Goal: Task Accomplishment & Management: Complete application form

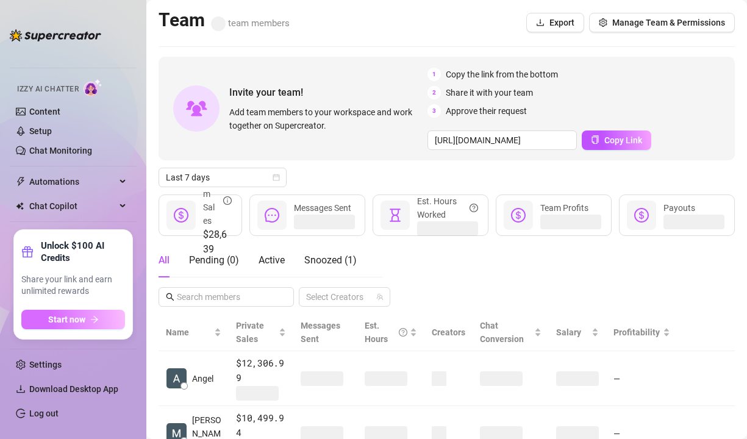
click at [103, 314] on button "Start now" at bounding box center [73, 320] width 104 height 20
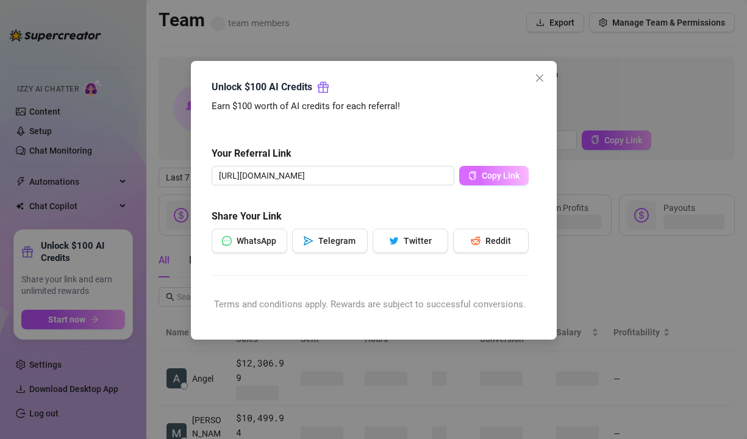
click at [497, 177] on span "Copy Link" at bounding box center [501, 176] width 38 height 10
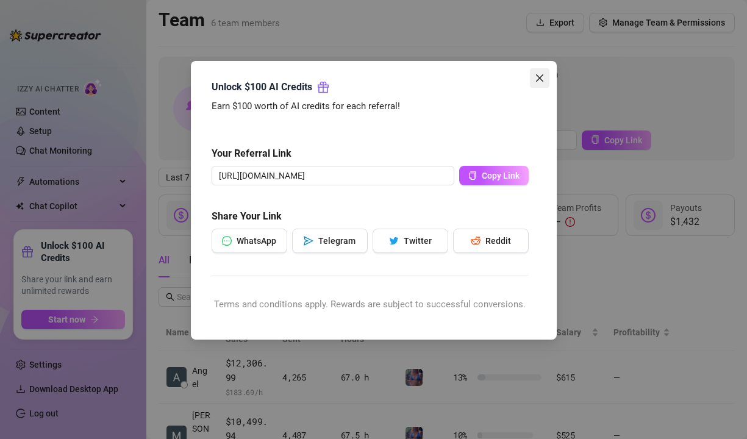
click at [535, 80] on icon "close" at bounding box center [540, 78] width 10 height 10
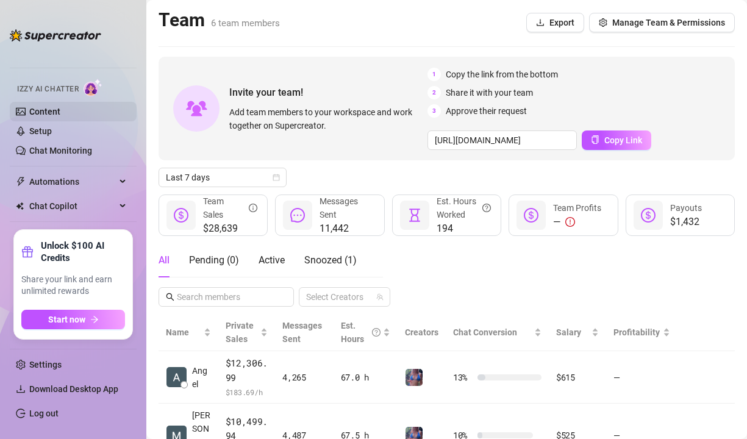
click at [47, 110] on link "Content" at bounding box center [44, 112] width 31 height 10
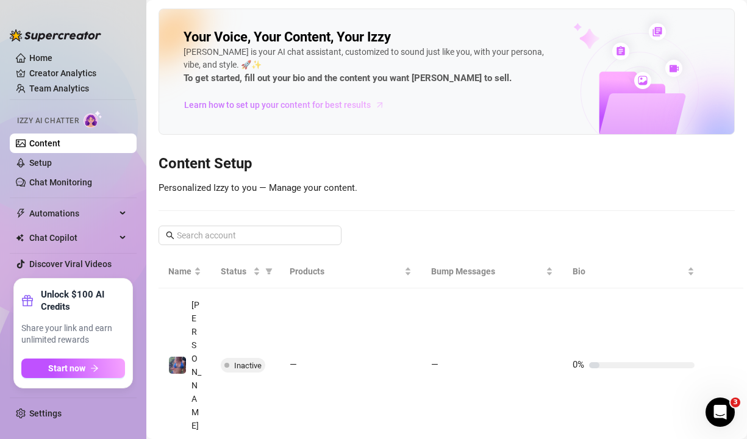
click at [292, 107] on span "Learn how to set up your content for best results" at bounding box center [277, 104] width 187 height 13
click at [49, 160] on link "Setup" at bounding box center [40, 163] width 23 height 10
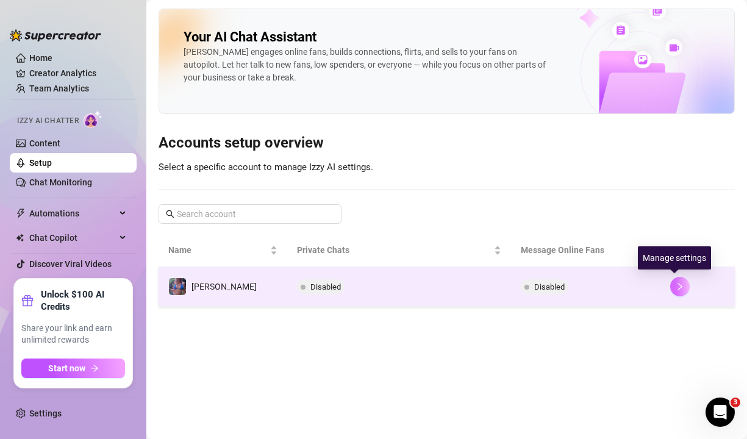
click at [675, 288] on icon "right" at bounding box center [679, 286] width 9 height 9
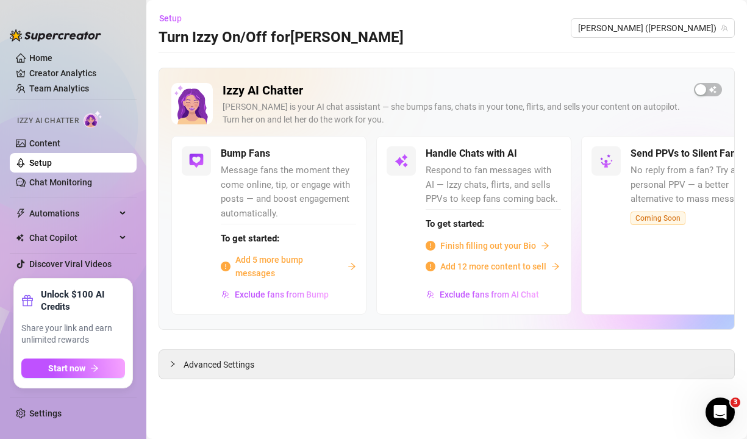
click at [489, 246] on span "Finish filling out your Bio" at bounding box center [488, 245] width 96 height 13
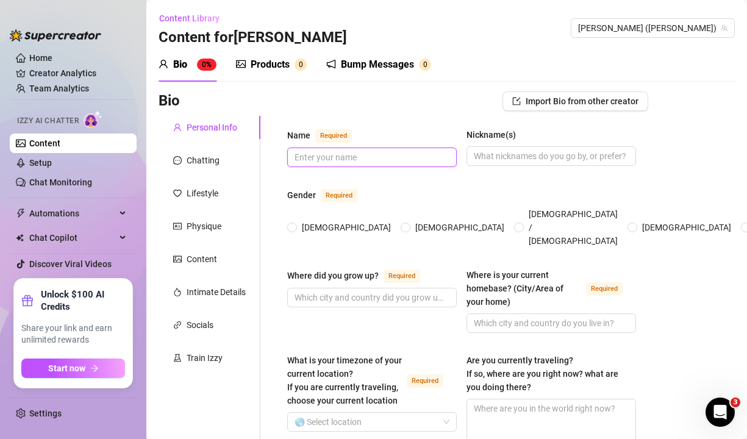
click at [370, 152] on input "Name Required" at bounding box center [370, 157] width 152 height 13
type input "j"
type input "[PERSON_NAME]"
click at [293, 224] on input "[DEMOGRAPHIC_DATA]" at bounding box center [292, 228] width 5 height 8
radio input "true"
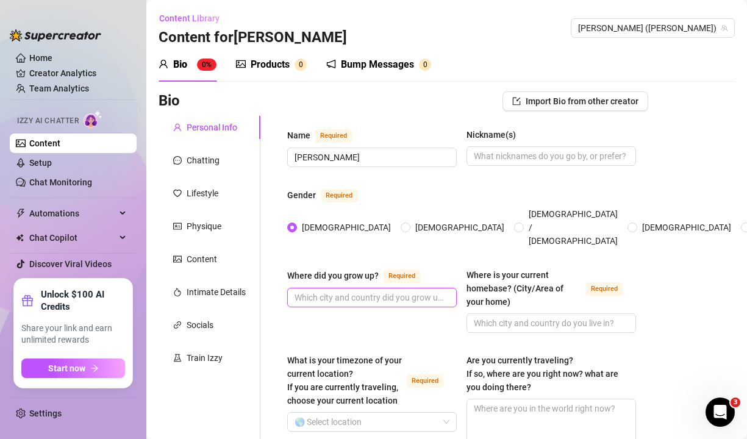
click at [365, 291] on input "Where did you grow up? Required" at bounding box center [370, 297] width 152 height 13
click at [354, 291] on input "Ipswich" at bounding box center [370, 297] width 152 height 13
type input "[GEOGRAPHIC_DATA], [GEOGRAPHIC_DATA]"
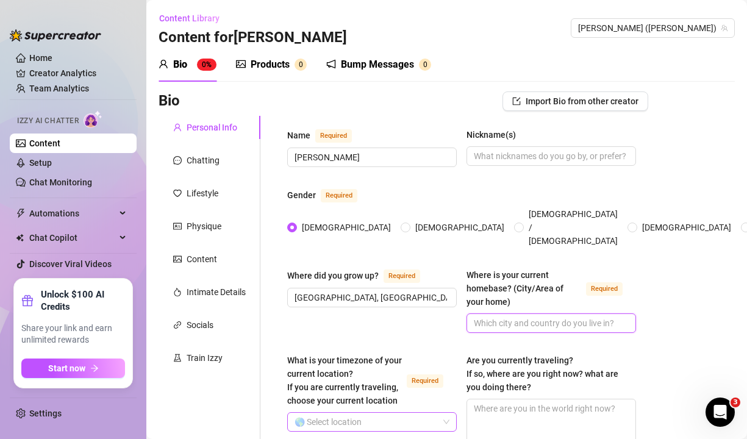
click at [444, 413] on span at bounding box center [371, 422] width 155 height 18
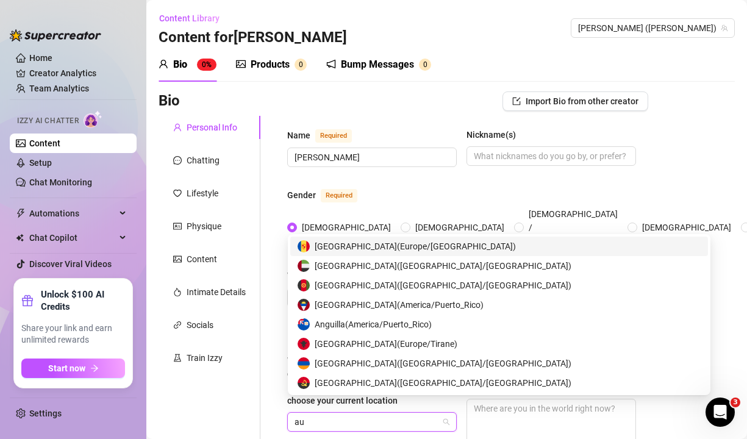
type input "aus"
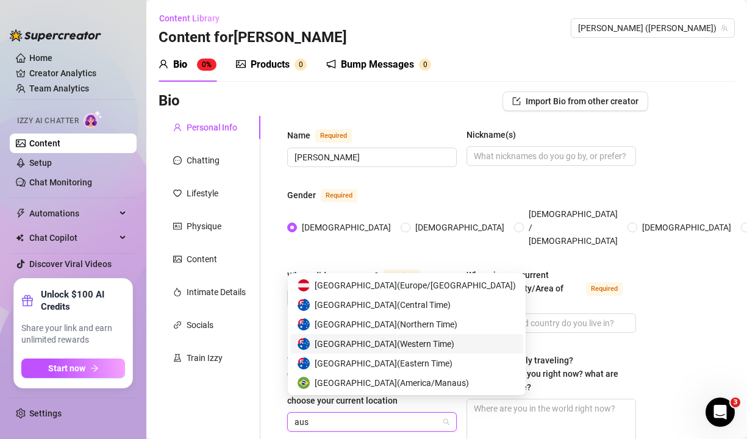
click at [396, 342] on span "Australia ( Western Time )" at bounding box center [385, 343] width 140 height 13
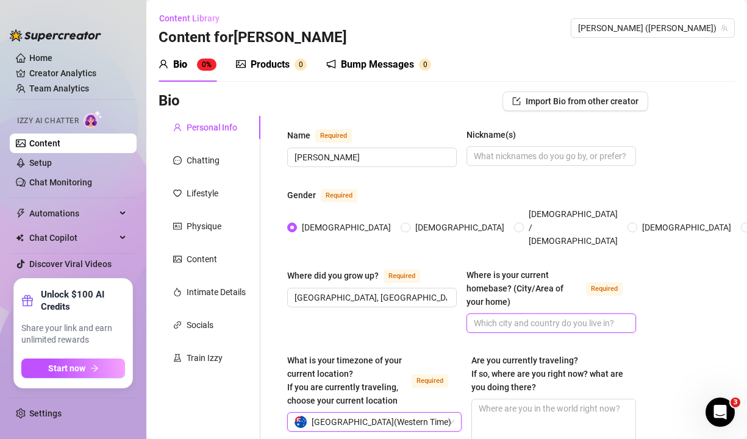
click at [523, 316] on input "Where is your current homebase? (City/Area of your home) Required" at bounding box center [550, 322] width 152 height 13
type input "living on the road"
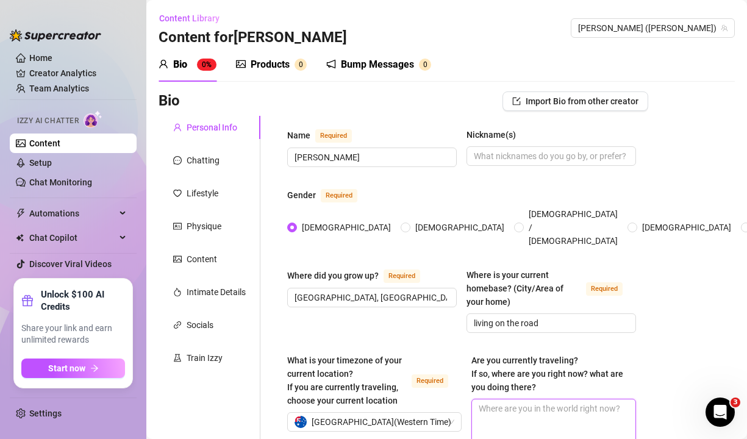
click at [549, 400] on textarea "Are you currently traveling? If so, where are you right now? what are you doing…" at bounding box center [553, 421] width 163 height 45
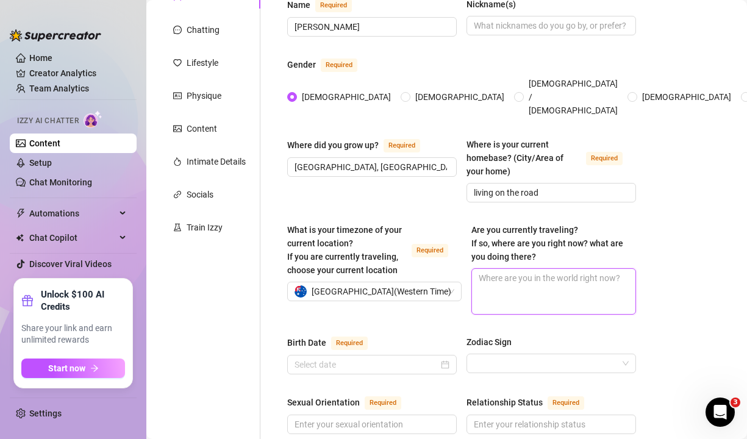
scroll to position [149, 0]
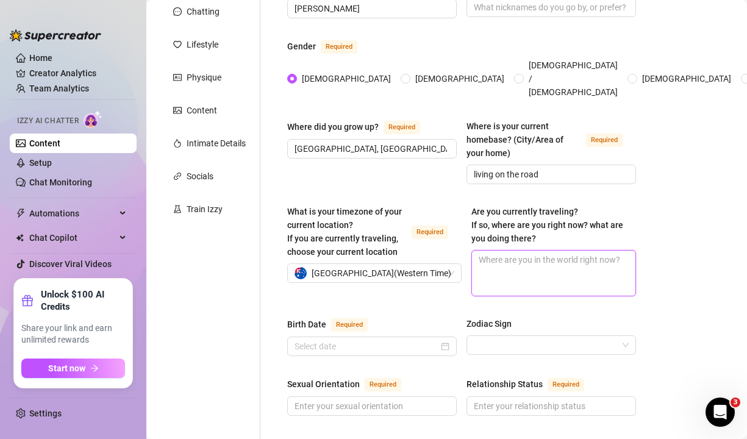
type textarea "i"
type textarea "i a"
type textarea "i am"
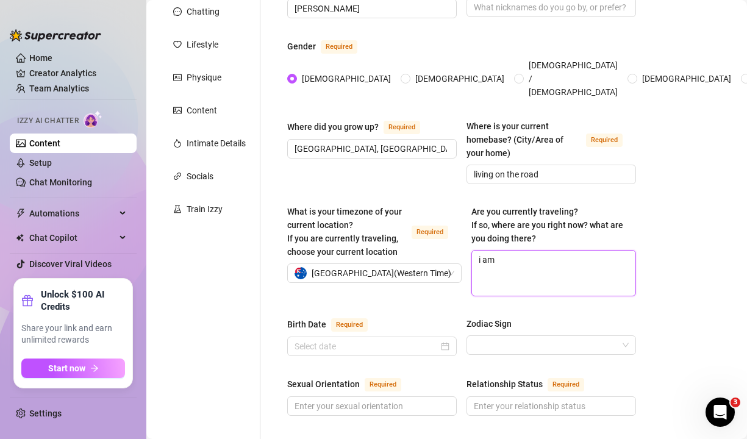
type textarea "i am i"
type textarea "i am in"
type textarea "i am i"
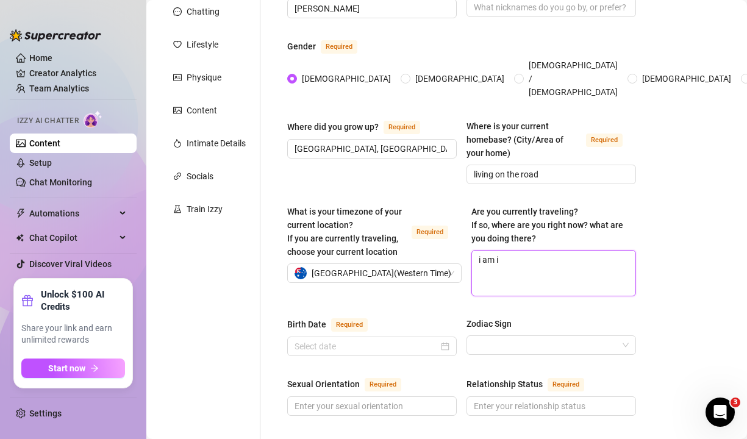
type textarea "i am"
type textarea "i a"
type textarea "i"
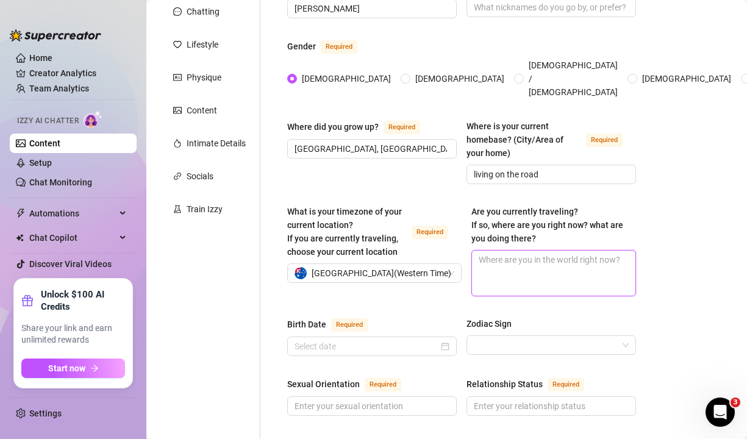
type textarea "I"
type textarea "I a"
type textarea "I am"
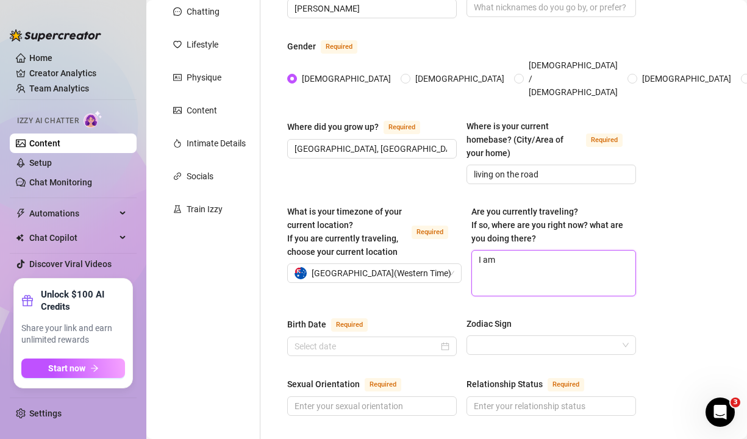
type textarea "I am i"
type textarea "I am in"
type textarea "I am in q"
type textarea "I am in"
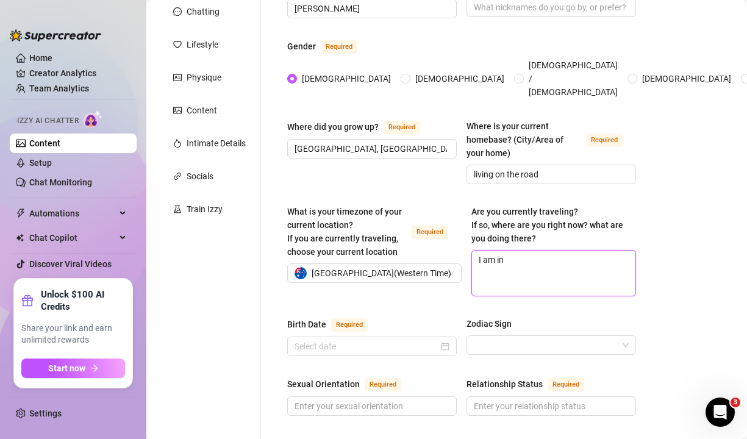
type textarea "I am in w"
type textarea "I am in"
type textarea "I am in W"
type textarea "I am in We"
type textarea "I am in Wes"
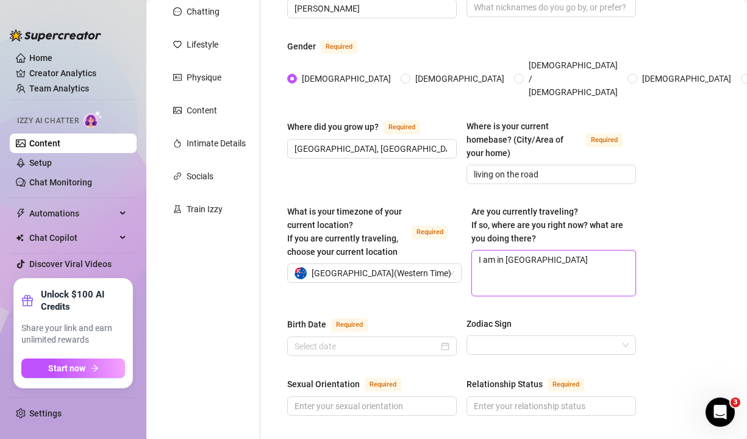
type textarea "I am in West"
type textarea "I am in Weste"
type textarea "I am in Wester"
type textarea "I am in Western"
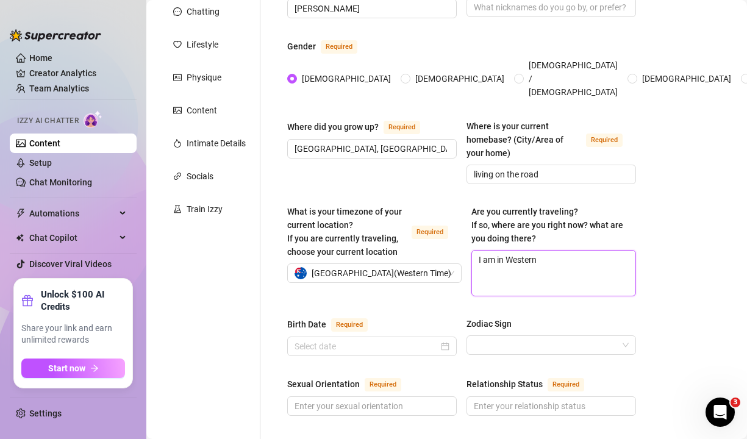
type textarea "I am in Western a"
type textarea "I am in Western au"
type textarea "I am in Western aus"
type textarea "I am in Western au"
type textarea "I am in Western a"
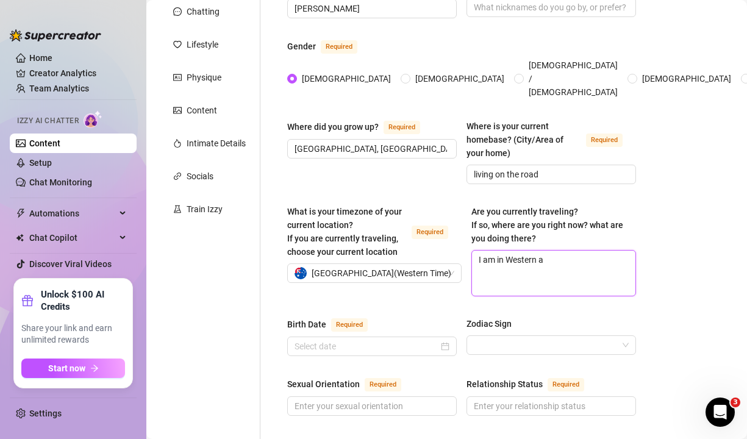
type textarea "I am in Western"
type textarea "I am in Western a"
type textarea "I am in Western au"
type textarea "I am in Western aus"
type textarea "I am in Western aust"
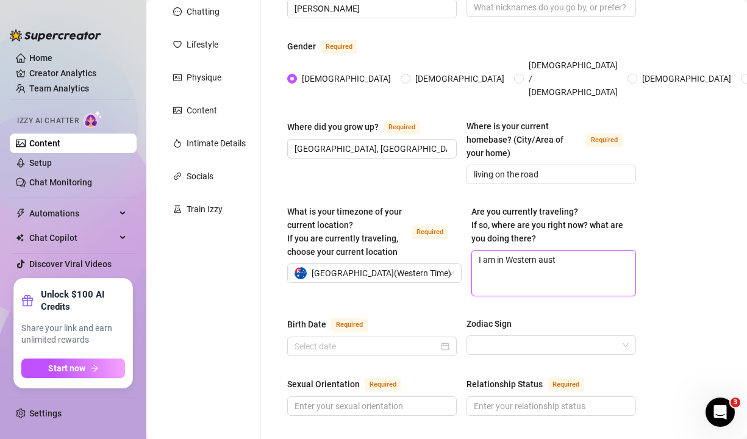
type textarea "I am in Western austr"
type textarea "I am in Western austra"
type textarea "I am in Western austral"
type textarea "I am in Western australu"
type textarea "I am in Western australua"
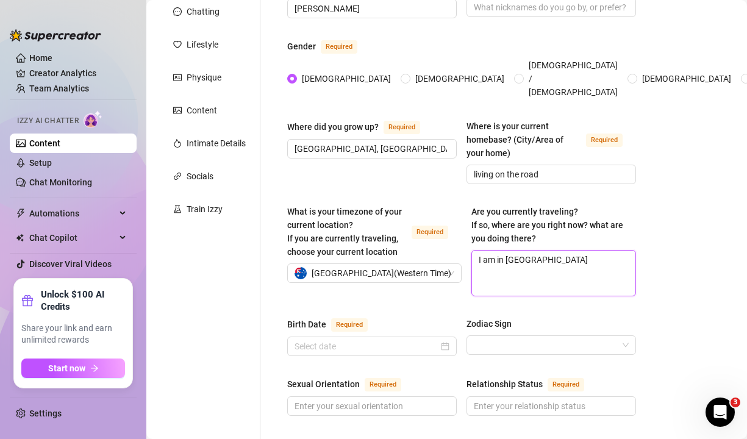
type textarea "I am in Western australu"
type textarea "I am in Western austral"
type textarea "I am in Western austra"
type textarea "I am in Western austr"
type textarea "I am in Western aust"
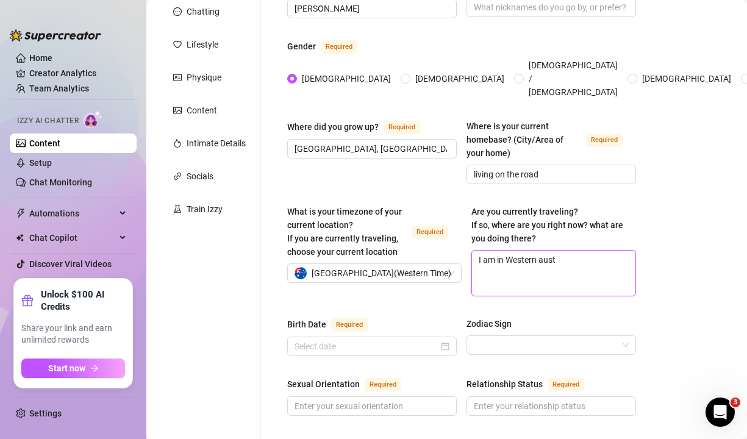
type textarea "I am in Western aus"
type textarea "I am in Western au"
type textarea "I am in Western a"
type textarea "I am in Western"
type textarea "I am in Western A"
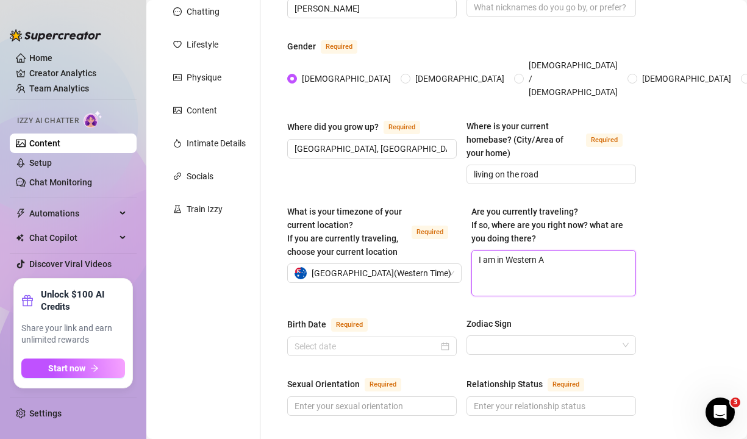
type textarea "I am in Western Au"
type textarea "I am in Western Aus"
type textarea "I am in Western Aust"
type textarea "I am in Western Austr"
type textarea "I am in Western Austra"
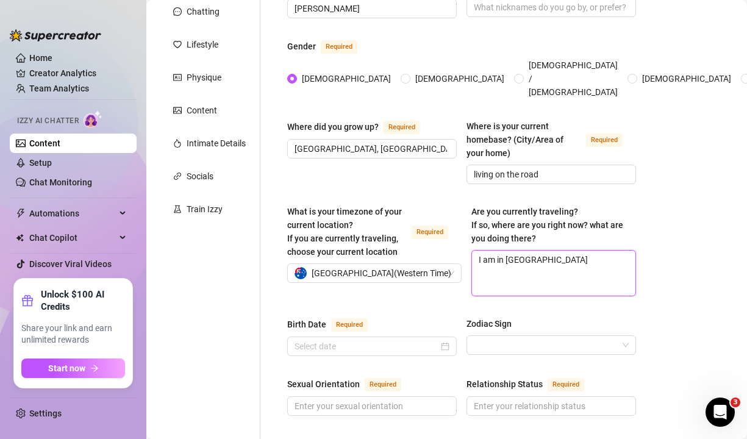
type textarea "I am in Western Austral"
type textarea "I am in Western Australi"
type textarea "I am in Western Australia"
type textarea "I am in Western Australia,"
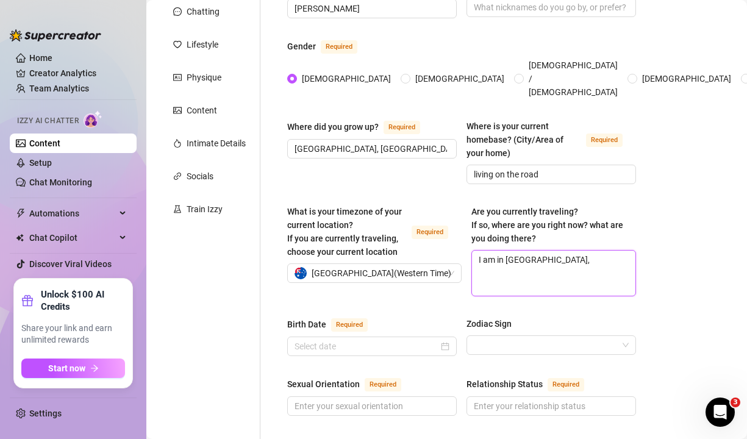
type textarea "I am in Western Australia, t"
type textarea "I am in Western Australia, tr"
type textarea "I am in Western Australia, tra"
type textarea "I am in Western Australia, trav"
type textarea "I am in Western Australia, trave"
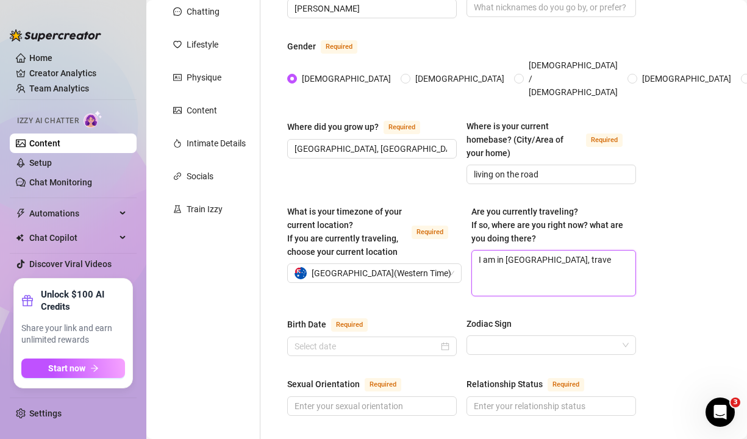
type textarea "I am in Western Australia, travel"
type textarea "I am in Western Australia, travell"
type textarea "I am in Western Australia, travelli"
type textarea "I am in Western Australia, travellin"
type textarea "I am in Western Australia, travelling"
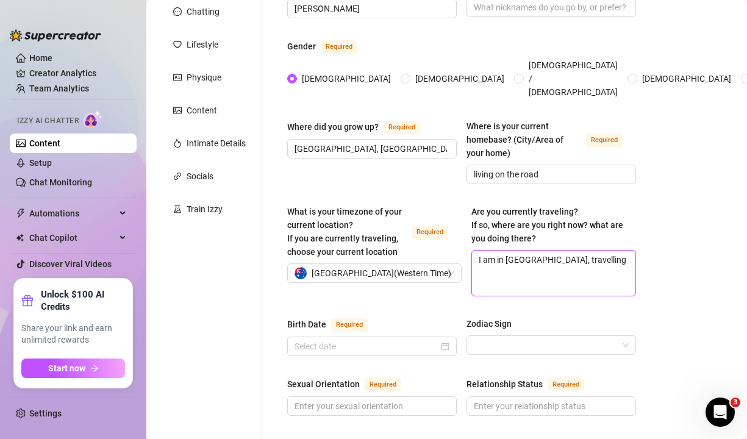
type textarea "I am in Western Australia, travelling"
type textarea "I am in Western Australia, travelling f"
type textarea "I am in Western Australia, travelling fu"
type textarea "I am in Western Australia, travelling ful"
type textarea "I am in Western Australia, travelling full"
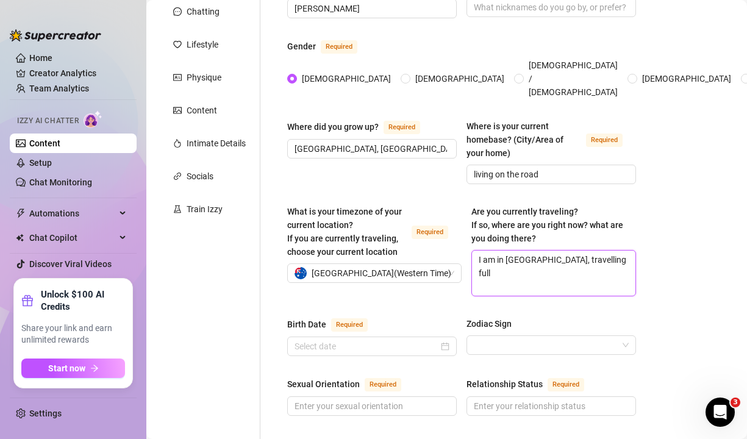
type textarea "I am in Western Australia, travelling full"
type textarea "I am in Western Australia, travelling full t"
type textarea "I am in Western Australia, travelling full ti"
type textarea "I am in Western Australia, travelling full tie"
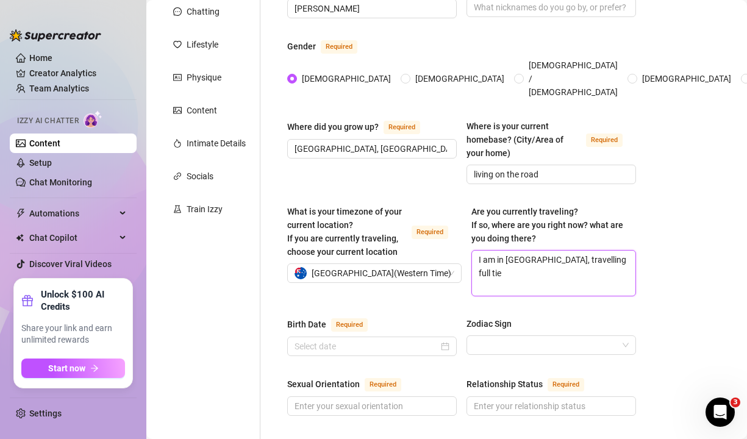
type textarea "I am in Western Australia, travelling full tie"
type textarea "I am in Western Australia, travelling full ti"
type textarea "I am in Western Australia, travelling full tim"
type textarea "I am in [GEOGRAPHIC_DATA], travelling full time"
click at [356, 340] on input "Birth Date Required" at bounding box center [366, 346] width 144 height 13
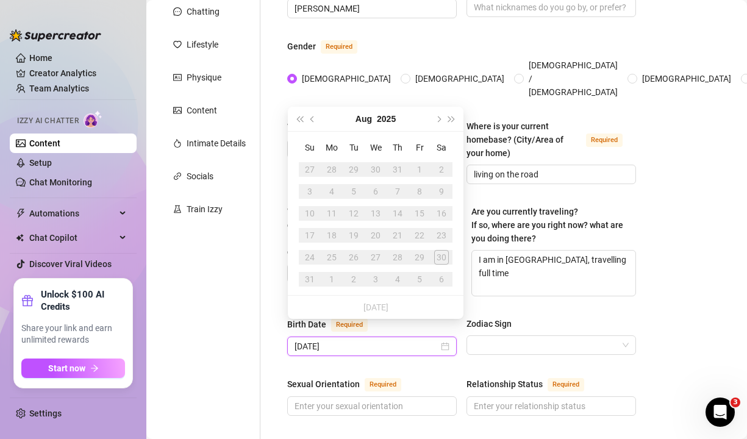
click at [385, 340] on input "04/06/1996" at bounding box center [366, 346] width 144 height 13
type input "04/06/1996"
click at [519, 336] on input "Zodiac Sign" at bounding box center [546, 345] width 144 height 18
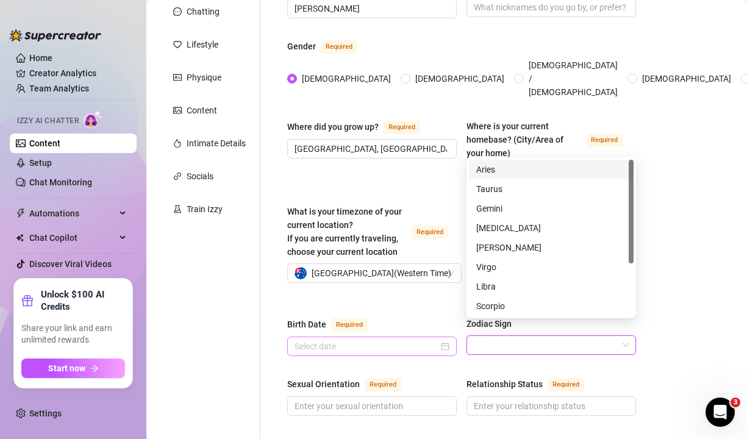
click at [439, 340] on div at bounding box center [371, 346] width 155 height 13
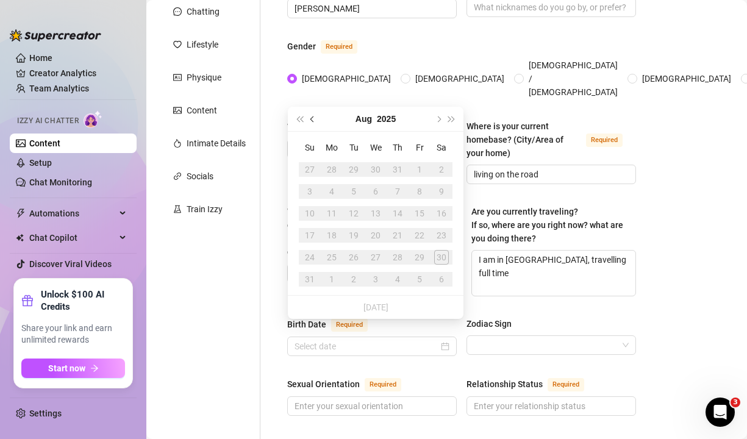
click at [311, 121] on button "Previous month (PageUp)" at bounding box center [312, 119] width 13 height 24
click at [301, 119] on span "Last year (Control + left)" at bounding box center [299, 119] width 6 height 6
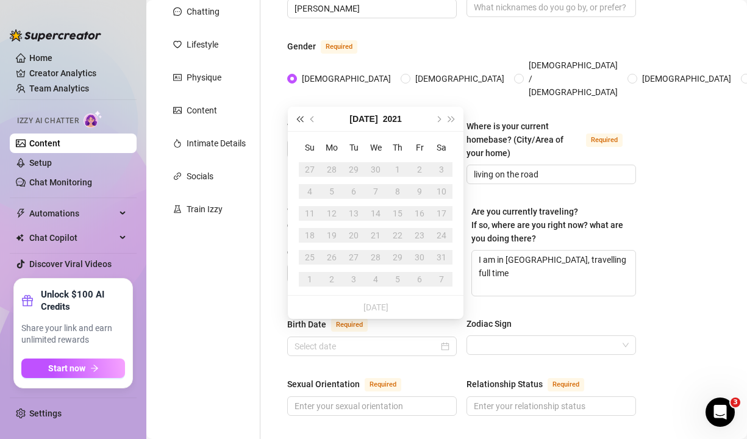
click at [301, 119] on span "Last year (Control + left)" at bounding box center [299, 119] width 6 height 6
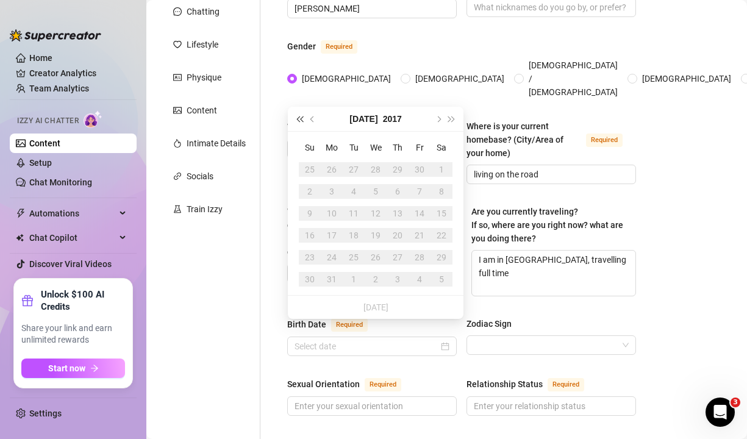
click at [301, 119] on span "Last year (Control + left)" at bounding box center [299, 119] width 6 height 6
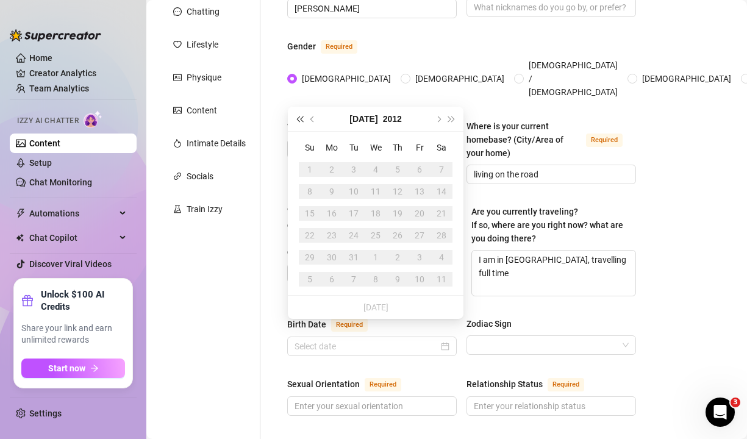
click at [301, 119] on span "Last year (Control + left)" at bounding box center [299, 119] width 6 height 6
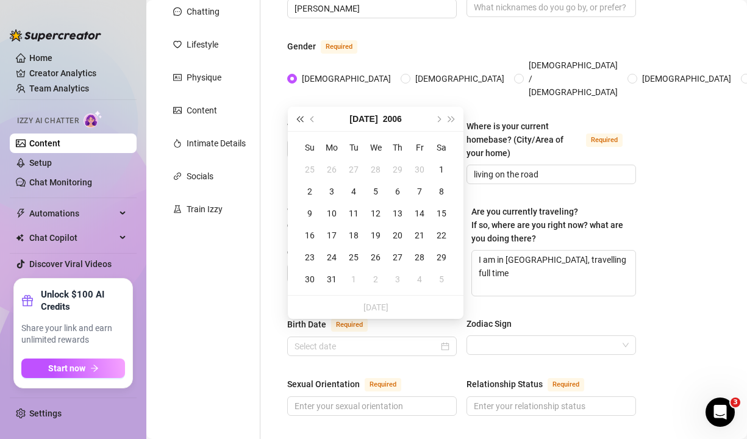
click at [301, 119] on span "Last year (Control + left)" at bounding box center [299, 119] width 6 height 6
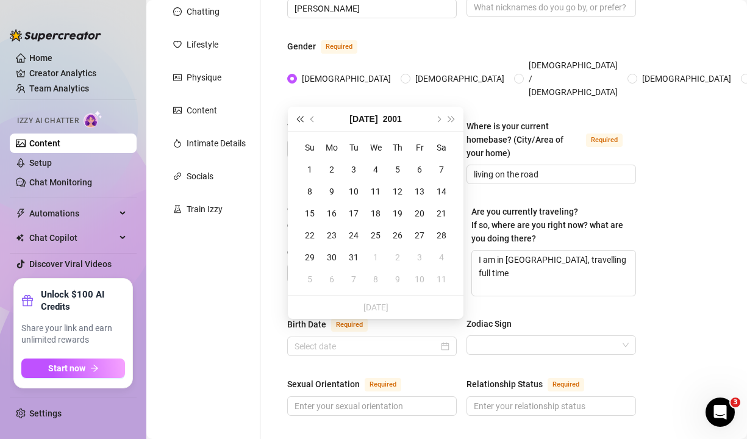
click at [301, 119] on span "Last year (Control + left)" at bounding box center [299, 119] width 6 height 6
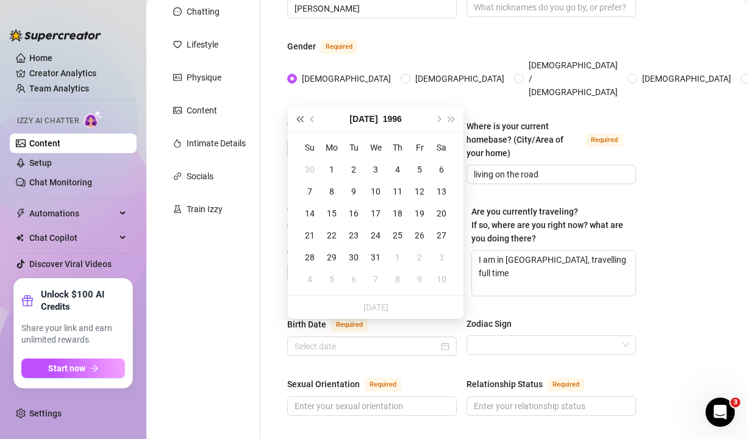
click at [301, 119] on span "Last year (Control + left)" at bounding box center [299, 119] width 6 height 6
click at [454, 119] on button "Next year (Control + right)" at bounding box center [451, 119] width 13 height 24
type input "July 3rd, 1996"
click at [315, 123] on button "Previous month (PageUp)" at bounding box center [312, 119] width 13 height 24
click at [355, 193] on div "4" at bounding box center [353, 191] width 15 height 15
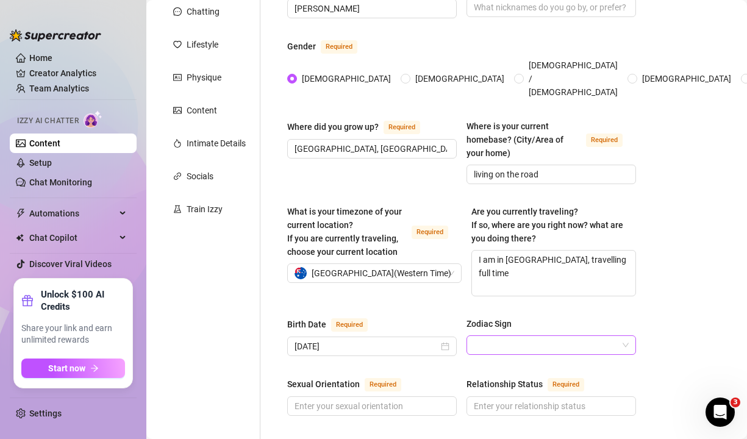
click at [536, 336] on input "Zodiac Sign" at bounding box center [546, 345] width 144 height 18
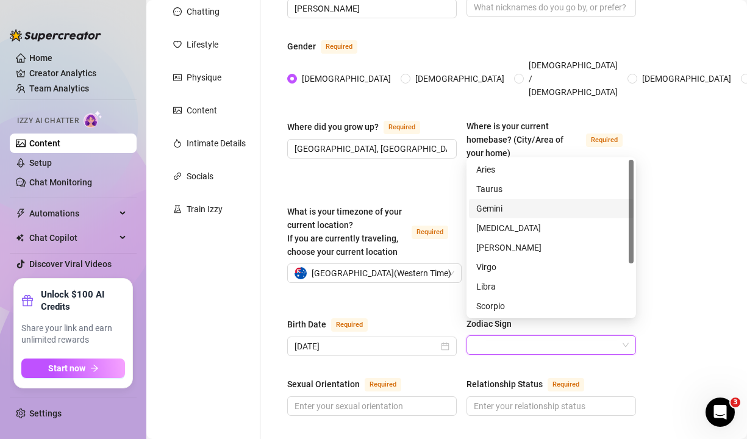
click at [498, 210] on div "Gemini" at bounding box center [551, 208] width 150 height 13
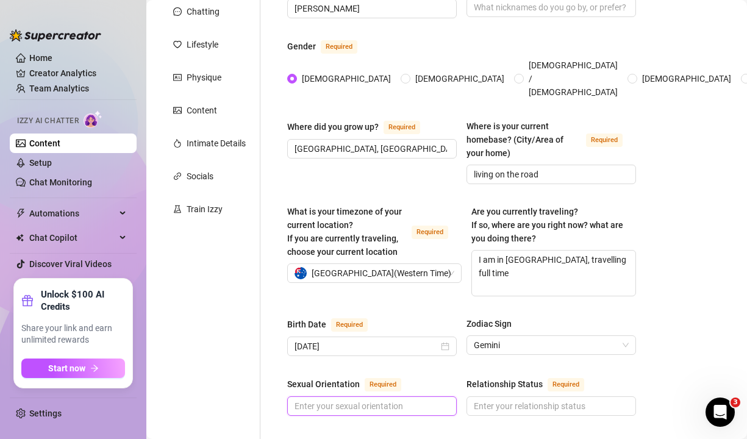
click at [378, 399] on input "Sexual Orientation Required" at bounding box center [370, 405] width 152 height 13
click at [510, 399] on input "Relationship Status Required" at bounding box center [550, 405] width 152 height 13
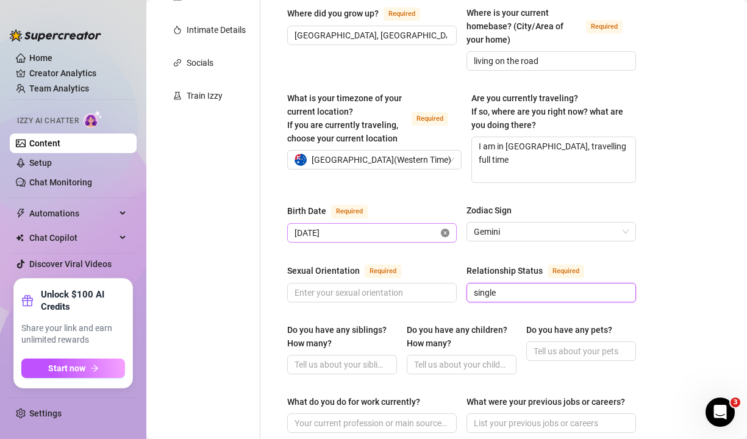
scroll to position [263, 0]
click at [362, 357] on input "Do you have any siblings? How many?" at bounding box center [340, 363] width 93 height 13
click at [476, 357] on input "Do you have any children? How many?" at bounding box center [460, 363] width 93 height 13
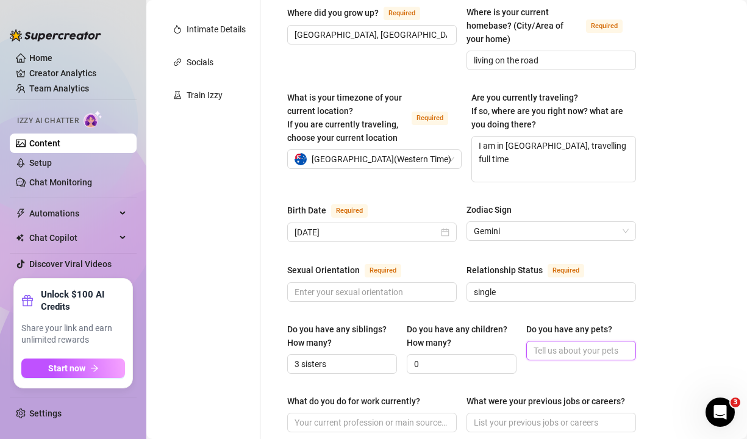
click at [559, 344] on input "Do you have any pets?" at bounding box center [579, 350] width 93 height 13
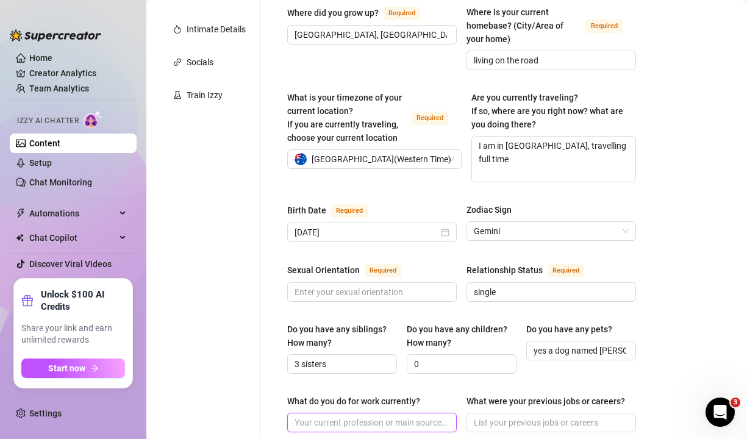
click at [359, 416] on input "What do you do for work currently?" at bounding box center [370, 422] width 152 height 13
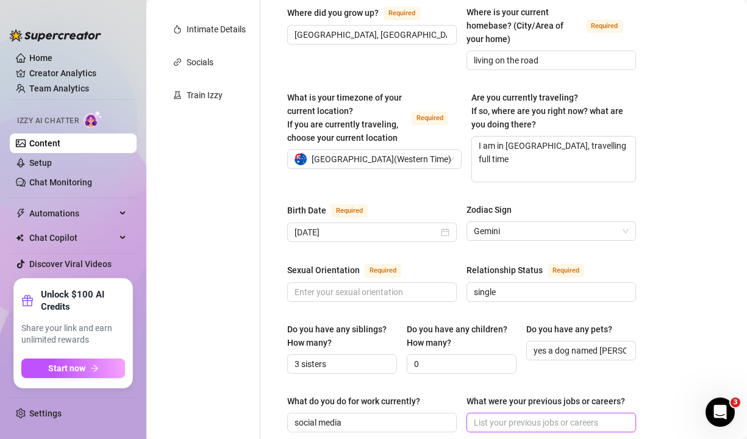
click at [561, 416] on input "What were your previous jobs or careers?" at bounding box center [550, 422] width 152 height 13
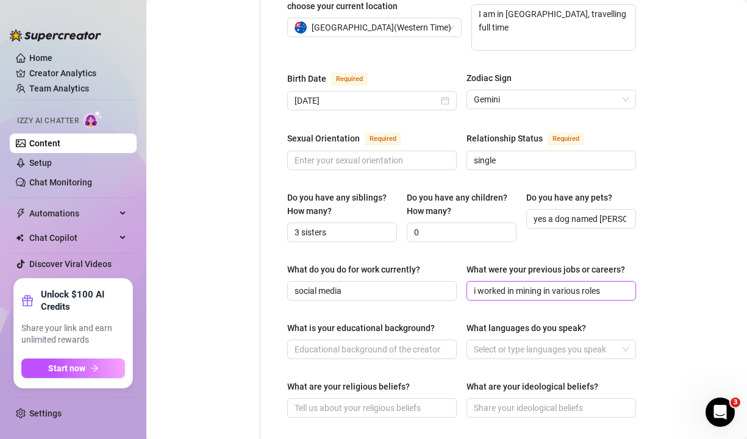
scroll to position [415, 0]
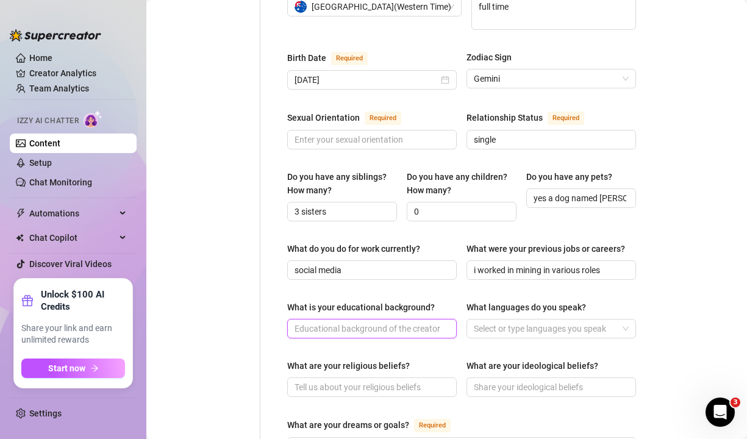
click at [388, 322] on input "What is your educational background?" at bounding box center [370, 328] width 152 height 13
click at [486, 320] on div at bounding box center [545, 328] width 152 height 17
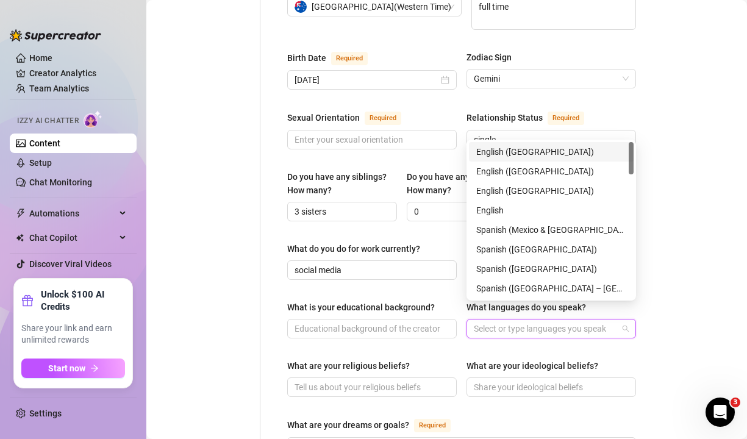
click at [550, 152] on div "English ([GEOGRAPHIC_DATA])" at bounding box center [551, 151] width 150 height 13
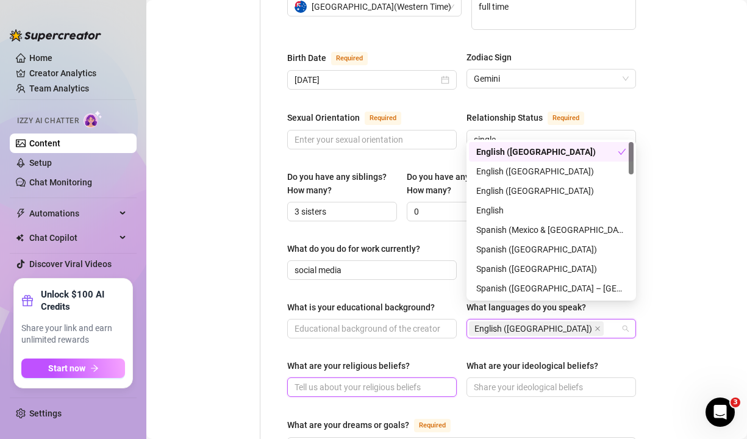
click at [365, 380] on input "What are your religious beliefs?" at bounding box center [370, 386] width 152 height 13
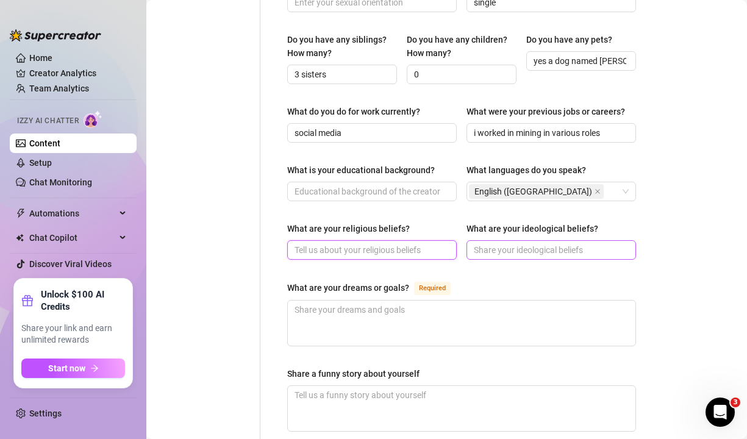
scroll to position [555, 0]
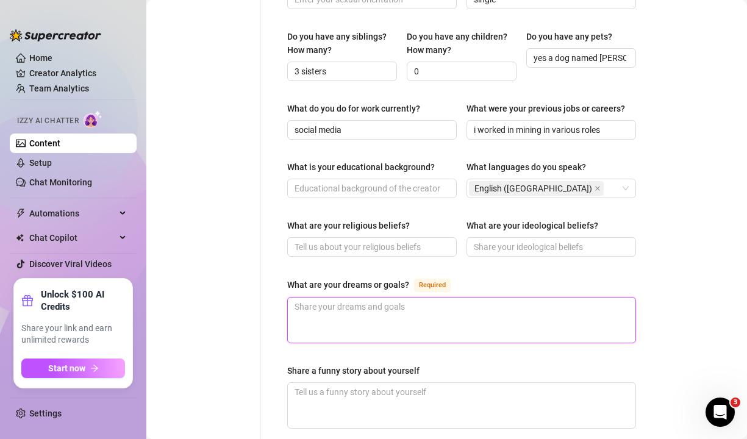
click at [400, 297] on textarea "What are your dreams or goals? Required" at bounding box center [461, 319] width 347 height 45
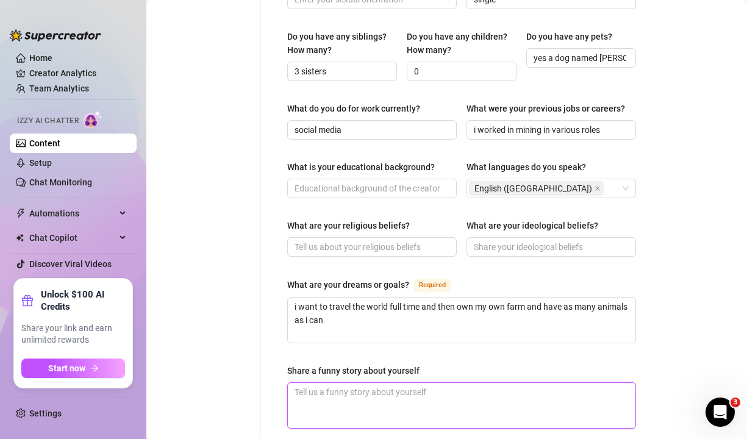
click at [372, 383] on textarea "Share a funny story about yourself" at bounding box center [461, 405] width 347 height 45
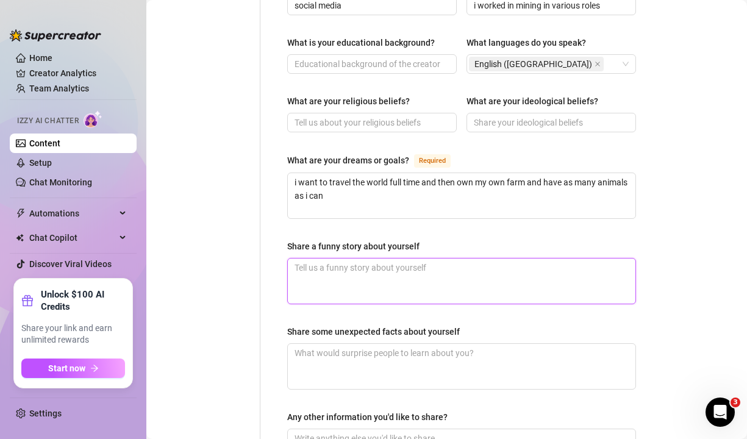
scroll to position [697, 0]
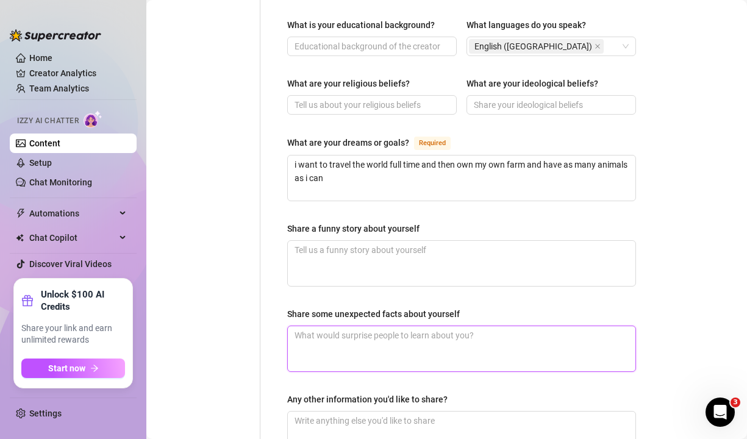
click at [365, 326] on textarea "Share some unexpected facts about yourself" at bounding box center [461, 348] width 347 height 45
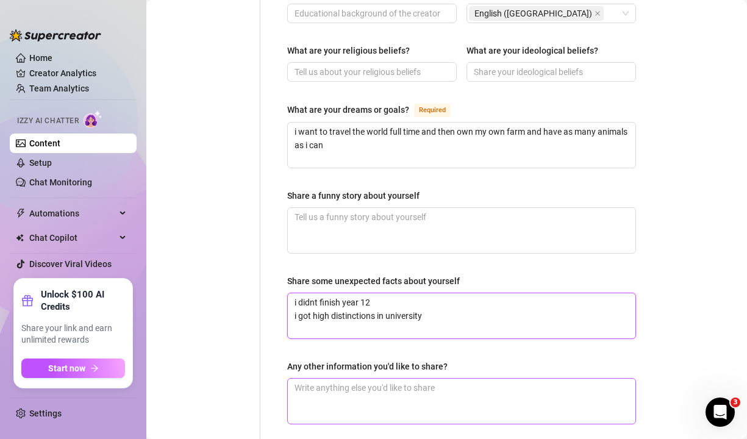
scroll to position [809, 0]
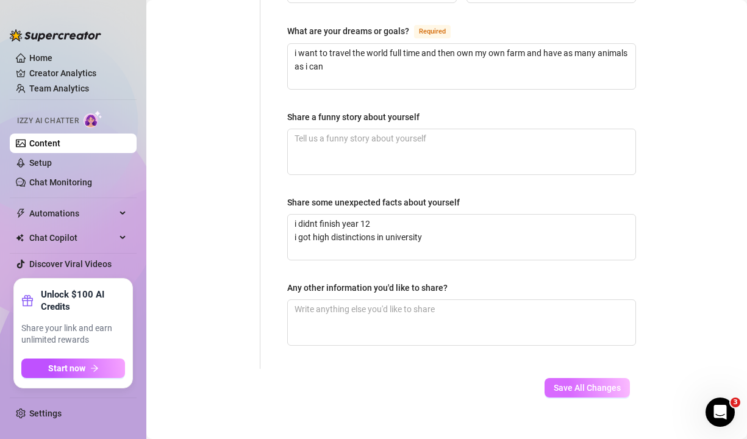
click at [592, 383] on span "Save All Changes" at bounding box center [586, 388] width 67 height 10
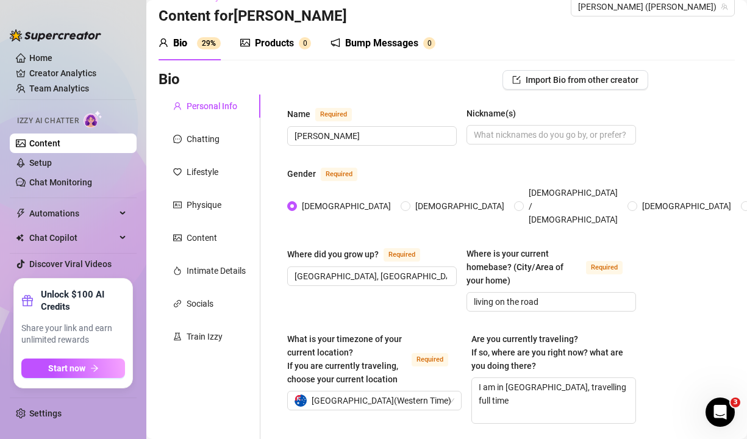
scroll to position [0, 0]
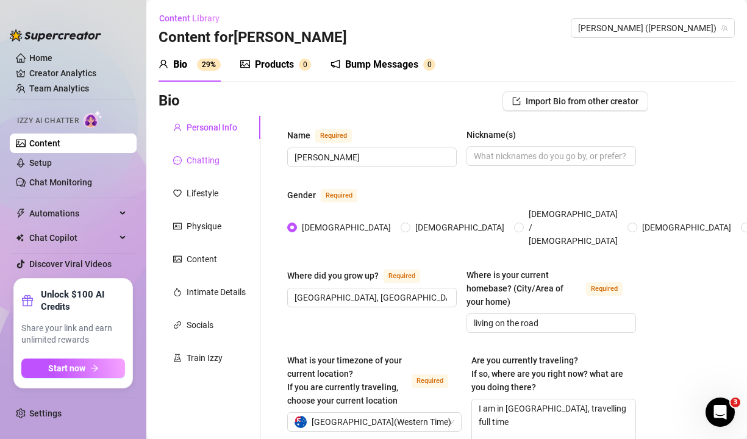
click at [207, 157] on div "Chatting" at bounding box center [203, 160] width 33 height 13
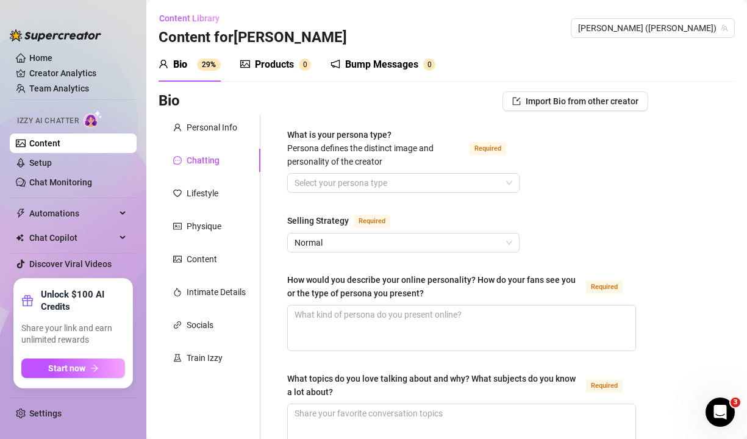
click at [408, 169] on div "What is your persona type? [PERSON_NAME] defines the distinct image and persona…" at bounding box center [403, 150] width 232 height 45
click at [412, 186] on input "What is your persona type? [PERSON_NAME] defines the distinct image and persona…" at bounding box center [397, 183] width 207 height 18
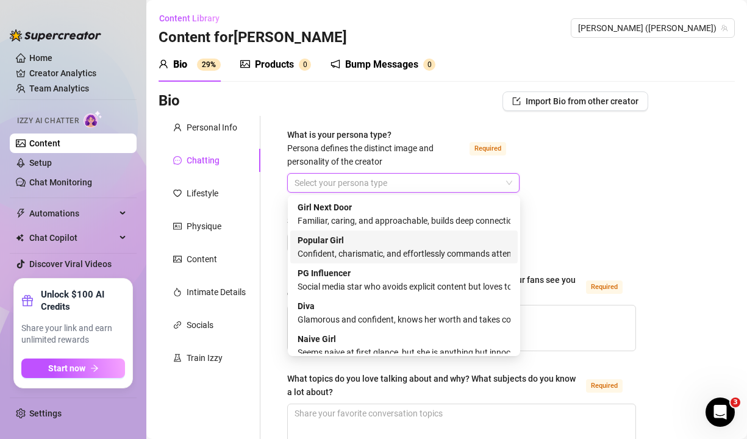
click at [456, 251] on div "Confident, charismatic, and effortlessly commands attention" at bounding box center [403, 253] width 213 height 13
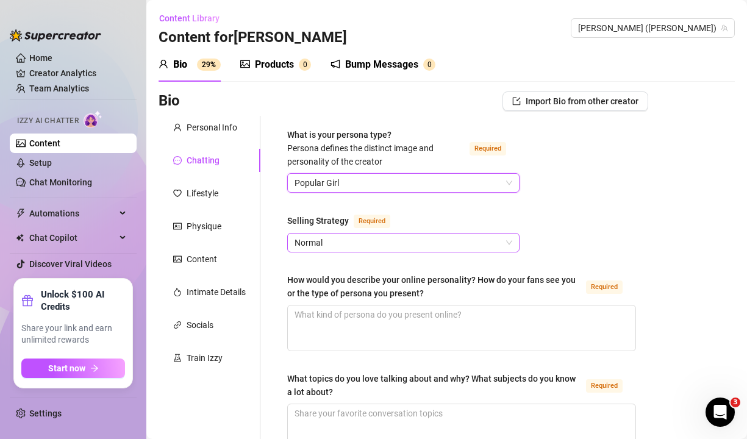
click at [468, 247] on span "Normal" at bounding box center [403, 242] width 218 height 18
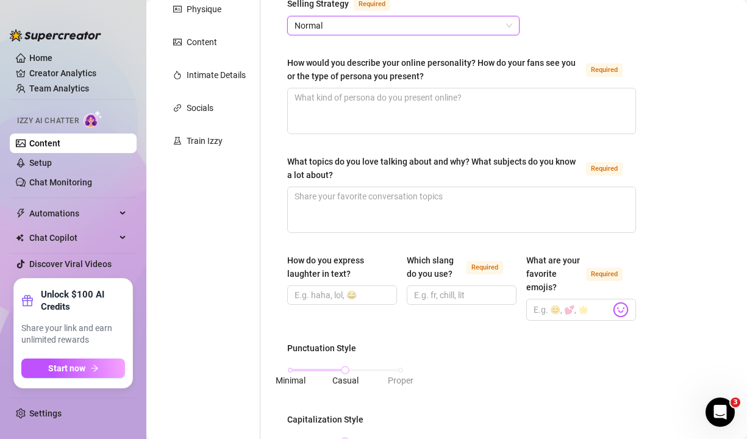
scroll to position [228, 0]
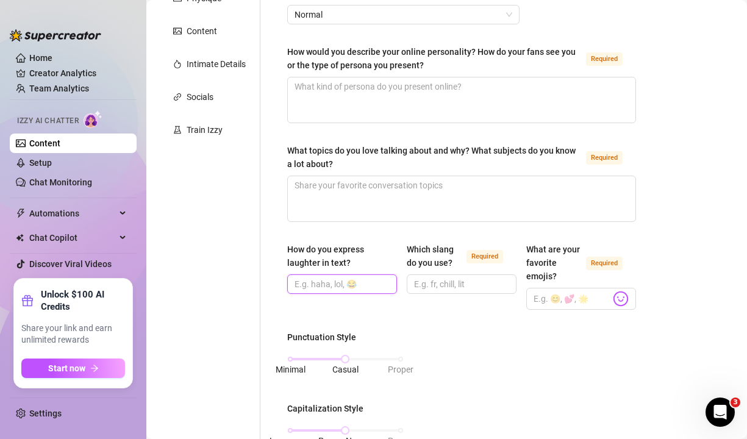
click at [343, 283] on input "How do you express laughter in text?" at bounding box center [340, 283] width 93 height 13
click at [468, 283] on input "Which slang do you use? Required" at bounding box center [460, 283] width 93 height 13
click at [622, 297] on img at bounding box center [621, 299] width 16 height 16
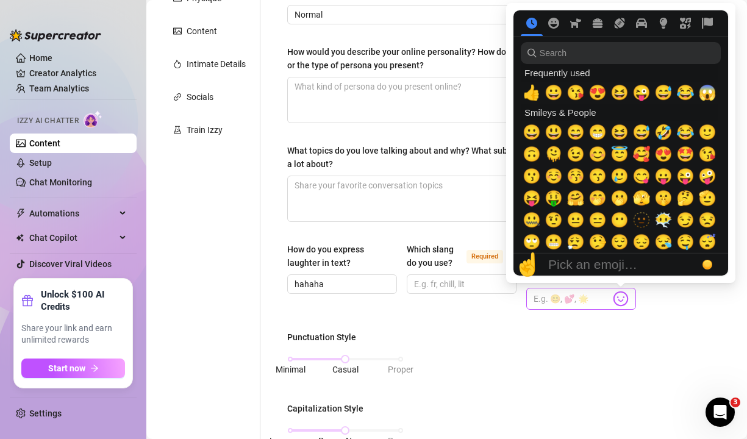
click at [620, 301] on img at bounding box center [621, 299] width 16 height 16
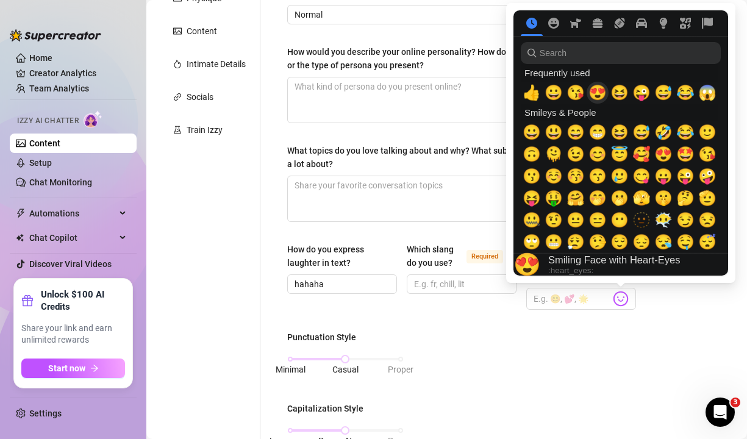
click at [597, 95] on span "😍" at bounding box center [597, 92] width 18 height 17
click at [577, 92] on span "😘" at bounding box center [575, 92] width 18 height 17
click at [619, 93] on span "😆" at bounding box center [619, 92] width 18 height 17
click at [645, 92] on span "😜" at bounding box center [641, 92] width 18 height 17
click at [649, 174] on div "😋" at bounding box center [641, 176] width 22 height 22
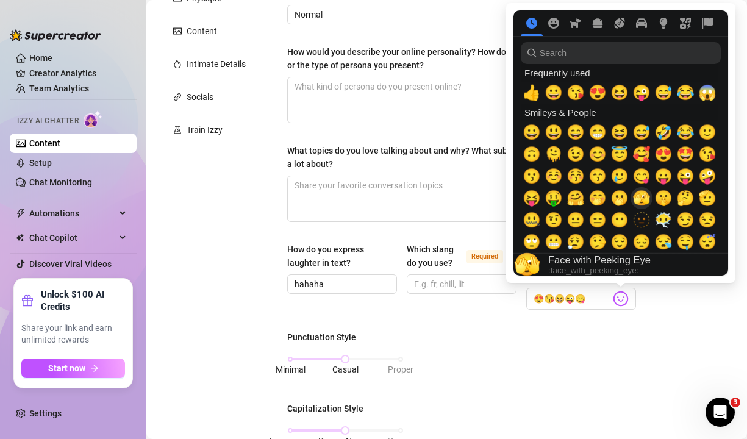
click at [639, 196] on span "🫣" at bounding box center [641, 198] width 18 height 17
click at [663, 201] on span "🤫" at bounding box center [663, 198] width 18 height 17
click at [624, 199] on span "🫢" at bounding box center [619, 198] width 18 height 17
click at [598, 199] on span "🤭" at bounding box center [597, 198] width 18 height 17
click at [528, 202] on span "😝" at bounding box center [531, 198] width 18 height 17
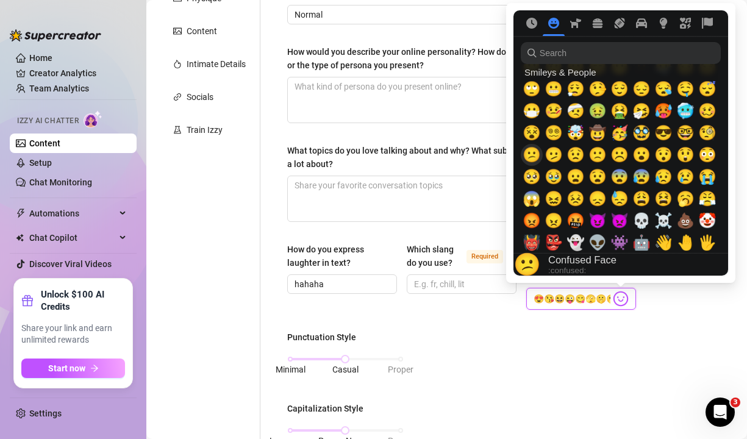
scroll to position [160, 0]
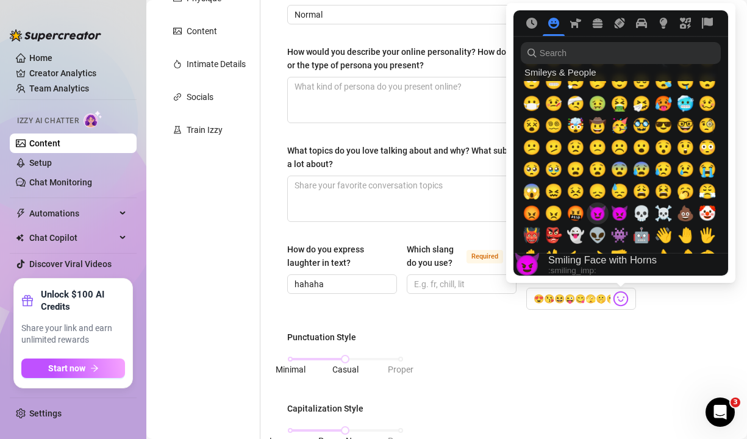
click at [597, 215] on span "😈" at bounding box center [597, 213] width 18 height 17
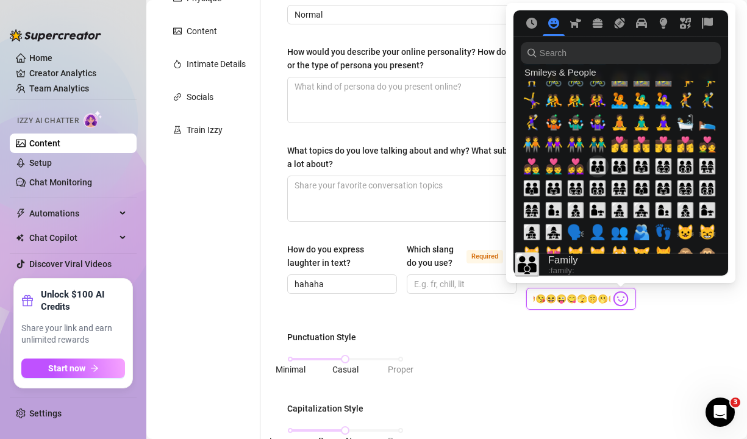
scroll to position [1044, 0]
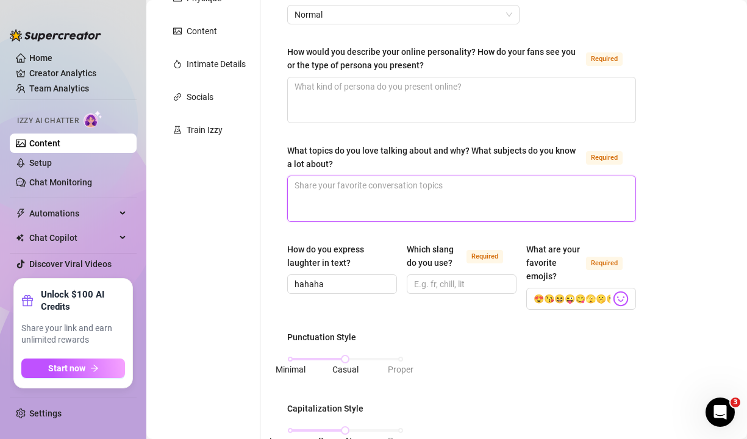
click at [429, 190] on textarea "What topics do you love talking about and why? What subjects do you know a lot …" at bounding box center [461, 198] width 347 height 45
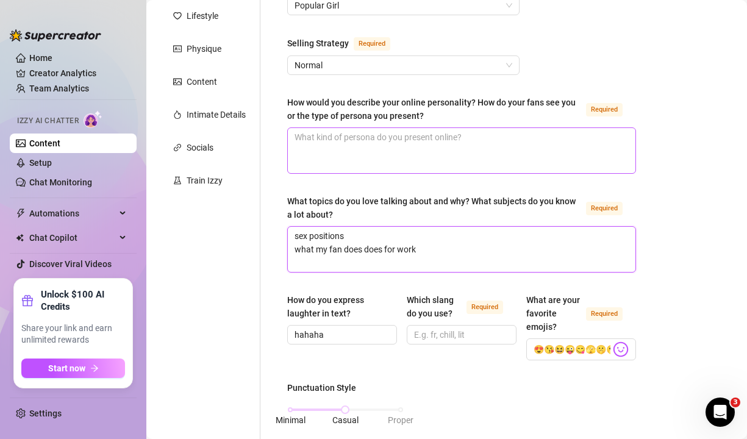
scroll to position [176, 0]
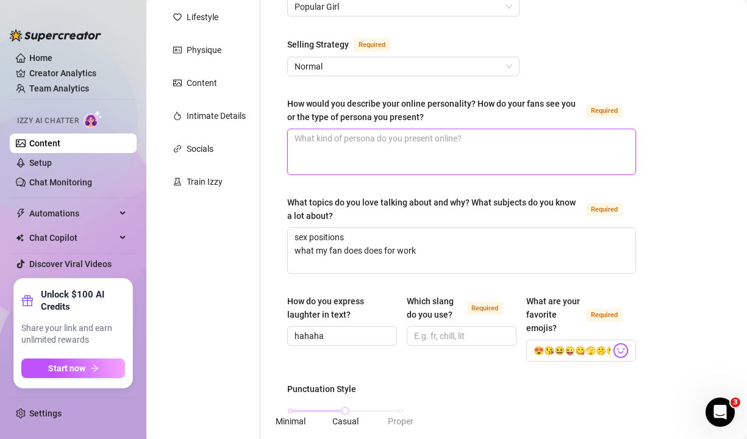
click at [427, 157] on textarea "How would you describe your online personality? How do your fans see you or the…" at bounding box center [461, 151] width 347 height 45
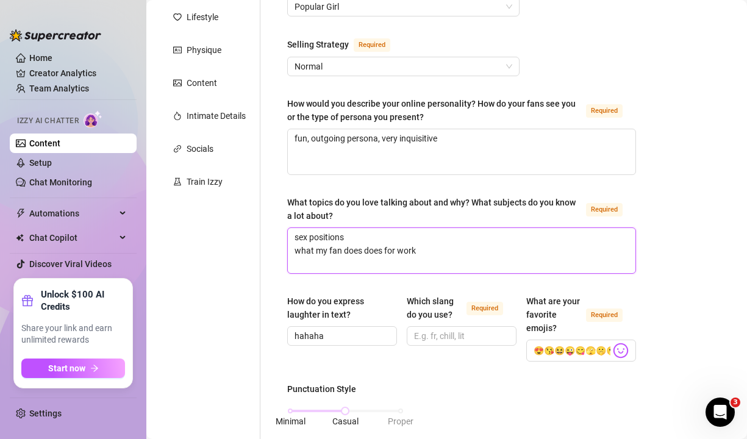
click at [430, 250] on textarea "sex positions what my fan does does for work" at bounding box center [461, 250] width 347 height 45
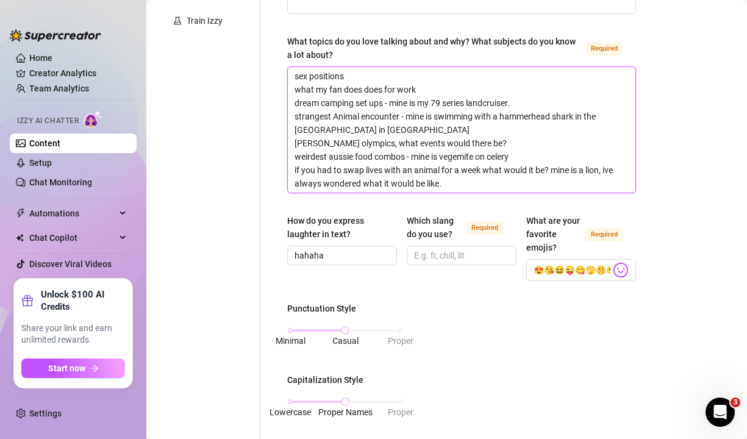
scroll to position [338, 0]
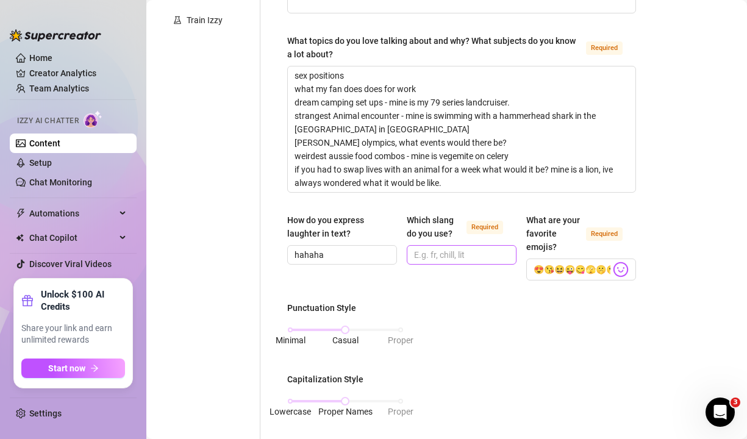
click at [454, 248] on input "Which slang do you use? Required" at bounding box center [460, 254] width 93 height 13
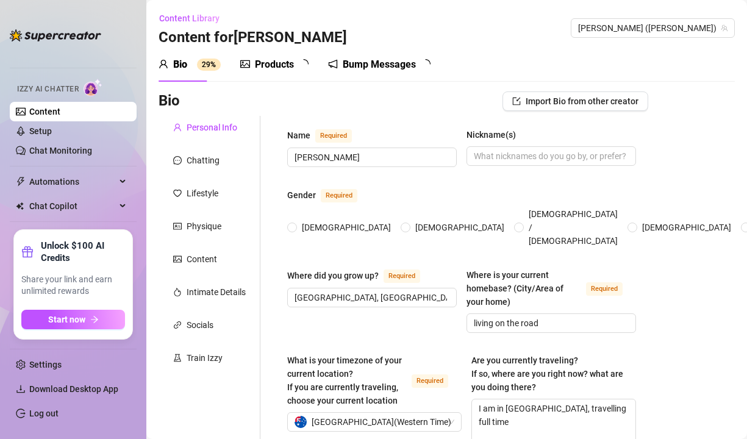
radio input "true"
type input "[DATE]"
click at [210, 157] on div "Chatting" at bounding box center [203, 160] width 33 height 13
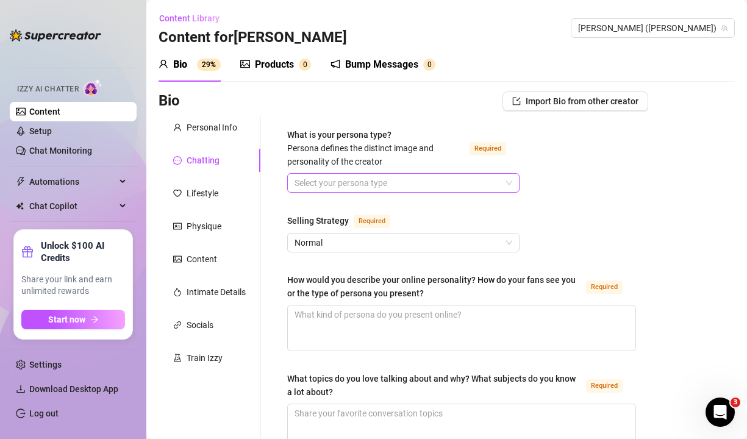
click at [464, 180] on input "What is your persona type? [PERSON_NAME] defines the distinct image and persona…" at bounding box center [397, 183] width 207 height 18
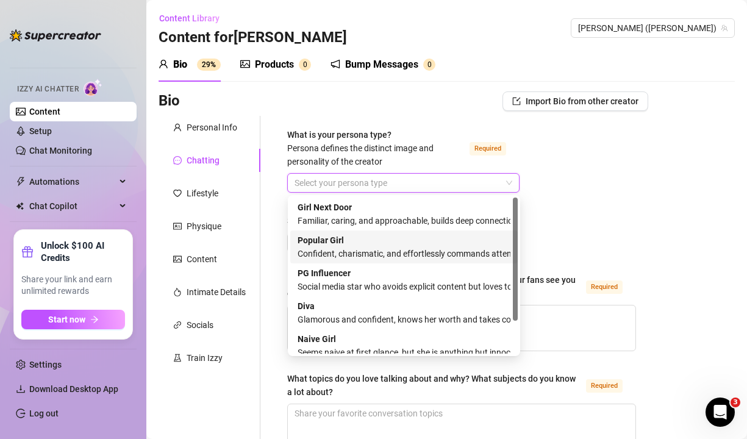
click at [412, 251] on div "Confident, charismatic, and effortlessly commands attention" at bounding box center [403, 253] width 213 height 13
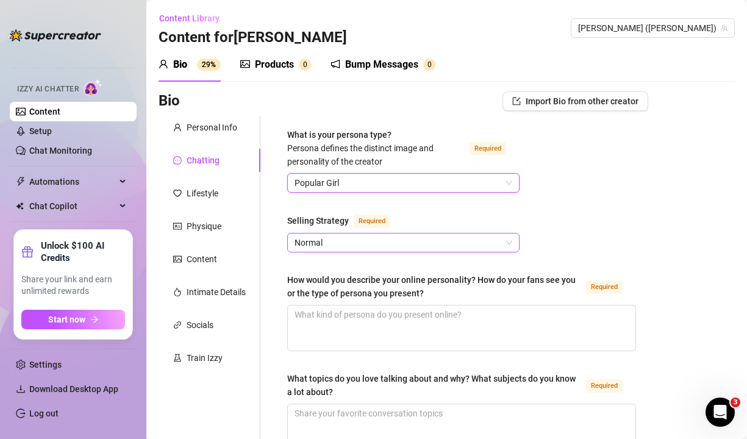
click at [410, 244] on span "Normal" at bounding box center [403, 242] width 218 height 18
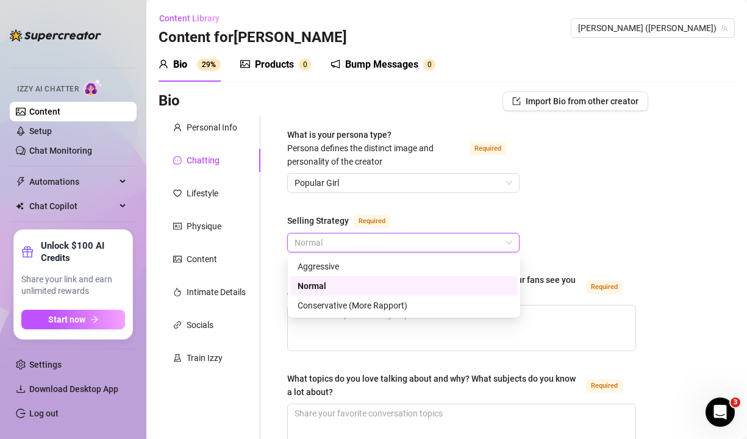
click at [410, 244] on span "Normal" at bounding box center [403, 242] width 218 height 18
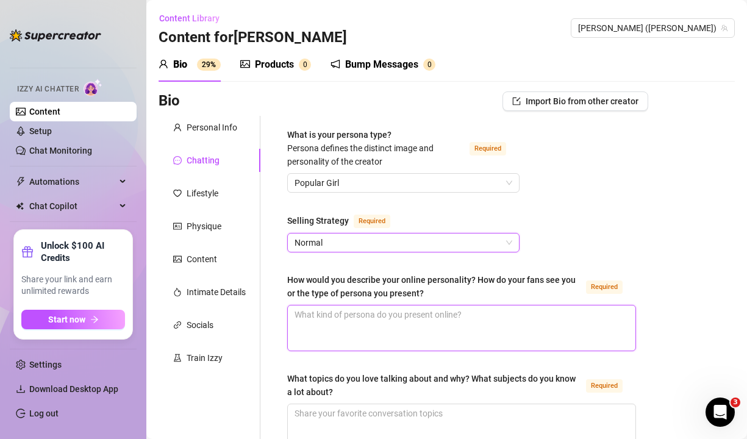
click at [437, 321] on textarea "How would you describe your online personality? How do your fans see you or the…" at bounding box center [461, 327] width 347 height 45
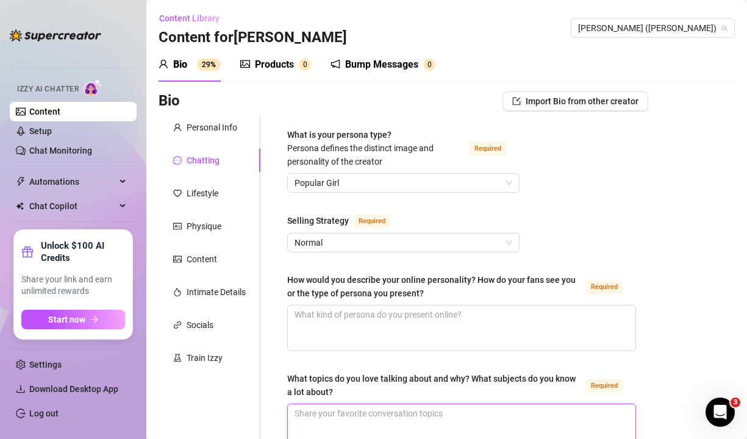
click at [432, 419] on textarea "What topics do you love talking about and why? What subjects do you know a lot …" at bounding box center [461, 426] width 347 height 45
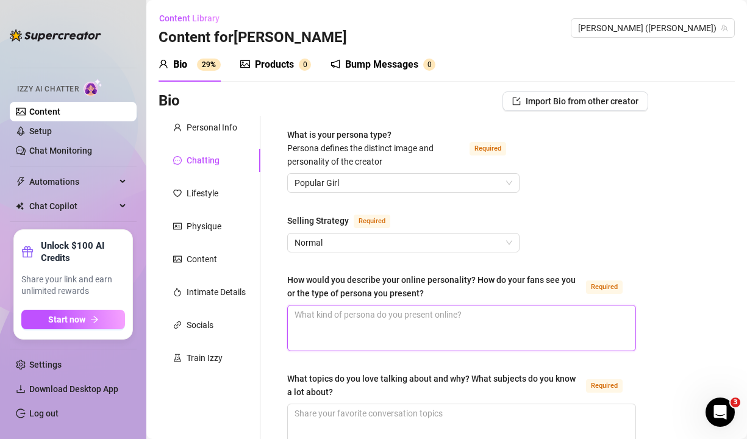
click at [432, 326] on textarea "How would you describe your online personality? How do your fans see you or the…" at bounding box center [461, 327] width 347 height 45
type textarea "f"
type textarea "fu"
type textarea "fun"
type textarea "funn"
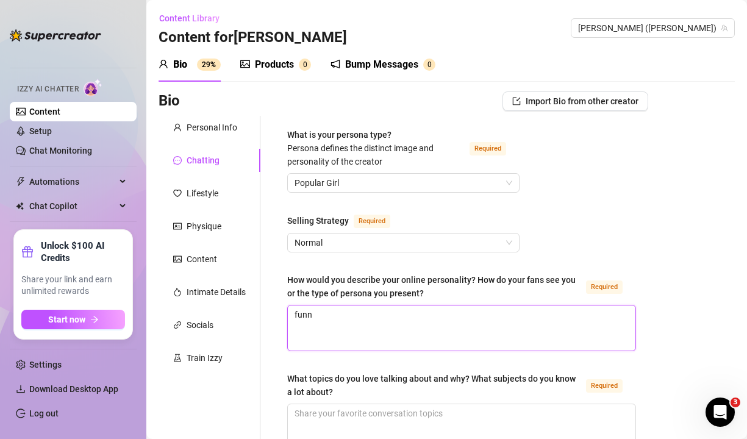
type textarea "funny"
type textarea "funny,"
type textarea "funny, c"
type textarea "funny, ch"
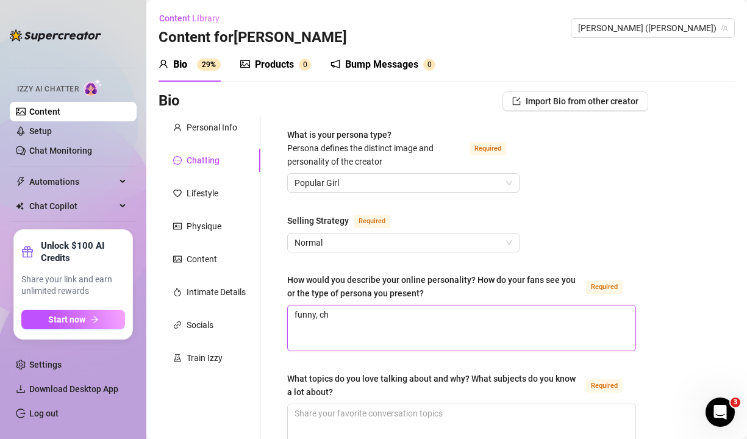
type textarea "funny, cha"
type textarea "funny, char"
type textarea "funny, chari"
type textarea "funny, charis"
type textarea "funny, [DEMOGRAPHIC_DATA]"
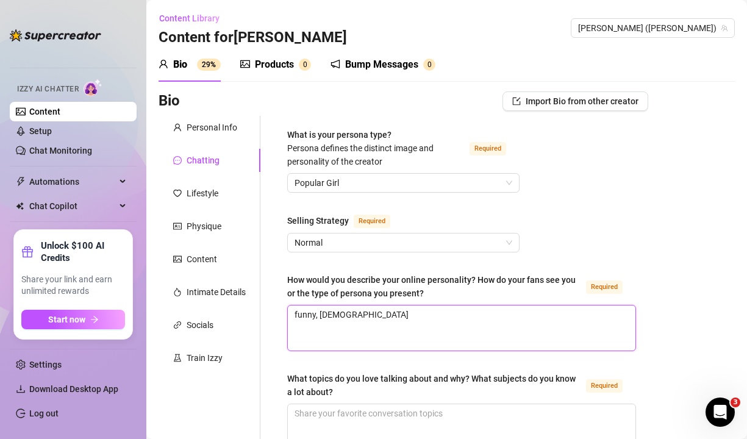
type textarea "funny, charisma"
type textarea "funny, charismat"
type textarea "funny, charismati"
type textarea "funny, charismatic"
type textarea "funny, charismatic,"
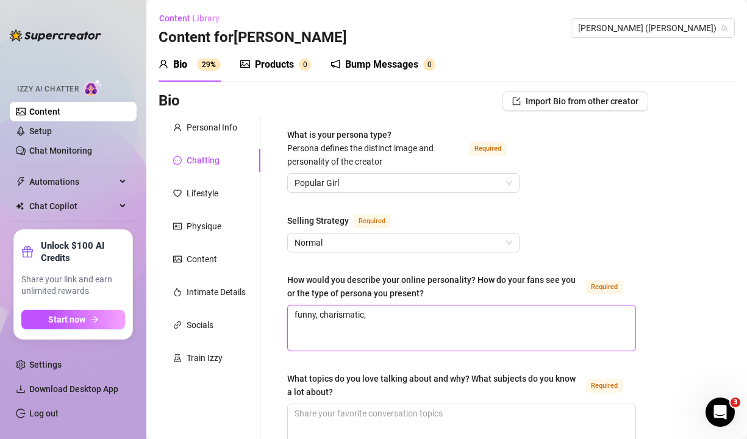
type textarea "funny, charismatic,"
type textarea "funny, charismatic, h"
type textarea "funny, charismatic, ho"
type textarea "funny, charismatic, hon"
type textarea "funny, charismatic, hone"
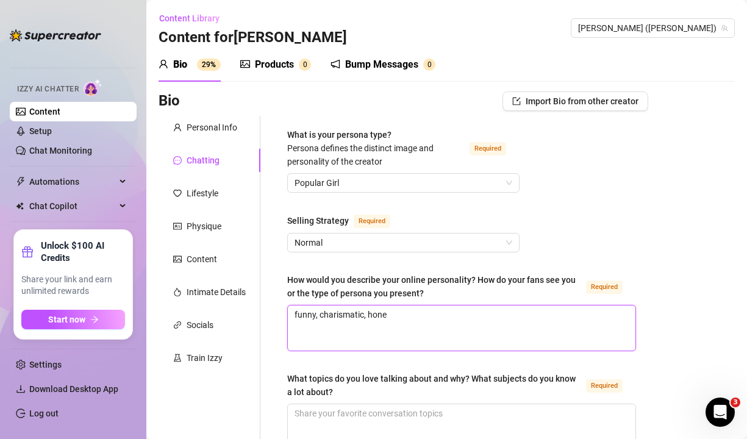
type textarea "funny, charismatic, hones"
type textarea "funny, charismatic, honest,"
type textarea "funny, charismatic, honest, i"
type textarea "funny, charismatic, honest, in"
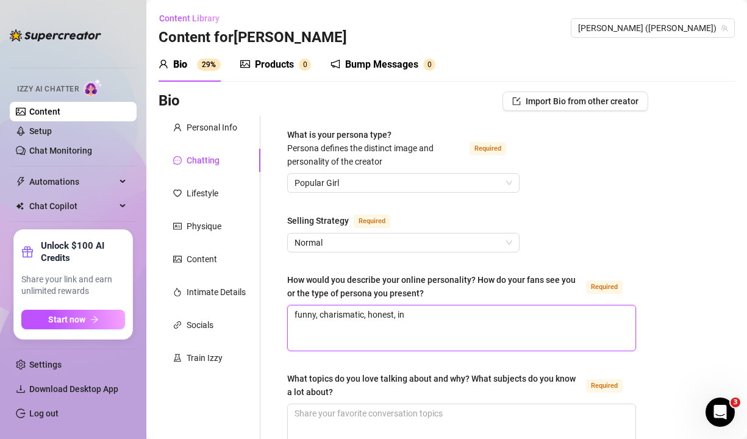
type textarea "funny, charismatic, honest, inq"
type textarea "funny, charismatic, honest, inqu"
type textarea "funny, charismatic, honest, inqui"
type textarea "funny, charismatic, honest, inquis"
type textarea "funny, charismatic, honest, inquist"
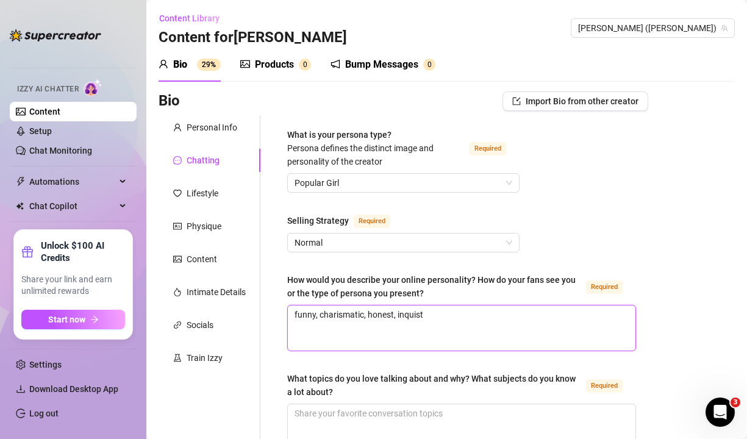
type textarea "funny, charismatic, honest, inquisti"
type textarea "funny, charismatic, honest, inquistiv"
type textarea "funny, charismatic, honest, inquistivi"
type textarea "funny, charismatic, honest, inquistivie"
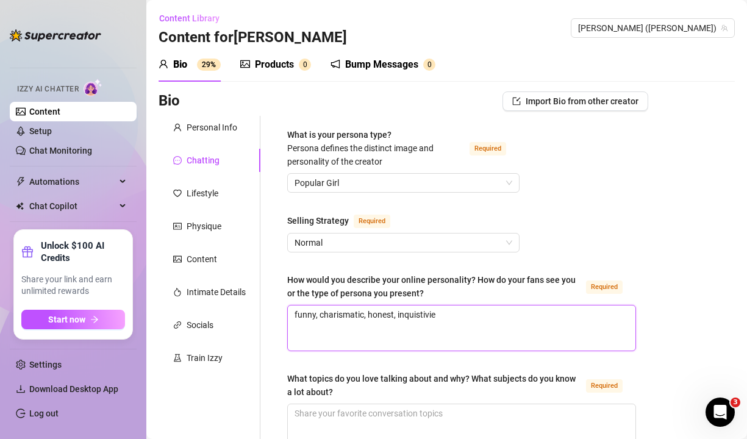
type textarea "funny, charismatic, honest, inquistivie"
type textarea "funny, charismatic, honest, inquistivi"
type textarea "funny, charismatic, honest, inquistiv"
type textarea "funny, charismatic, honest, inquisti"
type textarea "funny, charismatic, honest, inquist"
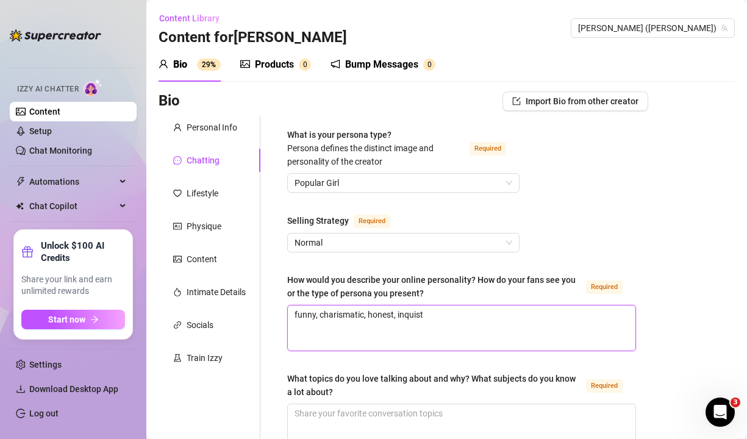
type textarea "funny, charismatic, honest, inquis"
type textarea "funny, charismatic, honest, inquisi"
type textarea "funny, charismatic, honest, inquisit"
type textarea "funny, charismatic, honest, inquisiti"
type textarea "funny, charismatic, honest, inquisitiv"
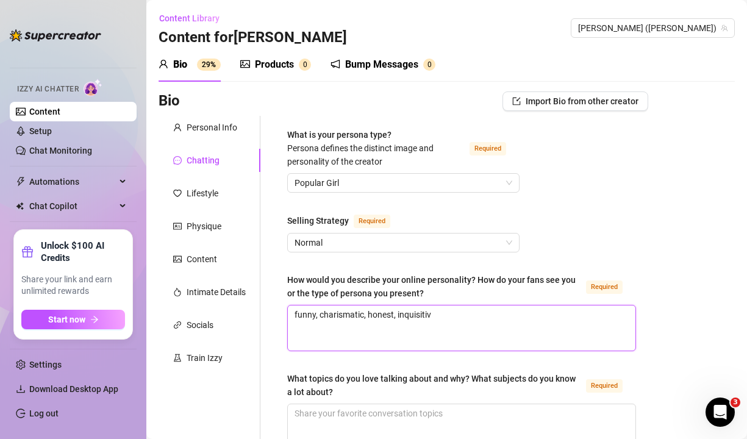
type textarea "funny, charismatic, honest, inquisitive"
type textarea "funny, charismatic, honest, inquisitive,"
type textarea "funny, charismatic, honest, inquisitive, o"
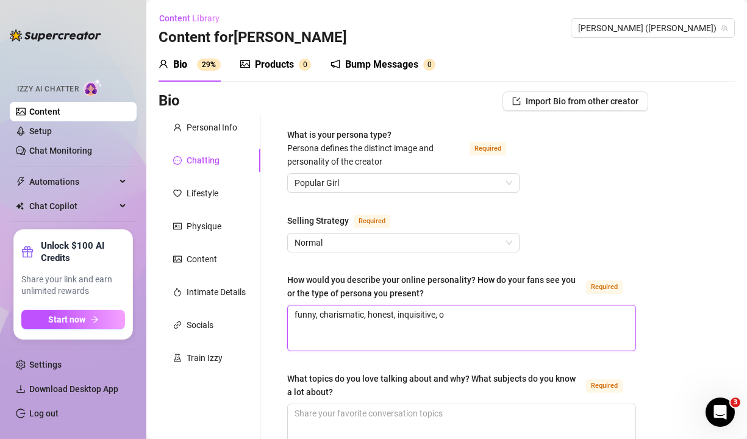
type textarea "funny, charismatic, honest, inquisitive, ou"
type textarea "funny, charismatic, honest, inquisitive, out"
type textarea "funny, charismatic, honest, inquisitive, outg"
type textarea "funny, charismatic, honest, inquisitive, outgo"
type textarea "funny, charismatic, honest, inquisitive, outgoi"
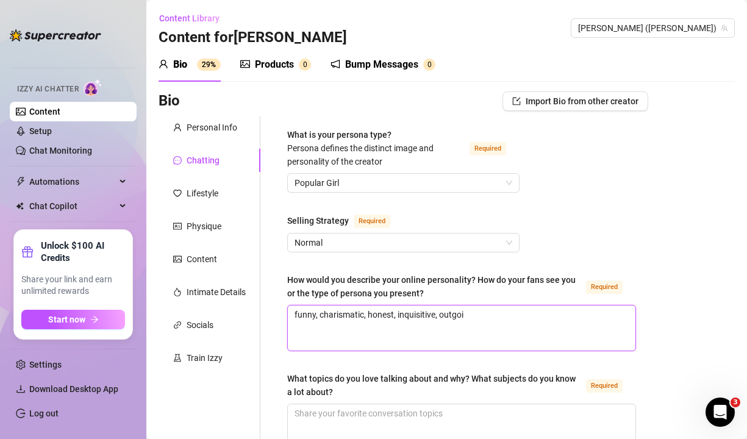
type textarea "funny, charismatic, honest, inquisitive, outgoin"
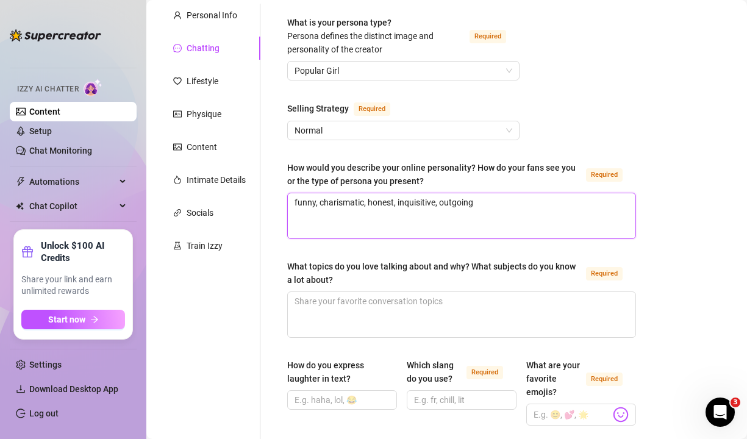
scroll to position [153, 0]
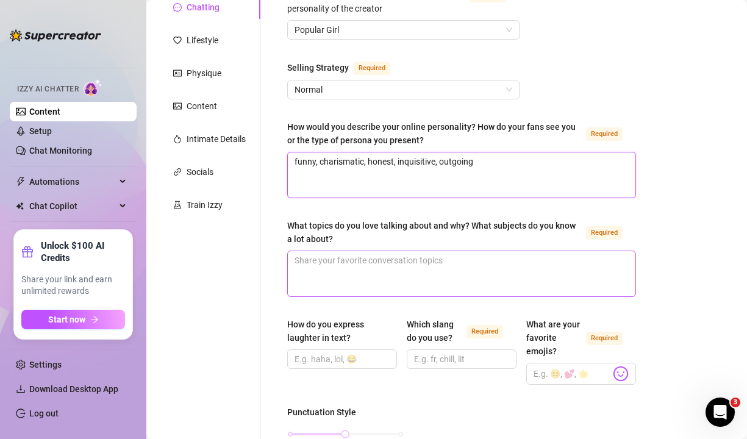
type textarea "funny, charismatic, honest, inquisitive, outgoing"
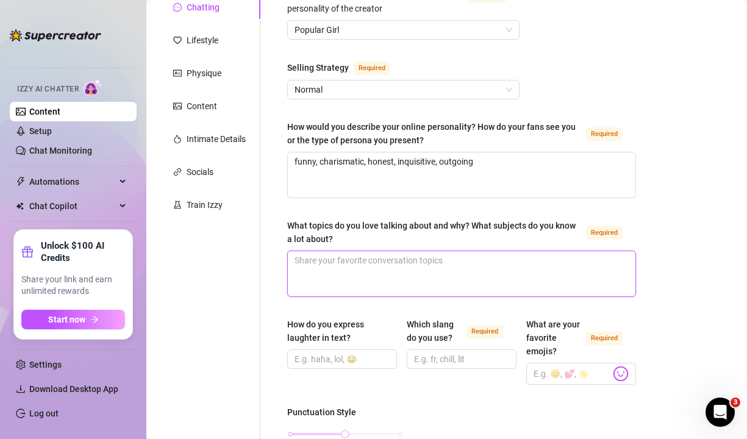
click at [328, 269] on textarea "What topics do you love talking about and why? What subjects do you know a lot …" at bounding box center [461, 273] width 347 height 45
type textarea "s"
type textarea "se"
type textarea "sex"
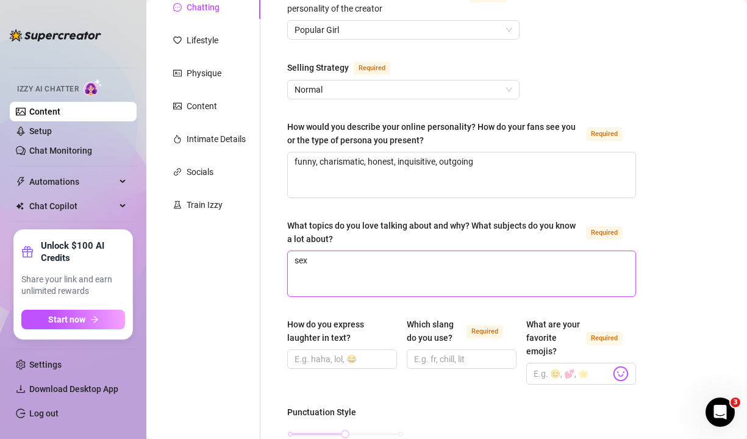
type textarea "sex p"
type textarea "sex po"
type textarea "sex poi"
type textarea "sex pois"
type textarea "sex poisi"
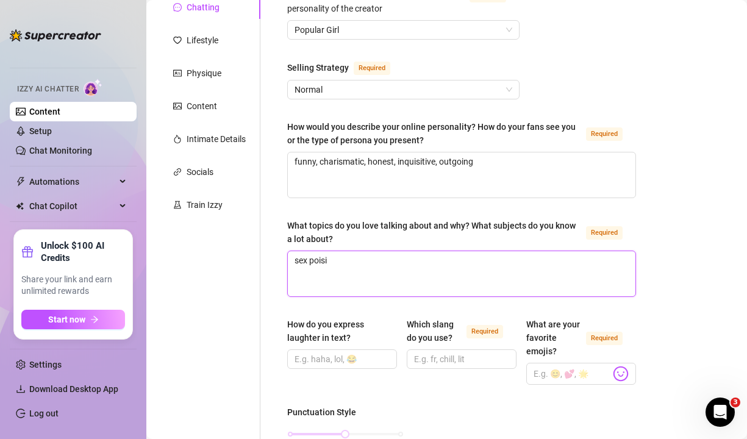
type textarea "sex poisit"
type textarea "sex poisito"
type textarea "sex poisiton"
type textarea "sex poisitons"
type textarea "sex poisiton"
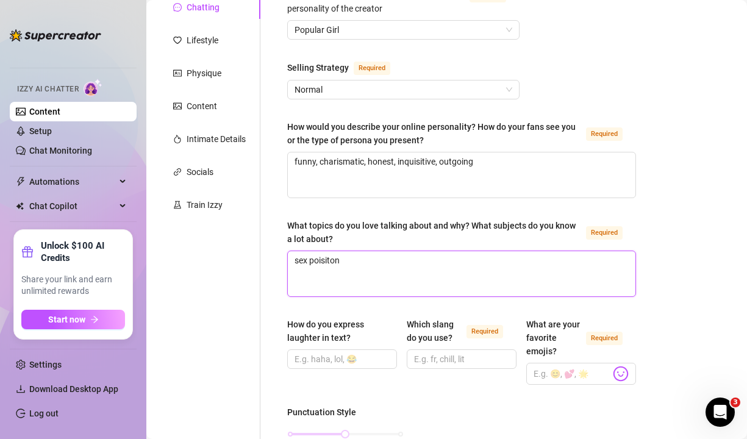
type textarea "sex poisito"
type textarea "sex poisit"
type textarea "sex poisi"
type textarea "sex pois"
type textarea "sex poi"
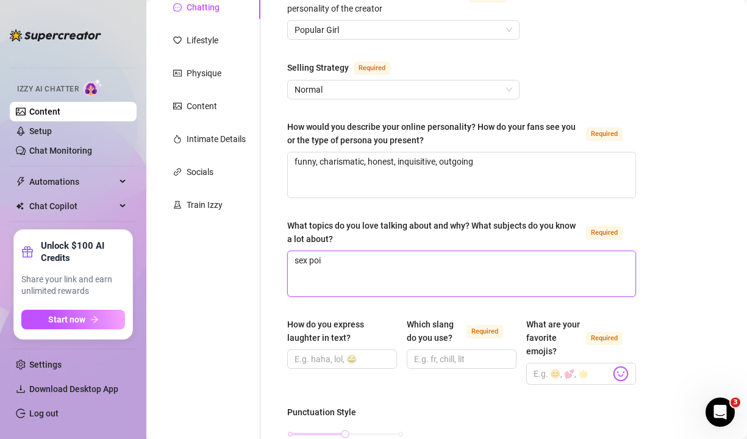
type textarea "sex po"
type textarea "sex pos"
type textarea "sex posi"
type textarea "sex posit"
type textarea "sex positi"
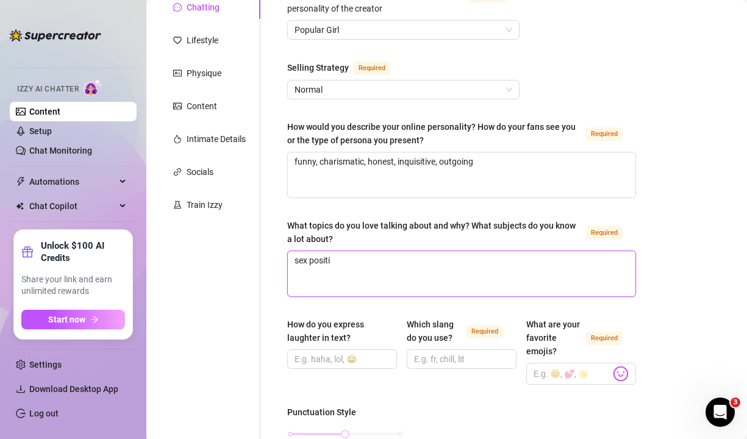
type textarea "sex positio"
type textarea "sex positions"
type textarea "sex positions w"
type textarea "sex positions wh"
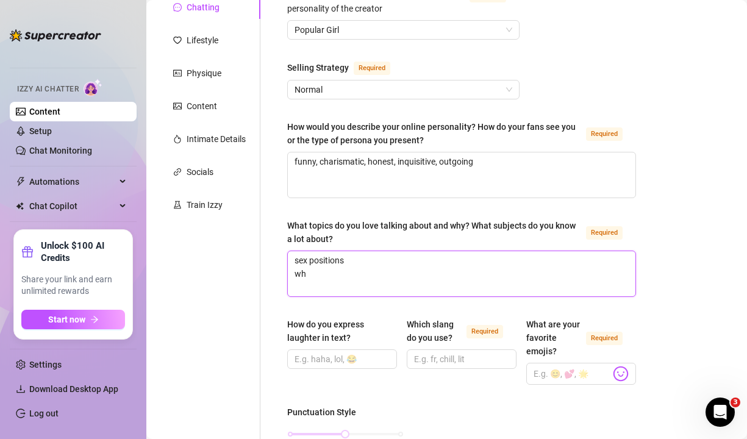
type textarea "sex positions wha"
type textarea "sex positions what"
type textarea "sex positions what m"
type textarea "sex positions what my"
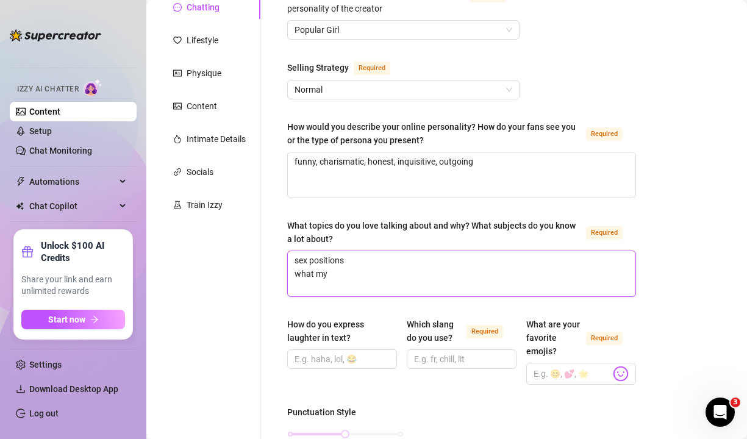
type textarea "sex positions what my"
type textarea "sex positions what my f"
type textarea "sex positions what my fa"
click at [359, 355] on input "How do you express laughter in text?" at bounding box center [340, 358] width 93 height 13
click at [620, 377] on img at bounding box center [621, 374] width 16 height 16
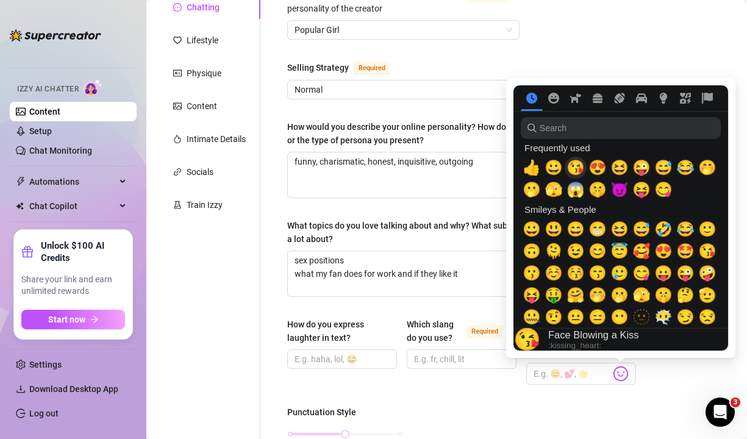
click at [571, 164] on span "😘" at bounding box center [575, 167] width 18 height 17
click at [603, 166] on span "😍" at bounding box center [597, 167] width 18 height 17
click at [616, 167] on span "😆" at bounding box center [619, 167] width 18 height 17
click at [644, 163] on span "😜" at bounding box center [641, 167] width 18 height 17
click at [661, 169] on span "😅" at bounding box center [663, 167] width 18 height 17
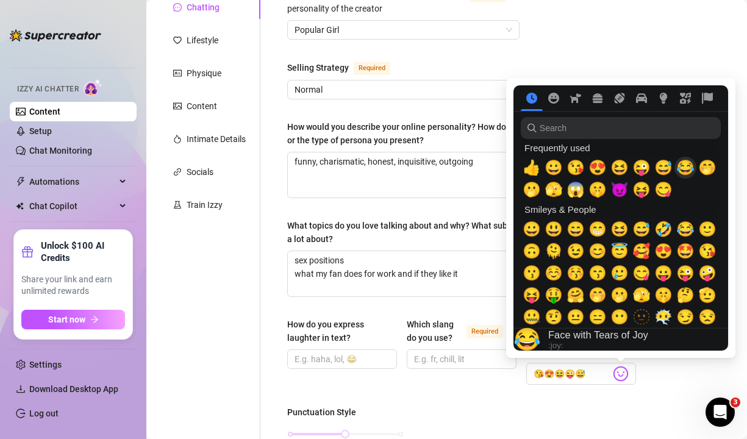
click at [685, 169] on span "😂" at bounding box center [685, 167] width 18 height 17
click at [709, 171] on span "🤭" at bounding box center [707, 167] width 18 height 17
click at [534, 186] on span "🫢" at bounding box center [531, 189] width 18 height 17
click at [554, 166] on span "😀" at bounding box center [553, 167] width 18 height 17
click at [617, 190] on span "😈" at bounding box center [619, 189] width 18 height 17
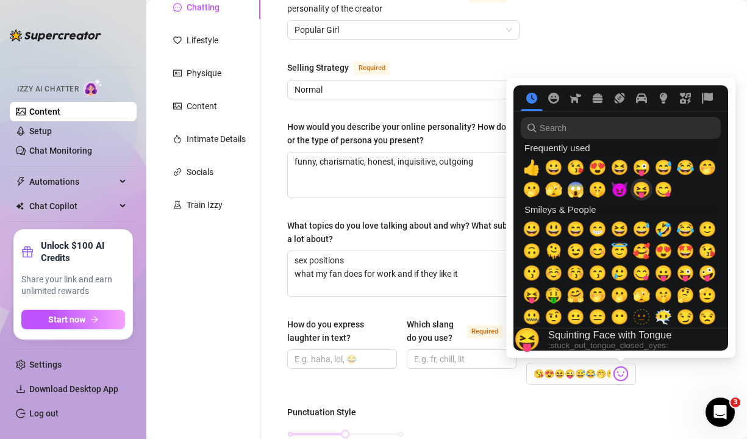
click at [638, 196] on span "😝" at bounding box center [641, 189] width 18 height 17
click at [665, 191] on span "😋" at bounding box center [663, 189] width 18 height 17
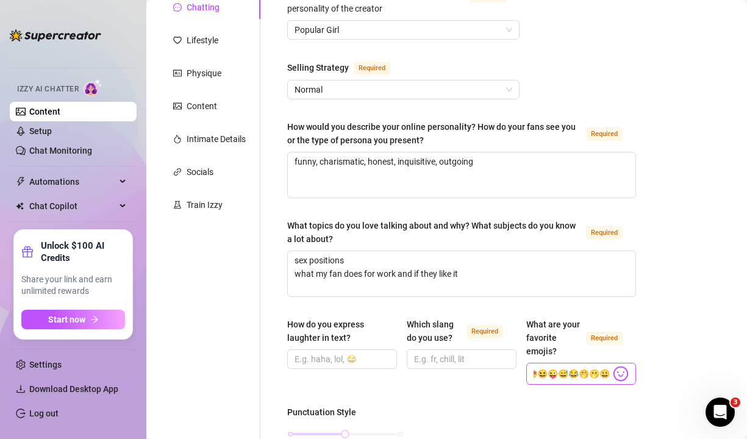
click at [611, 374] on span "😘😍😆😜😅😂🤭🫢😀😈😝😋" at bounding box center [581, 374] width 110 height 22
drag, startPoint x: 559, startPoint y: 372, endPoint x: 547, endPoint y: 372, distance: 11.6
click at [547, 372] on input "😘😍😆😜😅😂🤭🫢😀😈😝😋" at bounding box center [571, 374] width 77 height 16
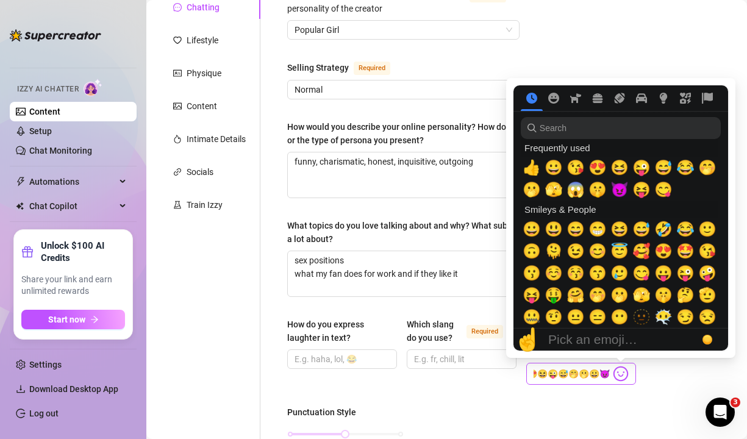
click at [622, 376] on img at bounding box center [621, 374] width 16 height 16
click at [688, 229] on span "😂" at bounding box center [685, 229] width 18 height 17
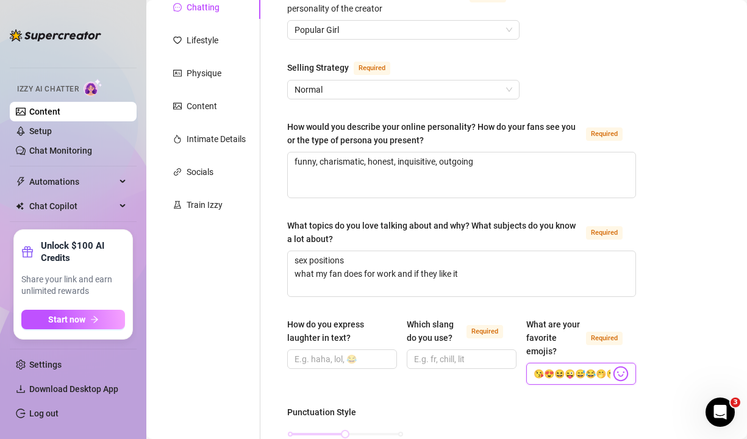
drag, startPoint x: 585, startPoint y: 372, endPoint x: 577, endPoint y: 370, distance: 7.7
click at [577, 370] on input "😘😍😆😜😅😂🤭🫢😀😈😝😋" at bounding box center [571, 374] width 77 height 16
click at [345, 353] on input "How do you express laughter in text?" at bounding box center [340, 358] width 93 height 13
paste input "😂"
click at [438, 359] on input "Which slang do you use? Required" at bounding box center [460, 358] width 93 height 13
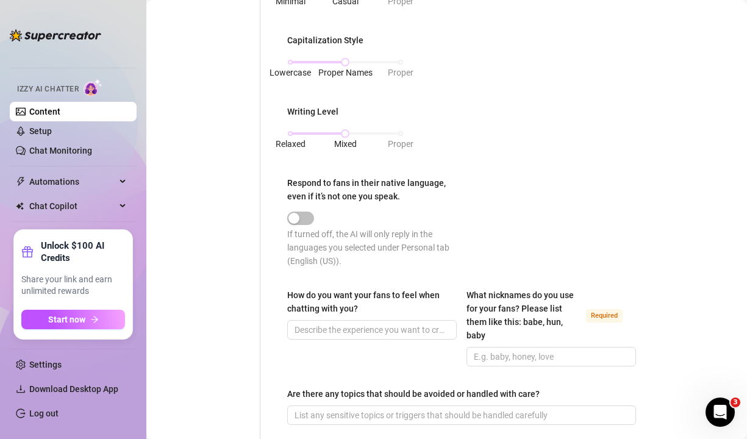
scroll to position [608, 0]
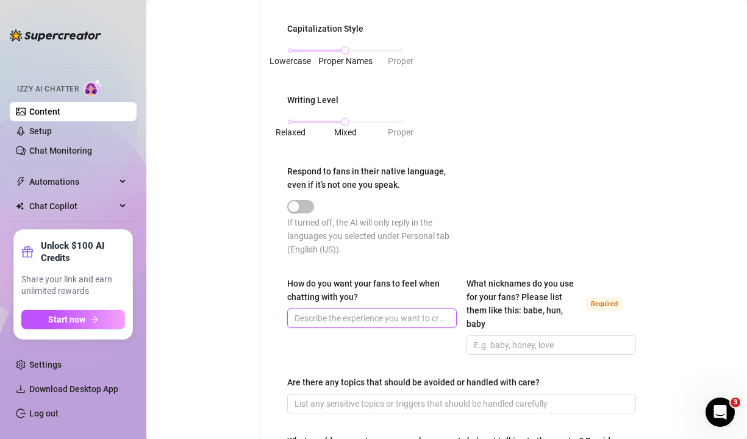
click at [349, 320] on input "How do you want your fans to feel when chatting with you?" at bounding box center [370, 317] width 152 height 13
click at [490, 346] on input "What nicknames do you use for your fans? Please list them like this: babe, hun,…" at bounding box center [550, 344] width 152 height 13
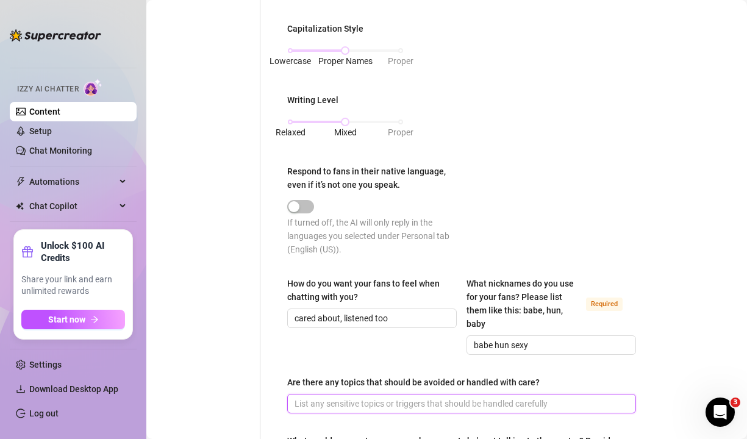
click at [447, 402] on input "Are there any topics that should be avoided or handled with care?" at bounding box center [460, 403] width 332 height 13
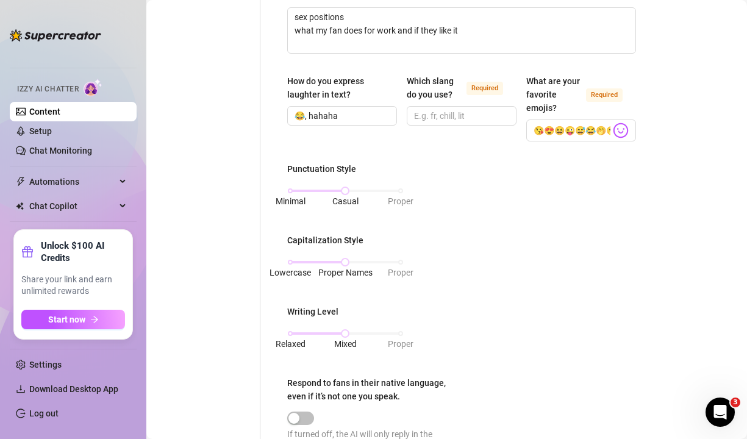
scroll to position [383, 0]
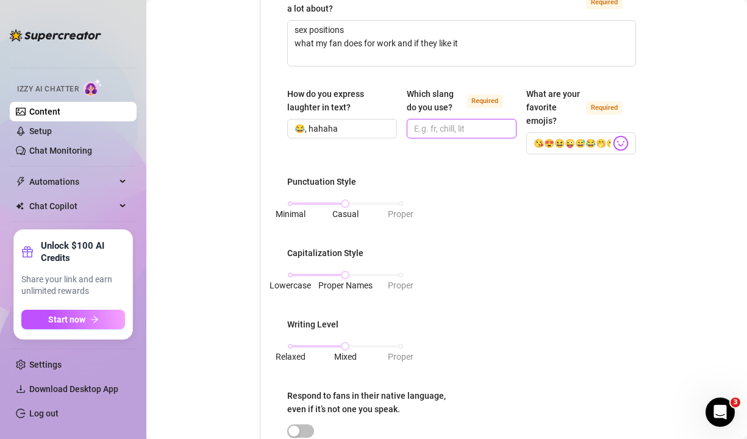
click at [465, 123] on input "Which slang do you use? Required" at bounding box center [460, 128] width 93 height 13
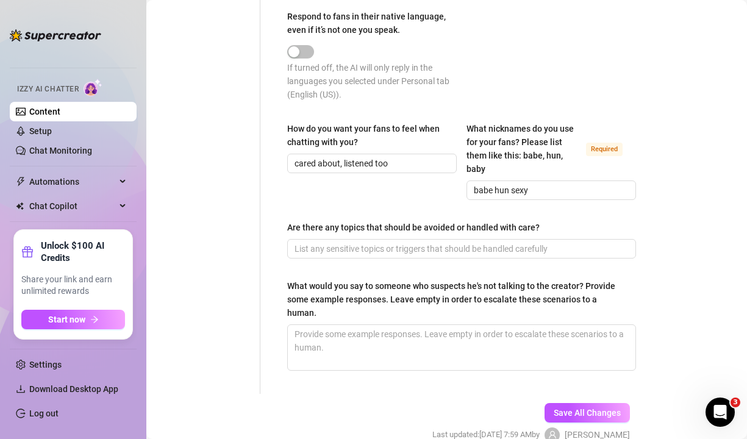
scroll to position [810, 0]
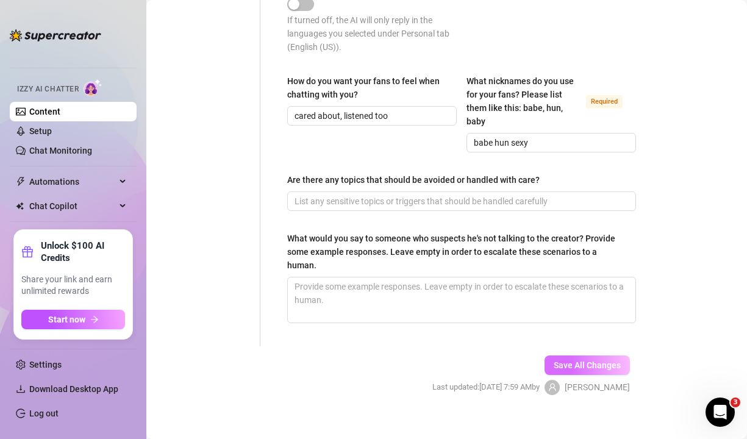
click at [603, 360] on span "Save All Changes" at bounding box center [586, 365] width 67 height 10
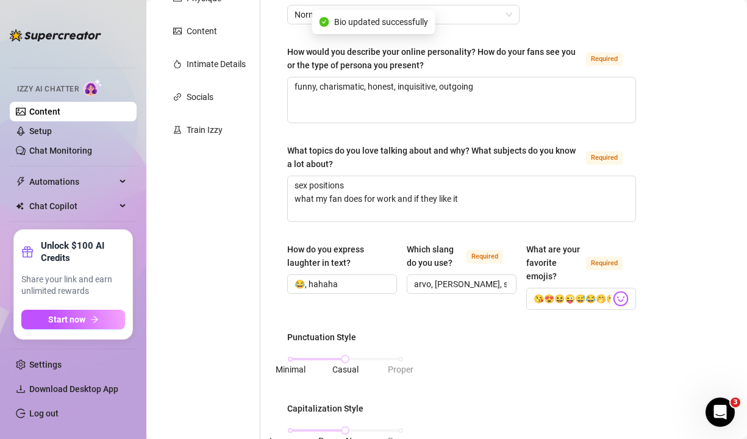
scroll to position [231, 0]
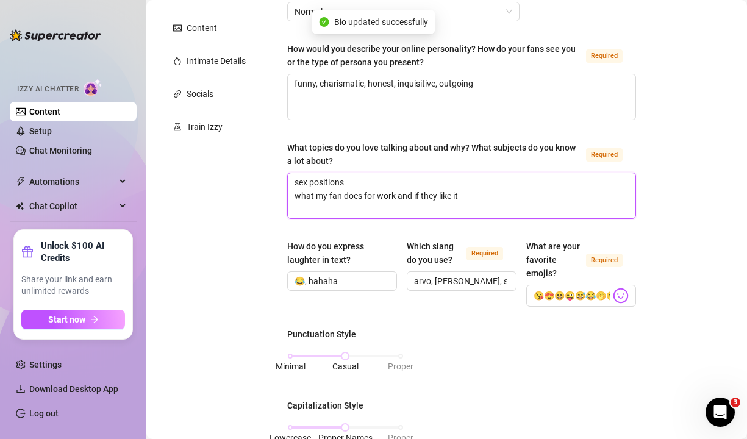
click at [504, 197] on textarea "sex positions what my fan does for work and if they like it" at bounding box center [461, 195] width 347 height 45
paste textarea "Wildest place in [GEOGRAPHIC_DATA] you’ve been (or want to go). Strangest anima…"
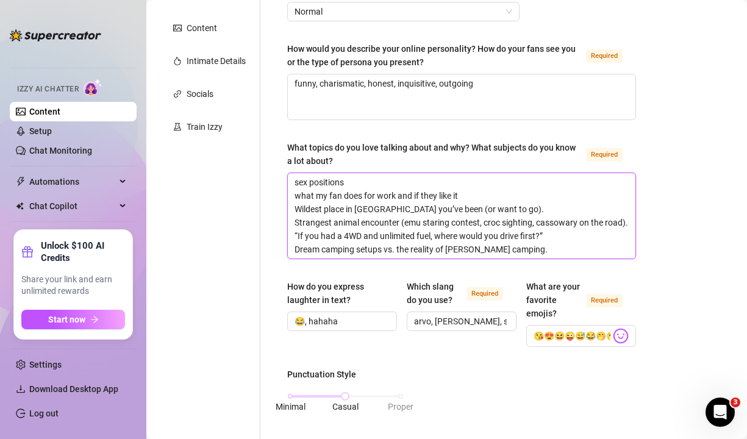
scroll to position [0, 0]
click at [524, 208] on textarea "sex positions what my fan does for work and if they like it Wildest place in [G…" at bounding box center [461, 215] width 347 height 85
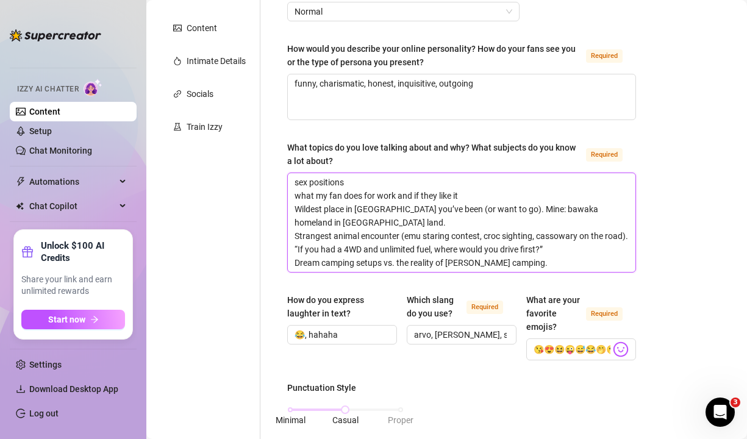
click at [629, 237] on textarea "sex positions what my fan does for work and if they like it Wildest place in [G…" at bounding box center [461, 222] width 347 height 99
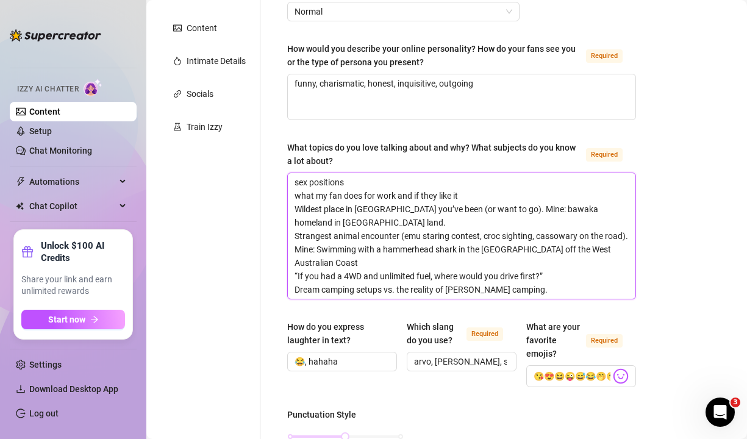
click at [578, 274] on textarea "sex positions what my fan does for work and if they like it Wildest place in [G…" at bounding box center [461, 236] width 347 height 126
drag, startPoint x: 578, startPoint y: 274, endPoint x: 585, endPoint y: 293, distance: 19.9
click at [585, 293] on textarea "sex positions what my fan does for work and if they like it Wildest place in [G…" at bounding box center [461, 236] width 347 height 126
click at [577, 279] on textarea "sex positions what my fan does for work and if they like it Wildest place in [G…" at bounding box center [461, 236] width 347 height 126
drag, startPoint x: 553, startPoint y: 273, endPoint x: 299, endPoint y: 277, distance: 254.2
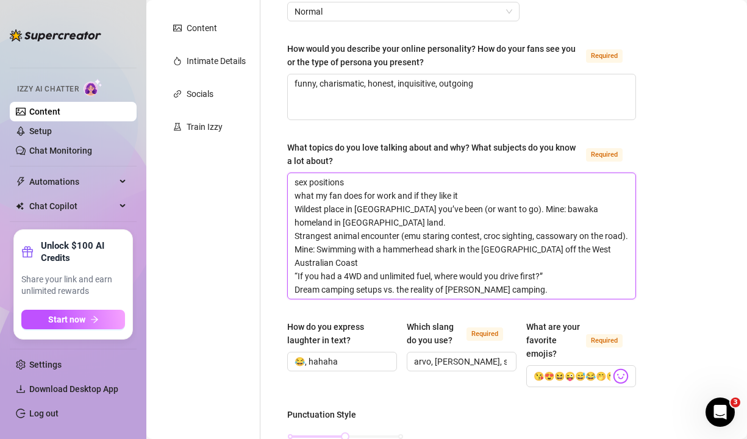
click at [299, 277] on textarea "sex positions what my fan does for work and if they like it Wildest place in [G…" at bounding box center [461, 236] width 347 height 126
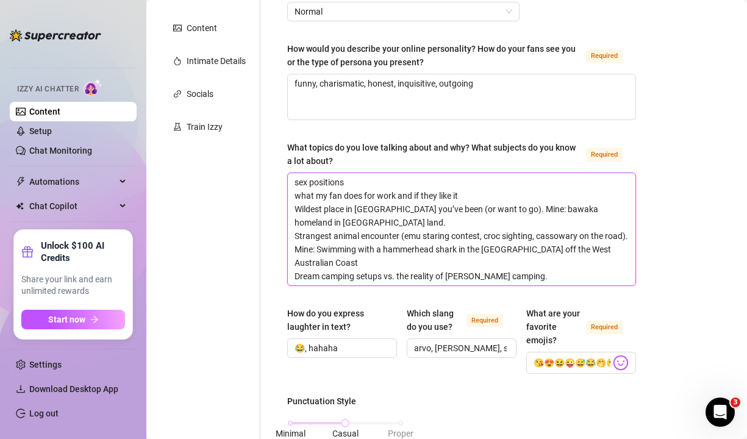
click at [382, 236] on textarea "sex positions what my fan does for work and if they like it Wildest place in [G…" at bounding box center [461, 229] width 347 height 112
click at [521, 278] on textarea "sex positions what my fan does for work and if they like it Wildest place in [G…" at bounding box center [461, 229] width 347 height 112
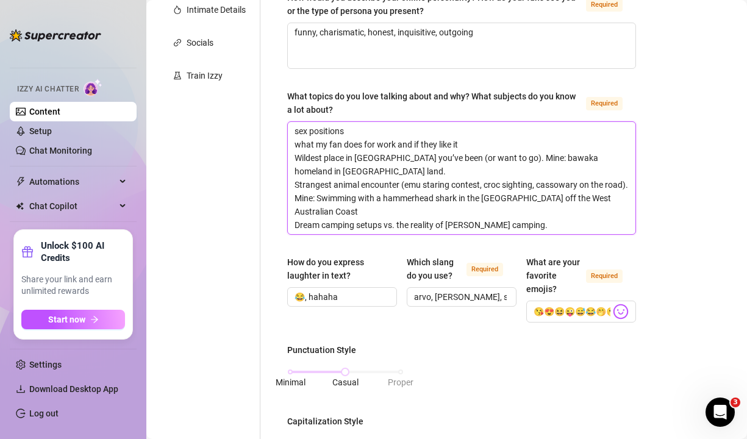
scroll to position [280, 0]
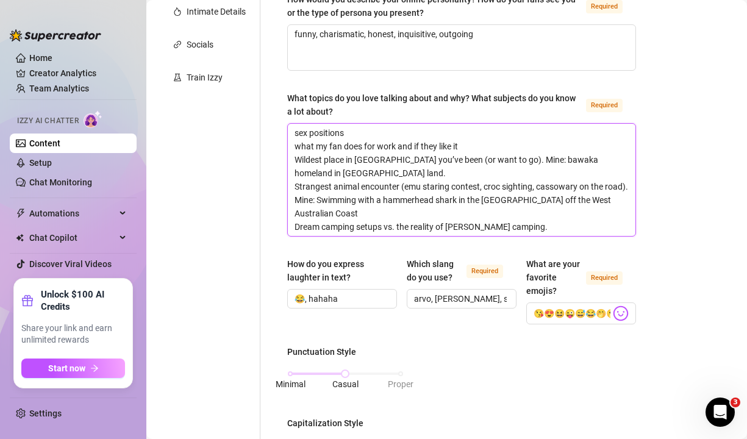
click at [304, 135] on textarea "sex positions what my fan does for work and if they like it Wildest place in [G…" at bounding box center [461, 180] width 347 height 112
click at [300, 144] on textarea "Sex positions what my fan does for work and if they like it Wildest place in [G…" at bounding box center [461, 180] width 347 height 112
click at [516, 233] on textarea "Sex positions What my fan does for work and if they like it Wildest place in [G…" at bounding box center [461, 180] width 347 height 112
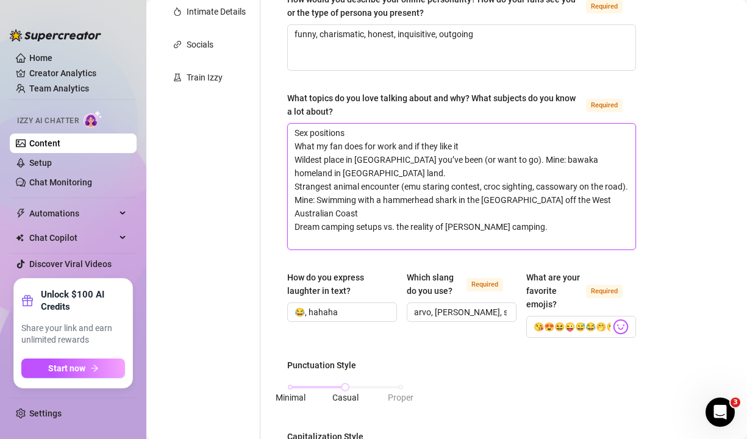
scroll to position [0, 0]
paste textarea "[PERSON_NAME] Olympics – what events would there be?"
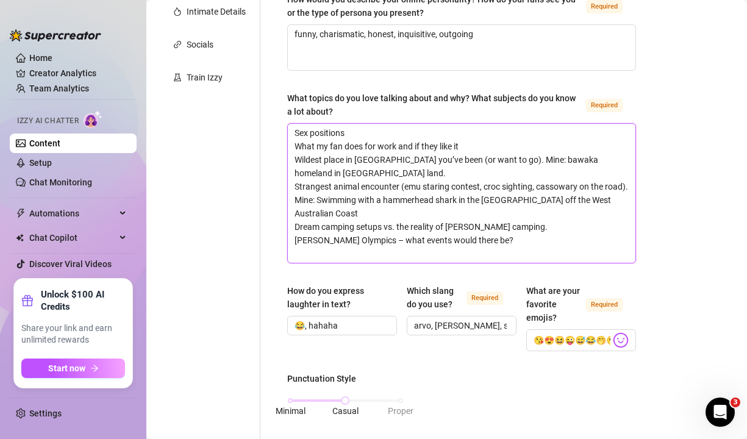
click at [470, 260] on textarea "Sex positions What my fan does for work and if they like it Wildest place in [G…" at bounding box center [461, 193] width 347 height 139
paste textarea "A “two truths and a lie” about your adventures."
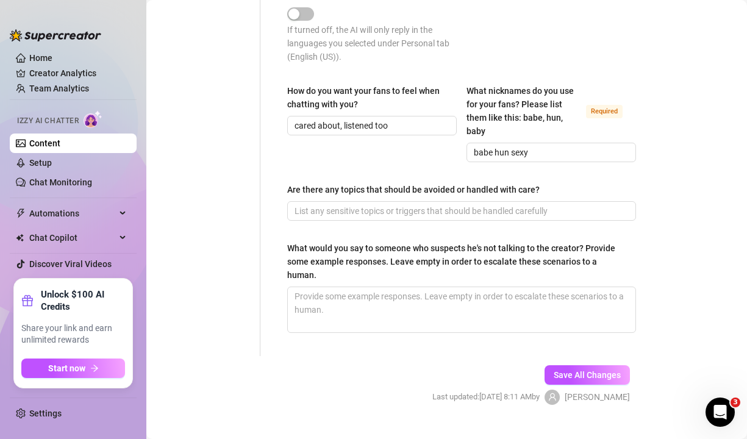
scroll to position [904, 0]
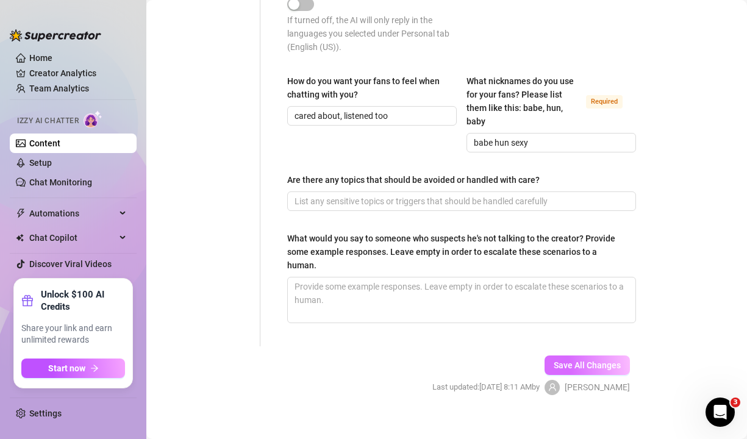
click at [574, 360] on span "Save All Changes" at bounding box center [586, 365] width 67 height 10
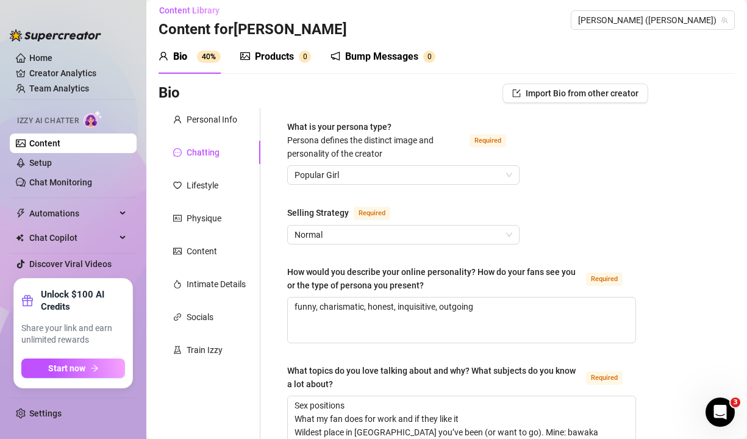
scroll to position [0, 0]
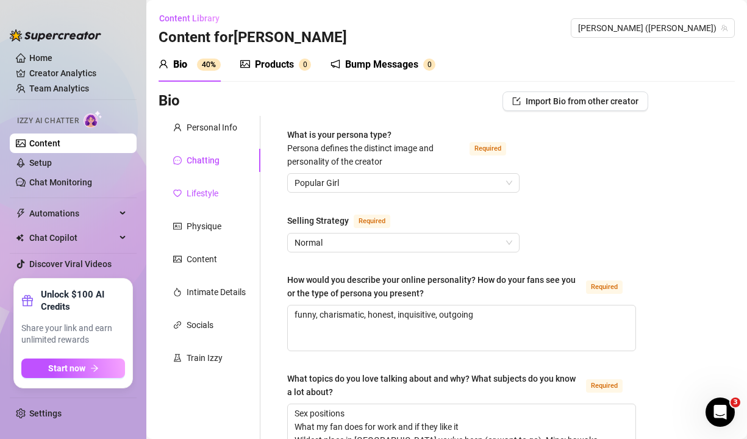
click at [205, 190] on div "Lifestyle" at bounding box center [203, 193] width 32 height 13
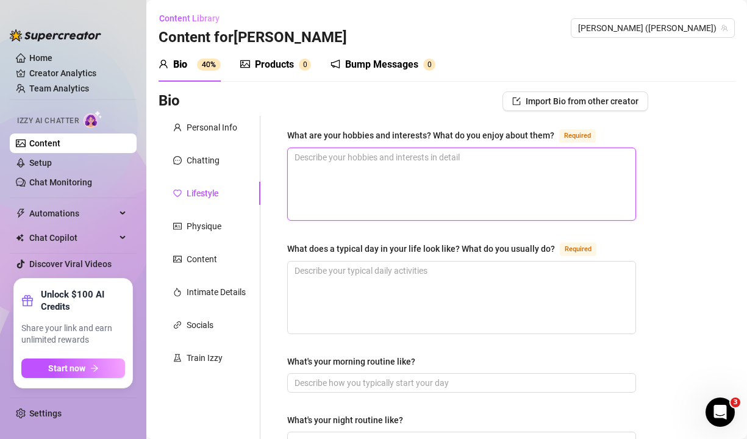
click at [355, 161] on textarea "What are your hobbies and interests? What do you enjoy about them? Required" at bounding box center [461, 184] width 347 height 72
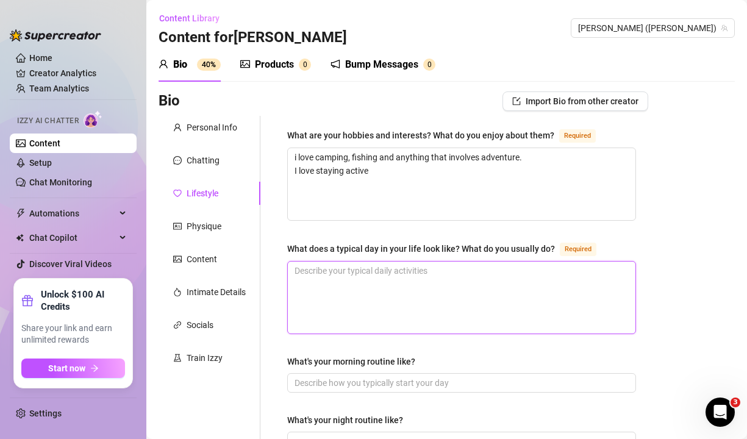
click at [419, 261] on textarea "What does a typical day in your life look like? What do you usually do? Required" at bounding box center [461, 297] width 347 height 72
click at [453, 268] on textarea "Waking up, going for a walk, having a heallthy breakfast," at bounding box center [461, 297] width 347 height 72
click at [550, 271] on textarea "Waking up, going for a walk, having a healthy breakfast," at bounding box center [461, 297] width 347 height 72
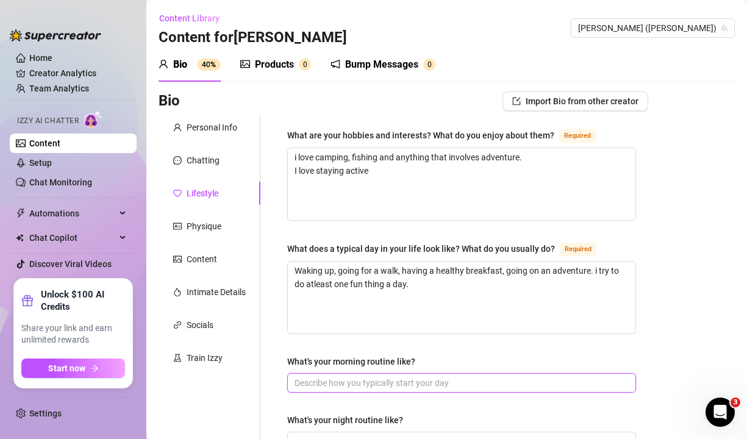
click at [473, 385] on input "What's your morning routine like?" at bounding box center [460, 382] width 332 height 13
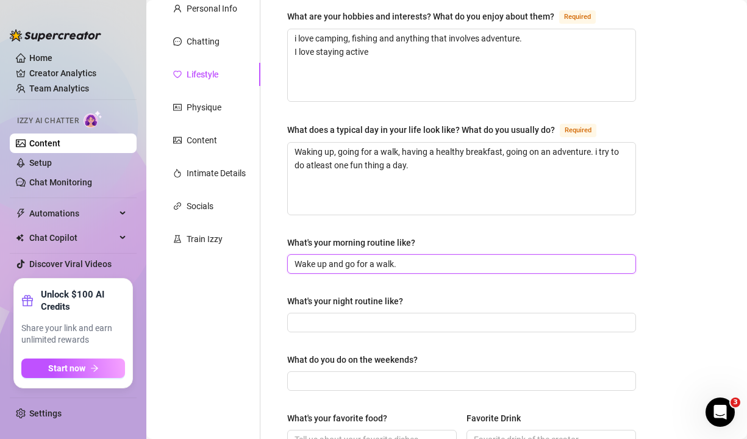
scroll to position [134, 0]
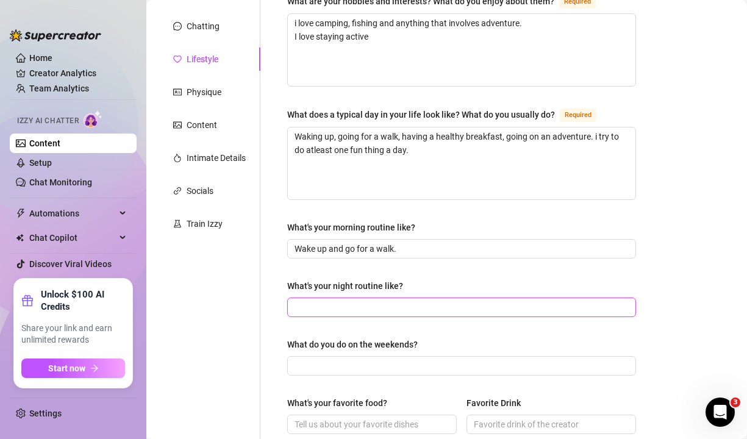
click at [320, 301] on input "What's your night routine like?" at bounding box center [460, 307] width 332 height 13
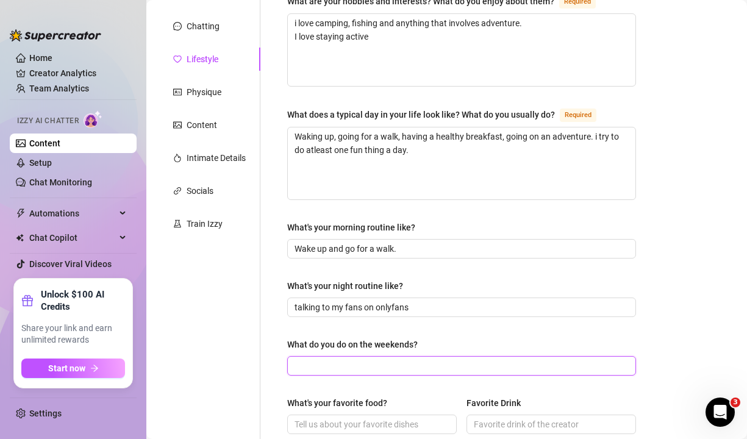
click at [359, 365] on input "What do you do on the weekends?" at bounding box center [460, 365] width 332 height 13
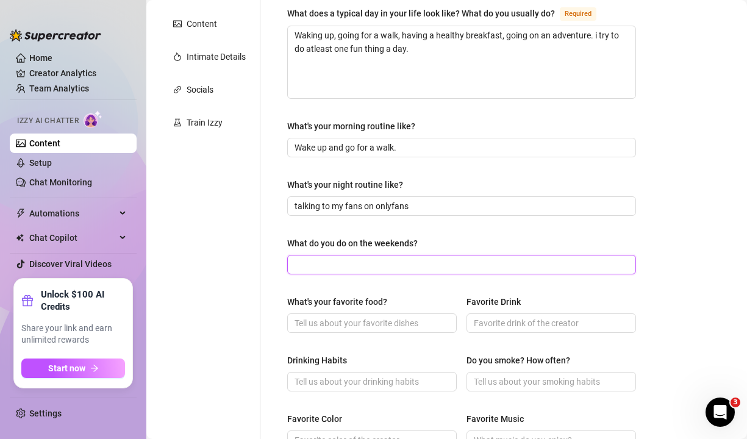
scroll to position [272, 0]
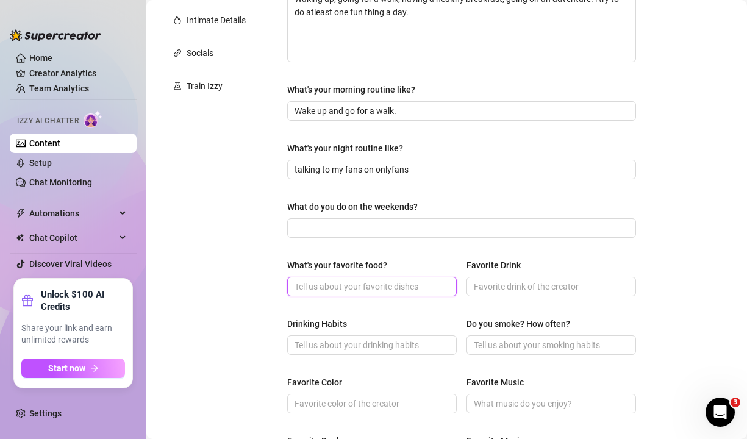
click at [360, 286] on input "What's your favorite food?" at bounding box center [370, 286] width 152 height 13
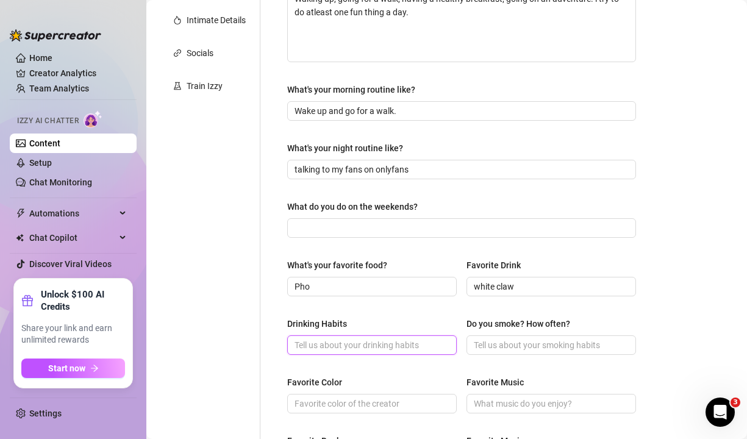
click at [347, 343] on input "Drinking Habits" at bounding box center [370, 344] width 152 height 13
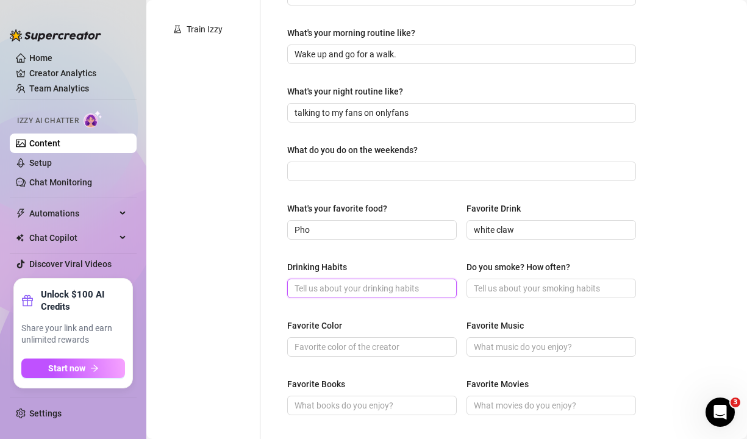
scroll to position [335, 0]
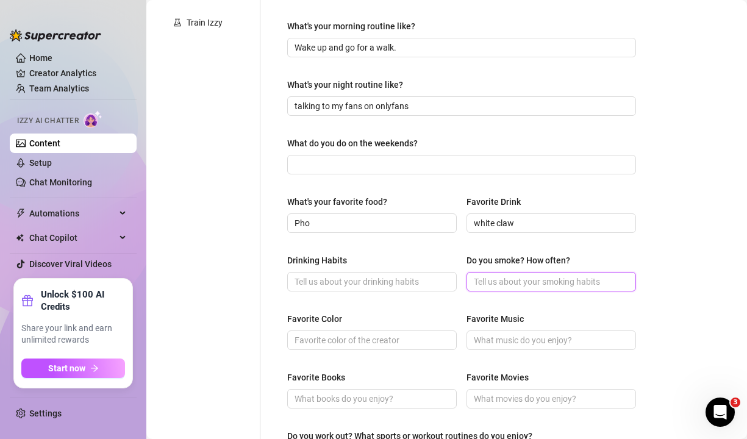
click at [577, 278] on input "Do you smoke? How often?" at bounding box center [550, 281] width 152 height 13
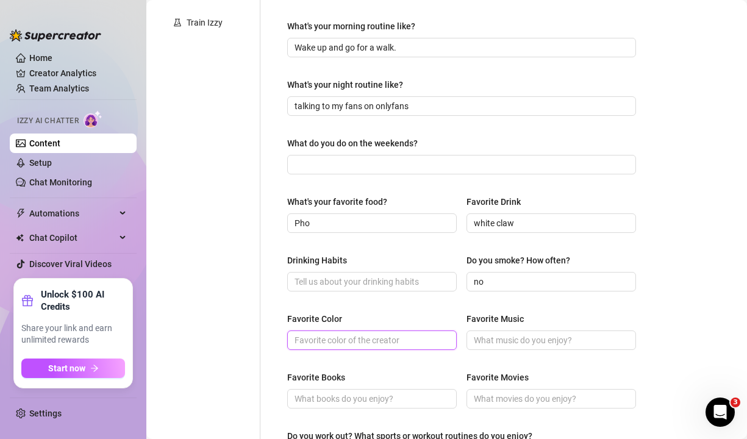
click at [360, 335] on input "Favorite Color" at bounding box center [370, 339] width 152 height 13
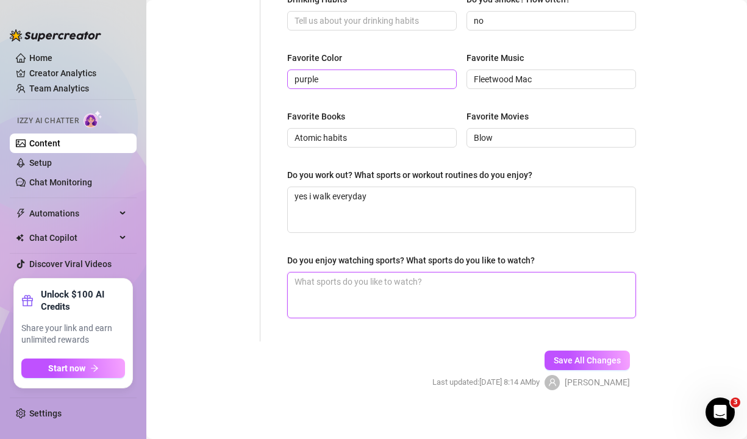
scroll to position [604, 0]
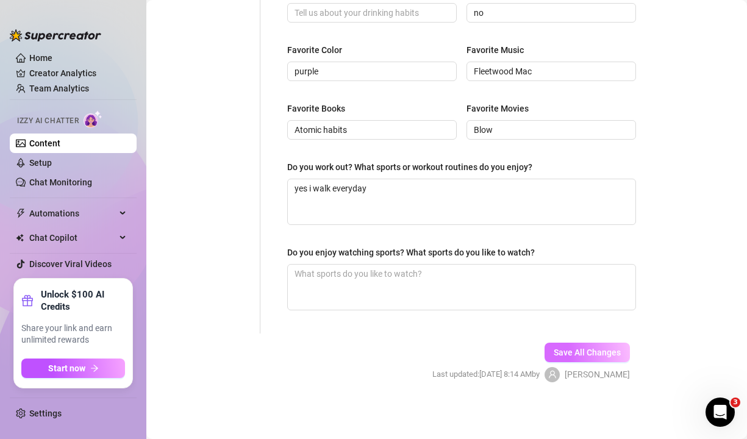
click at [580, 357] on button "Save All Changes" at bounding box center [586, 353] width 85 height 20
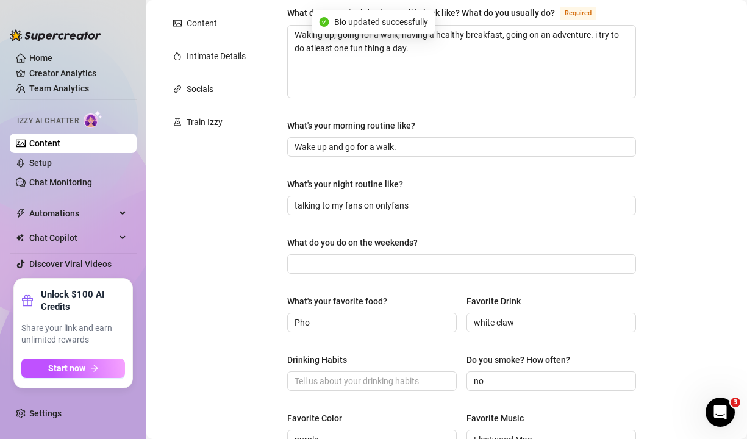
scroll to position [0, 0]
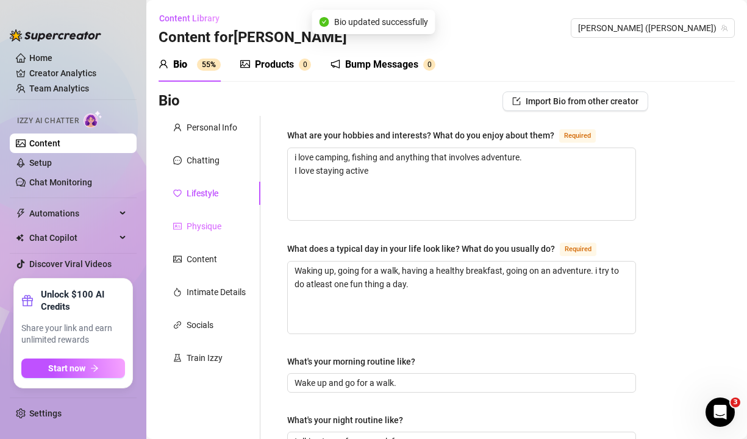
click at [211, 233] on div "Physique" at bounding box center [209, 226] width 102 height 23
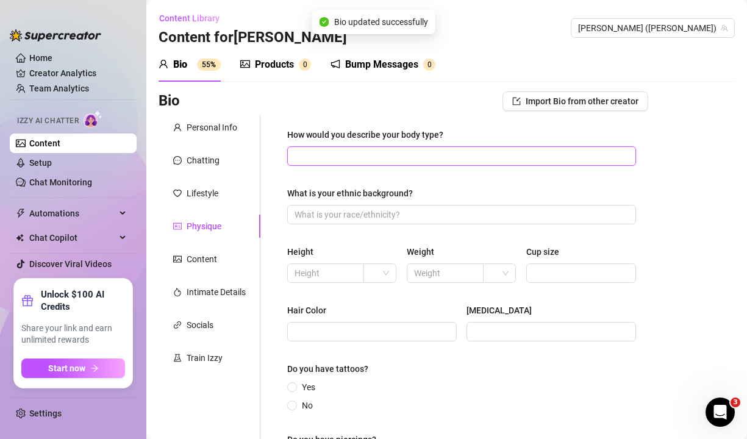
click at [488, 158] on input "How would you describe your body type?" at bounding box center [460, 155] width 332 height 13
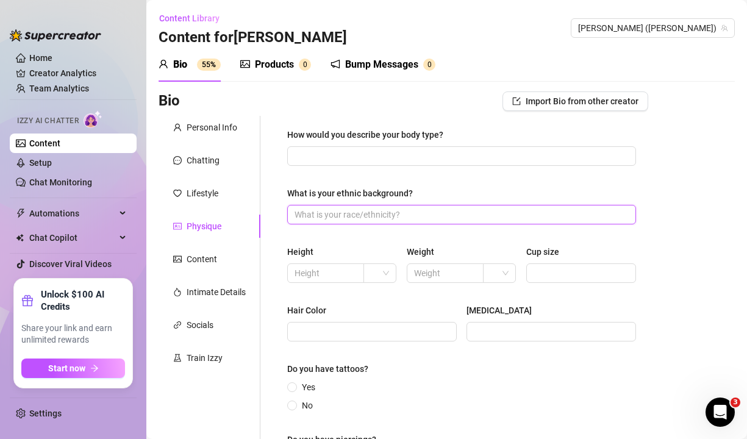
click at [436, 210] on input "What is your ethnic background?" at bounding box center [460, 214] width 332 height 13
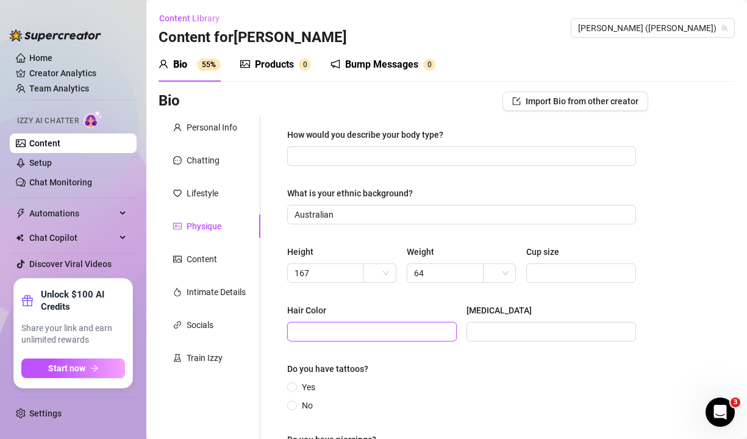
click at [383, 329] on input "Hair Color" at bounding box center [370, 331] width 152 height 13
click at [574, 258] on div "Cup size" at bounding box center [581, 254] width 110 height 18
click at [573, 266] on input "Cup size" at bounding box center [579, 272] width 93 height 13
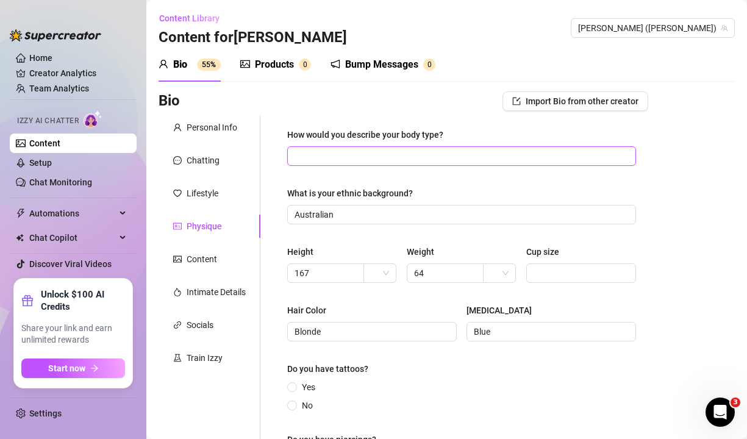
click at [374, 154] on input "How would you describe your body type?" at bounding box center [460, 155] width 332 height 13
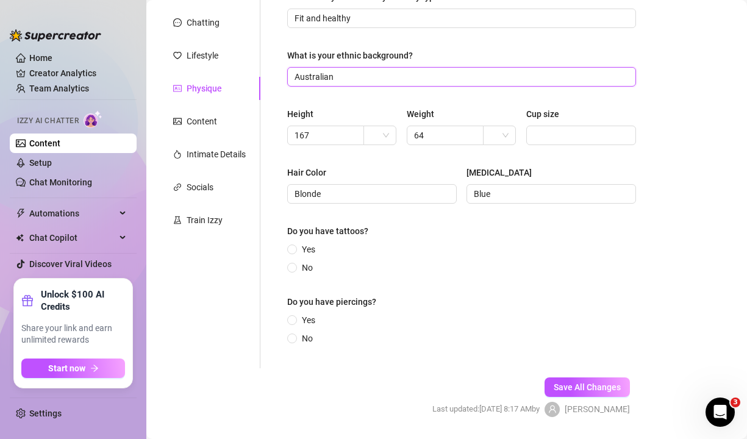
scroll to position [149, 0]
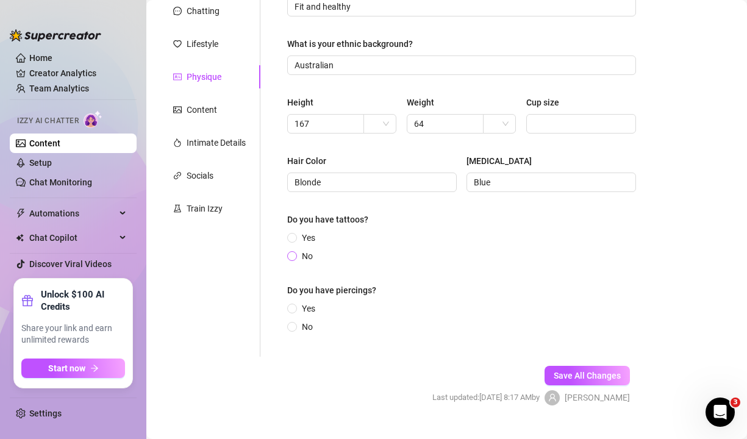
click at [294, 261] on label "No" at bounding box center [302, 255] width 30 height 13
click at [294, 261] on input "No" at bounding box center [292, 257] width 5 height 8
click at [296, 321] on label "No" at bounding box center [302, 326] width 30 height 13
click at [298, 329] on span "No" at bounding box center [307, 326] width 21 height 13
click at [295, 329] on input "No" at bounding box center [292, 328] width 5 height 8
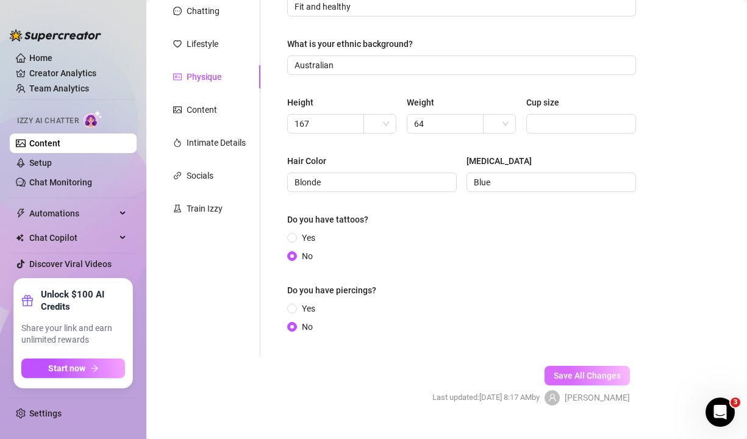
click at [607, 377] on span "Save All Changes" at bounding box center [586, 376] width 67 height 10
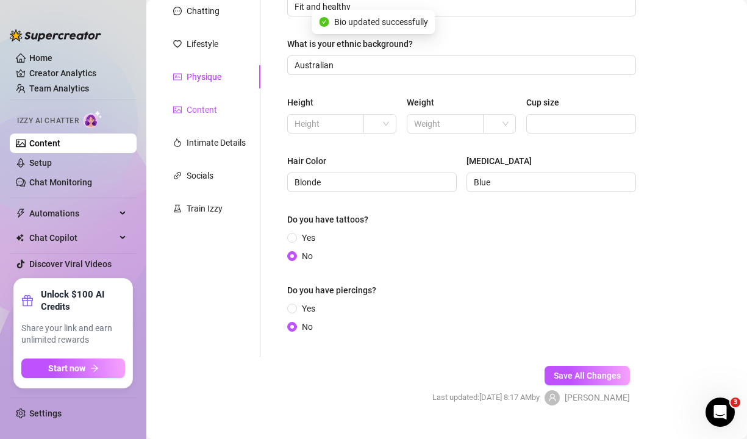
click at [205, 112] on div "Content" at bounding box center [202, 109] width 30 height 13
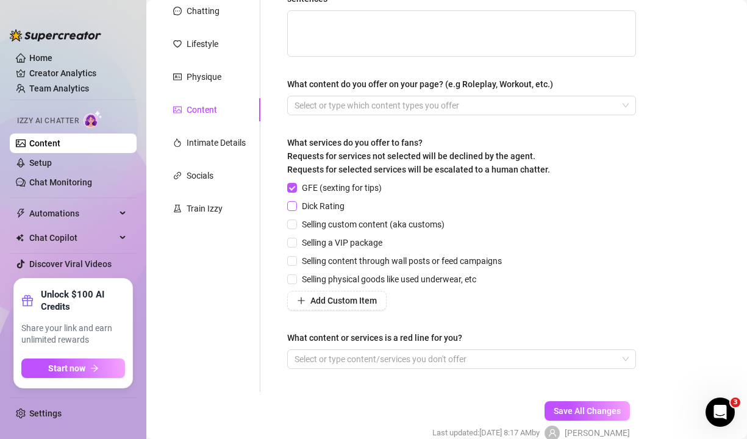
click at [314, 205] on span "Dick Rating" at bounding box center [323, 205] width 52 height 13
click at [296, 205] on input "Dick Rating" at bounding box center [291, 205] width 9 height 9
click at [412, 224] on span "Selling custom content (aka customs)" at bounding box center [373, 224] width 152 height 13
click at [296, 224] on input "Selling custom content (aka customs)" at bounding box center [291, 223] width 9 height 9
click at [453, 257] on span "Selling content through wall posts or feed campaigns" at bounding box center [402, 260] width 210 height 13
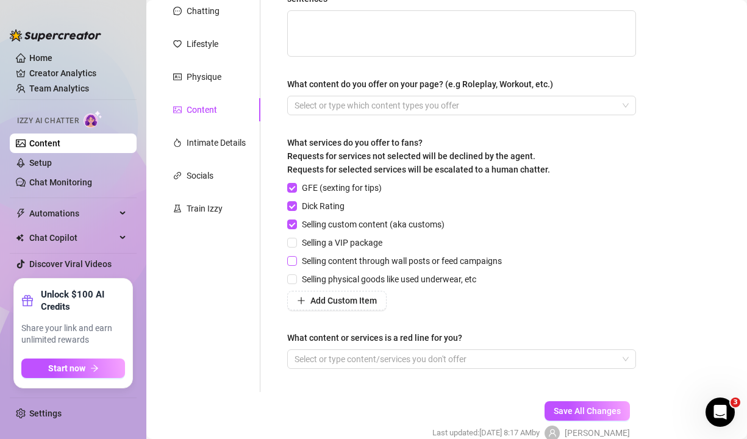
click at [296, 257] on input "Selling content through wall posts or feed campaigns" at bounding box center [291, 260] width 9 height 9
click at [345, 241] on span "Selling a VIP package" at bounding box center [342, 242] width 90 height 13
click at [296, 241] on input "Selling a VIP package" at bounding box center [291, 242] width 9 height 9
click at [358, 302] on span "Add Custom Item" at bounding box center [343, 301] width 66 height 10
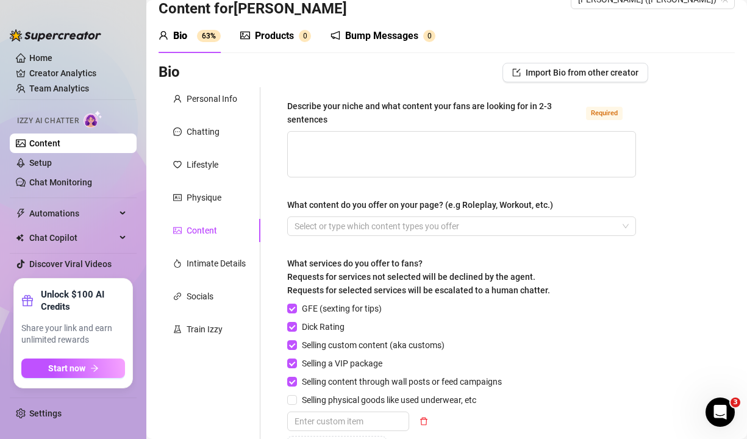
scroll to position [0, 0]
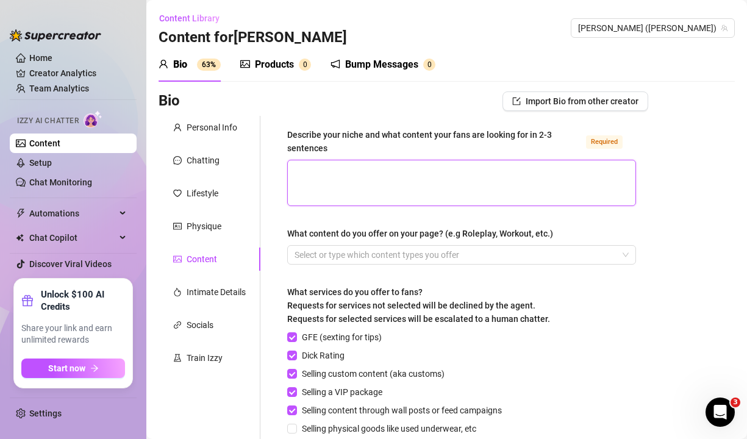
click at [444, 176] on textarea "Describe your niche and what content your fans are looking for in 2-3 sentences…" at bounding box center [461, 182] width 347 height 45
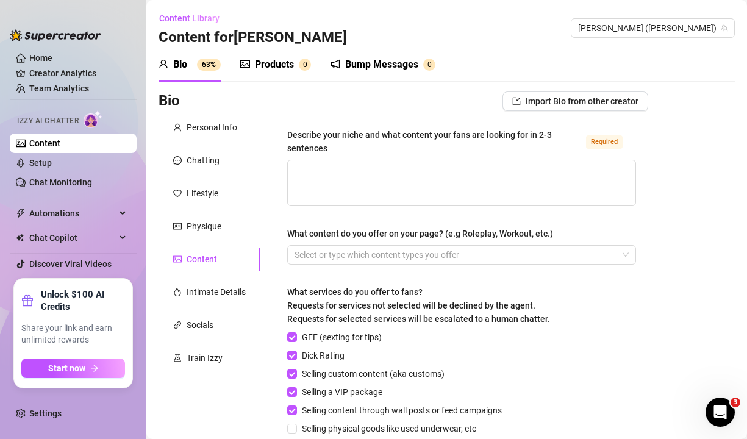
click at [474, 274] on div "Describe your niche and what content your fans are looking for in 2-3 sentences…" at bounding box center [461, 340] width 349 height 425
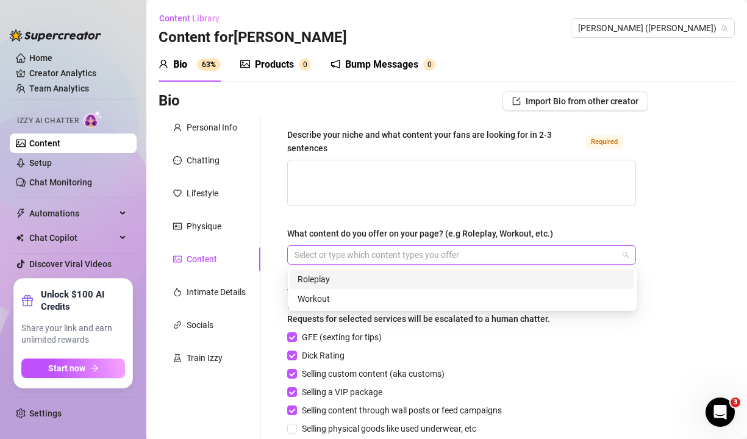
click at [469, 259] on div at bounding box center [455, 254] width 331 height 17
click at [386, 280] on div "Roleplay" at bounding box center [461, 278] width 329 height 13
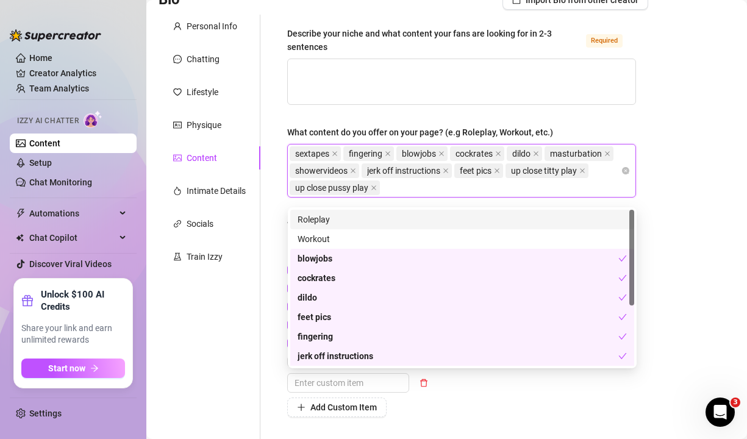
scroll to position [141, 0]
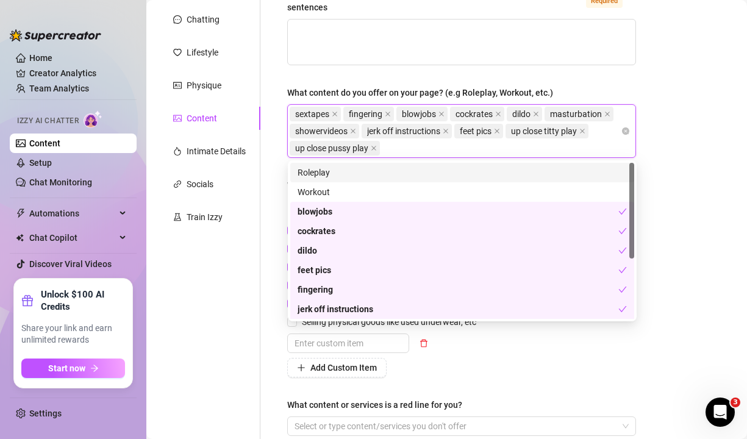
click at [582, 390] on div "Describe your niche and what content your fans are looking for in 2-3 sentences…" at bounding box center [461, 217] width 349 height 460
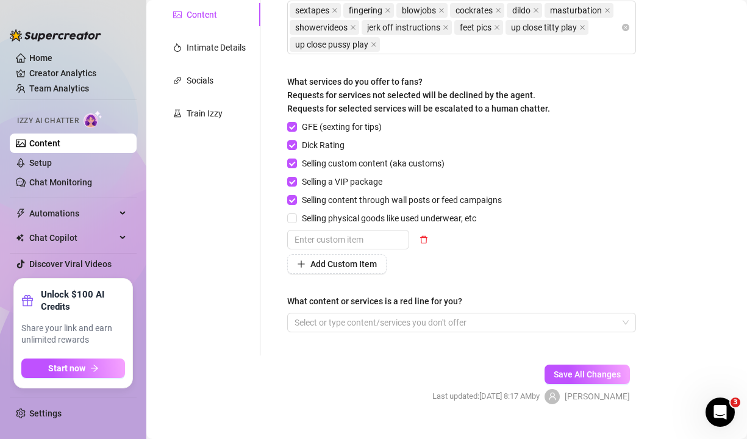
scroll to position [245, 0]
click at [506, 318] on div at bounding box center [455, 321] width 331 height 17
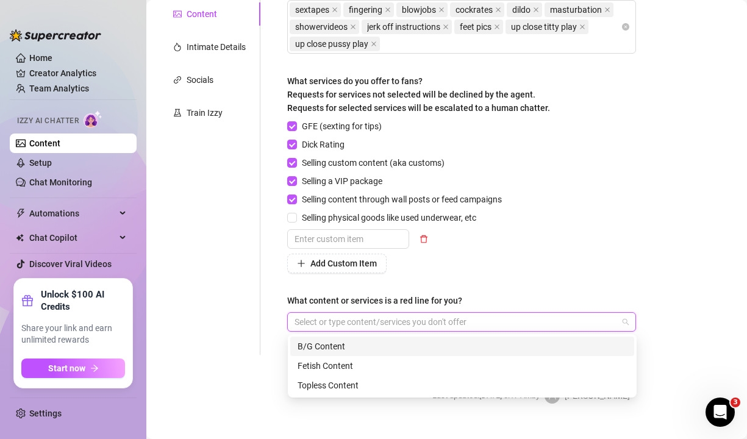
click at [579, 240] on div "GFE (sexting for tips) Dick Rating Selling custom content (aka customs) Selling…" at bounding box center [461, 196] width 349 height 154
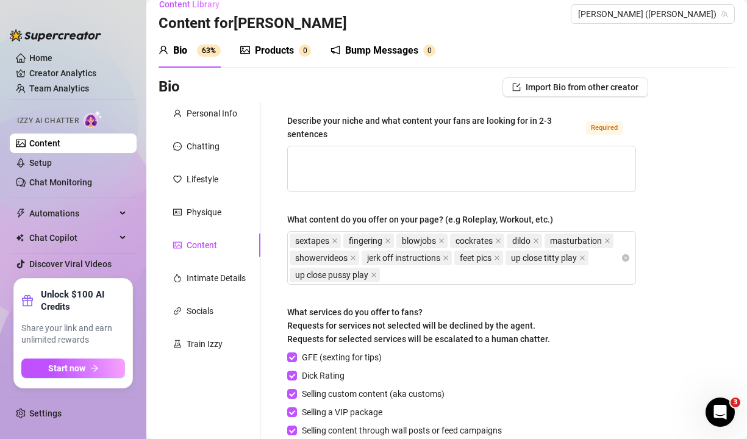
scroll to position [7, 0]
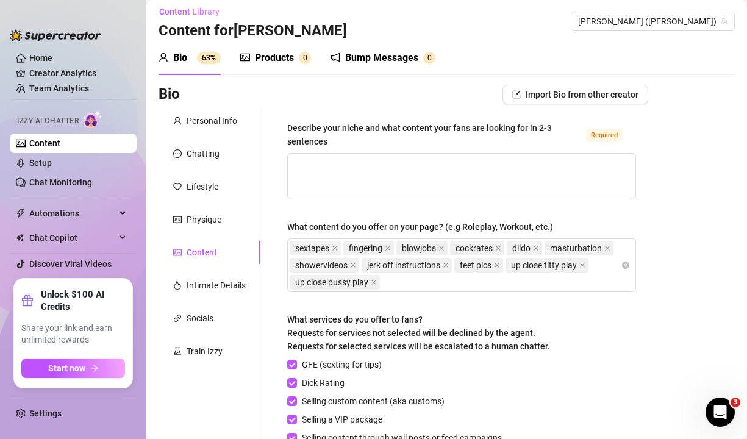
click at [441, 151] on div "Describe your niche and what content your fans are looking for in 2-3 sentences…" at bounding box center [461, 137] width 349 height 32
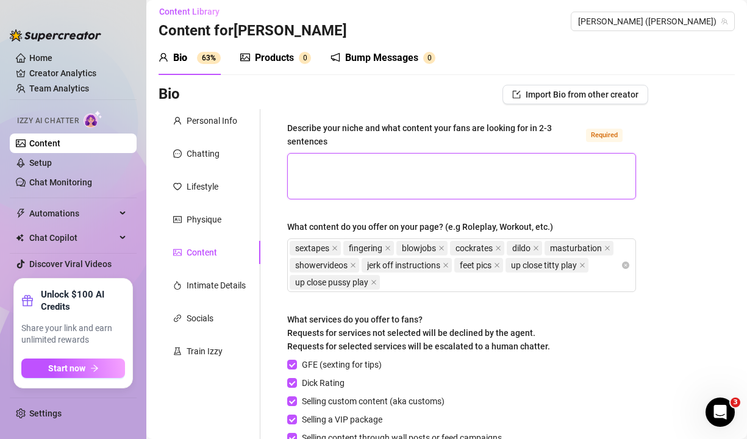
click at [441, 163] on textarea "Describe your niche and what content your fans are looking for in 2-3 sentences…" at bounding box center [461, 176] width 347 height 45
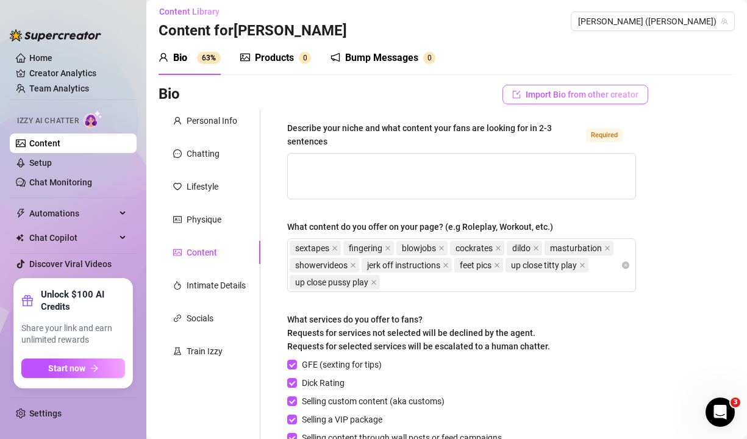
click at [581, 87] on button "Import Bio from other creator" at bounding box center [575, 95] width 146 height 20
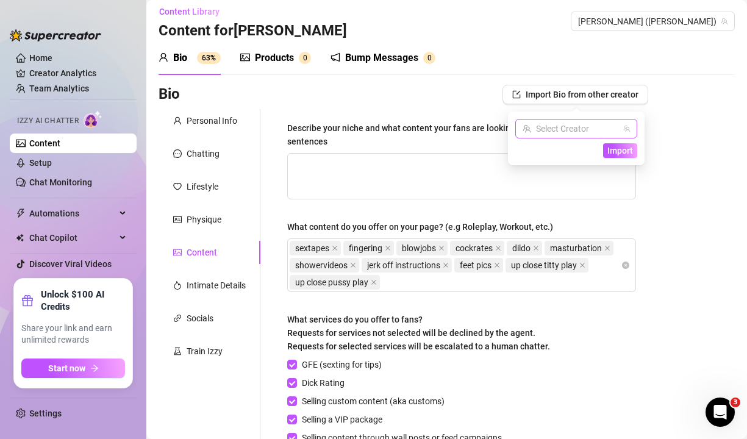
click at [591, 124] on input "search" at bounding box center [570, 128] width 96 height 18
click at [481, 112] on div "Describe your niche and what content your fans are looking for in 2-3 sentences…" at bounding box center [461, 351] width 373 height 484
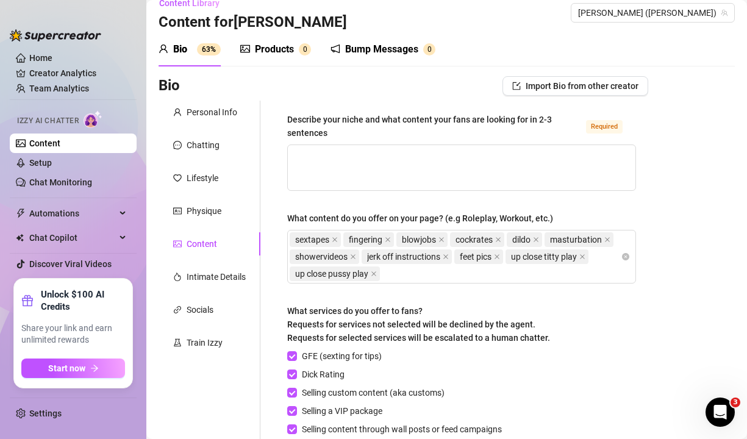
scroll to position [0, 0]
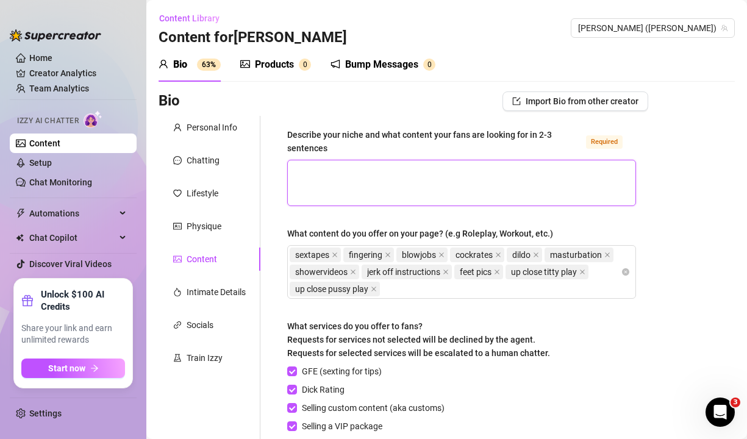
click at [411, 171] on textarea "Describe your niche and what content your fans are looking for in 2-3 sentences…" at bounding box center [461, 182] width 347 height 45
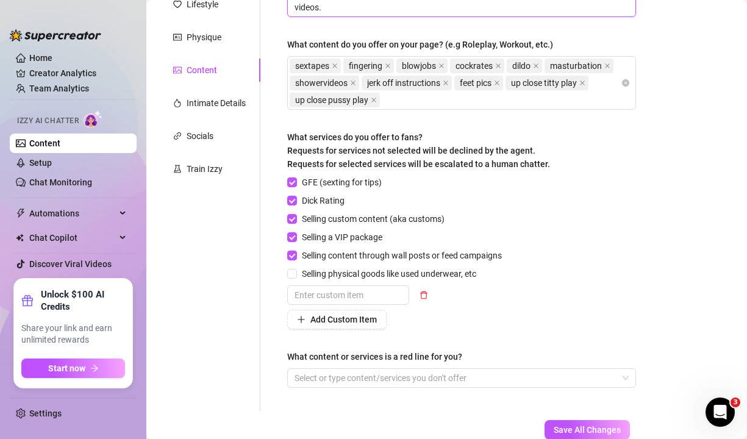
scroll to position [268, 0]
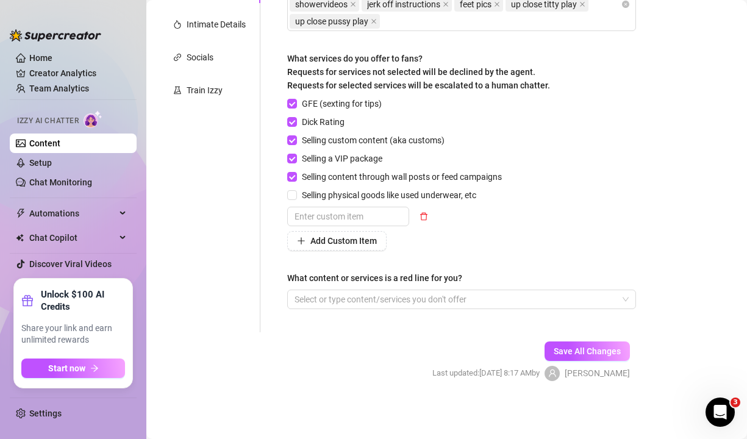
click at [608, 361] on div "Save All Changes Last updated: [DATE] 8:17 AM by [PERSON_NAME]" at bounding box center [531, 361] width 234 height 58
click at [607, 347] on span "Save All Changes" at bounding box center [586, 351] width 67 height 10
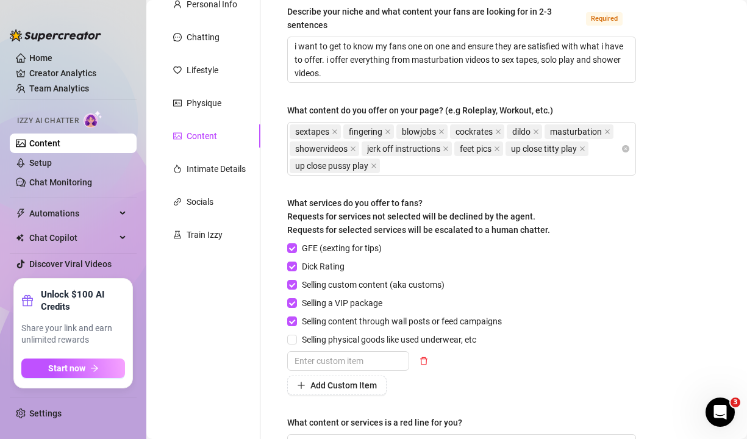
scroll to position [112, 0]
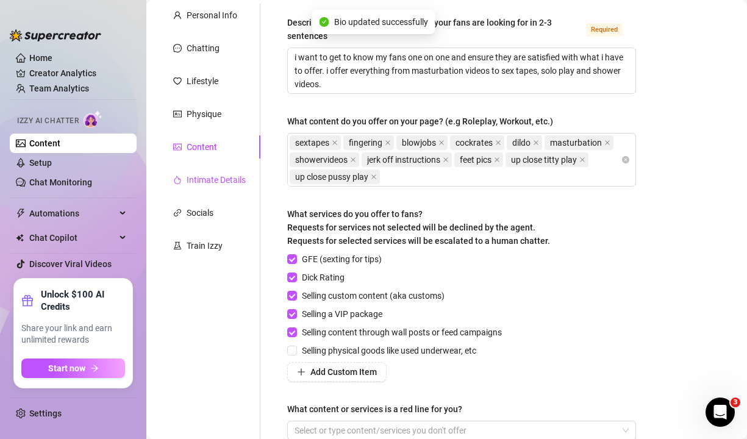
click at [211, 176] on div "Intimate Details" at bounding box center [216, 179] width 59 height 13
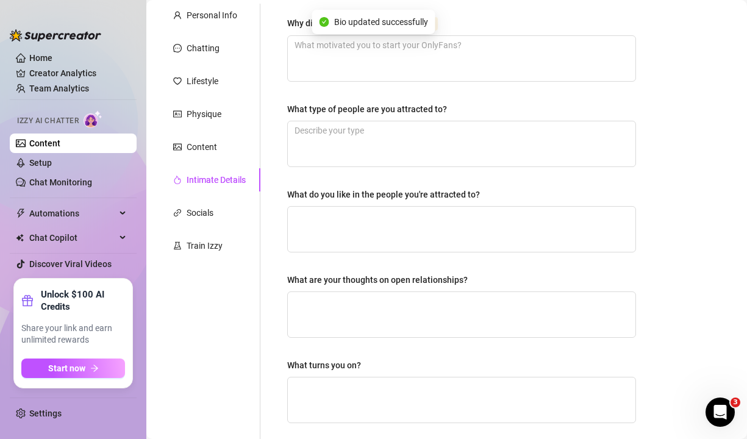
scroll to position [0, 0]
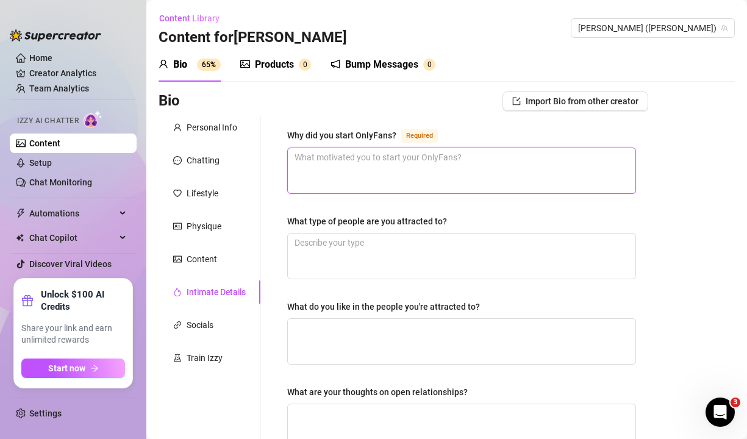
click at [407, 162] on textarea "Why did you start OnlyFans? Required" at bounding box center [461, 170] width 347 height 45
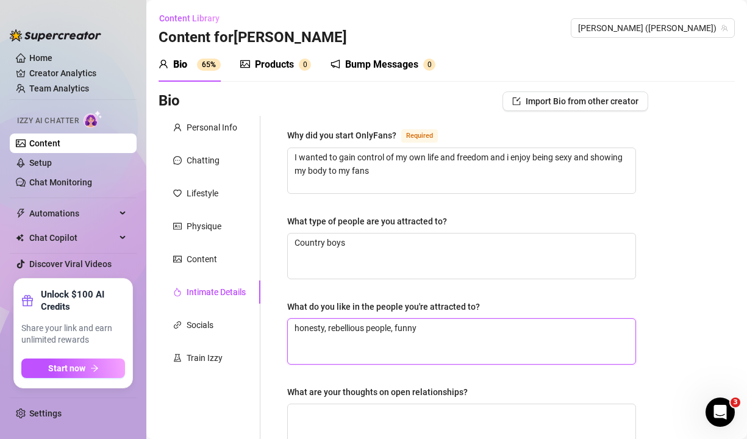
click at [394, 327] on textarea "honesty, rebellious people, funny" at bounding box center [461, 341] width 347 height 45
click at [445, 335] on textarea "honesty, rebellious, funny" at bounding box center [461, 341] width 347 height 45
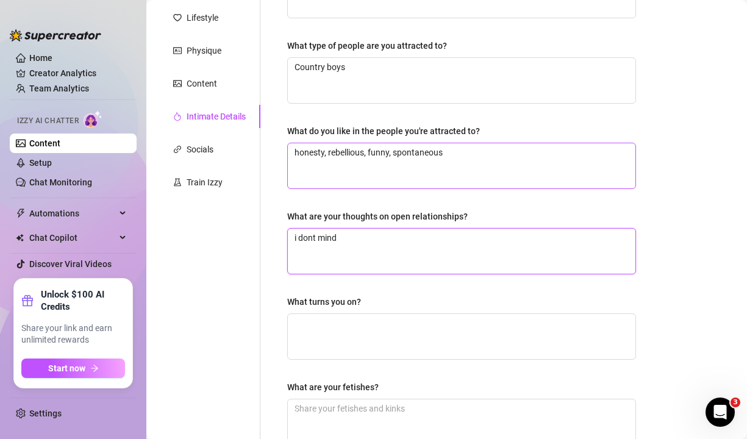
scroll to position [192, 0]
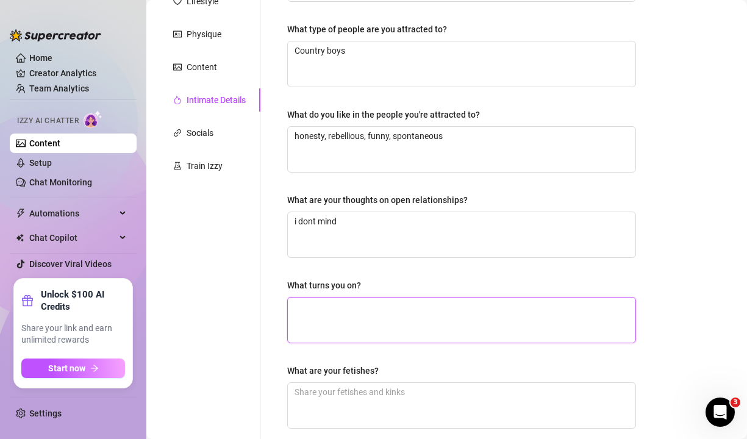
click at [383, 318] on textarea "What turns you on?" at bounding box center [461, 319] width 347 height 45
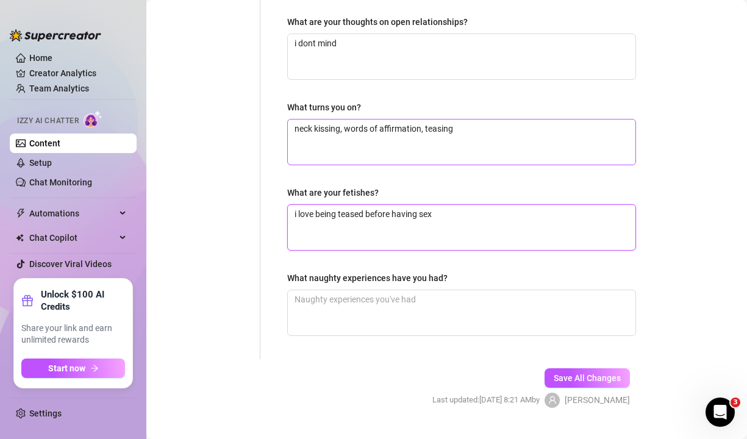
scroll to position [374, 0]
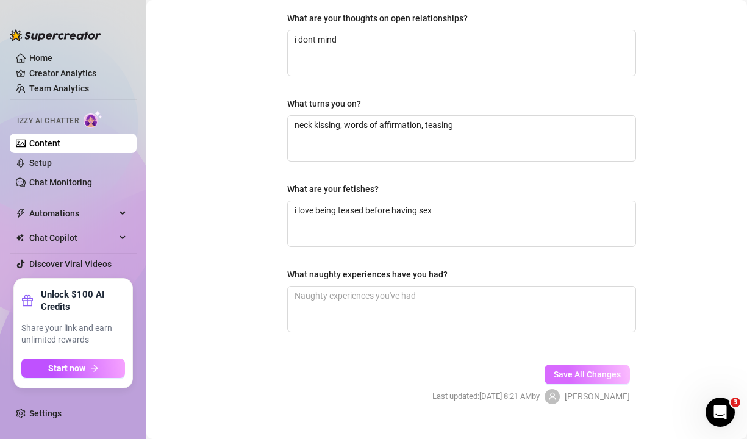
click at [570, 367] on button "Save All Changes" at bounding box center [586, 375] width 85 height 20
click at [596, 380] on button "Save All Changes" at bounding box center [586, 375] width 85 height 20
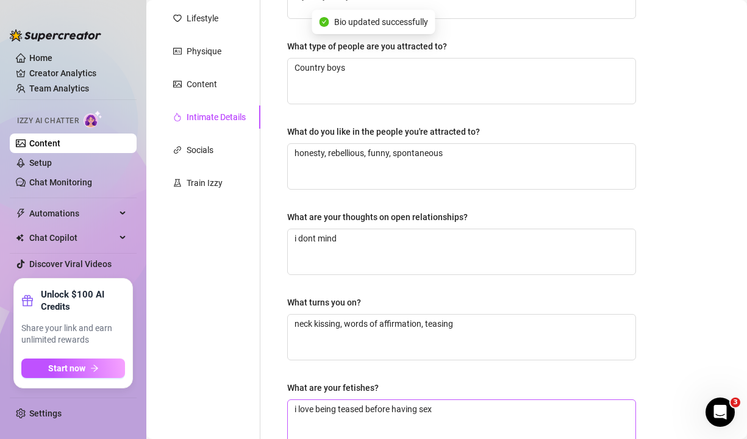
scroll to position [0, 0]
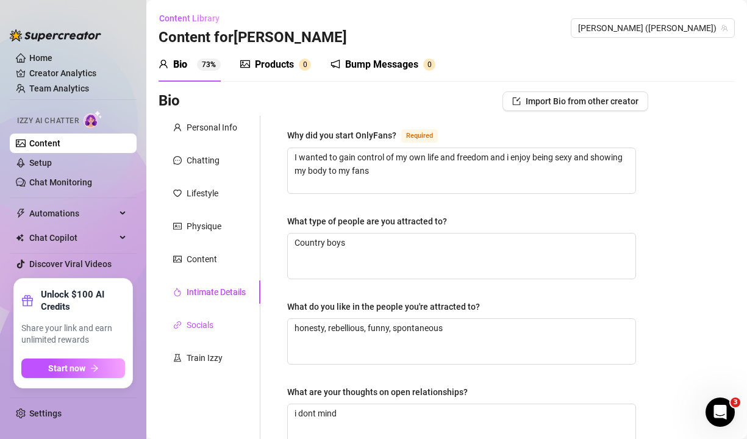
click at [193, 324] on div "Socials" at bounding box center [200, 324] width 27 height 13
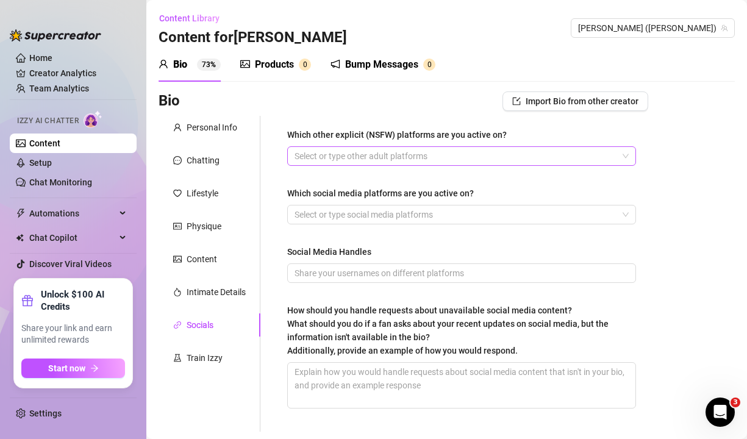
click at [380, 162] on div at bounding box center [455, 156] width 331 height 17
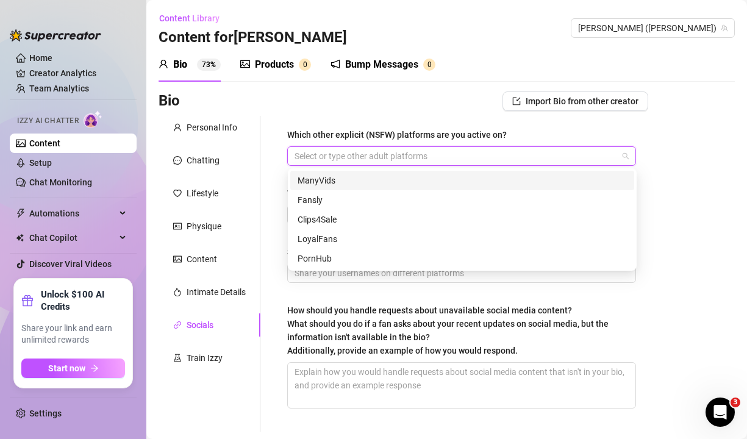
click at [380, 162] on div at bounding box center [455, 156] width 331 height 17
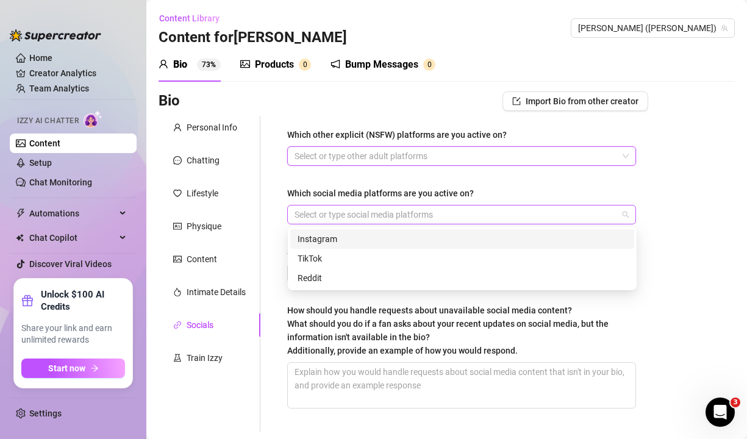
click at [397, 217] on div at bounding box center [455, 214] width 331 height 17
click at [380, 240] on div "Instagram" at bounding box center [461, 238] width 329 height 13
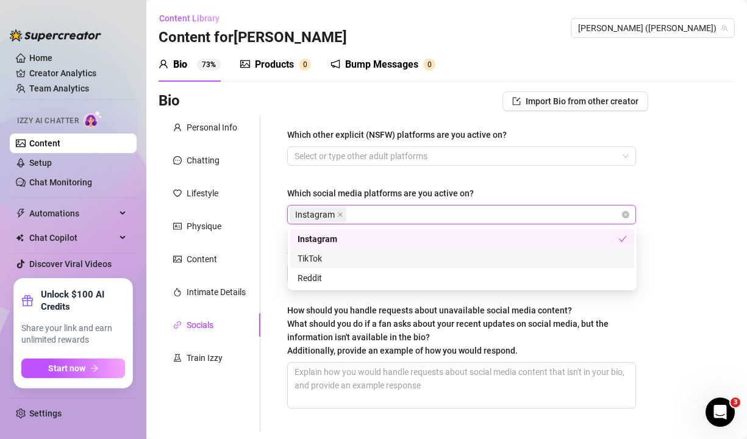
click at [341, 261] on div "TikTok" at bounding box center [461, 258] width 329 height 13
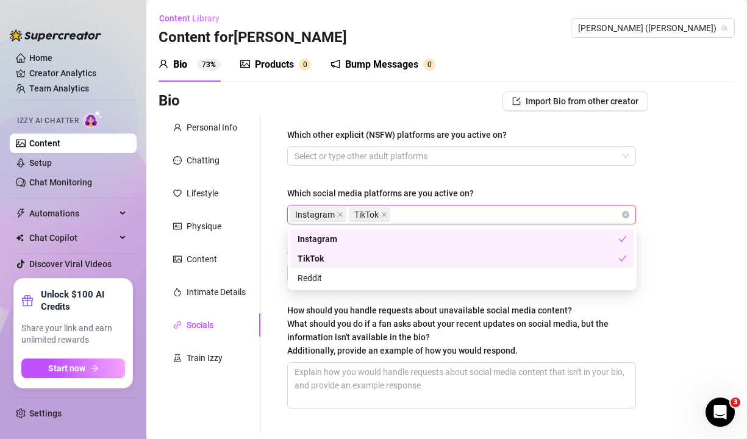
click at [458, 185] on div "Which other explicit (NSFW) platforms are you active on? Select or type other a…" at bounding box center [461, 273] width 349 height 291
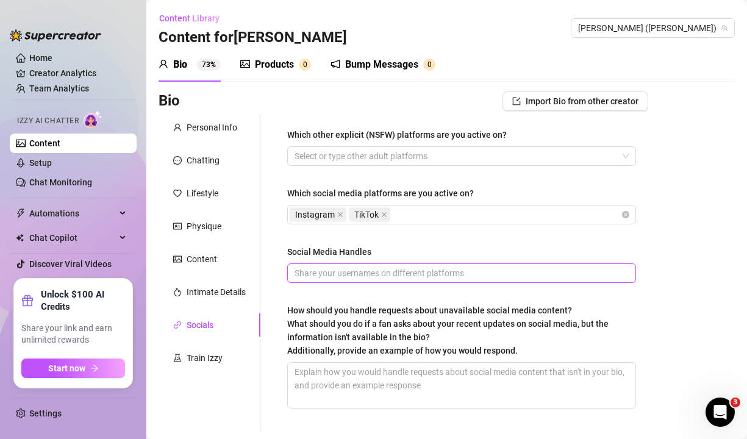
click at [365, 272] on input "Social Media Handles" at bounding box center [460, 272] width 332 height 13
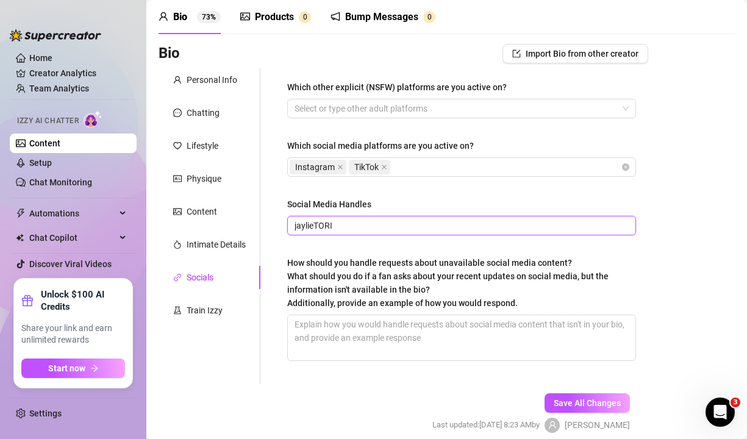
scroll to position [78, 0]
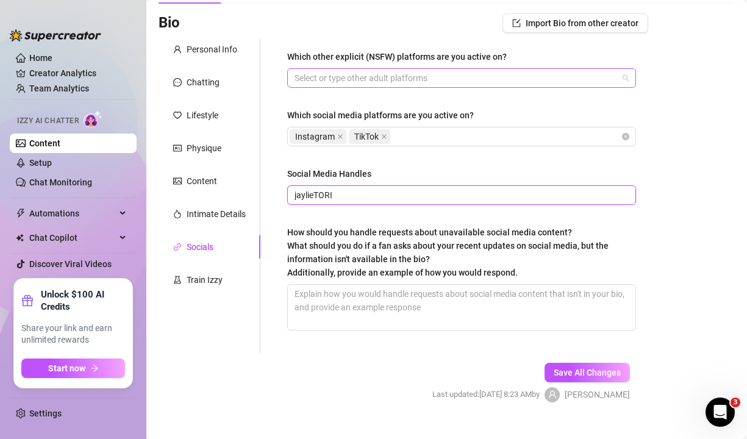
click at [455, 73] on div at bounding box center [455, 77] width 331 height 17
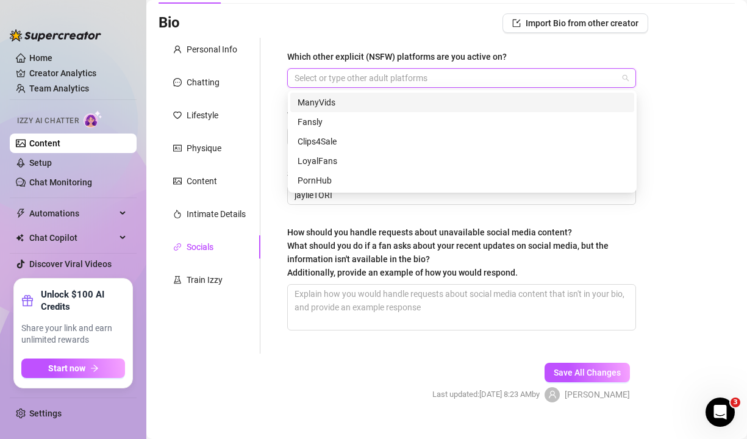
click at [455, 73] on div at bounding box center [455, 77] width 331 height 17
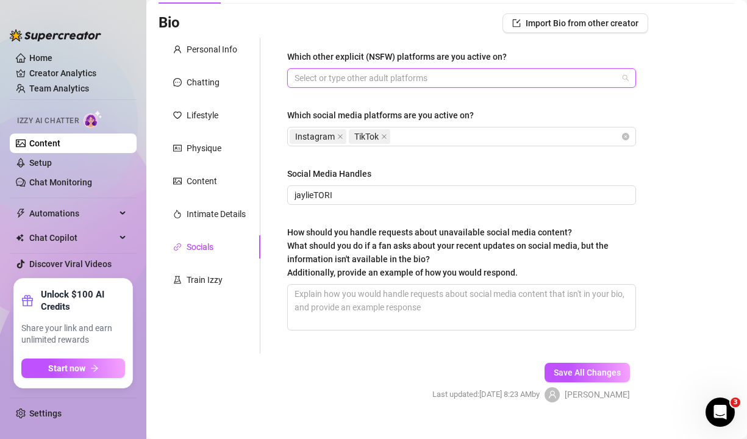
click at [502, 74] on div at bounding box center [455, 77] width 331 height 17
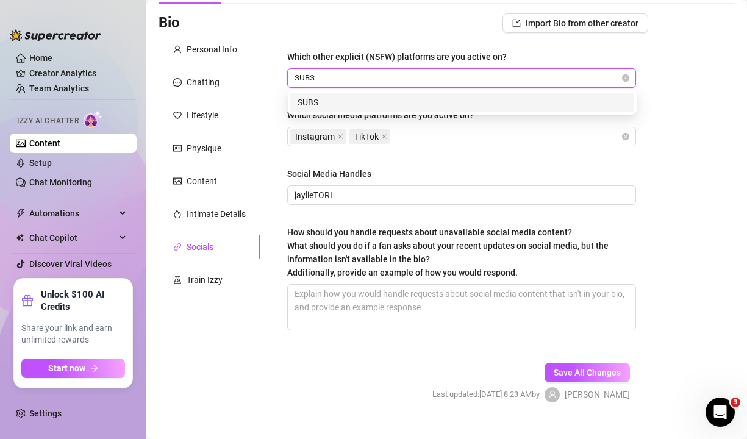
click at [454, 97] on div "SUBS" at bounding box center [461, 102] width 329 height 13
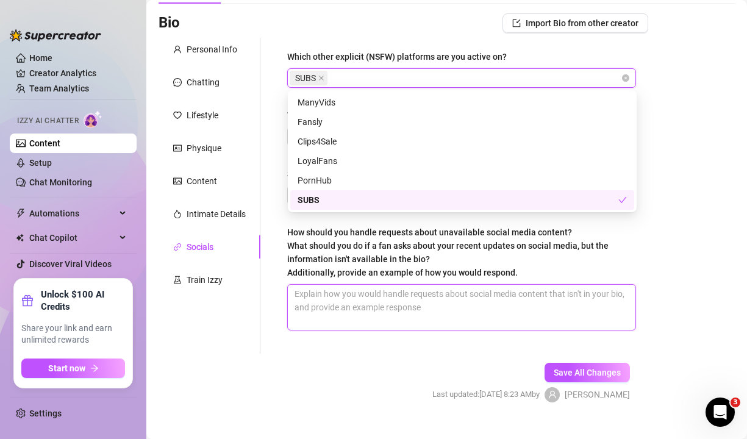
click at [471, 297] on textarea "How should you handle requests about unavailable social media content? What sho…" at bounding box center [461, 307] width 347 height 45
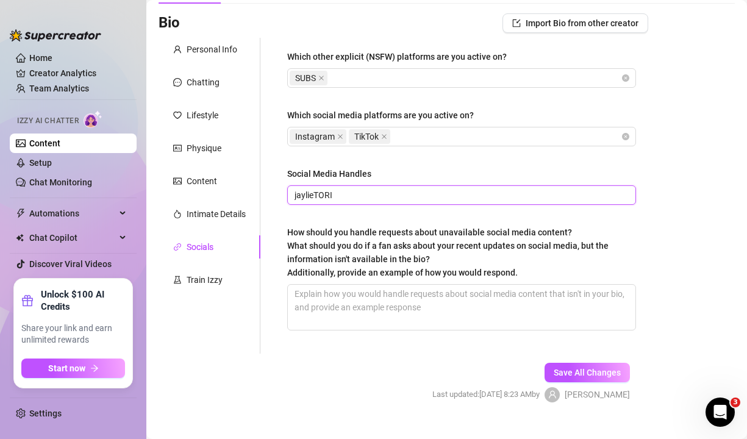
drag, startPoint x: 350, startPoint y: 192, endPoint x: 191, endPoint y: 163, distance: 162.2
click at [191, 163] on div "Personal Info Chatting Lifestyle Physique Content Intimate Details Socials Trai…" at bounding box center [402, 196] width 489 height 316
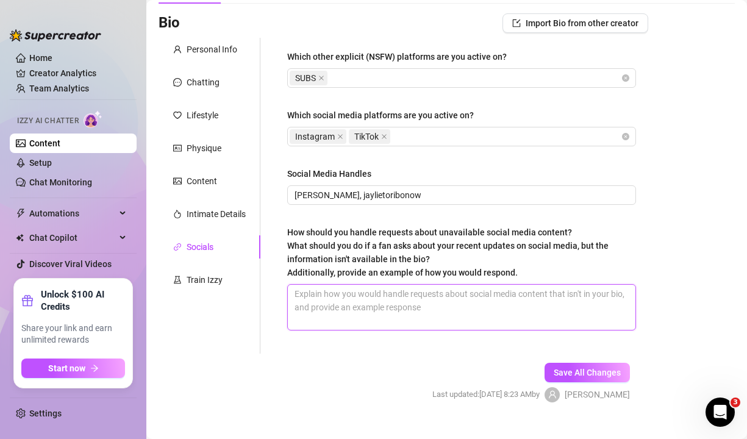
click at [385, 292] on textarea "How should you handle requests about unavailable social media content? What sho…" at bounding box center [461, 307] width 347 height 45
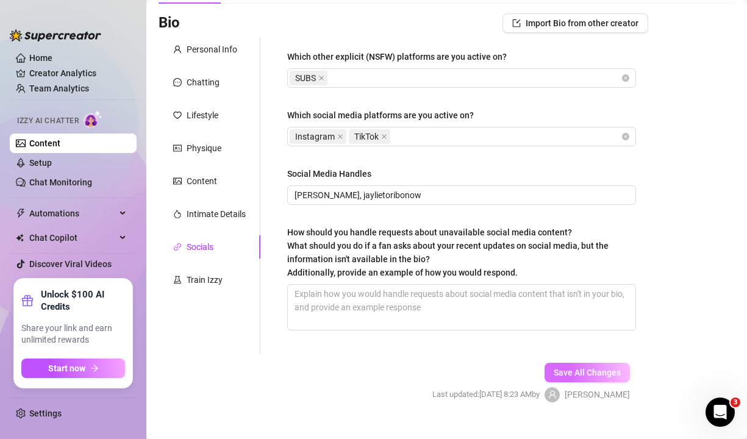
click at [594, 365] on button "Save All Changes" at bounding box center [586, 373] width 85 height 20
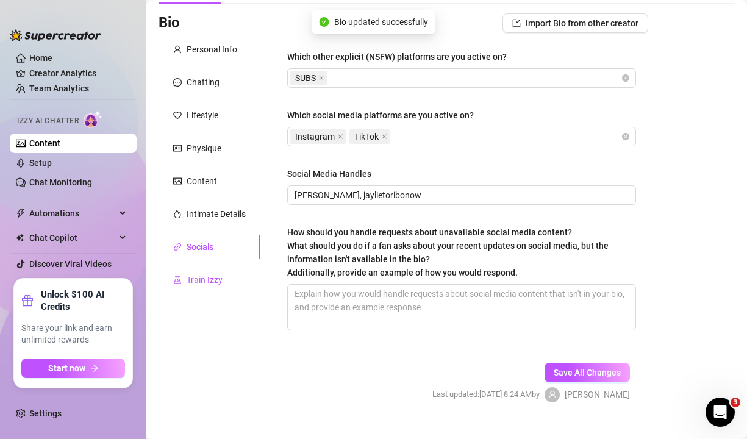
click at [190, 276] on div "Train Izzy" at bounding box center [205, 279] width 36 height 13
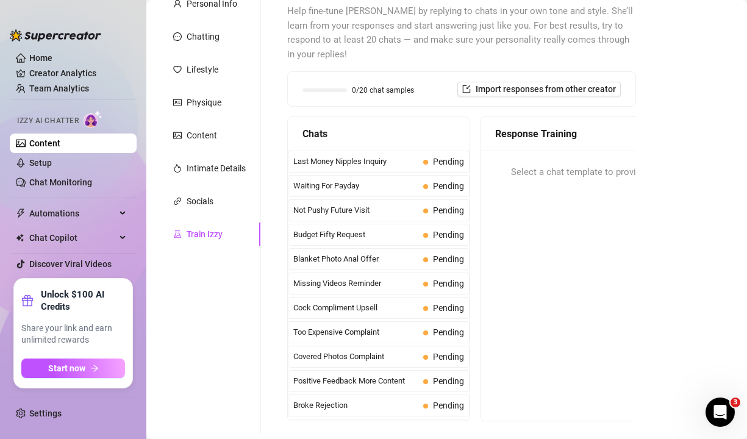
scroll to position [138, 0]
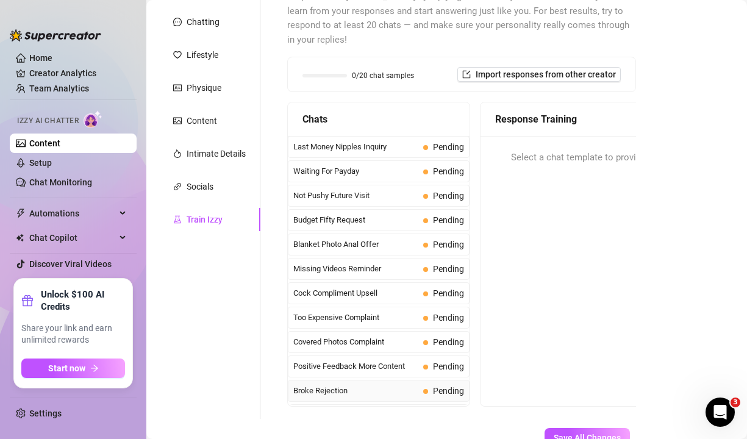
click at [382, 385] on span "Broke Rejection" at bounding box center [355, 391] width 125 height 12
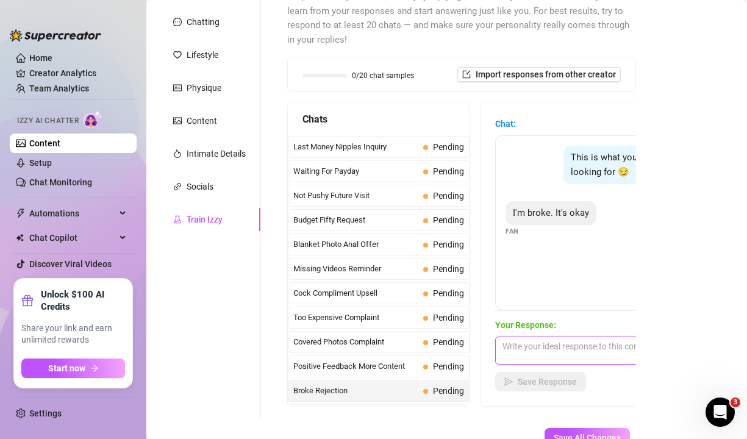
click at [543, 336] on textarea at bounding box center [601, 350] width 213 height 28
click at [366, 141] on span "Last Money Nipples Inquiry" at bounding box center [355, 147] width 125 height 12
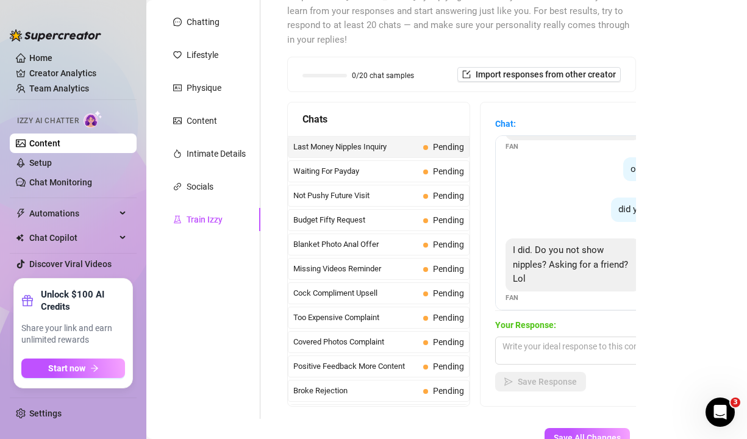
scroll to position [52, 0]
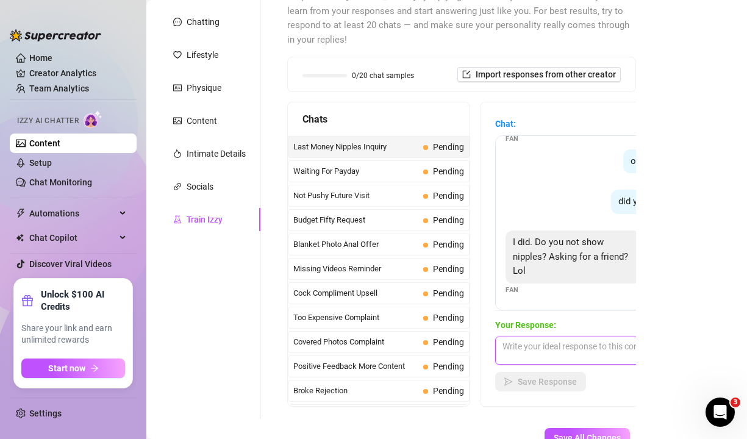
click at [542, 336] on textarea at bounding box center [601, 350] width 213 height 28
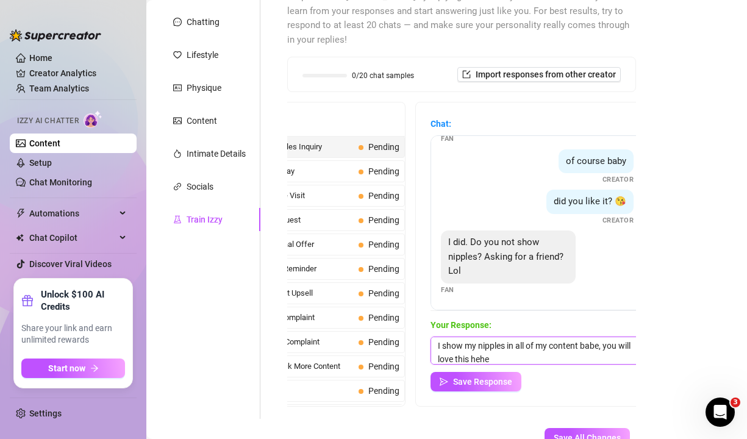
scroll to position [49, 0]
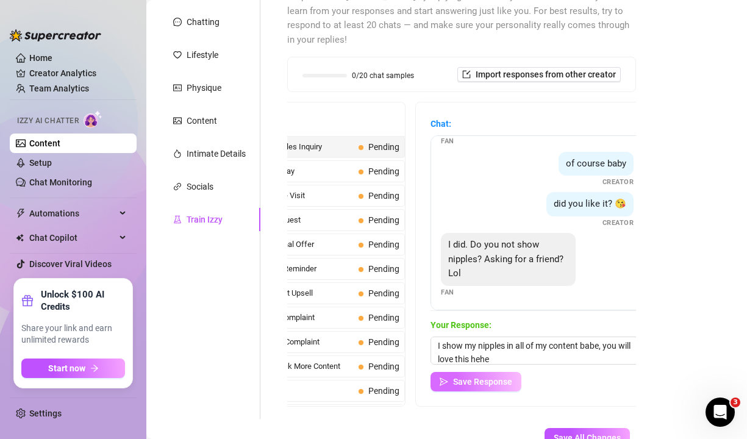
click at [494, 377] on span "Save Response" at bounding box center [482, 382] width 59 height 10
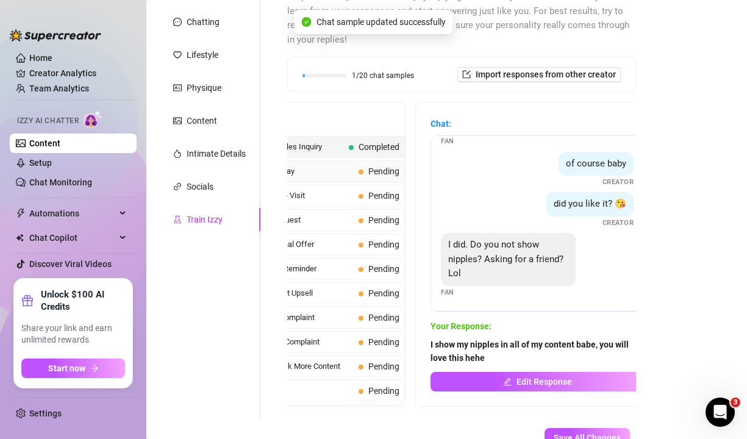
click at [379, 166] on span "Pending" at bounding box center [383, 171] width 31 height 10
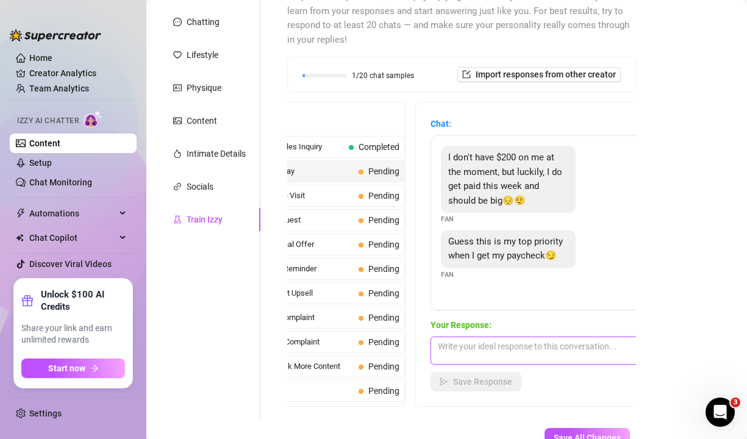
click at [471, 336] on textarea at bounding box center [536, 350] width 213 height 28
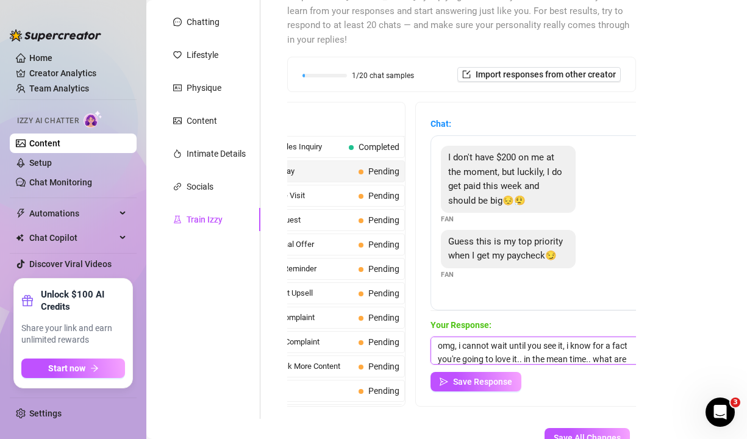
scroll to position [14, 0]
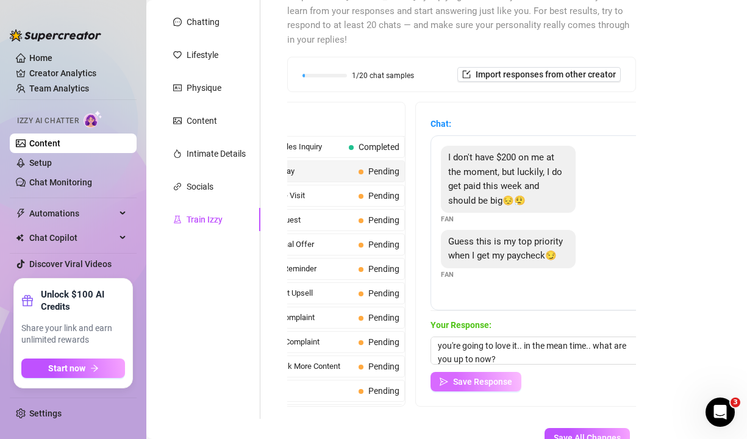
click at [441, 374] on button "Save Response" at bounding box center [475, 382] width 91 height 20
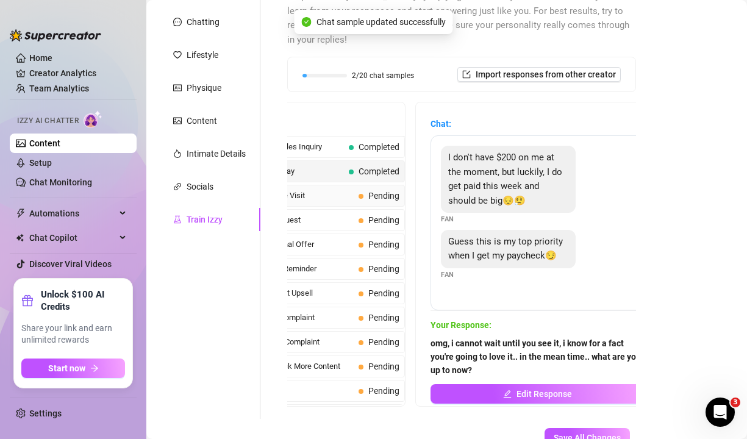
click at [371, 191] on span "Pending" at bounding box center [383, 196] width 31 height 10
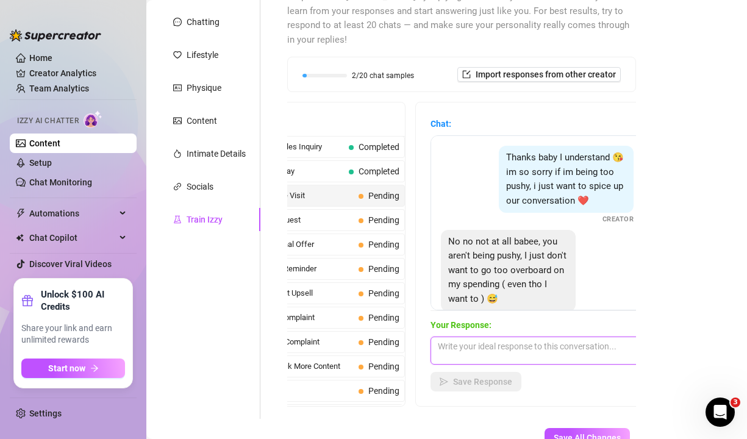
click at [522, 336] on textarea at bounding box center [536, 350] width 213 height 28
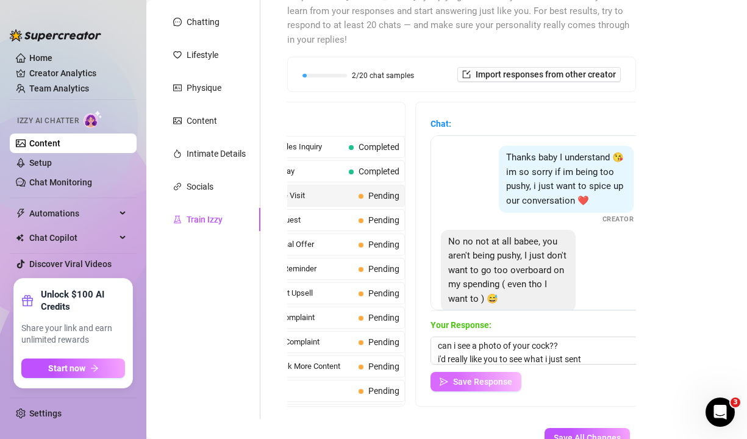
click at [507, 377] on span "Save Response" at bounding box center [482, 382] width 59 height 10
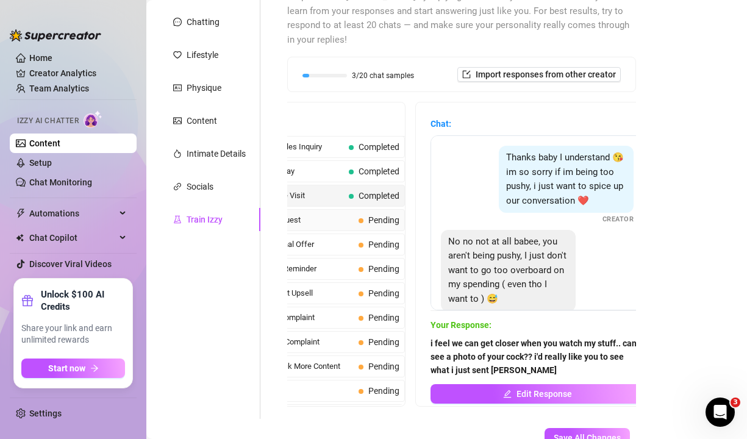
click at [380, 215] on span "Pending" at bounding box center [383, 220] width 31 height 10
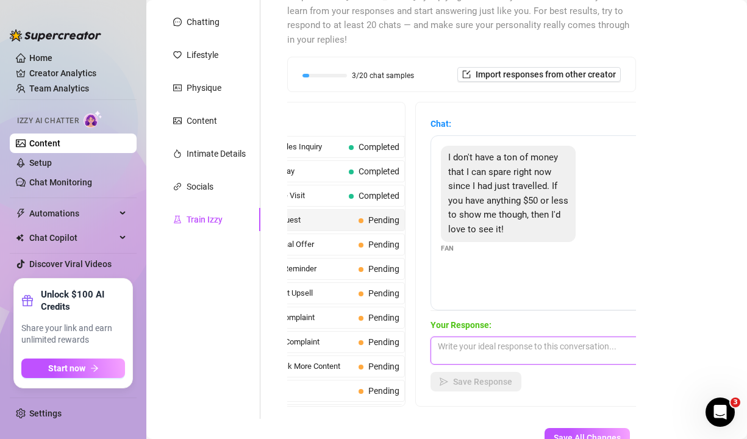
click at [528, 336] on textarea at bounding box center [536, 350] width 213 height 28
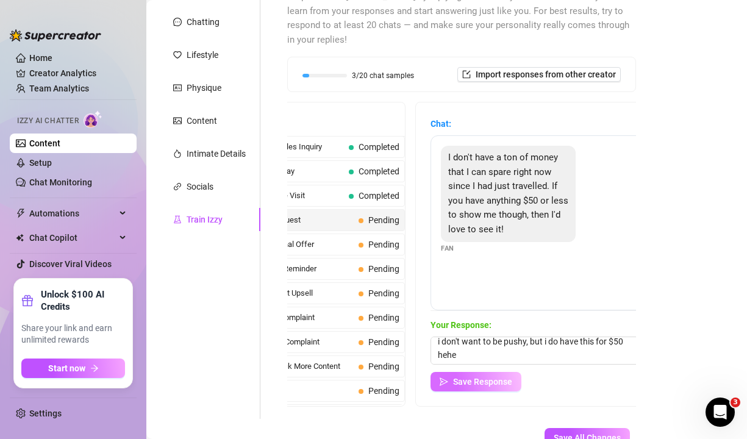
click at [478, 377] on span "Save Response" at bounding box center [482, 382] width 59 height 10
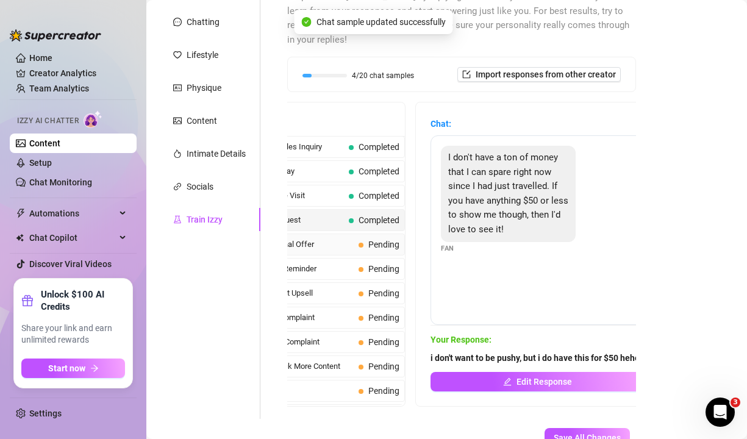
click at [383, 240] on span "Pending" at bounding box center [383, 245] width 31 height 10
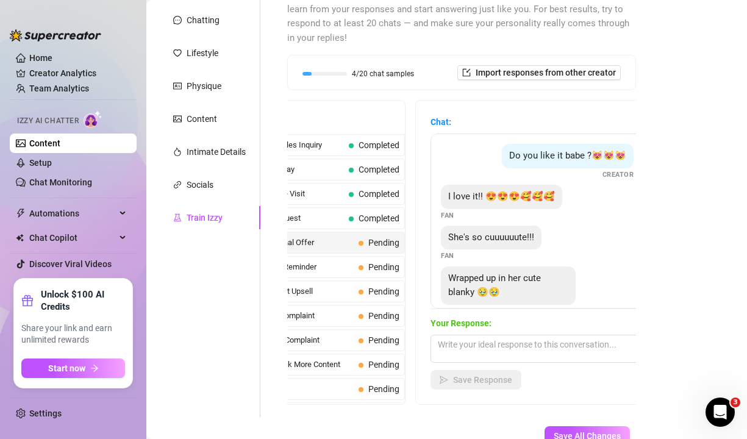
scroll to position [142, 0]
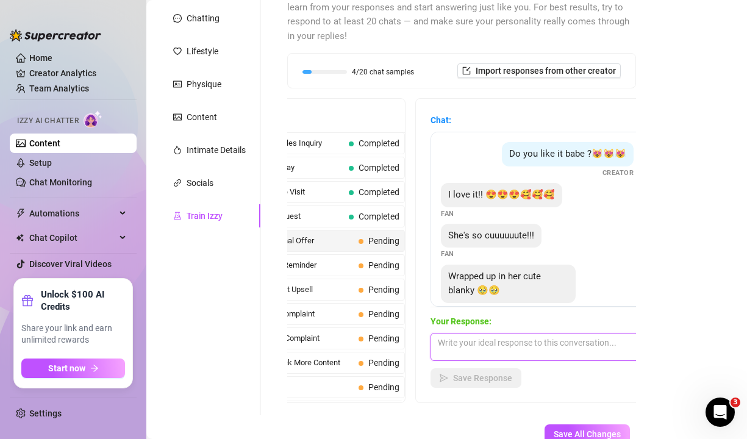
click at [528, 334] on textarea at bounding box center [536, 347] width 213 height 28
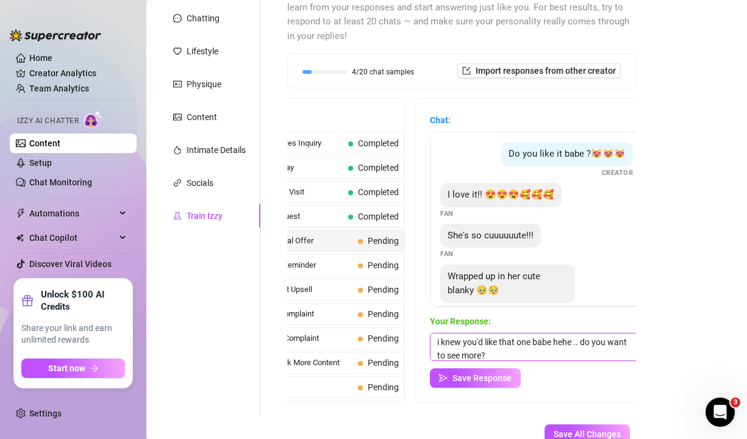
scroll to position [14, 0]
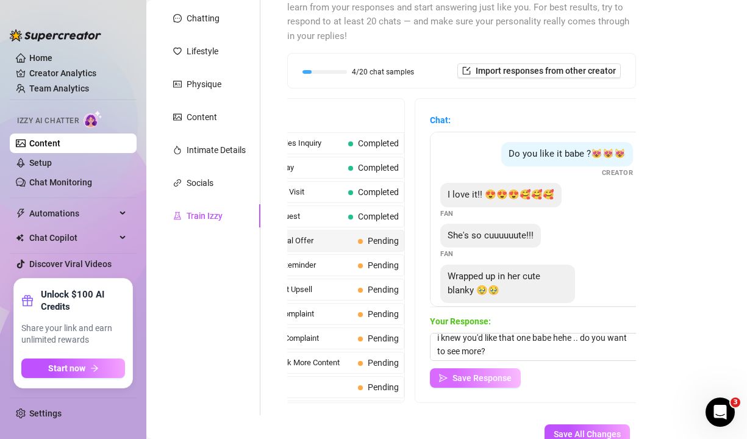
click at [485, 373] on span "Save Response" at bounding box center [481, 378] width 59 height 10
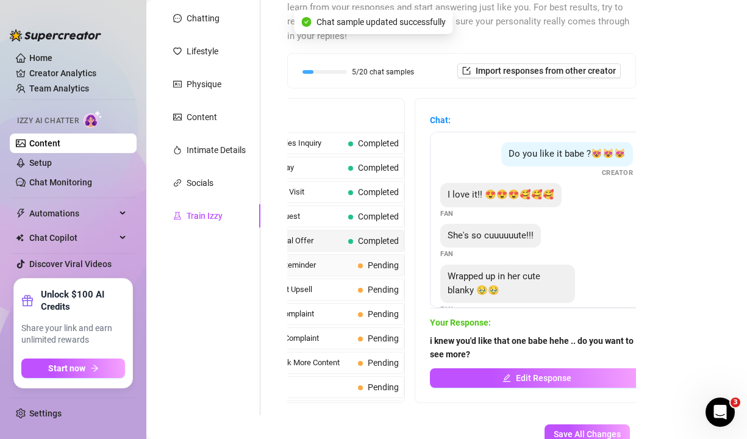
click at [373, 254] on div "Missing Videos Reminder Pending" at bounding box center [313, 265] width 182 height 22
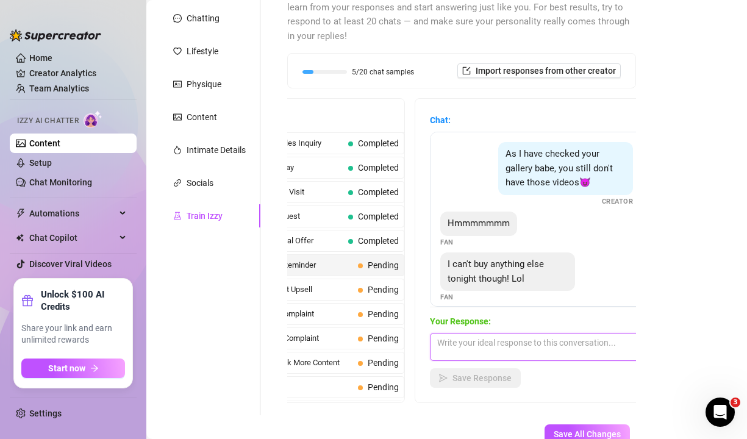
click at [482, 336] on textarea at bounding box center [536, 347] width 213 height 28
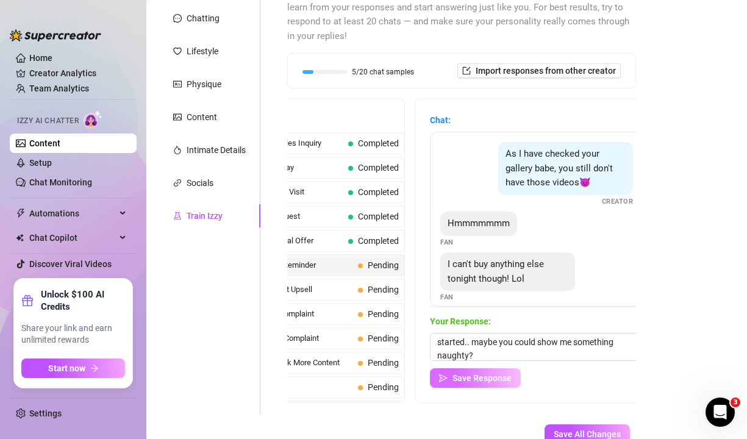
click at [461, 369] on button "Save Response" at bounding box center [475, 378] width 91 height 20
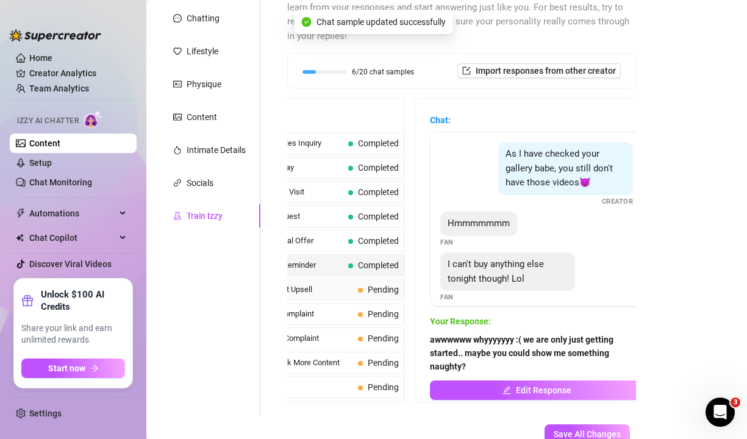
click at [367, 283] on span "Pending" at bounding box center [378, 289] width 41 height 13
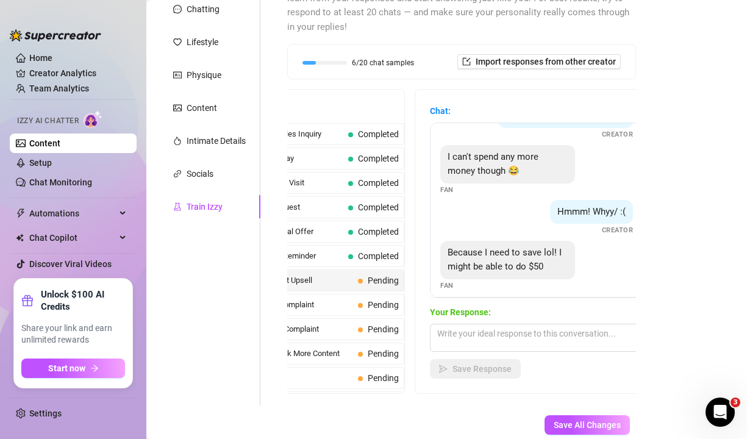
scroll to position [368, 0]
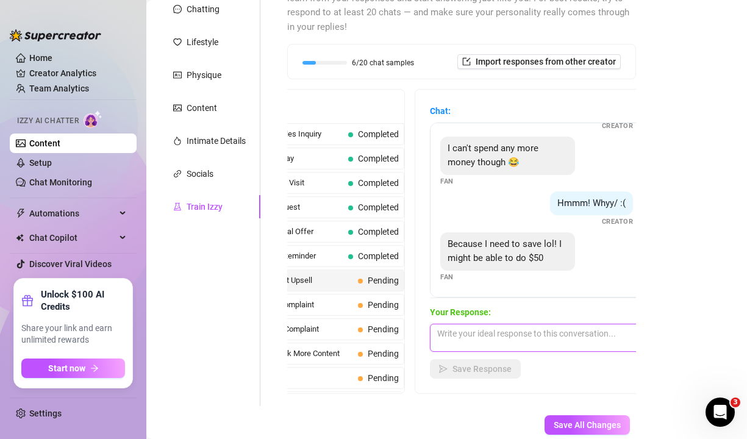
click at [506, 324] on textarea at bounding box center [536, 338] width 213 height 28
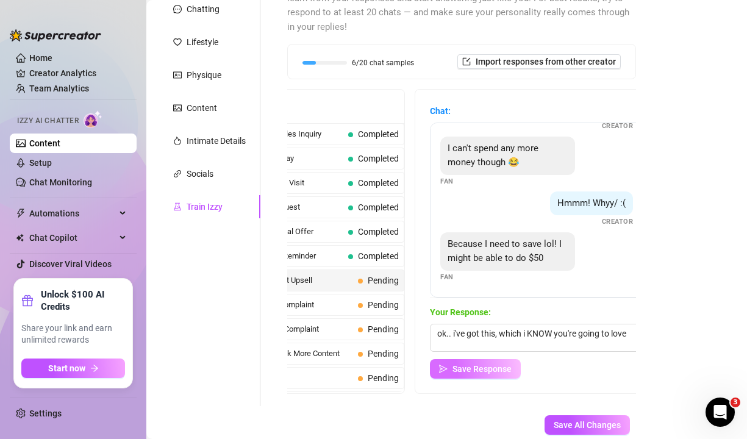
click at [510, 359] on button "Save Response" at bounding box center [475, 369] width 91 height 20
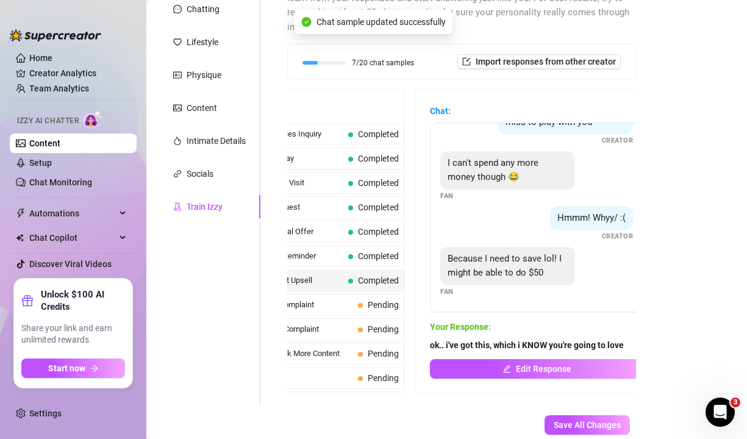
scroll to position [354, 0]
click at [388, 300] on span "Pending" at bounding box center [383, 305] width 31 height 10
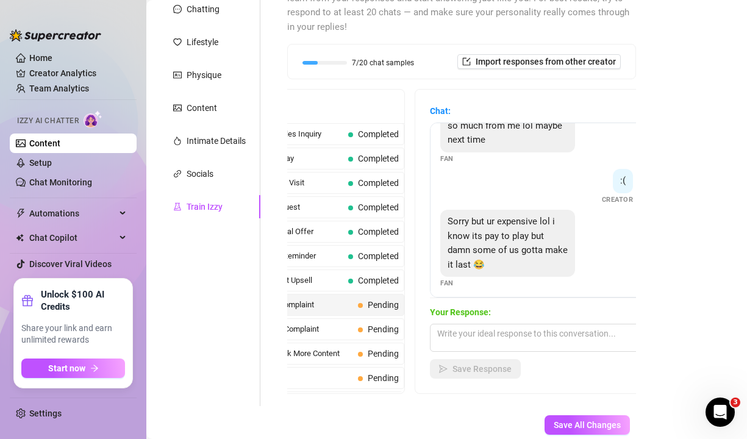
scroll to position [286, 0]
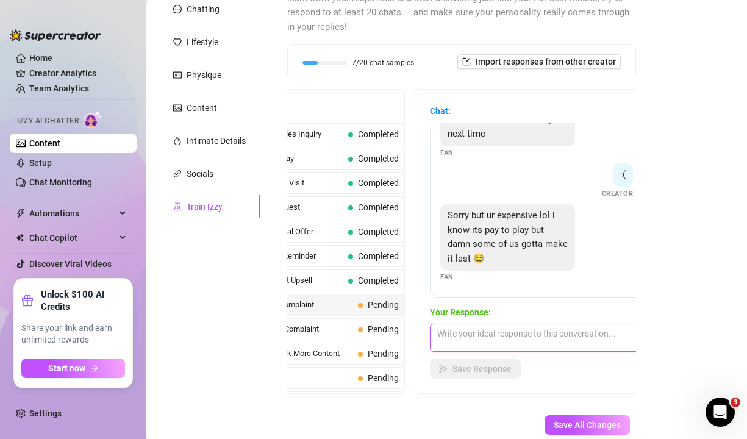
click at [528, 330] on textarea at bounding box center [536, 338] width 213 height 28
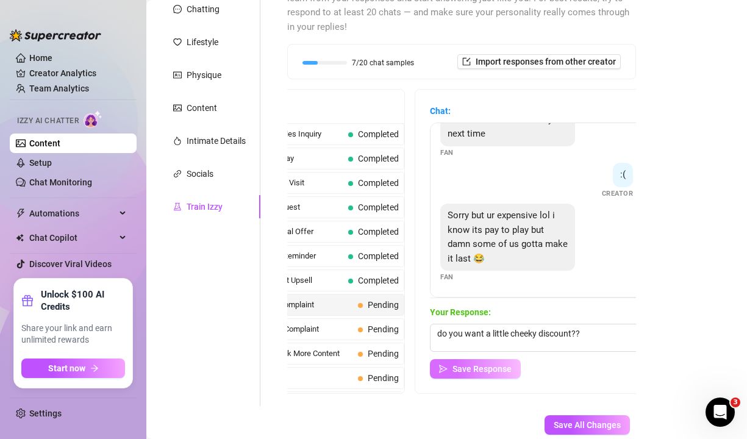
click at [479, 364] on span "Save Response" at bounding box center [481, 369] width 59 height 10
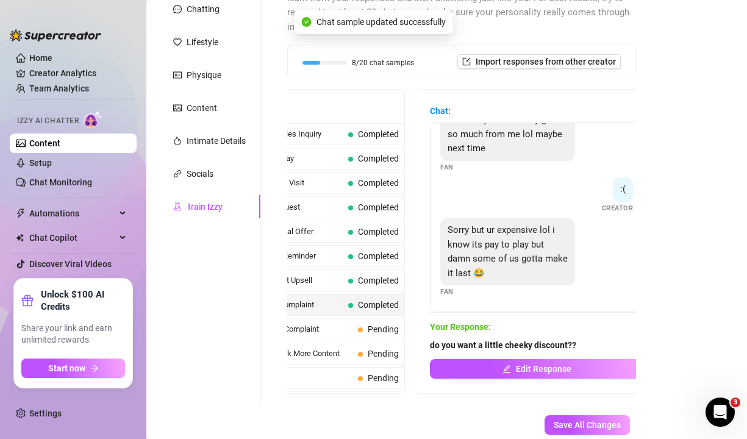
scroll to position [272, 0]
click at [361, 327] on span at bounding box center [360, 329] width 5 height 5
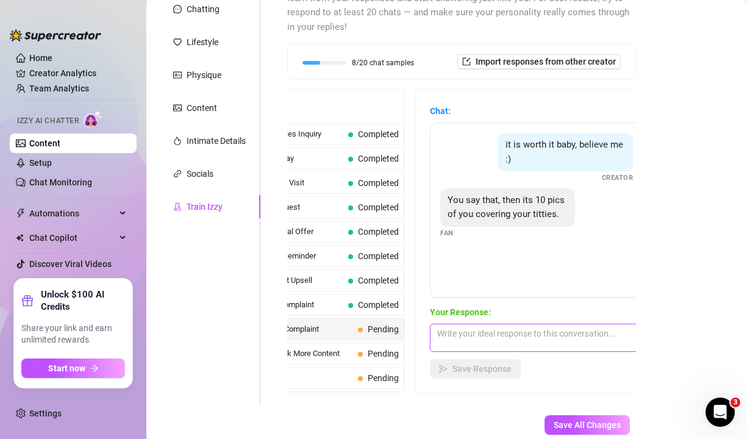
click at [463, 324] on textarea at bounding box center [536, 338] width 213 height 28
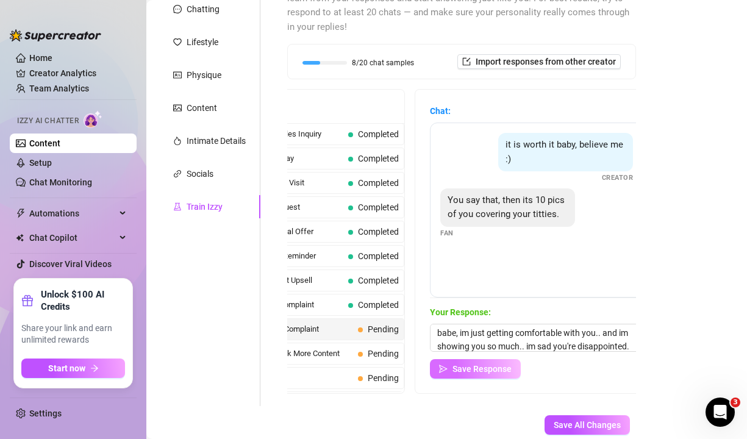
click at [505, 364] on span "Save Response" at bounding box center [481, 369] width 59 height 10
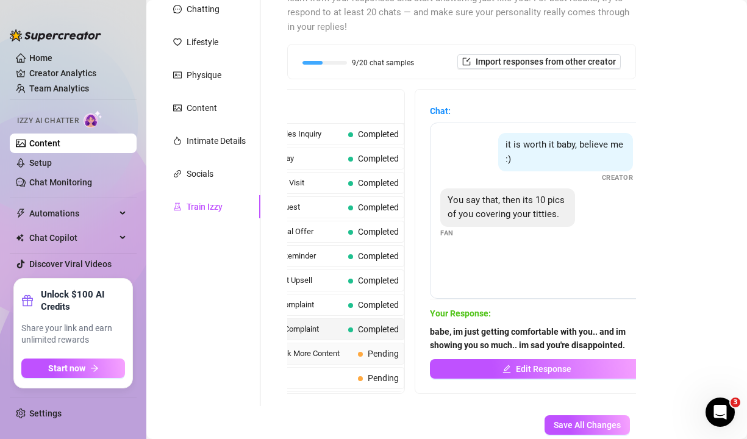
click at [374, 343] on div "Positive Feedback More Content Pending" at bounding box center [313, 354] width 182 height 22
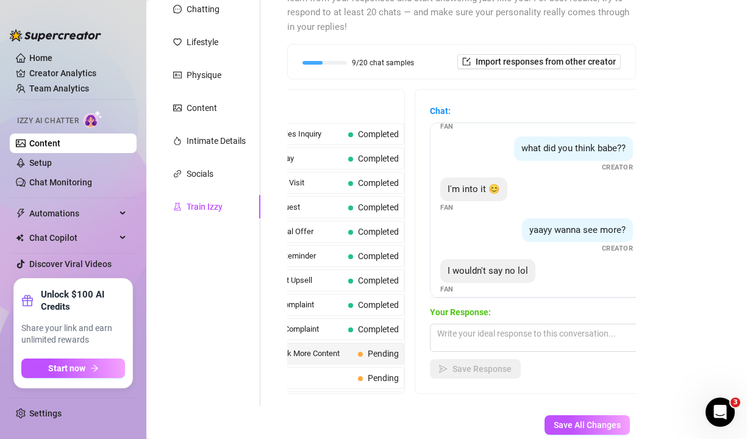
scroll to position [49, 0]
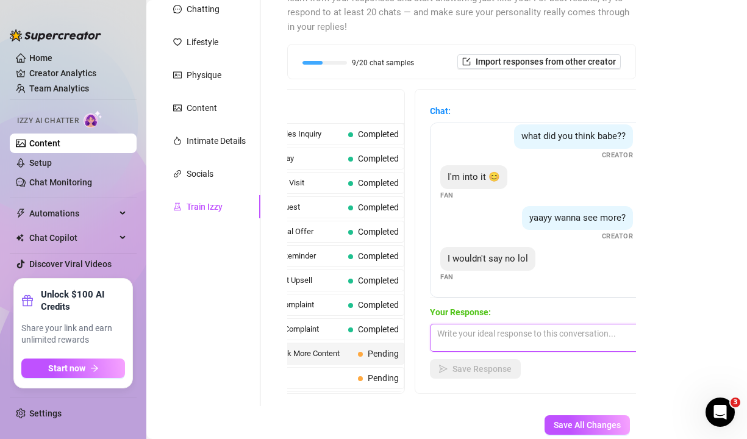
click at [535, 327] on textarea at bounding box center [536, 338] width 213 height 28
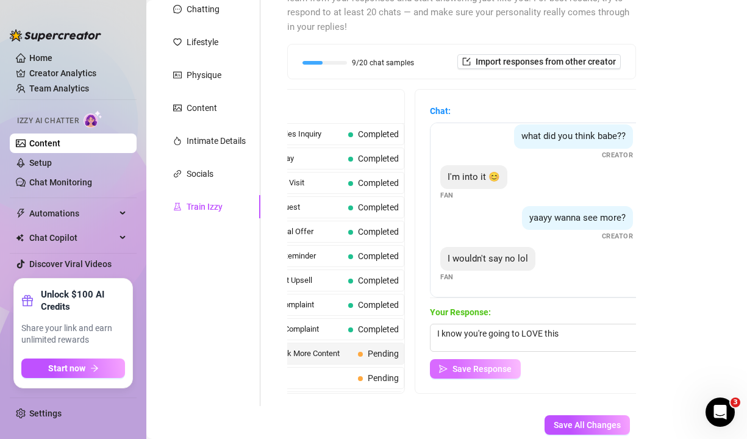
click at [459, 364] on span "Save Response" at bounding box center [481, 369] width 59 height 10
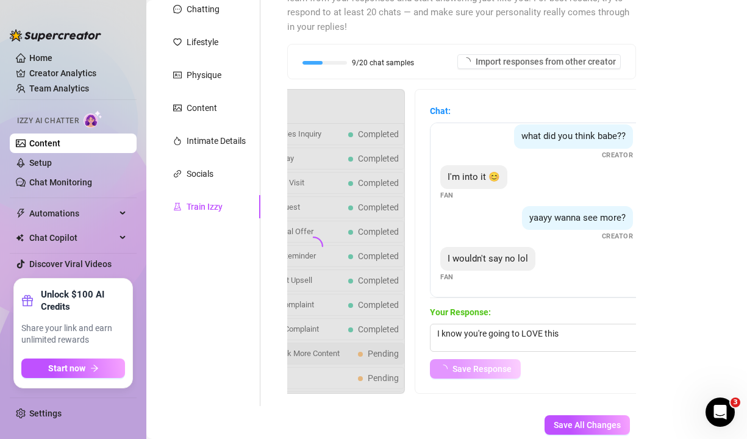
scroll to position [35, 0]
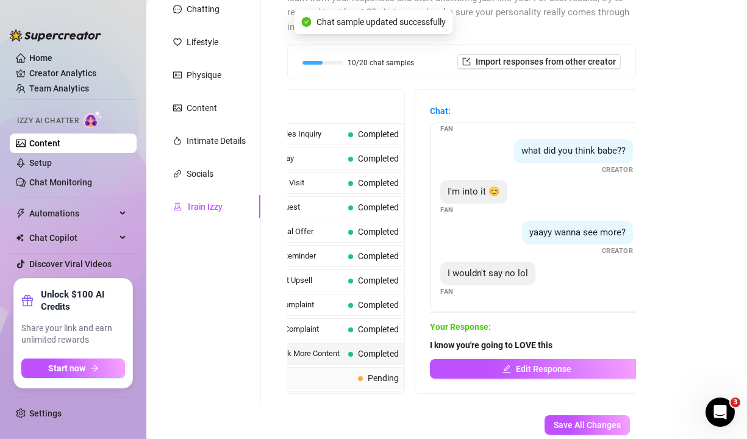
click at [343, 372] on span "Broke Rejection" at bounding box center [290, 378] width 125 height 12
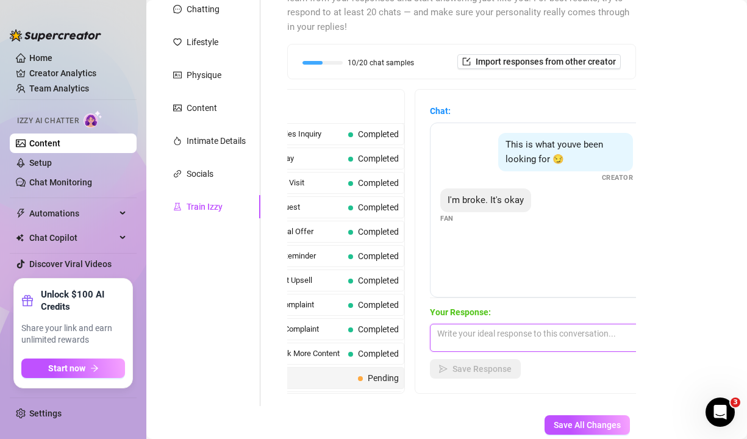
click at [510, 324] on textarea at bounding box center [536, 338] width 213 height 28
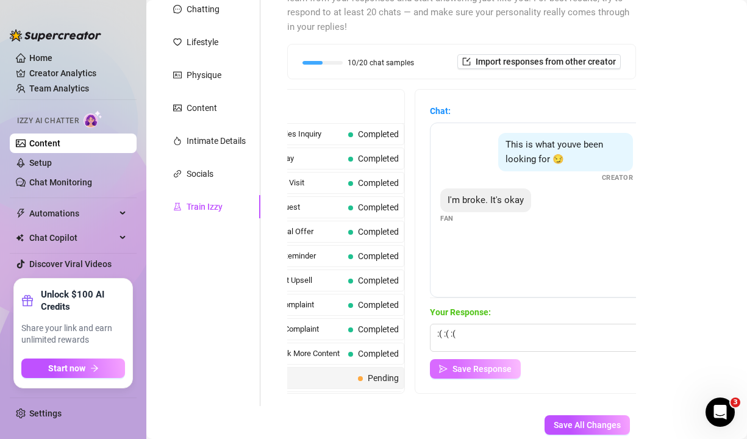
click at [467, 364] on span "Save Response" at bounding box center [481, 369] width 59 height 10
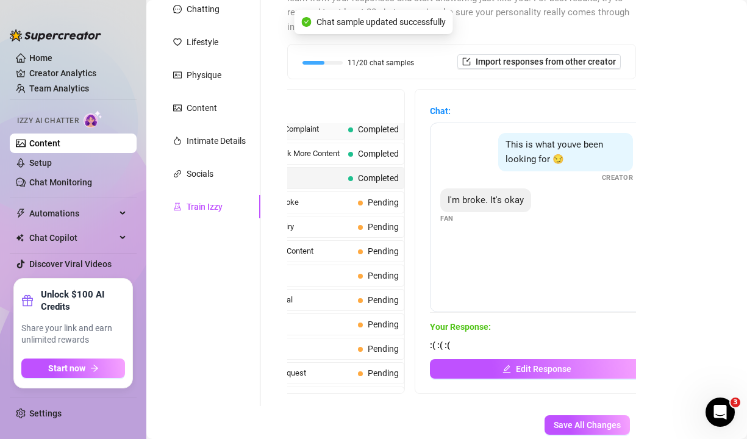
scroll to position [207, 0]
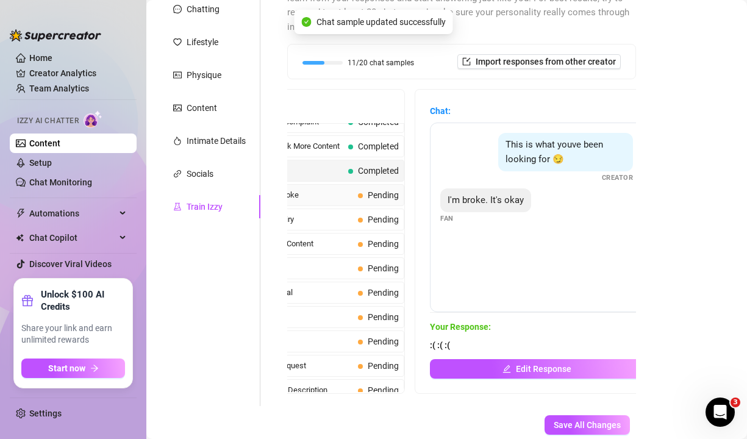
click at [370, 190] on span "Pending" at bounding box center [383, 195] width 31 height 10
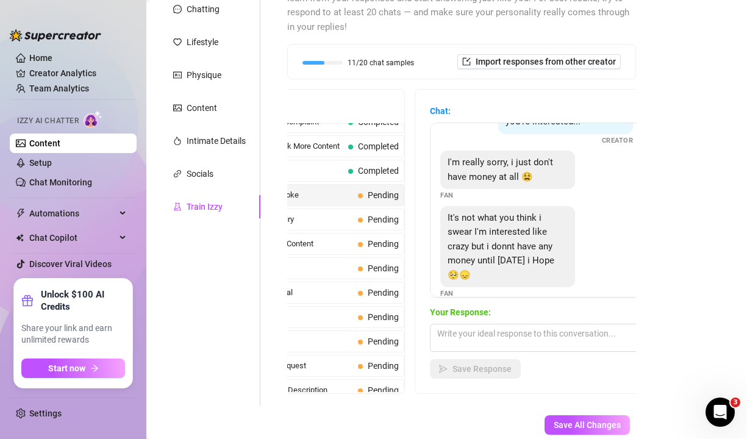
scroll to position [54, 0]
click at [508, 324] on textarea at bounding box center [536, 338] width 213 height 28
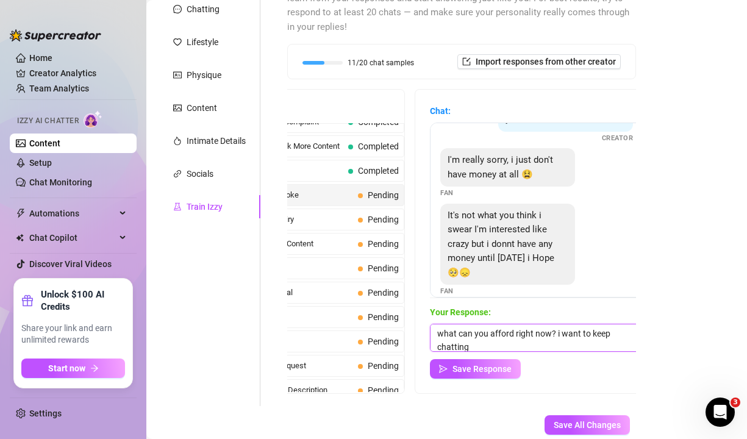
scroll to position [1, 0]
click at [453, 364] on span "Save Response" at bounding box center [481, 369] width 59 height 10
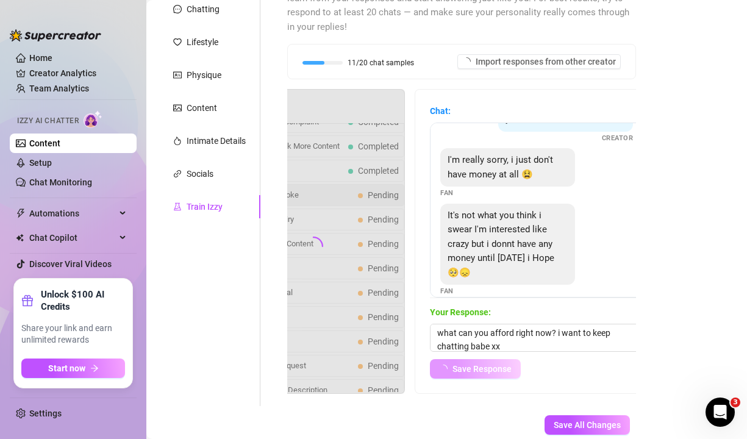
scroll to position [53, 0]
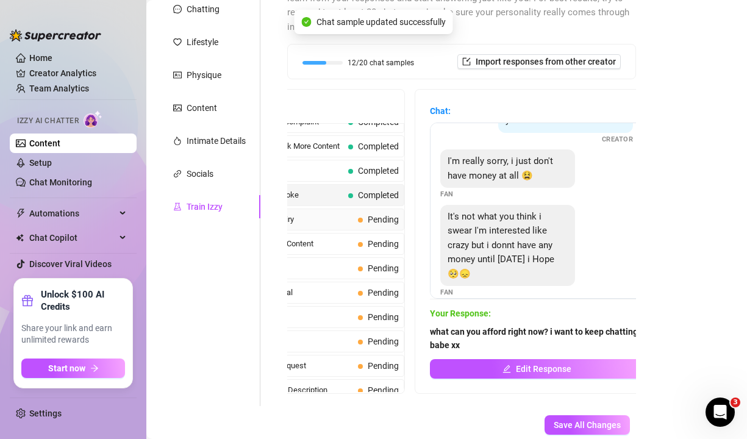
click at [382, 215] on span "Pending" at bounding box center [383, 220] width 31 height 10
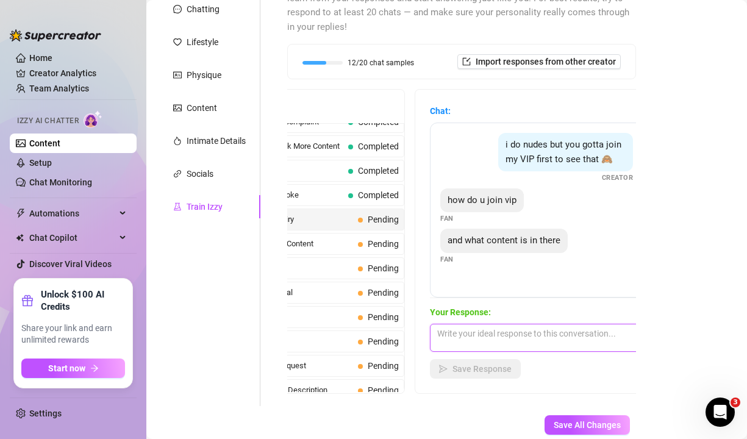
click at [524, 324] on textarea at bounding box center [536, 338] width 213 height 28
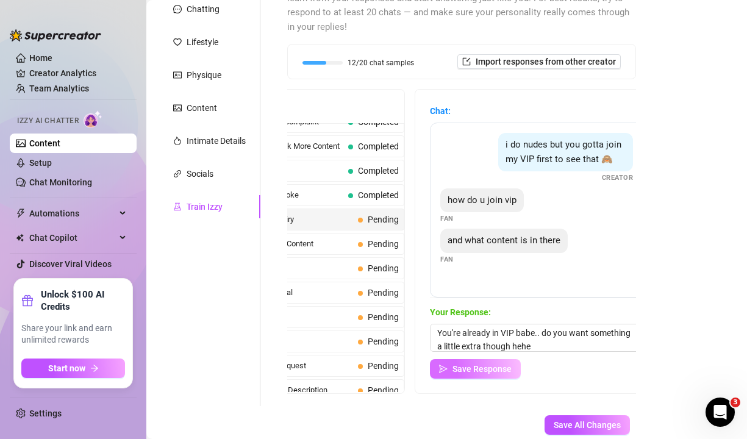
click at [494, 364] on span "Save Response" at bounding box center [481, 369] width 59 height 10
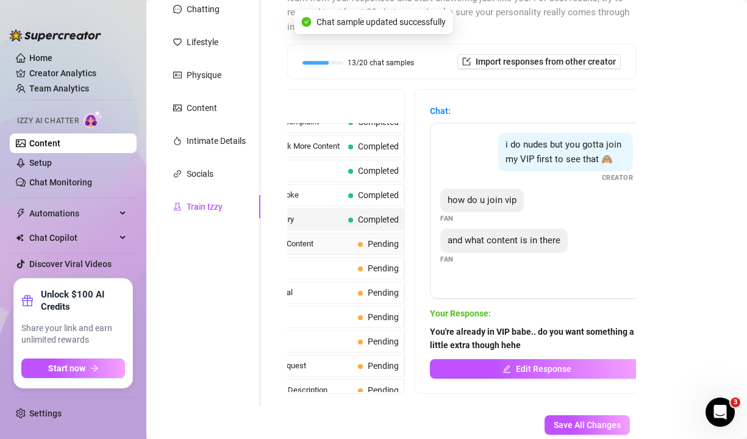
click at [363, 237] on span "Pending" at bounding box center [378, 243] width 41 height 13
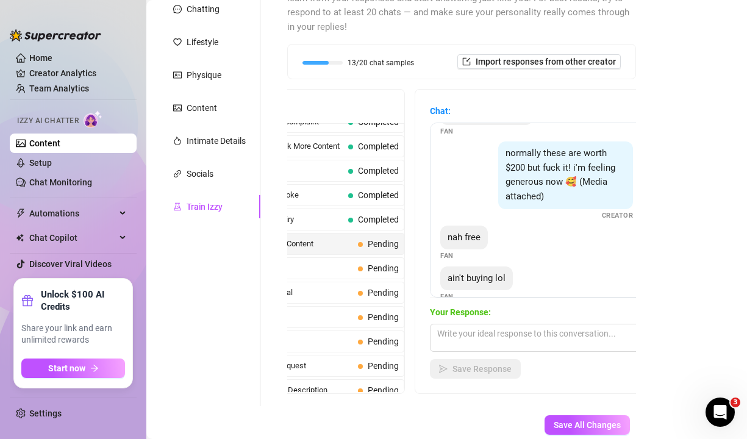
scroll to position [133, 0]
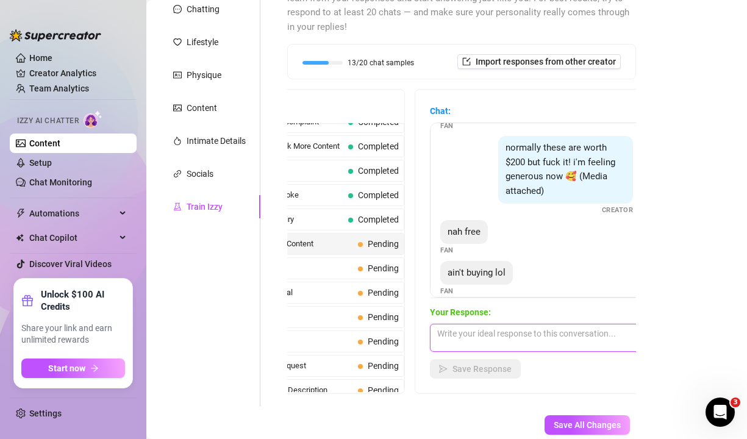
click at [519, 324] on textarea at bounding box center [536, 338] width 213 height 28
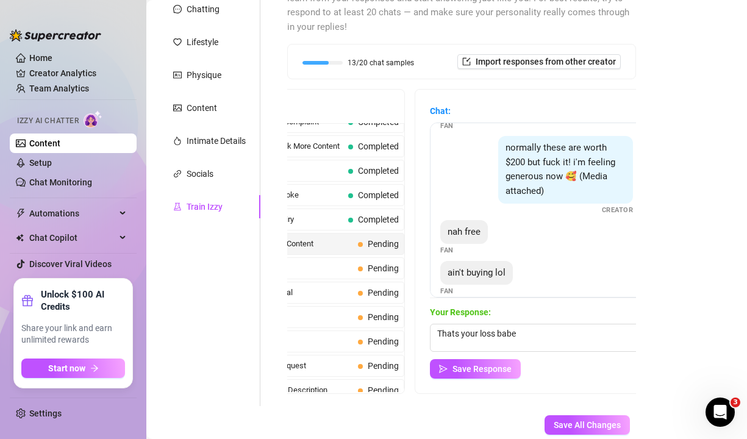
click at [475, 365] on div "Chat: i was promised nudes for this Fan nudes or at least topless Fan give me s…" at bounding box center [536, 242] width 243 height 304
click at [475, 364] on span "Save Response" at bounding box center [481, 369] width 59 height 10
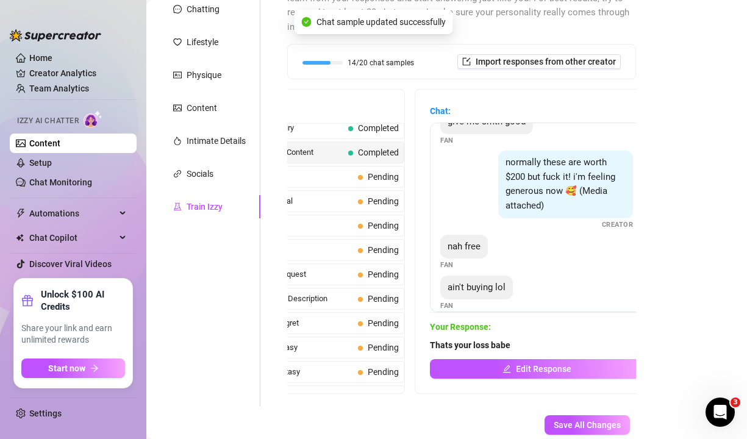
scroll to position [299, 0]
click at [348, 170] on span "Sets Price Shock" at bounding box center [290, 176] width 125 height 12
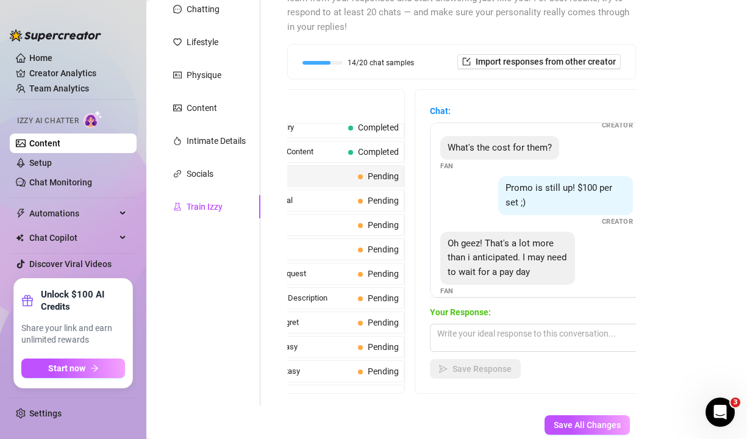
scroll to position [66, 0]
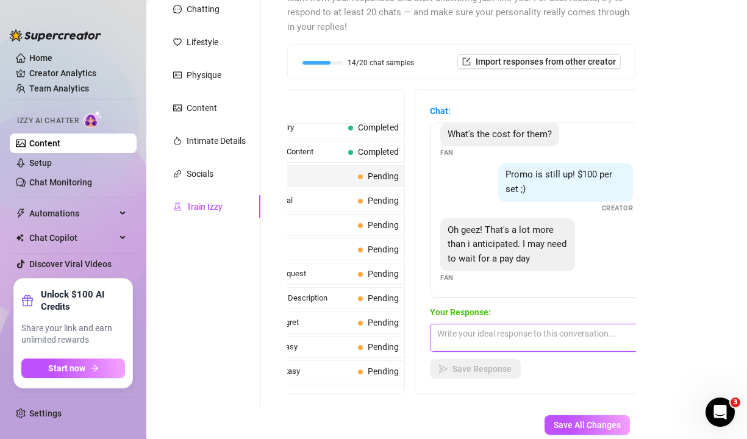
click at [485, 327] on textarea at bounding box center [536, 338] width 213 height 28
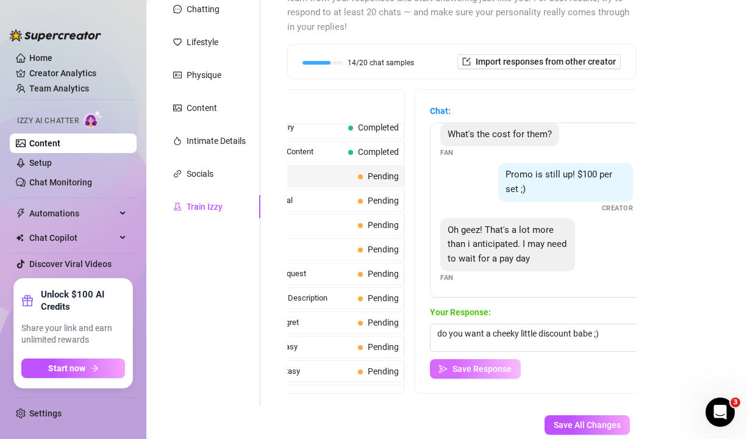
click at [458, 364] on span "Save Response" at bounding box center [481, 369] width 59 height 10
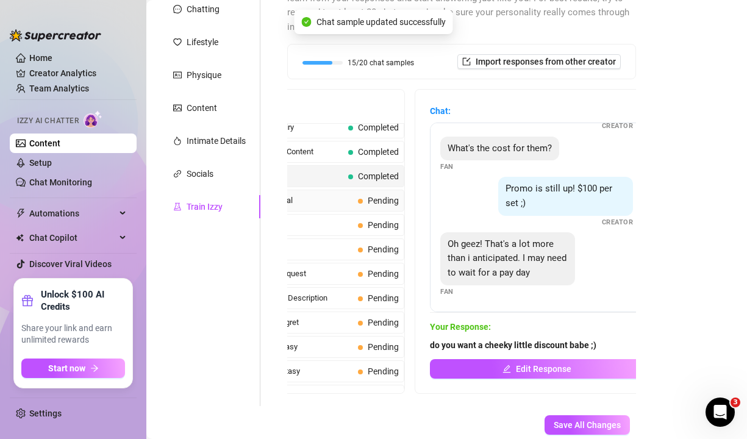
scroll to position [51, 0]
click at [374, 196] on span "Pending" at bounding box center [383, 201] width 31 height 10
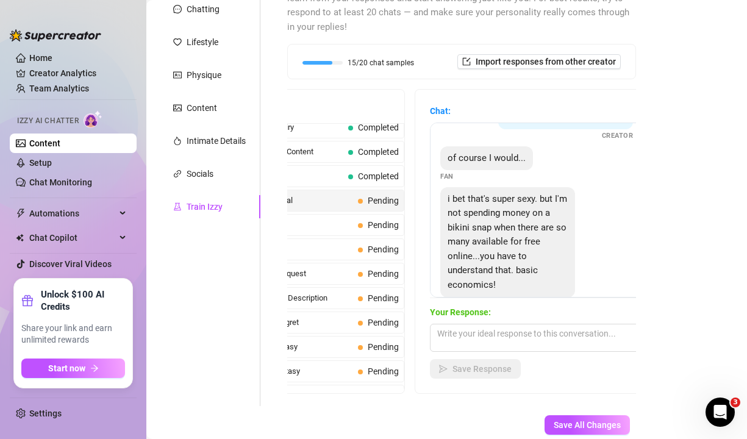
scroll to position [97, 0]
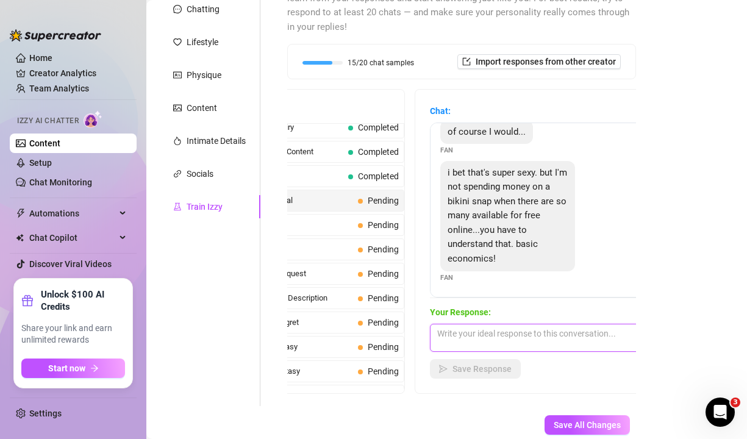
click at [508, 324] on textarea at bounding box center [536, 338] width 213 height 28
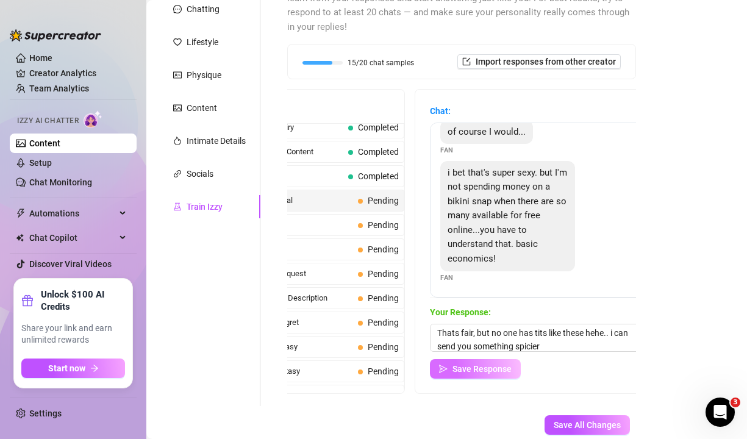
click at [467, 364] on span "Save Response" at bounding box center [481, 369] width 59 height 10
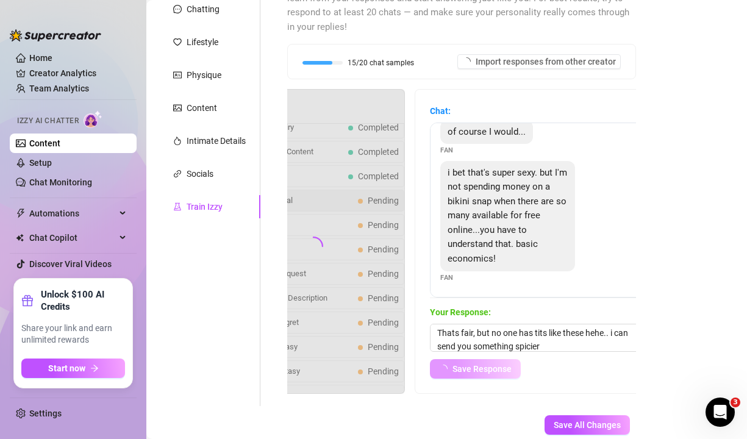
scroll to position [96, 0]
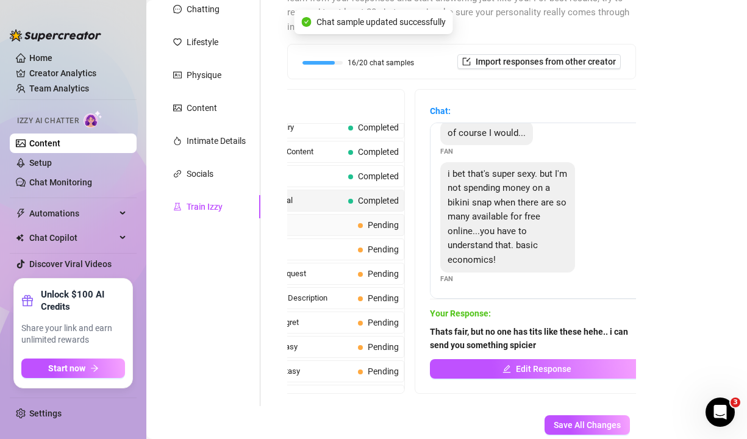
click at [376, 221] on div "Feeling Spendy Pending" at bounding box center [313, 225] width 182 height 22
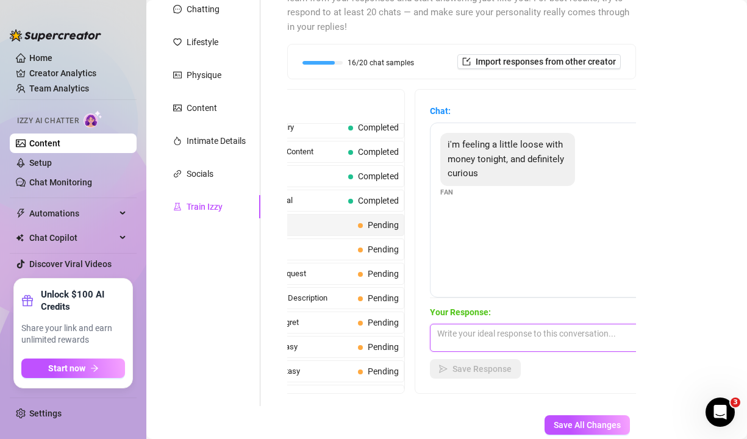
click at [547, 324] on textarea at bounding box center [536, 338] width 213 height 28
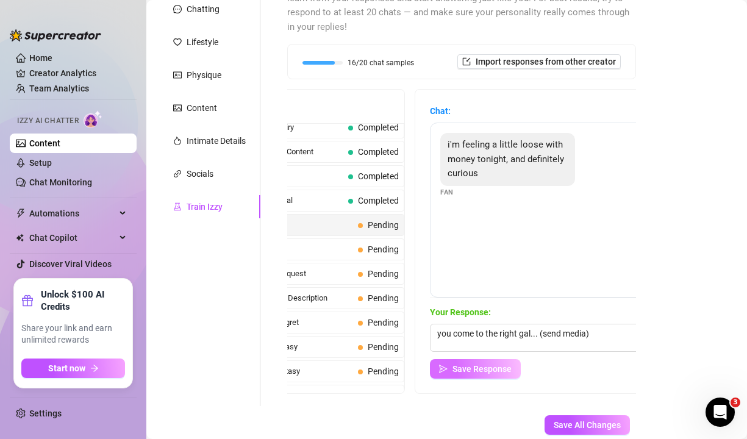
click at [502, 364] on span "Save Response" at bounding box center [481, 369] width 59 height 10
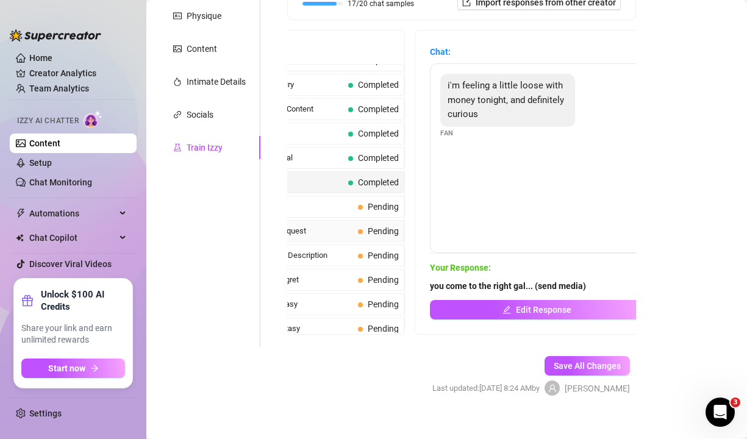
scroll to position [258, 0]
click at [361, 225] on span "Pending" at bounding box center [378, 231] width 41 height 13
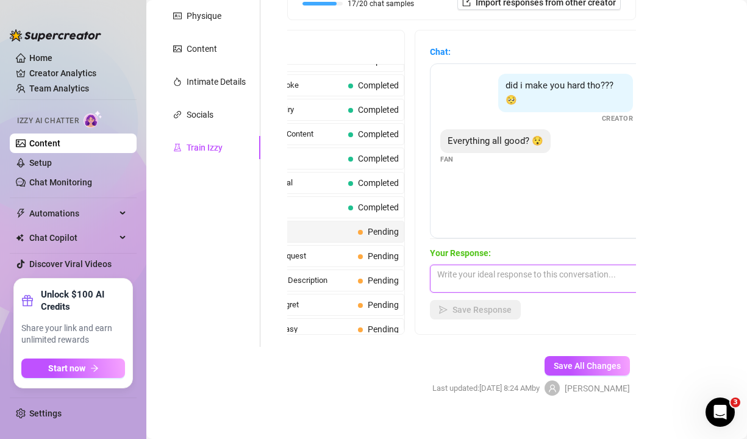
click at [583, 265] on textarea at bounding box center [536, 279] width 213 height 28
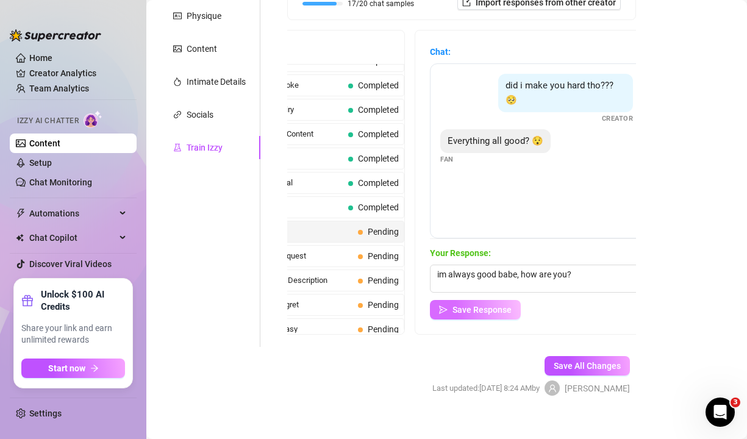
click at [480, 302] on button "Save Response" at bounding box center [475, 310] width 91 height 20
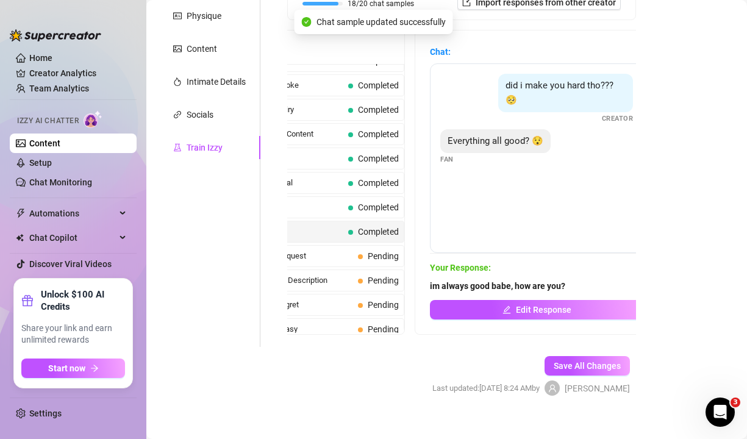
click at [369, 251] on span "Pending" at bounding box center [383, 256] width 31 height 10
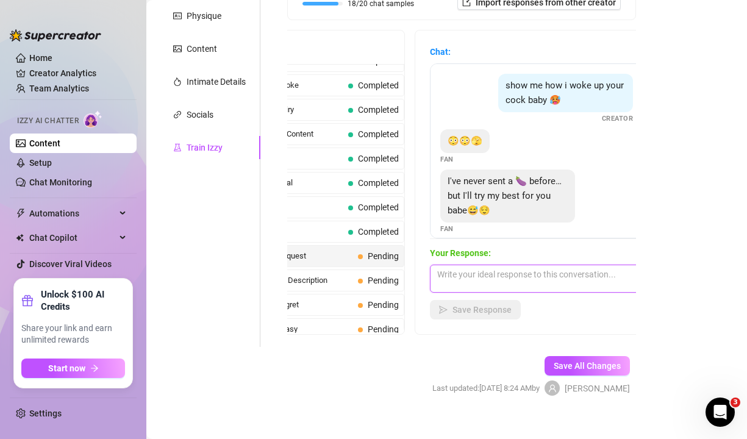
click at [517, 265] on textarea at bounding box center [536, 279] width 213 height 28
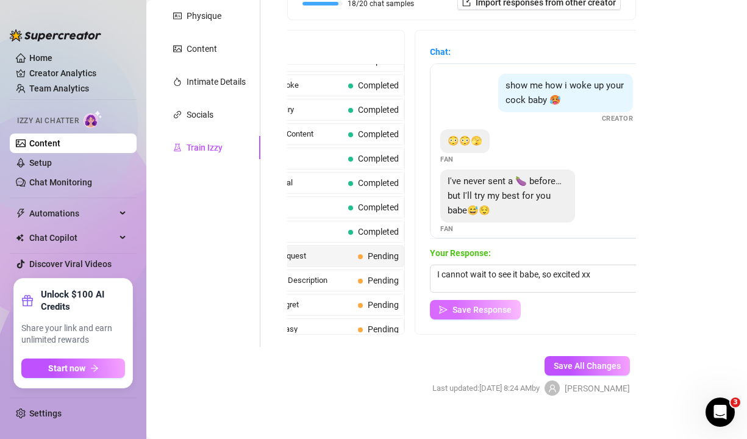
click at [453, 300] on button "Save Response" at bounding box center [475, 310] width 91 height 20
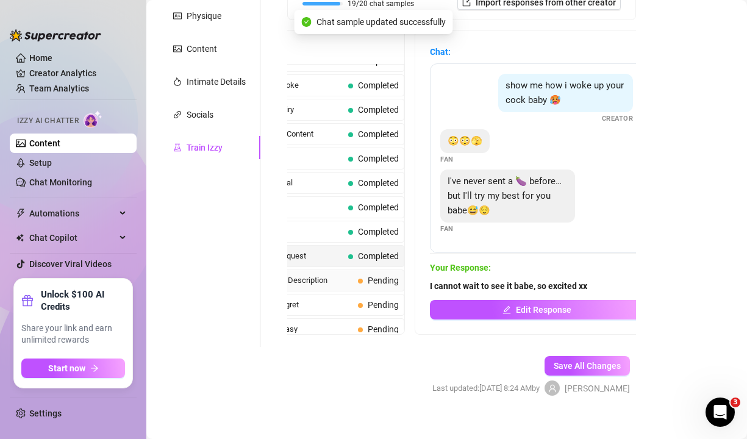
click at [387, 276] on span "Pending" at bounding box center [383, 281] width 31 height 10
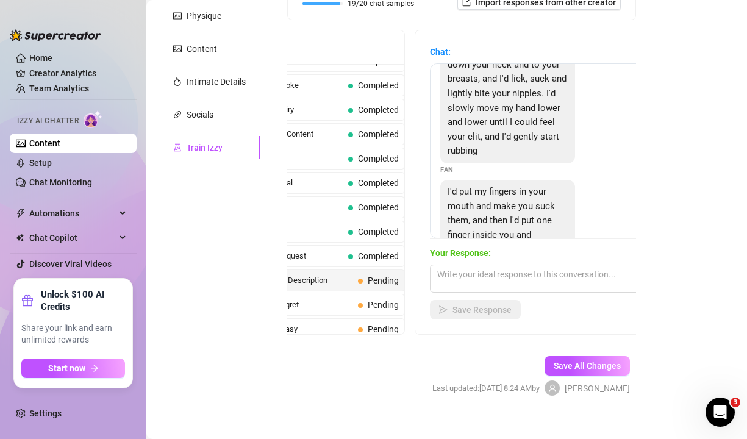
scroll to position [128, 0]
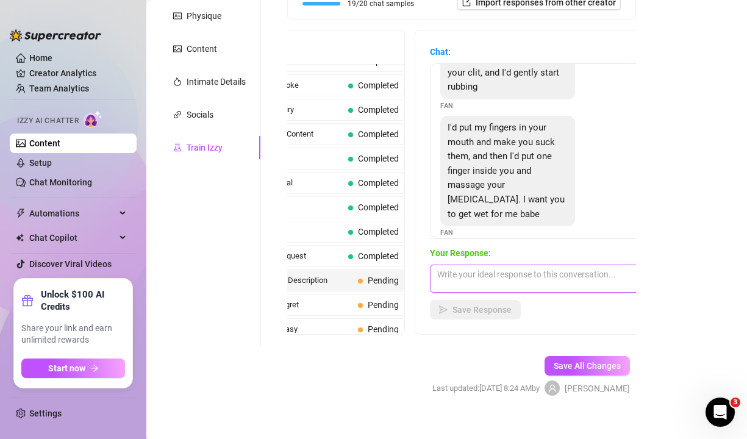
click at [525, 265] on textarea at bounding box center [536, 279] width 213 height 28
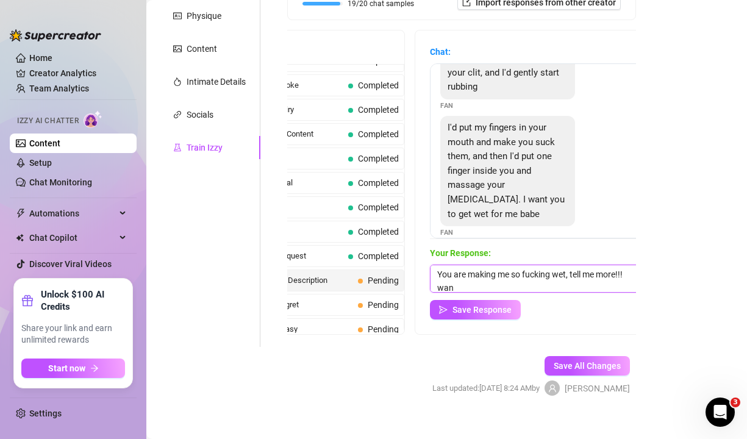
scroll to position [1, 0]
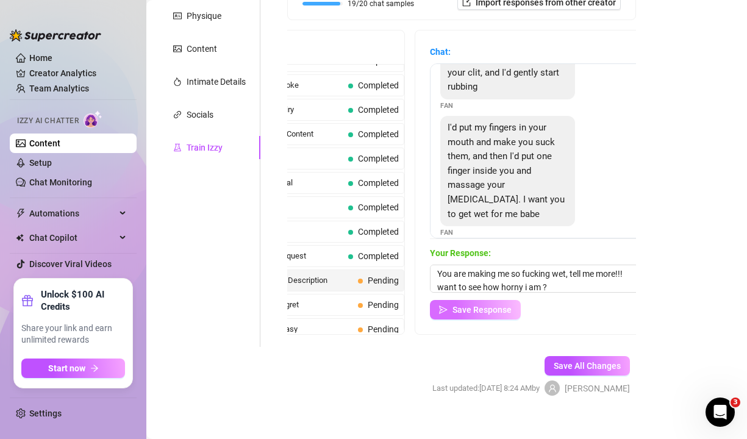
click at [485, 305] on span "Save Response" at bounding box center [481, 310] width 59 height 10
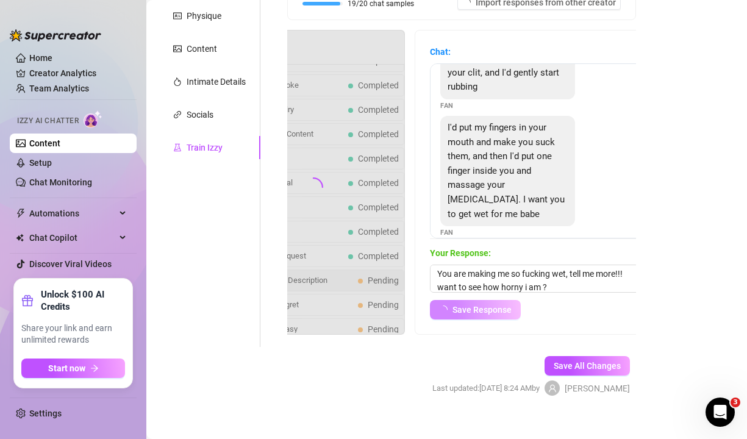
scroll to position [127, 0]
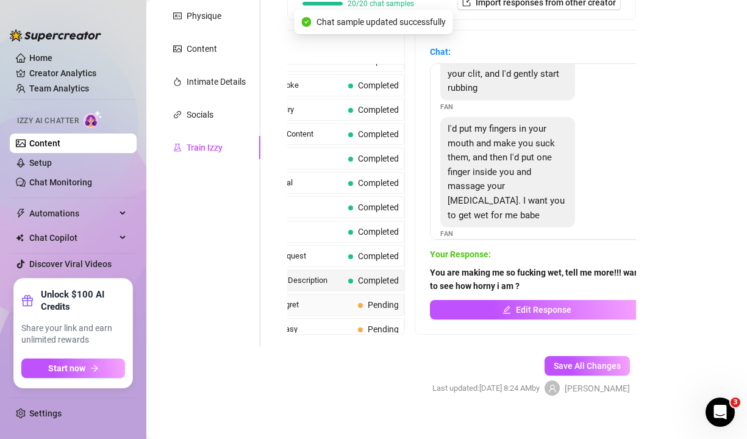
click at [365, 298] on span "Pending" at bounding box center [378, 304] width 41 height 13
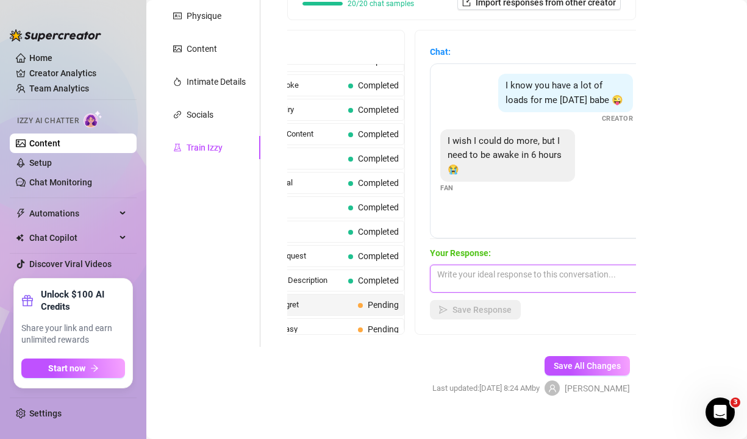
click at [536, 265] on textarea at bounding box center [536, 279] width 213 height 28
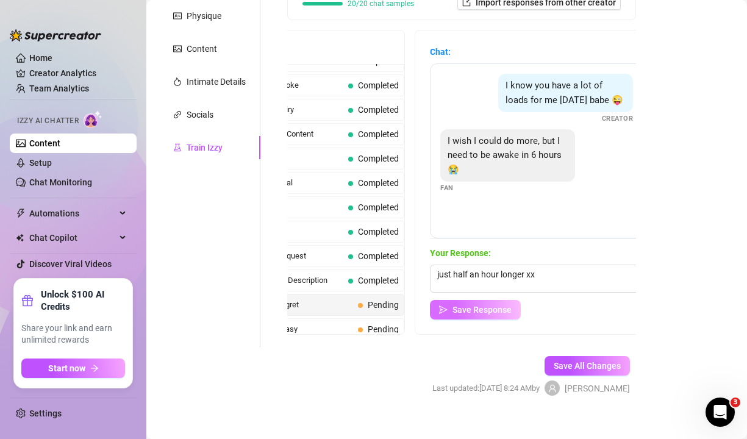
click at [508, 300] on button "Save Response" at bounding box center [475, 310] width 91 height 20
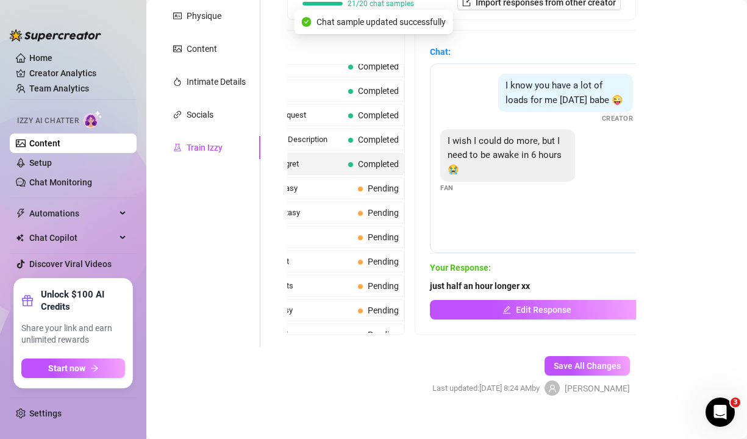
scroll to position [404, 0]
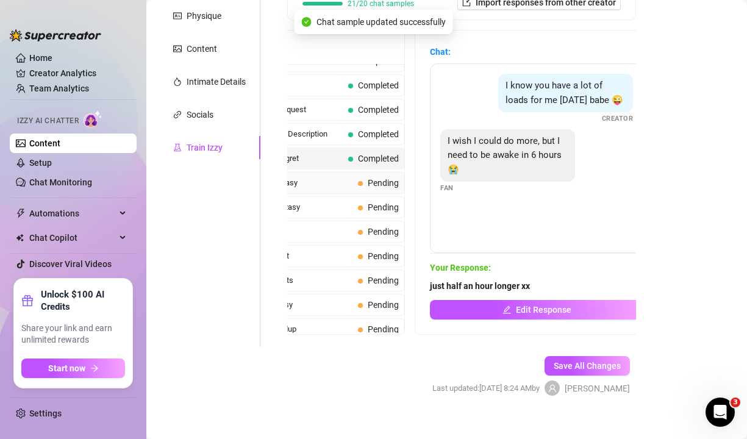
click at [352, 172] on div "Hotel Room Fantasy Pending" at bounding box center [313, 183] width 182 height 22
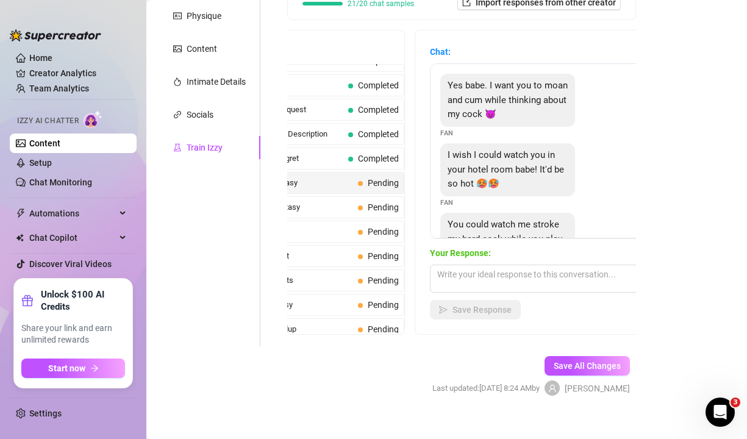
scroll to position [68, 0]
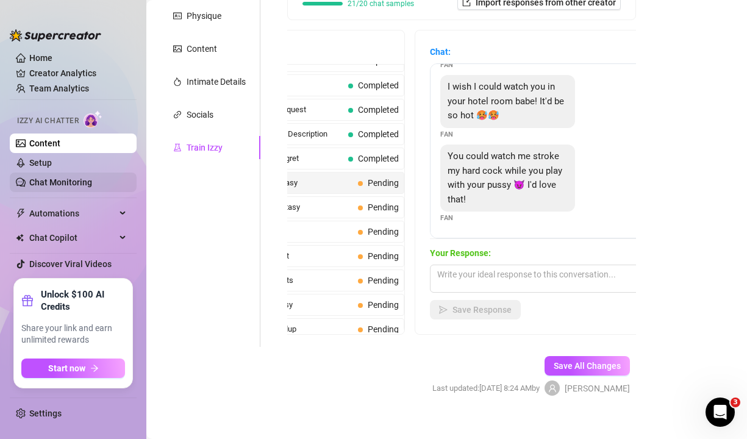
click at [76, 183] on link "Chat Monitoring" at bounding box center [60, 182] width 63 height 10
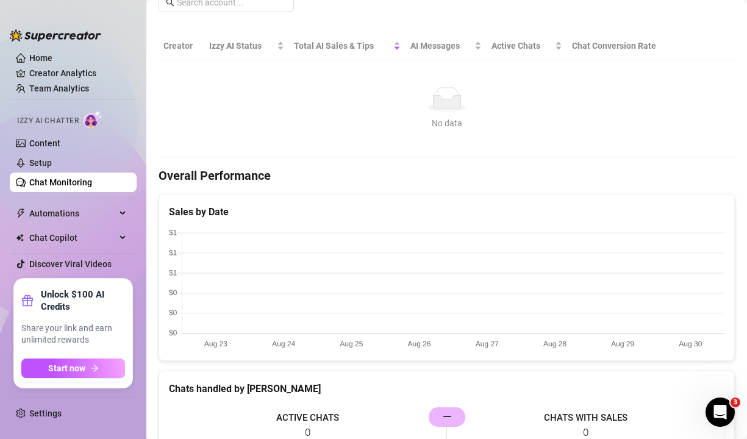
click at [73, 177] on link "Chat Monitoring" at bounding box center [60, 182] width 63 height 10
click at [52, 166] on link "Setup" at bounding box center [40, 163] width 23 height 10
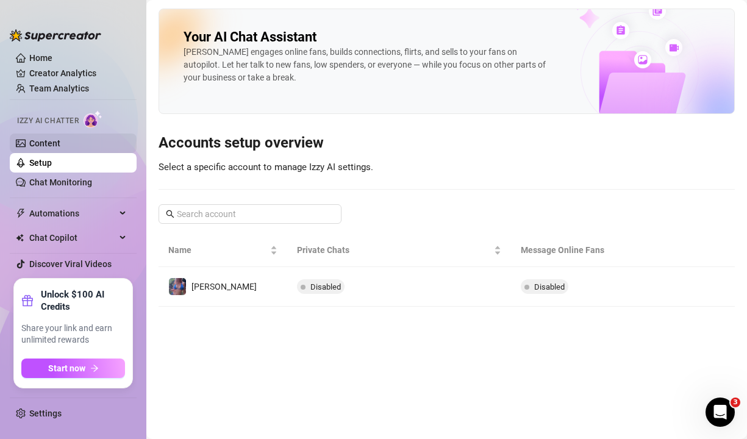
click at [60, 143] on link "Content" at bounding box center [44, 143] width 31 height 10
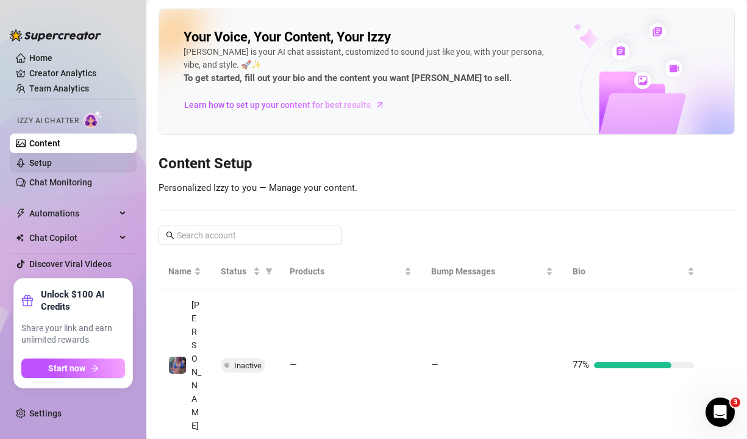
click at [52, 158] on link "Setup" at bounding box center [40, 163] width 23 height 10
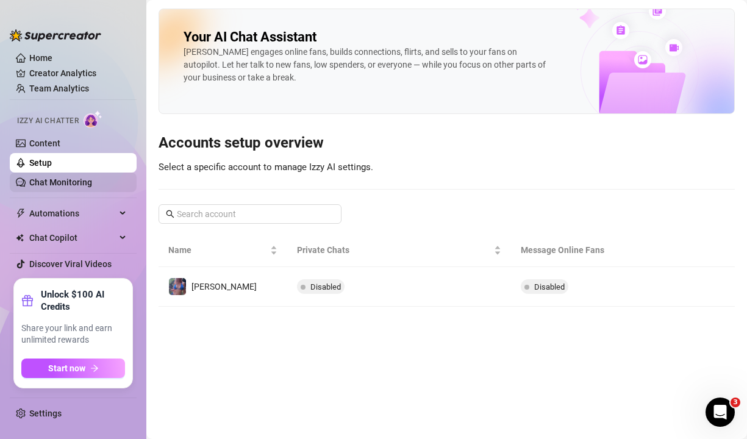
click at [56, 183] on link "Chat Monitoring" at bounding box center [60, 182] width 63 height 10
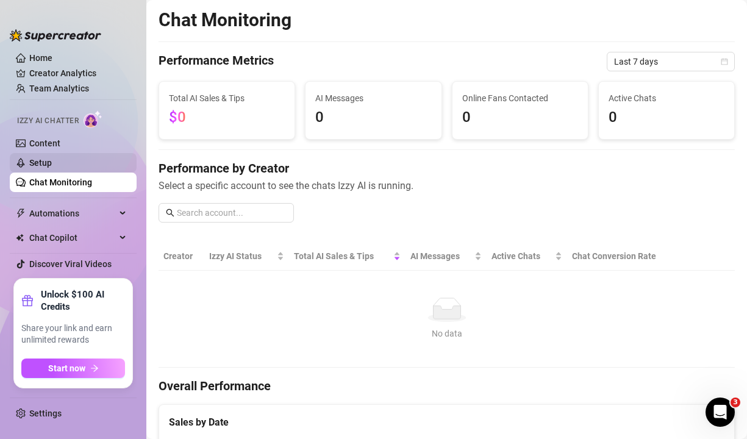
click at [52, 167] on link "Setup" at bounding box center [40, 163] width 23 height 10
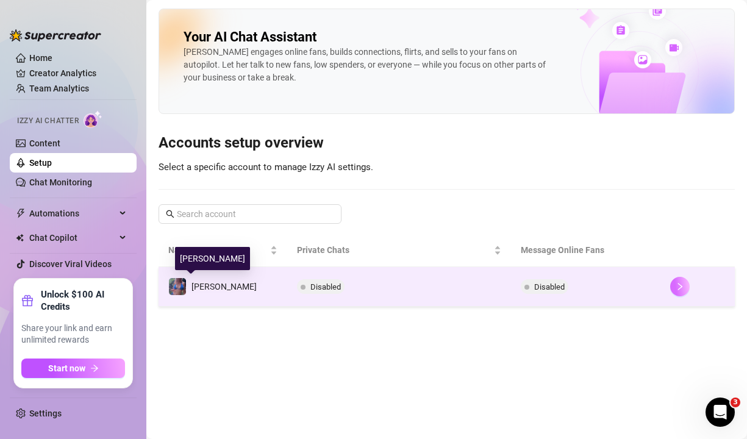
drag, startPoint x: 185, startPoint y: 283, endPoint x: 676, endPoint y: 292, distance: 490.8
click at [676, 292] on button "button" at bounding box center [680, 287] width 20 height 20
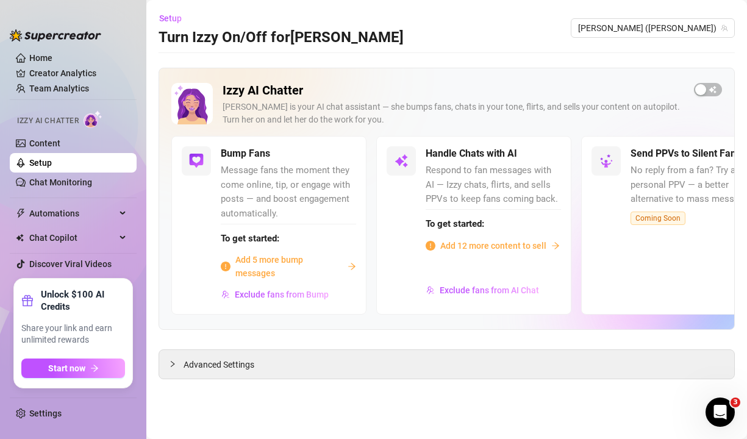
click at [485, 246] on span "Add 12 more content to sell" at bounding box center [493, 245] width 106 height 13
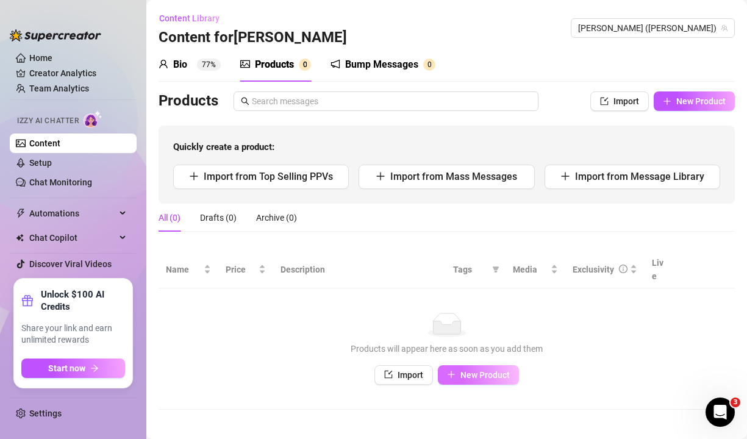
click at [482, 370] on span "New Product" at bounding box center [484, 375] width 49 height 10
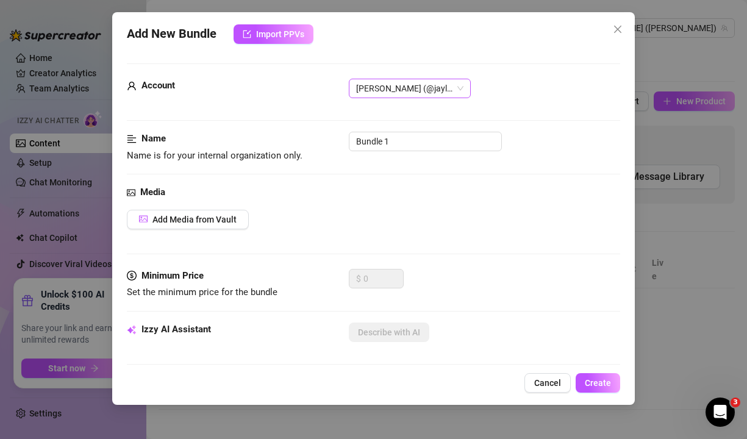
click at [416, 92] on span "[PERSON_NAME] (@jaylietori)" at bounding box center [409, 88] width 107 height 18
click at [193, 225] on button "Add Media from Vault" at bounding box center [188, 220] width 122 height 20
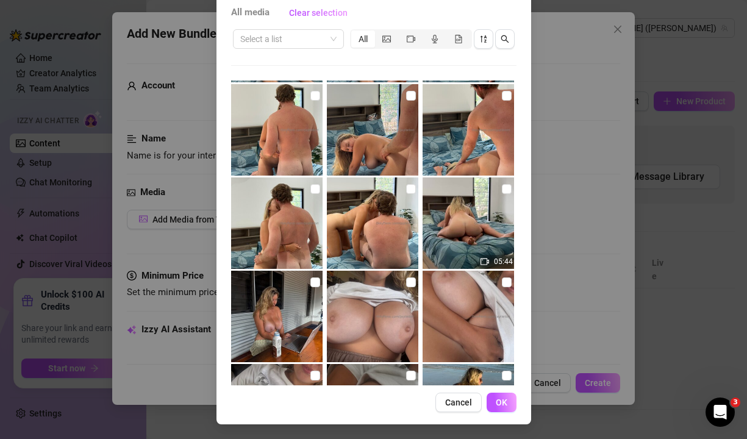
scroll to position [644, 0]
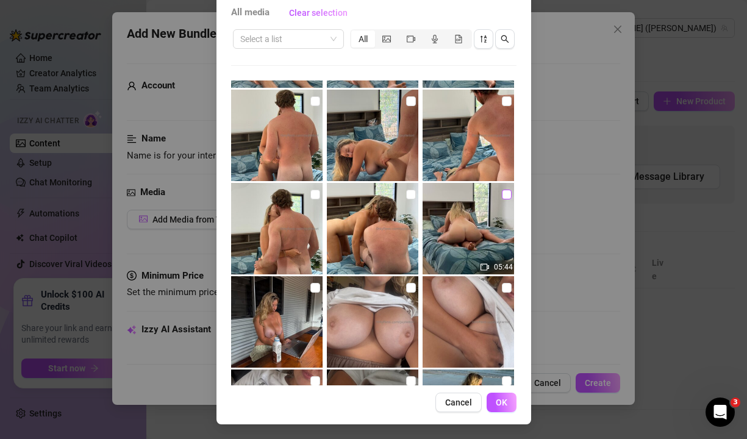
click at [506, 197] on input "checkbox" at bounding box center [507, 195] width 10 height 10
click at [411, 194] on input "checkbox" at bounding box center [411, 195] width 10 height 10
click at [314, 196] on input "checkbox" at bounding box center [315, 195] width 10 height 10
click at [317, 102] on input "checkbox" at bounding box center [315, 101] width 10 height 10
click at [409, 102] on input "checkbox" at bounding box center [411, 101] width 10 height 10
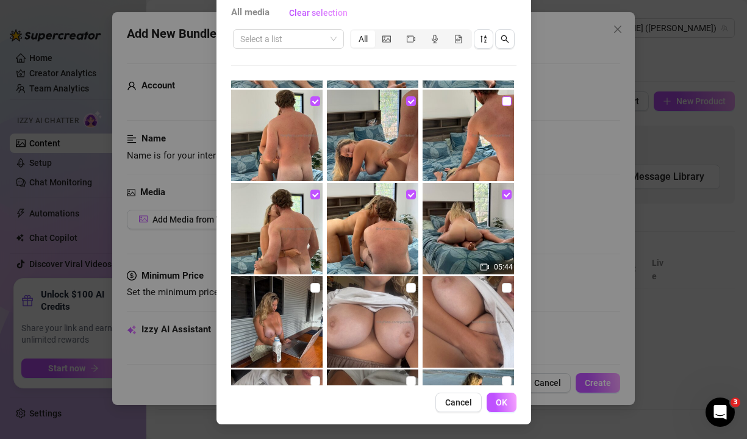
click at [504, 101] on input "checkbox" at bounding box center [507, 101] width 10 height 10
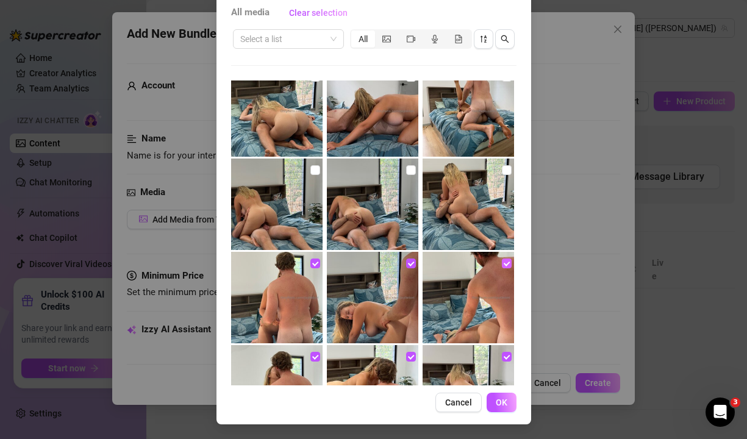
scroll to position [480, 0]
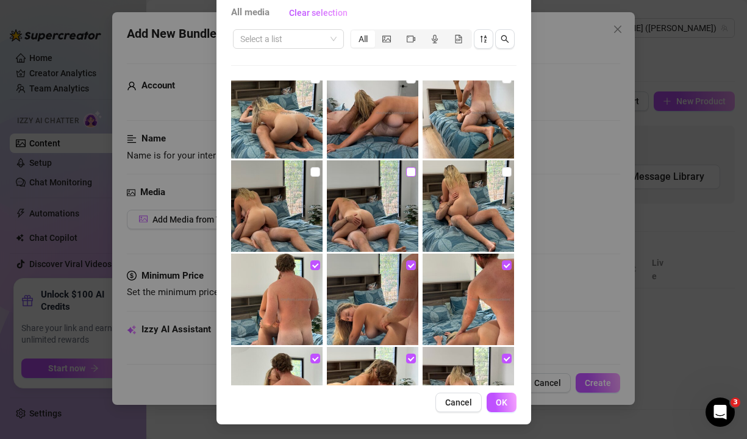
click at [407, 174] on input "checkbox" at bounding box center [411, 172] width 10 height 10
click at [503, 174] on input "checkbox" at bounding box center [507, 172] width 10 height 10
click at [311, 173] on input "checkbox" at bounding box center [315, 172] width 10 height 10
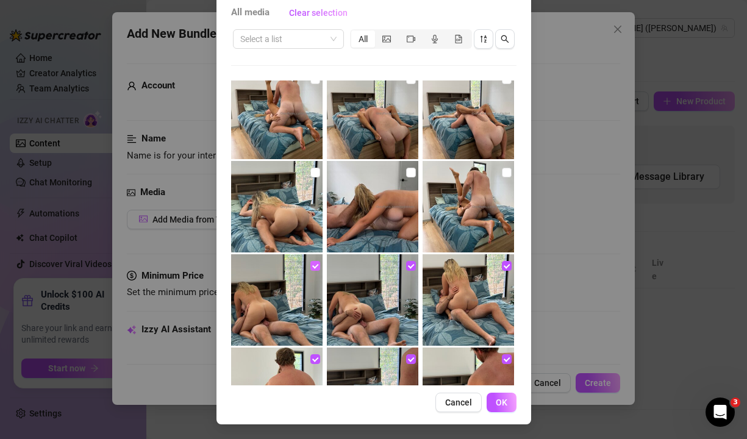
scroll to position [374, 0]
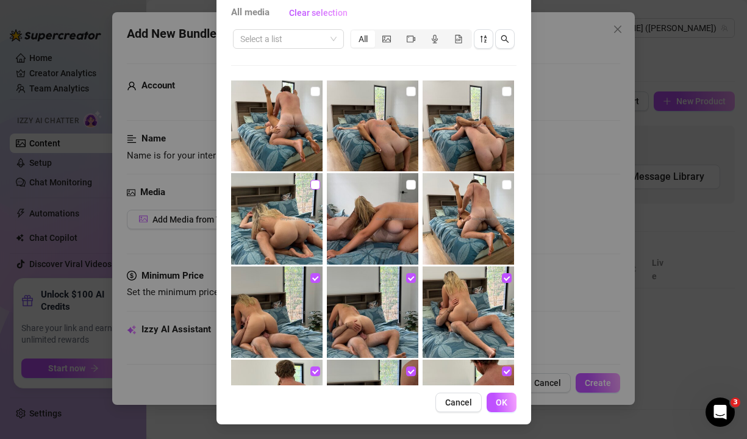
click at [312, 186] on input "checkbox" at bounding box center [315, 185] width 10 height 10
click at [412, 188] on input "checkbox" at bounding box center [411, 185] width 10 height 10
click at [504, 185] on input "checkbox" at bounding box center [507, 185] width 10 height 10
click at [508, 88] on input "checkbox" at bounding box center [507, 92] width 10 height 10
click at [410, 93] on input "checkbox" at bounding box center [411, 92] width 10 height 10
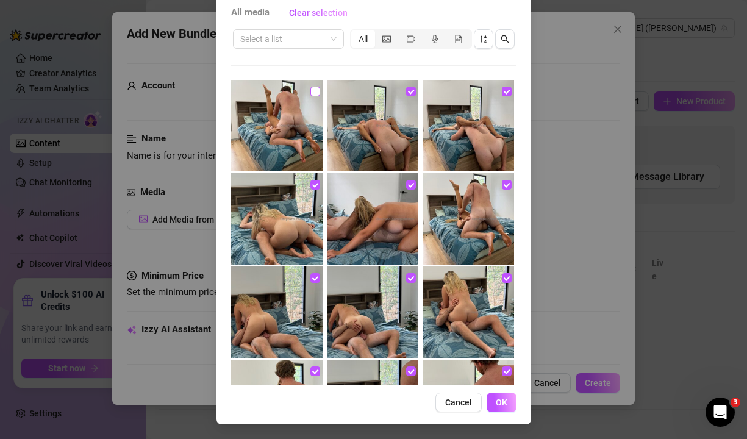
click at [314, 93] on input "checkbox" at bounding box center [315, 92] width 10 height 10
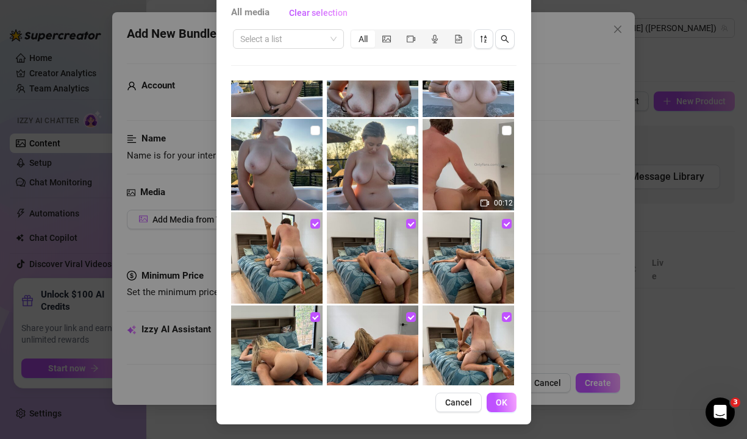
scroll to position [242, 0]
click at [504, 131] on input "checkbox" at bounding box center [507, 130] width 10 height 10
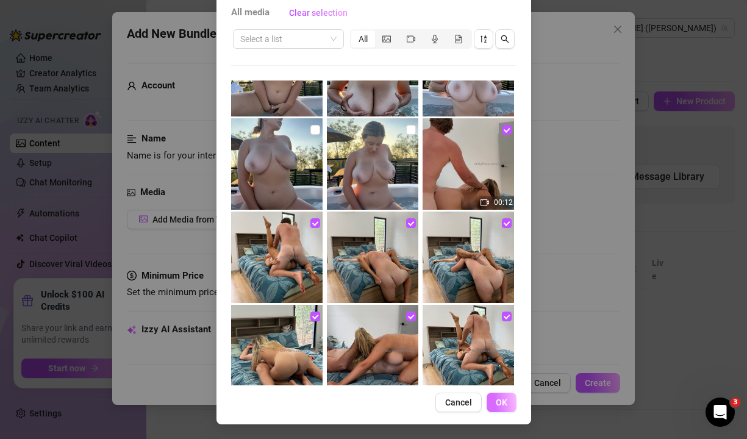
click at [500, 400] on span "OK" at bounding box center [502, 402] width 12 height 10
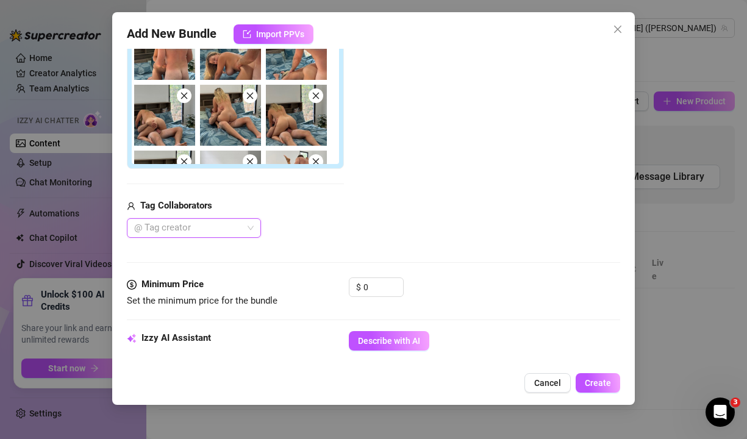
scroll to position [313, 0]
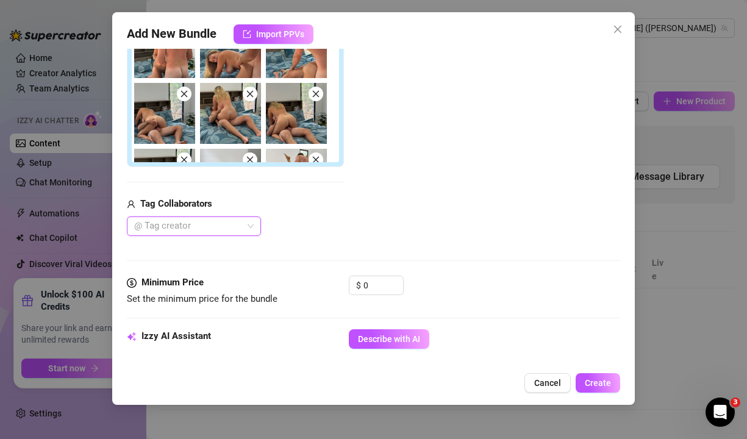
click at [251, 226] on div "@ Tag creator" at bounding box center [194, 226] width 134 height 20
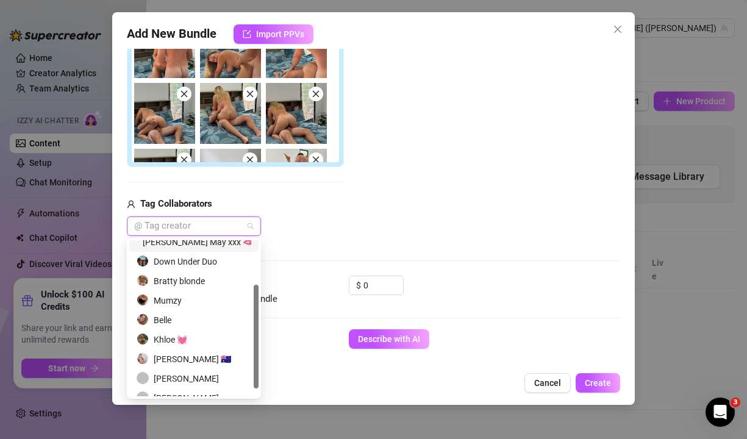
scroll to position [78, 0]
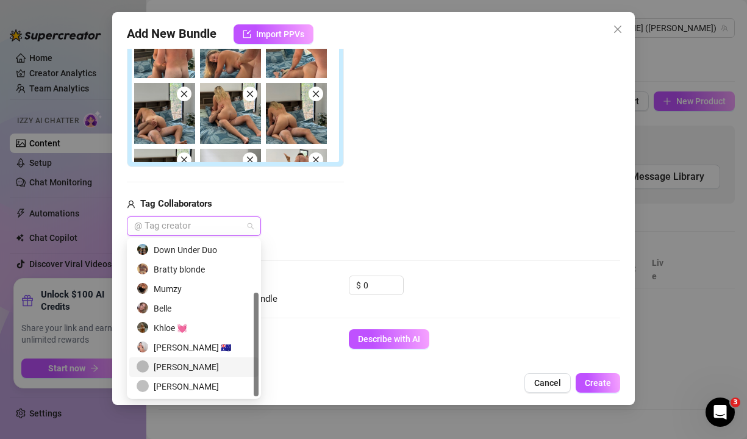
click at [208, 369] on div "[PERSON_NAME]" at bounding box center [194, 366] width 115 height 13
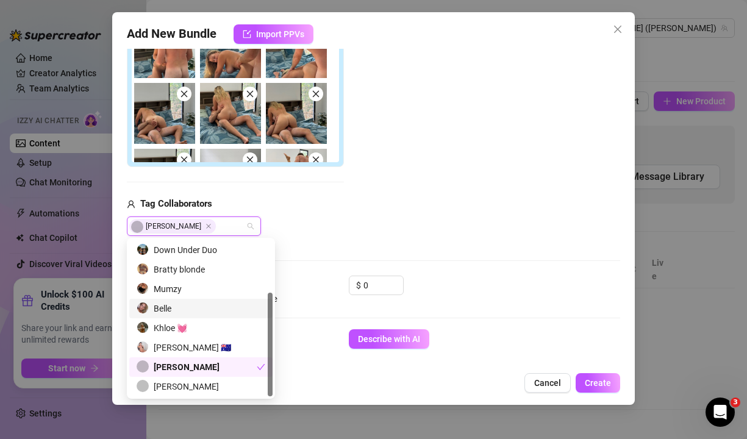
click at [371, 207] on div "Add Media from Vault Attached Media Tag Collaborators [PERSON_NAME]" at bounding box center [374, 66] width 494 height 340
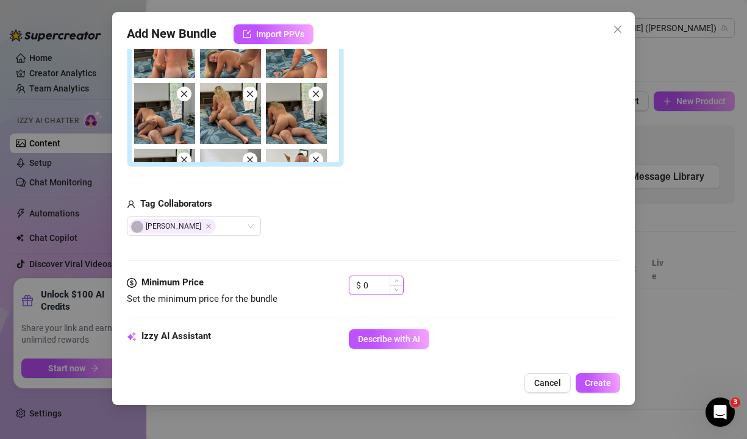
click at [374, 279] on input "0" at bounding box center [383, 285] width 40 height 18
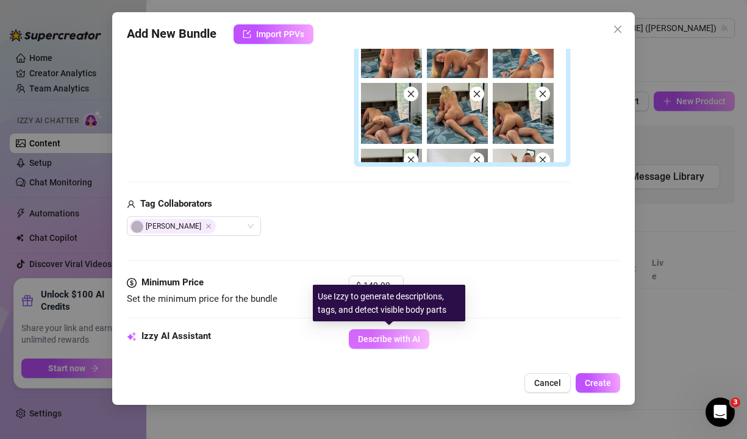
click at [404, 336] on span "Describe with AI" at bounding box center [389, 339] width 62 height 10
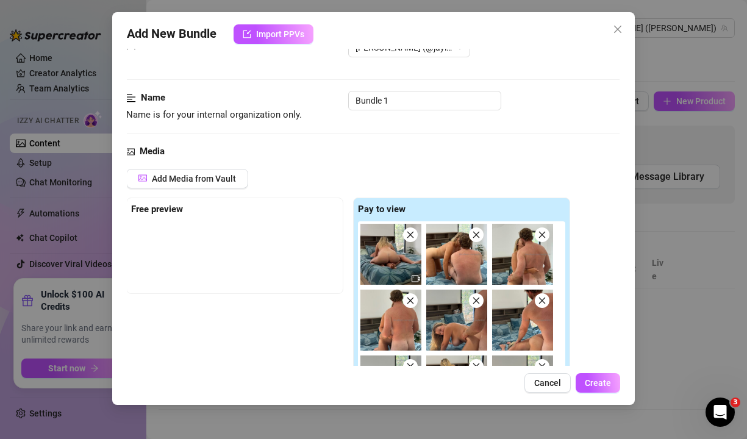
scroll to position [16, 1]
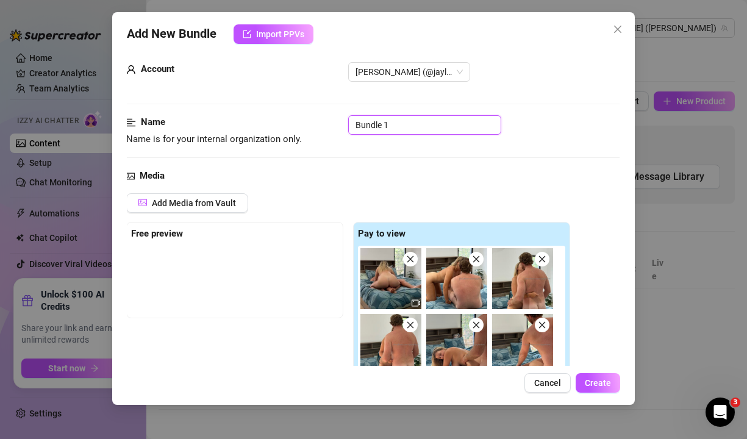
drag, startPoint x: 414, startPoint y: 126, endPoint x: 196, endPoint y: 115, distance: 218.5
click at [196, 115] on div "Name Name is for your internal organization only. Bundle 1" at bounding box center [373, 130] width 494 height 31
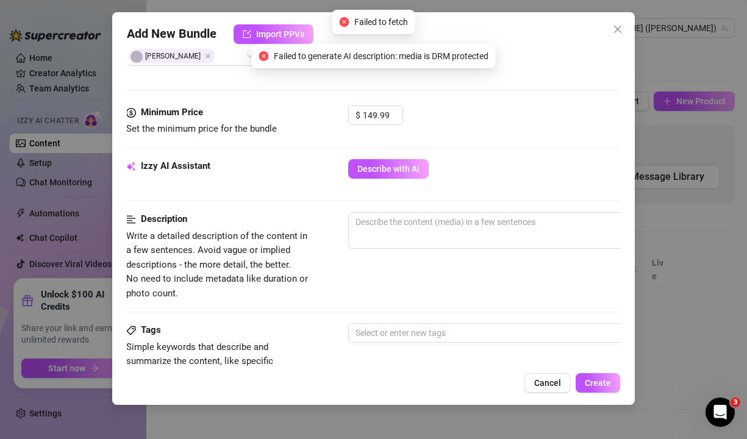
scroll to position [486, 1]
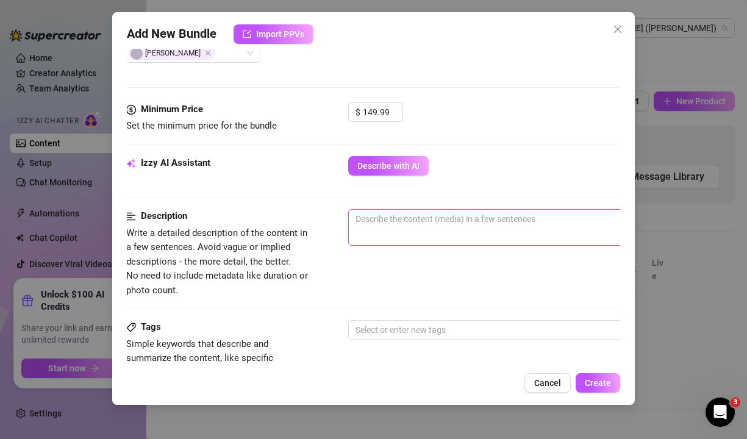
click at [364, 220] on textarea at bounding box center [561, 219] width 425 height 18
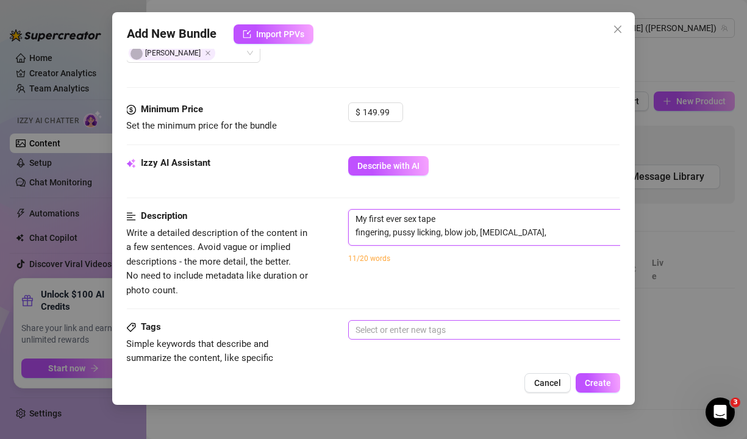
click at [375, 337] on div at bounding box center [554, 329] width 409 height 17
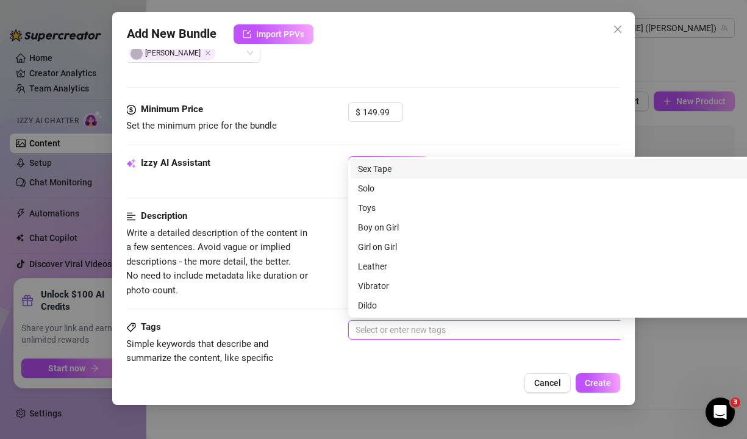
click at [375, 170] on div "Sex Tape" at bounding box center [561, 168] width 407 height 13
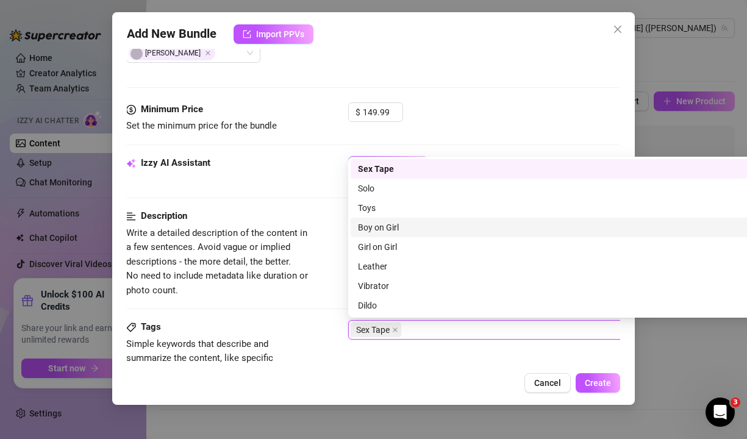
click at [413, 231] on div "Boy on Girl" at bounding box center [561, 227] width 407 height 13
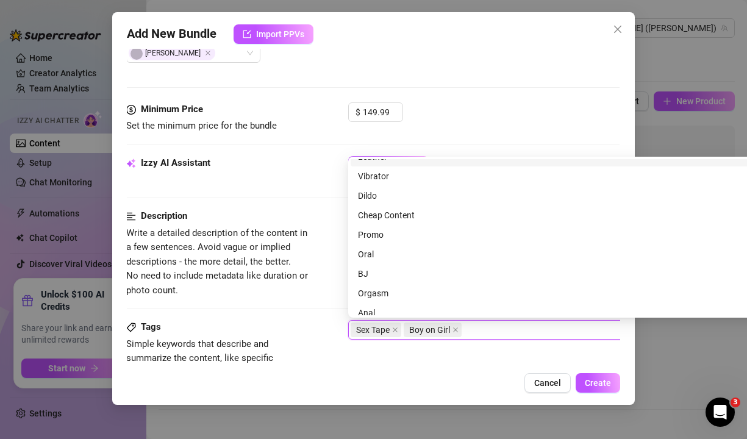
scroll to position [121, 0]
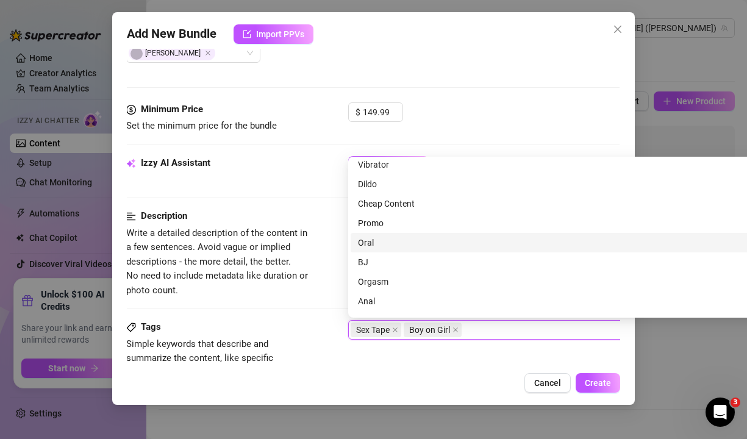
click at [375, 244] on div "Oral" at bounding box center [561, 242] width 407 height 13
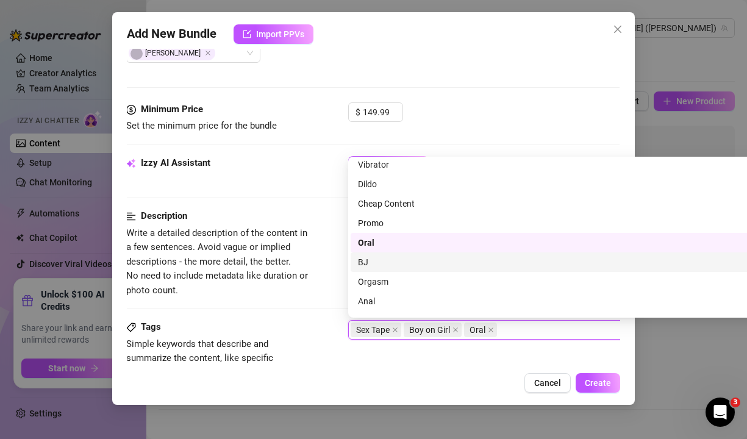
click at [373, 262] on div "BJ" at bounding box center [561, 261] width 407 height 13
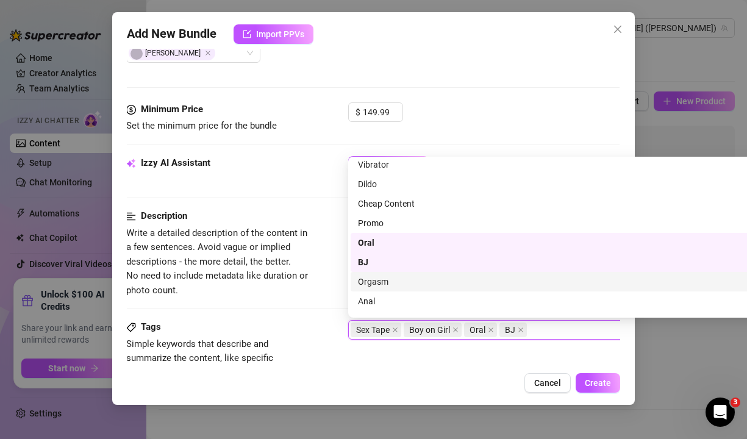
click at [381, 280] on div "Orgasm" at bounding box center [561, 281] width 407 height 13
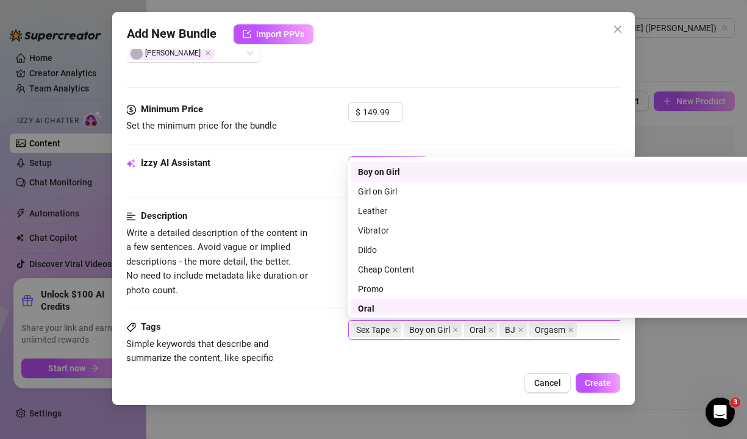
scroll to position [37, 0]
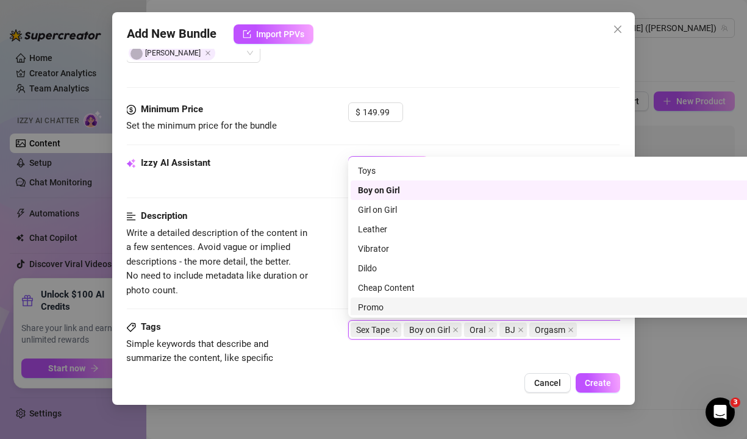
click at [580, 353] on div "Tags Simple keywords that describe and summarize the content, like specific fet…" at bounding box center [373, 350] width 494 height 60
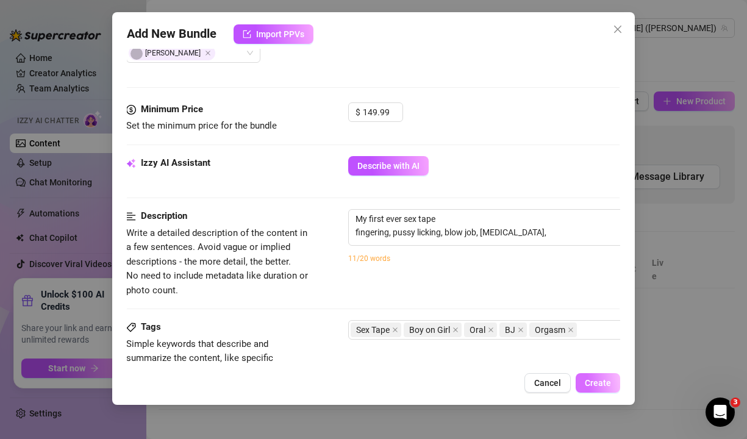
click at [597, 385] on span "Create" at bounding box center [598, 383] width 26 height 10
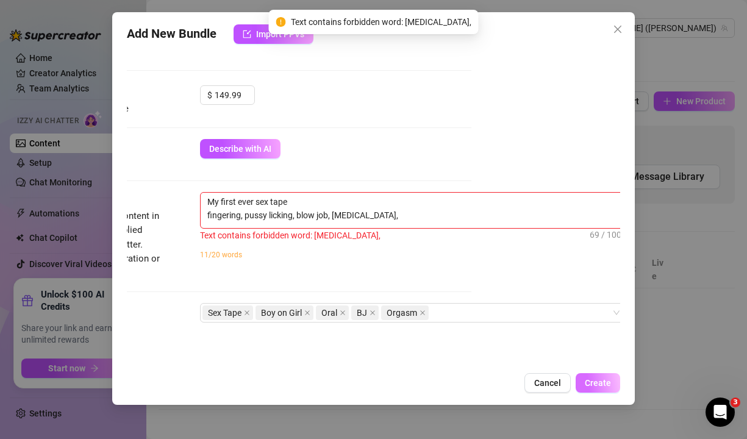
scroll to position [504, 154]
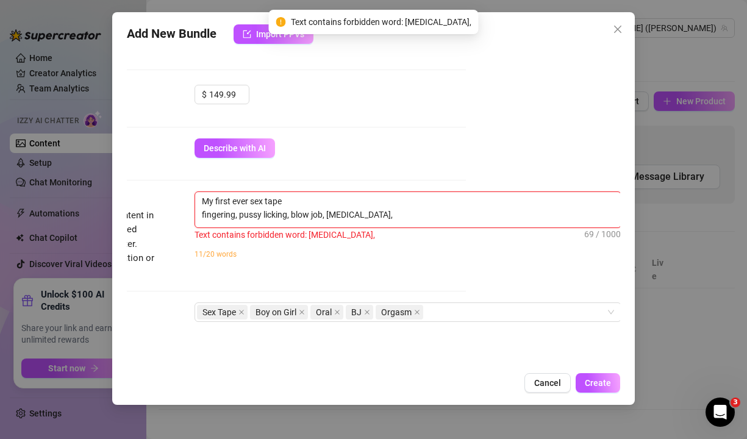
click at [358, 211] on textarea "My first ever sex tape fingering, pussy licking, blow job, [MEDICAL_DATA]," at bounding box center [407, 208] width 425 height 32
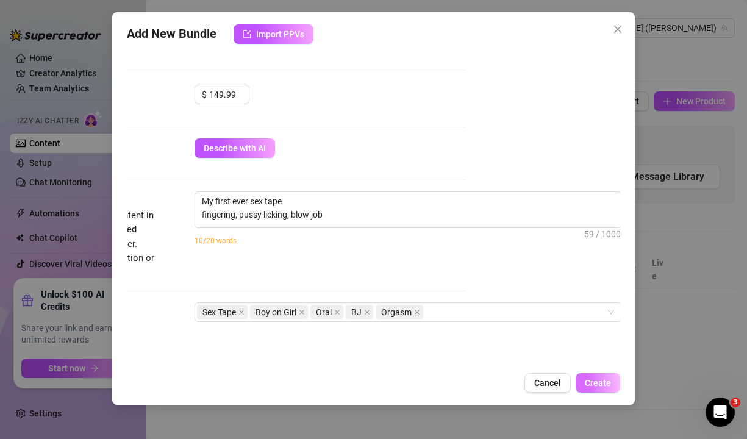
click at [604, 381] on span "Create" at bounding box center [598, 383] width 26 height 10
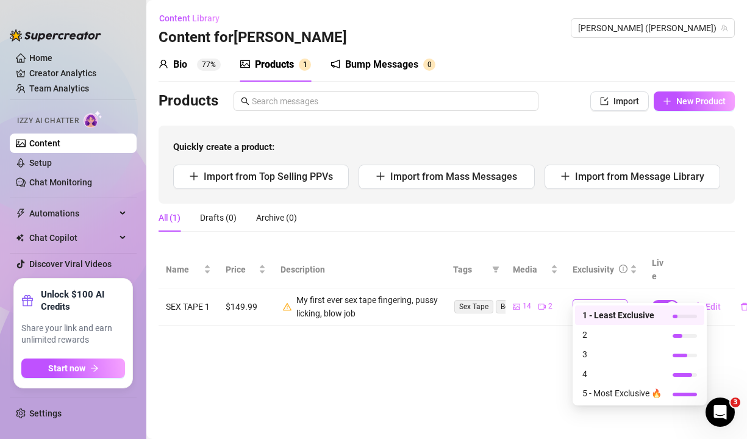
click at [616, 300] on span "1" at bounding box center [599, 306] width 45 height 13
click at [610, 393] on span "5 - Most Exclusive 🔥" at bounding box center [621, 392] width 79 height 13
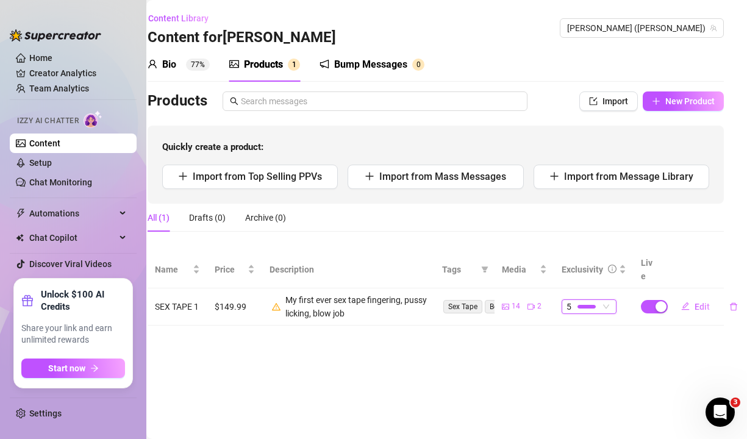
scroll to position [0, 0]
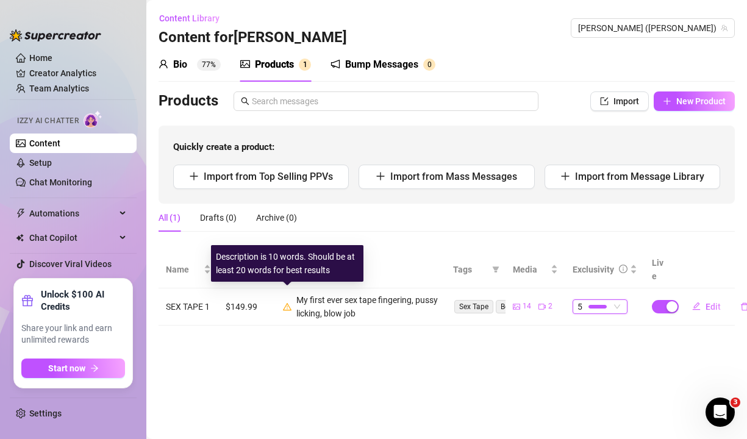
click at [286, 302] on icon "warning" at bounding box center [287, 305] width 9 height 7
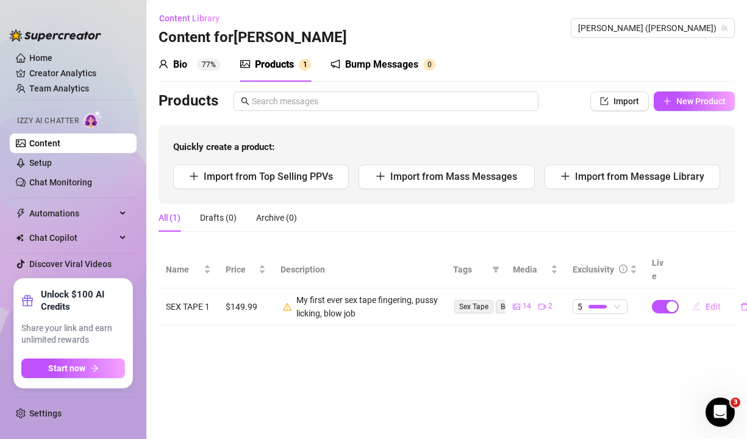
click at [711, 302] on span "Edit" at bounding box center [712, 307] width 15 height 10
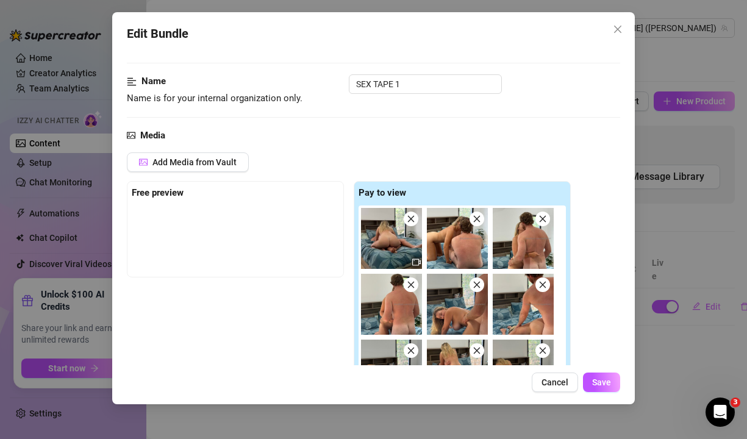
scroll to position [45, 0]
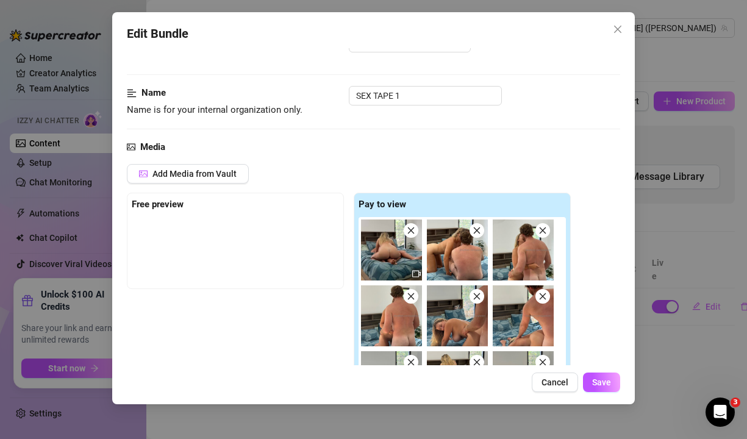
click at [263, 238] on div at bounding box center [235, 247] width 207 height 61
click at [186, 210] on div "Free preview" at bounding box center [235, 204] width 207 height 15
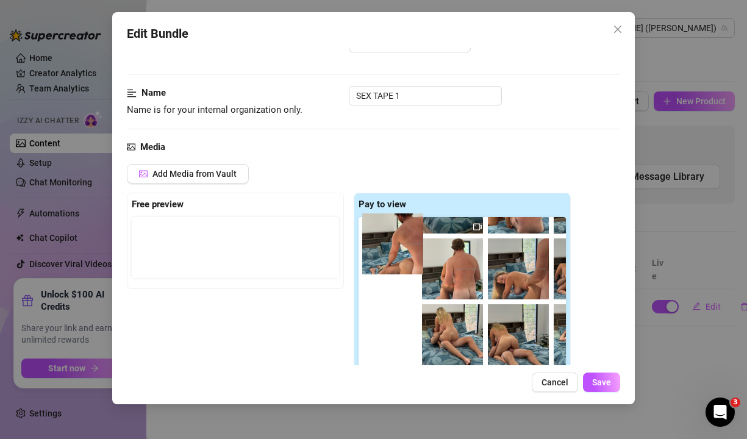
scroll to position [40, 0]
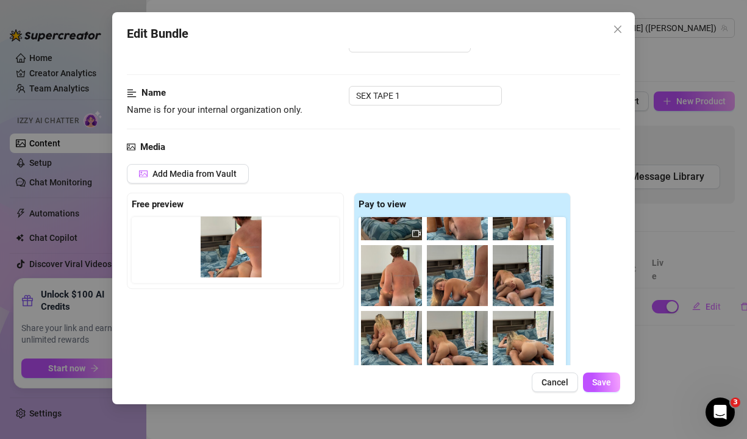
drag, startPoint x: 519, startPoint y: 258, endPoint x: 222, endPoint y: 260, distance: 296.2
click at [222, 260] on div "Free preview Pay to view" at bounding box center [349, 314] width 444 height 243
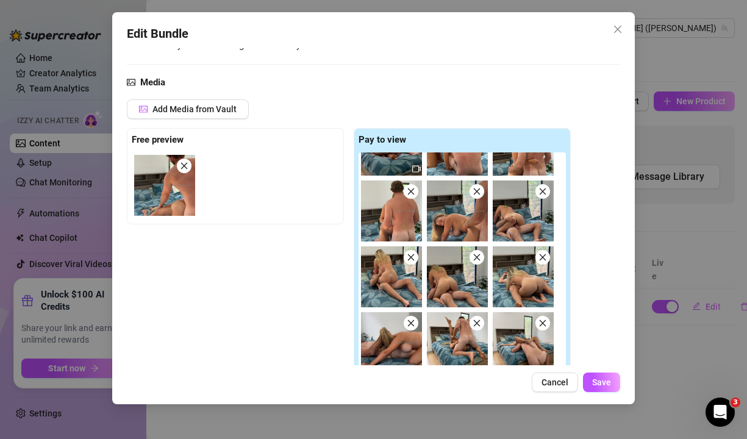
scroll to position [0, 0]
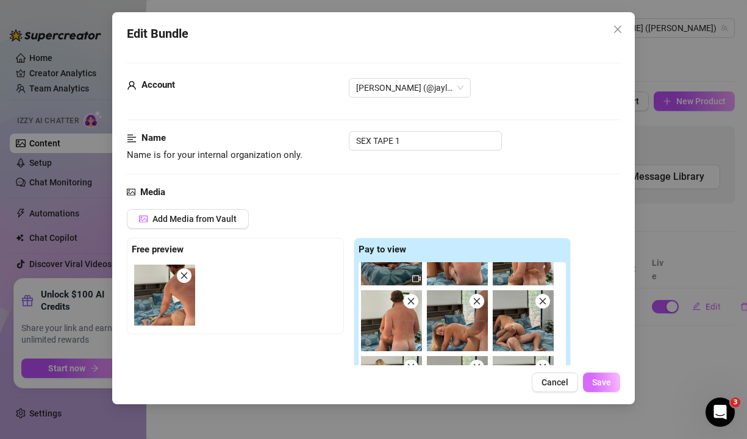
click at [600, 385] on span "Save" at bounding box center [601, 382] width 19 height 10
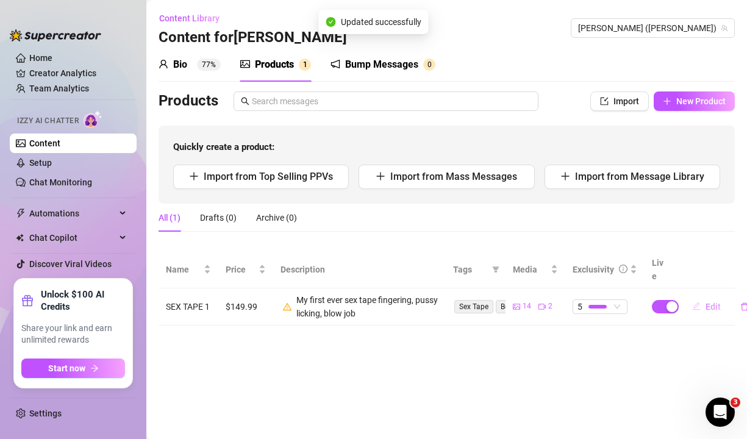
click at [702, 297] on button "Edit" at bounding box center [706, 307] width 48 height 20
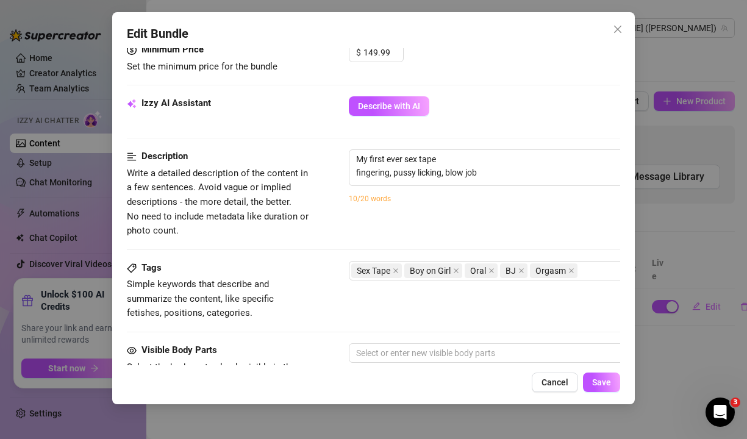
scroll to position [555, 0]
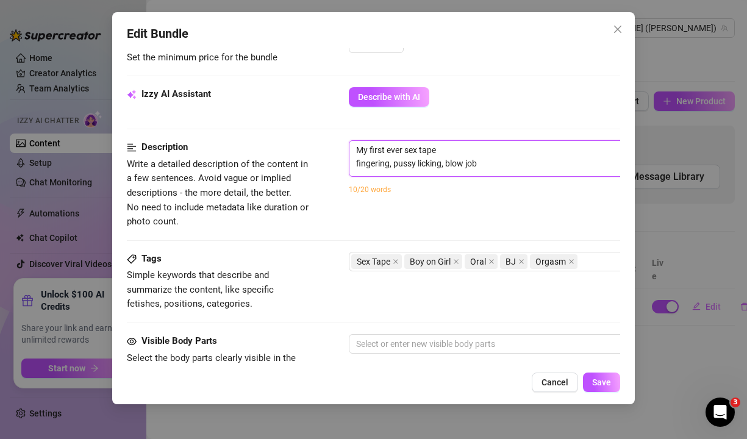
drag, startPoint x: 498, startPoint y: 163, endPoint x: 325, endPoint y: 172, distance: 172.7
click at [325, 172] on div "Description Write a detailed description of the content in a few sentences. Avo…" at bounding box center [374, 184] width 494 height 88
drag, startPoint x: 482, startPoint y: 165, endPoint x: 322, endPoint y: 160, distance: 159.2
click at [322, 160] on div "Description Write a detailed description of the content in a few sentences. Avo…" at bounding box center [374, 184] width 494 height 88
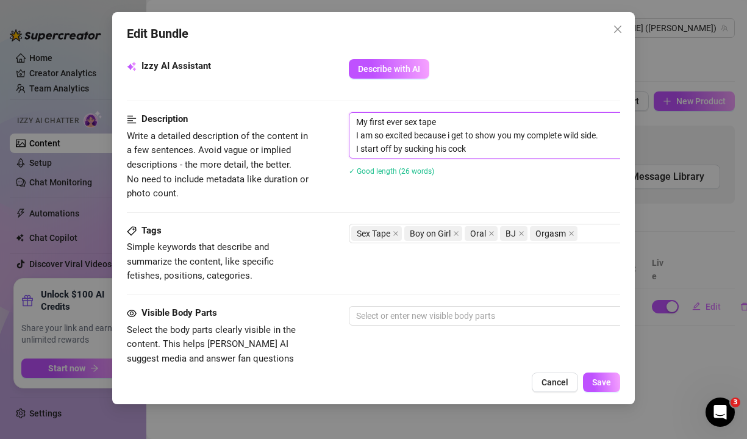
scroll to position [586, 0]
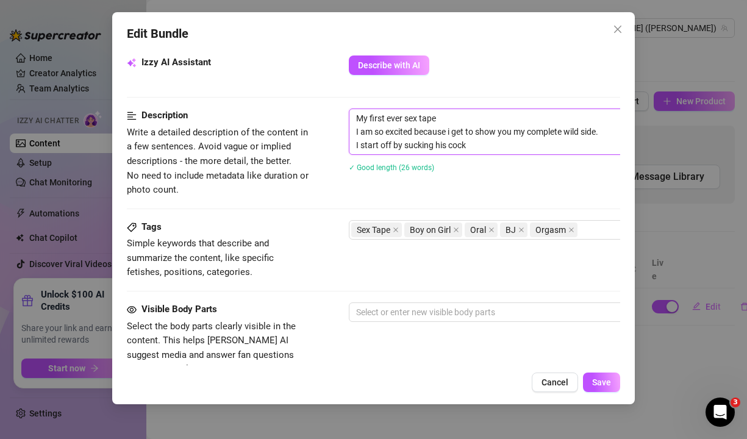
click at [458, 306] on div at bounding box center [555, 312] width 409 height 17
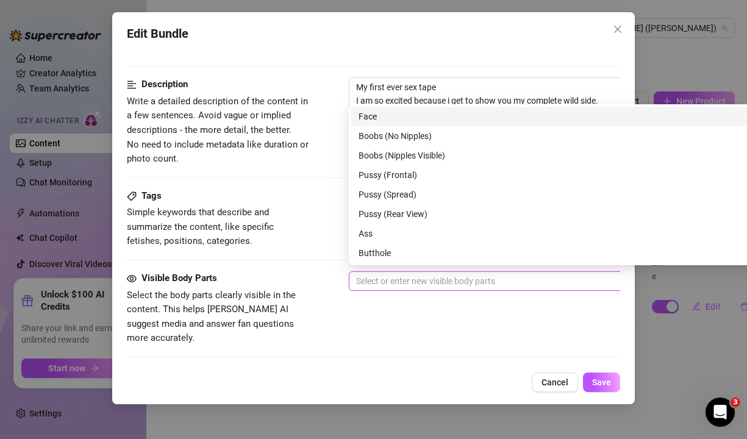
scroll to position [622, 0]
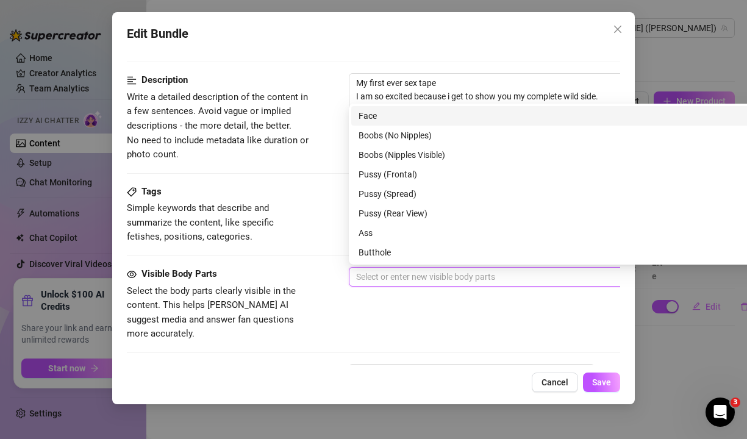
click at [392, 112] on div "Face" at bounding box center [561, 115] width 407 height 13
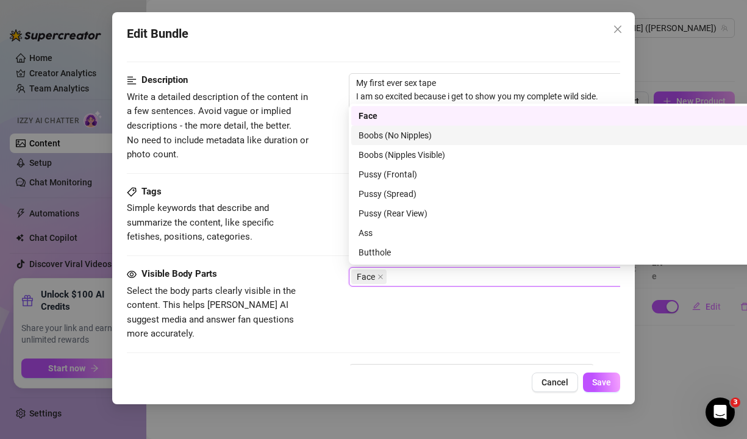
click at [391, 132] on div "Boobs (No Nipples)" at bounding box center [561, 135] width 407 height 13
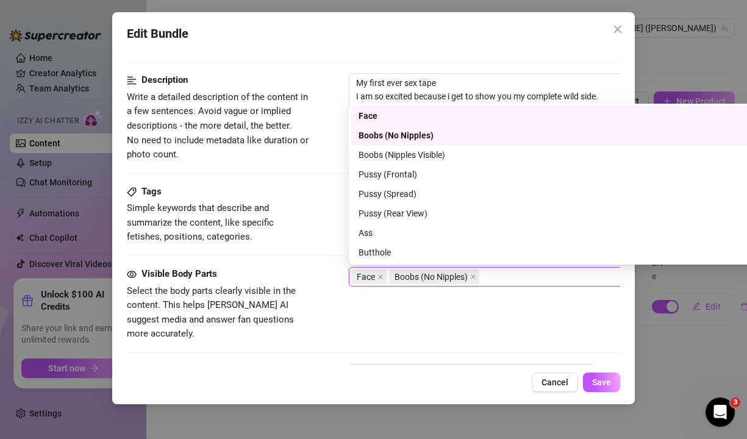
click at [429, 129] on div "Boobs (No Nipples)" at bounding box center [557, 135] width 399 height 13
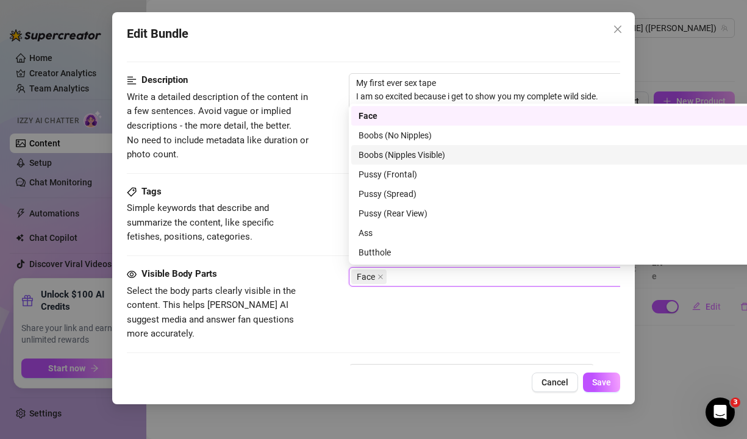
click at [432, 155] on div "Boobs (Nipples Visible)" at bounding box center [561, 154] width 407 height 13
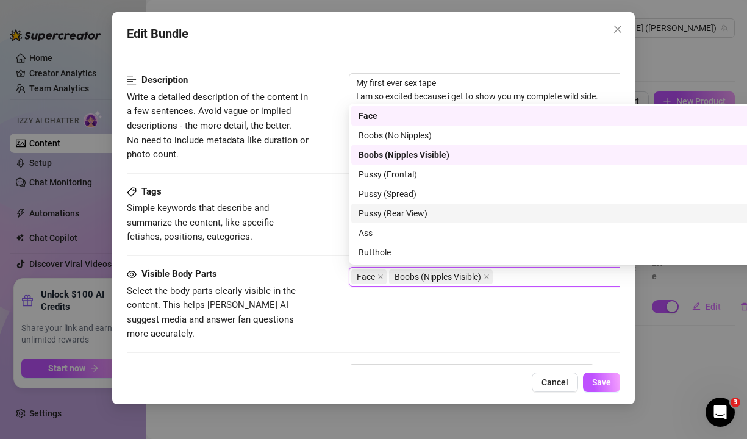
click at [429, 213] on div "Pussy (Rear View)" at bounding box center [561, 213] width 407 height 13
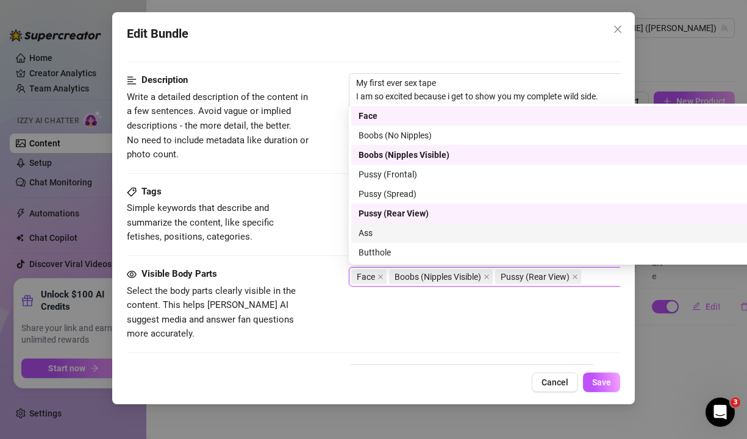
click at [422, 231] on div "Ass" at bounding box center [561, 232] width 407 height 13
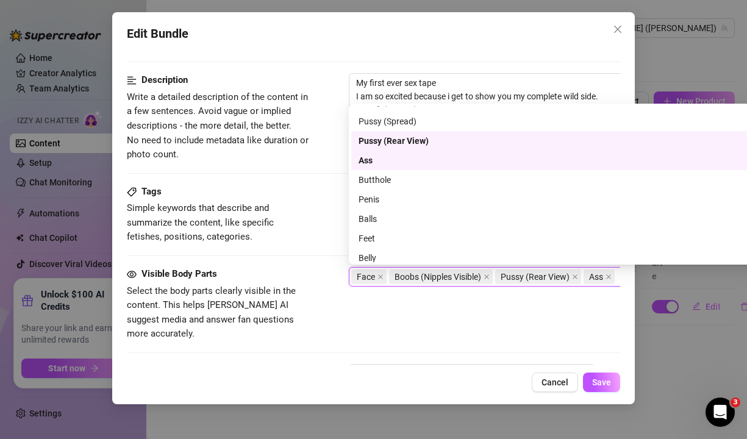
scroll to position [78, 0]
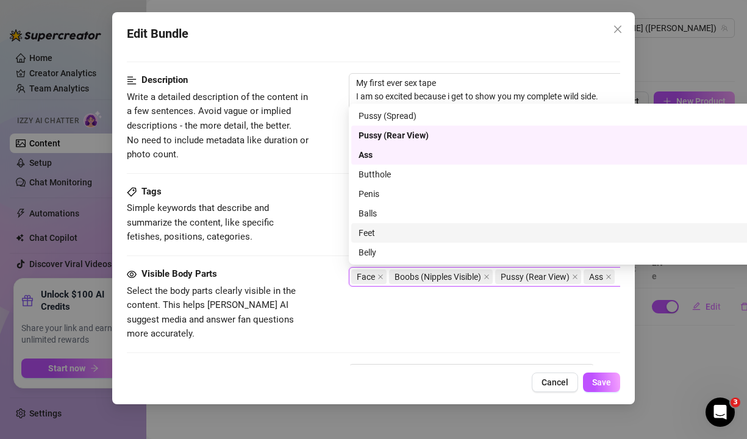
click at [405, 231] on div "Feet" at bounding box center [561, 232] width 407 height 13
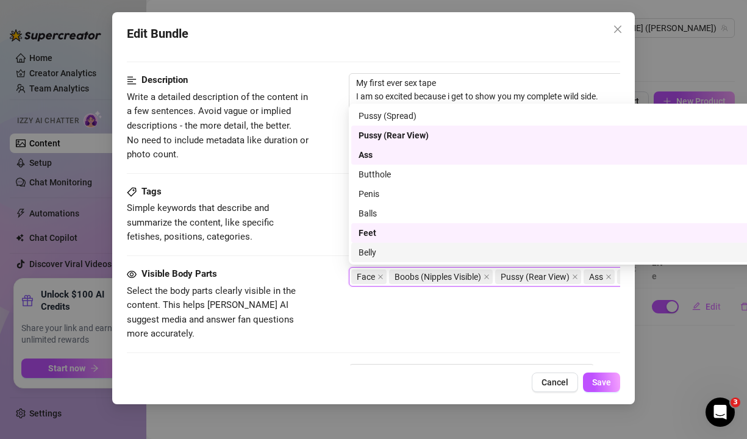
click at [400, 252] on div "Belly" at bounding box center [561, 252] width 407 height 13
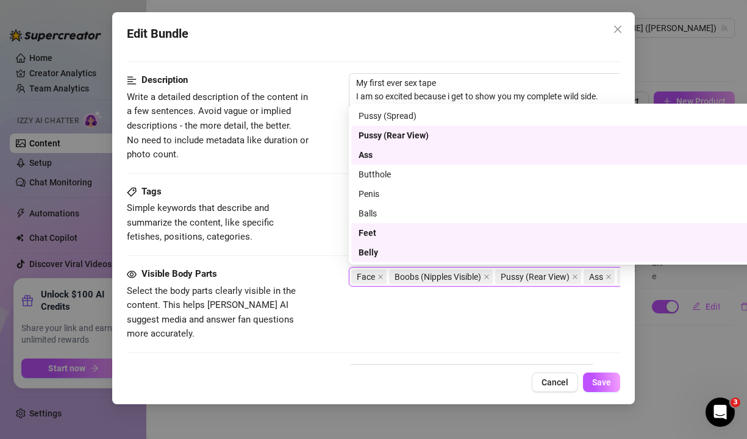
click at [465, 313] on div "Visible Body Parts Select the body parts clearly visible in the content. This h…" at bounding box center [374, 304] width 494 height 74
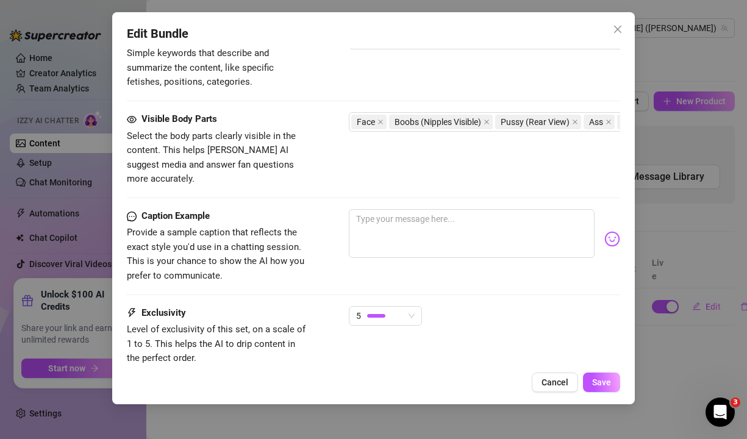
scroll to position [778, 0]
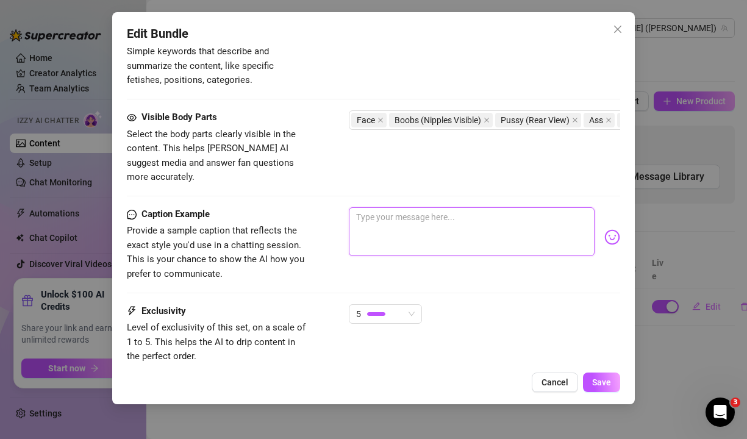
click at [398, 208] on textarea at bounding box center [472, 231] width 246 height 49
paste textarea "MY FIRST EVER SEX TAPE IS HERE I’m so excited because I get to show you my comp…"
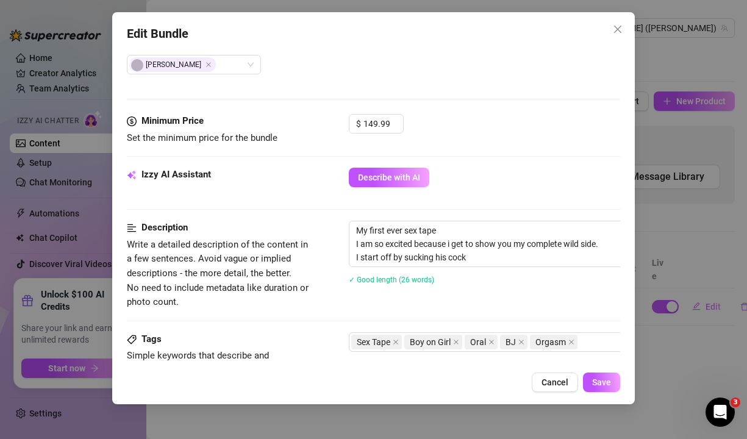
scroll to position [474, 0]
drag, startPoint x: 479, startPoint y: 262, endPoint x: 350, endPoint y: 241, distance: 130.4
click at [350, 241] on textarea "My first ever sex tape I am so excited because i get to show you my complete wi…" at bounding box center [561, 244] width 425 height 45
click at [493, 262] on textarea "My first ever sex tape I am so excited because i get to show you my complete wi…" at bounding box center [561, 244] width 425 height 45
click at [514, 244] on textarea "My first ever sex tape I am so excited because i get to show you my complete wi…" at bounding box center [561, 244] width 425 height 45
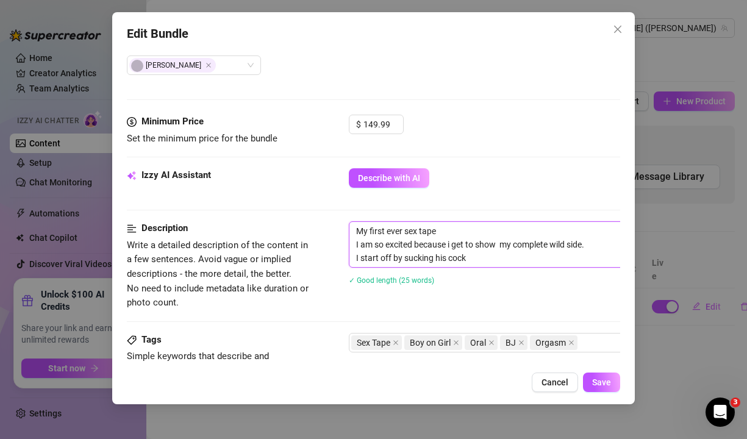
click at [498, 256] on textarea "My first ever sex tape I am so excited because i get to show my complete wild s…" at bounding box center [561, 244] width 425 height 45
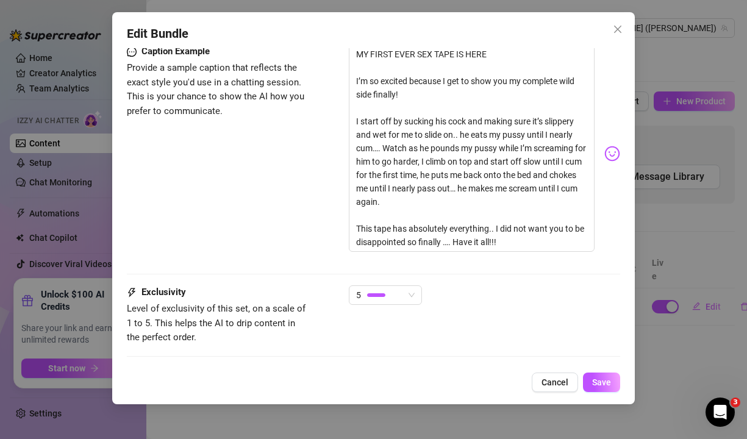
scroll to position [927, 0]
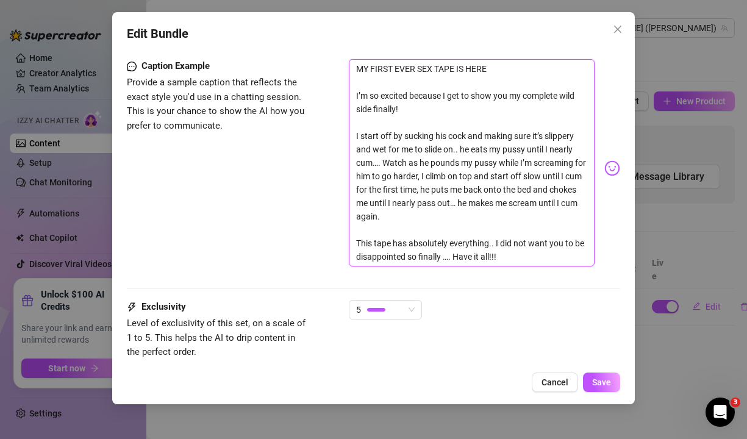
drag, startPoint x: 429, startPoint y: 205, endPoint x: 358, endPoint y: 121, distance: 110.3
click at [358, 121] on textarea "MY FIRST EVER SEX TAPE IS HERE I’m so excited because I get to show you my comp…" at bounding box center [472, 162] width 246 height 207
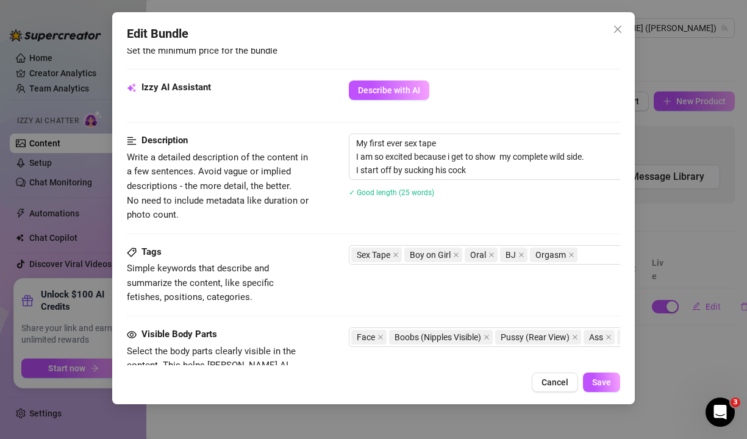
scroll to position [555, 0]
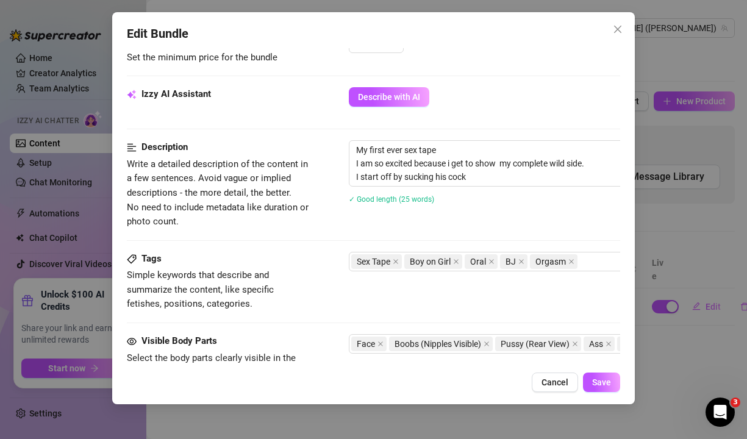
drag, startPoint x: 479, startPoint y: 179, endPoint x: 291, endPoint y: 170, distance: 187.9
click at [291, 170] on div "Description Write a detailed description of the content in a few sentences. Avo…" at bounding box center [374, 184] width 494 height 88
click at [477, 179] on textarea "My first ever sex tape I am so excited because i get to show my complete wild s…" at bounding box center [561, 163] width 425 height 45
drag, startPoint x: 477, startPoint y: 179, endPoint x: 343, endPoint y: 176, distance: 134.7
click at [343, 176] on div "Description Write a detailed description of the content in a few sentences. Avo…" at bounding box center [374, 184] width 494 height 88
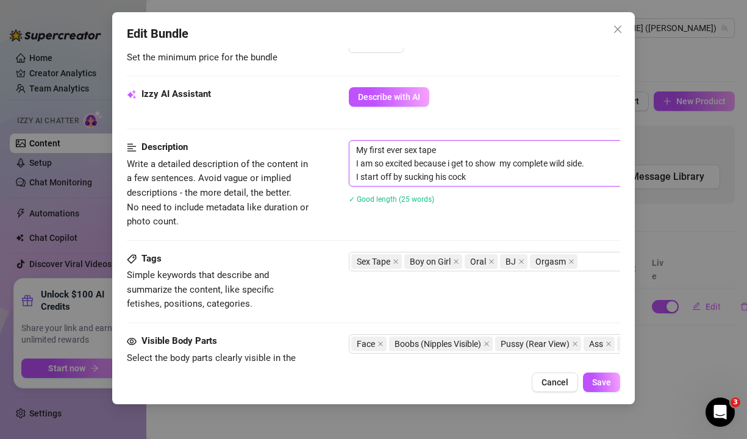
paste textarea "start off by sucking his cock and making sure it’s slippery and wet for me to s…"
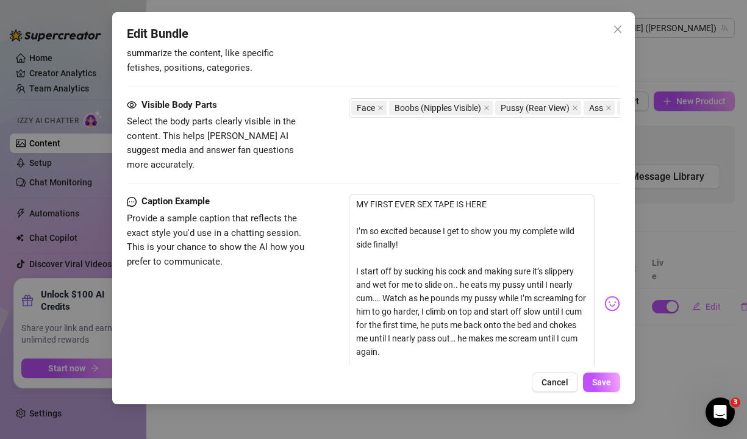
scroll to position [1028, 0]
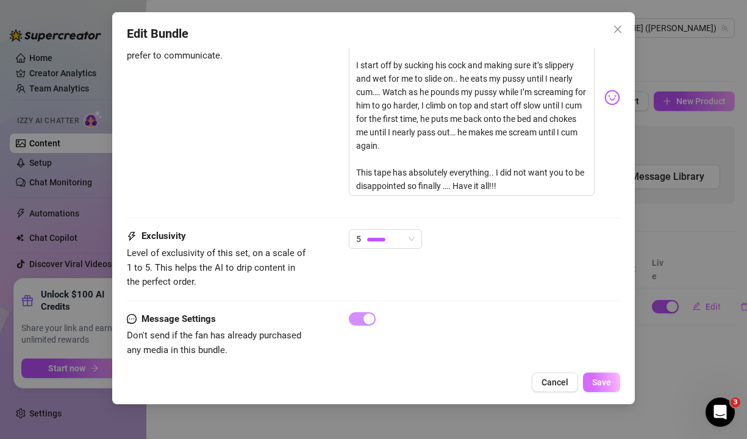
click at [601, 381] on span "Save" at bounding box center [601, 382] width 19 height 10
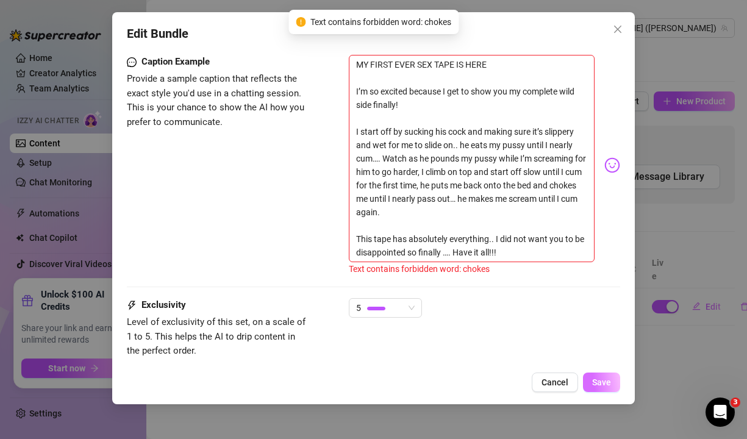
scroll to position [898, 0]
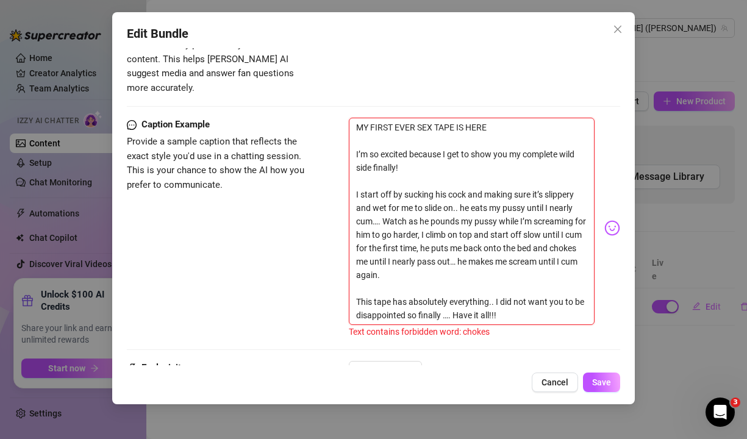
drag, startPoint x: 383, startPoint y: 244, endPoint x: 355, endPoint y: 241, distance: 28.2
click at [355, 241] on textarea "MY FIRST EVER SEX TAPE IS HERE I’m so excited because I get to show you my comp…" at bounding box center [472, 221] width 246 height 207
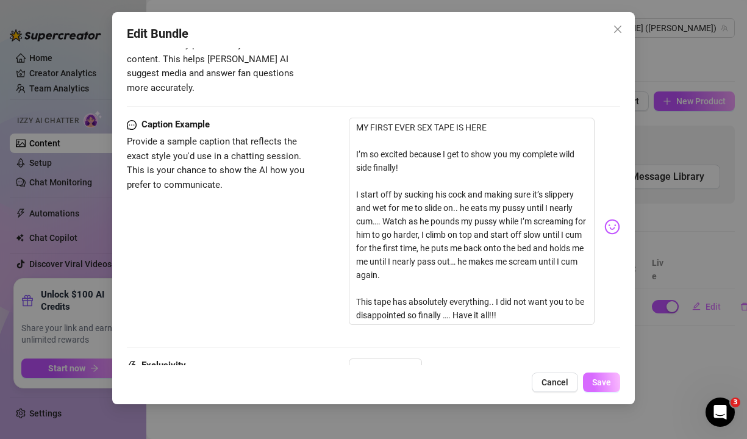
click at [597, 388] on button "Save" at bounding box center [601, 382] width 37 height 20
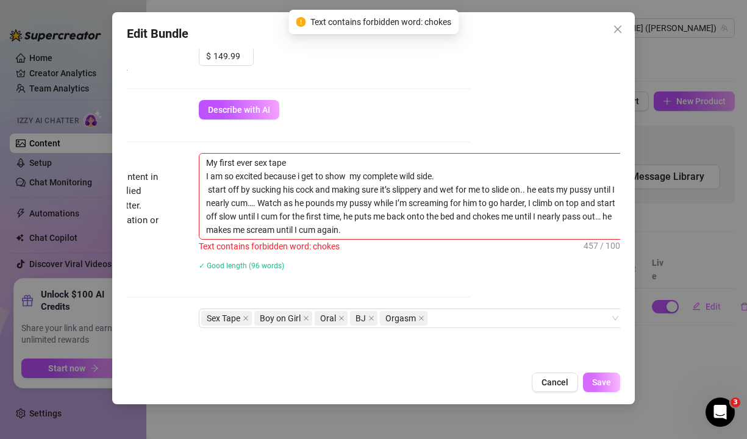
scroll to position [531, 154]
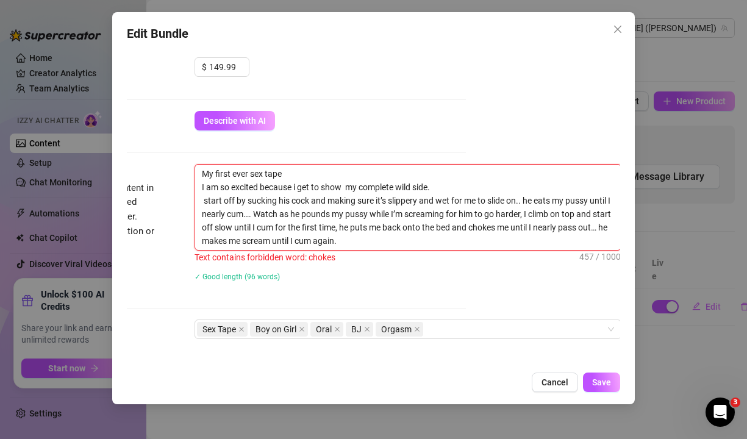
drag, startPoint x: 521, startPoint y: 227, endPoint x: 489, endPoint y: 229, distance: 31.1
click at [489, 229] on textarea "My first ever sex tape I am so excited because i get to show my complete wild s…" at bounding box center [407, 207] width 425 height 85
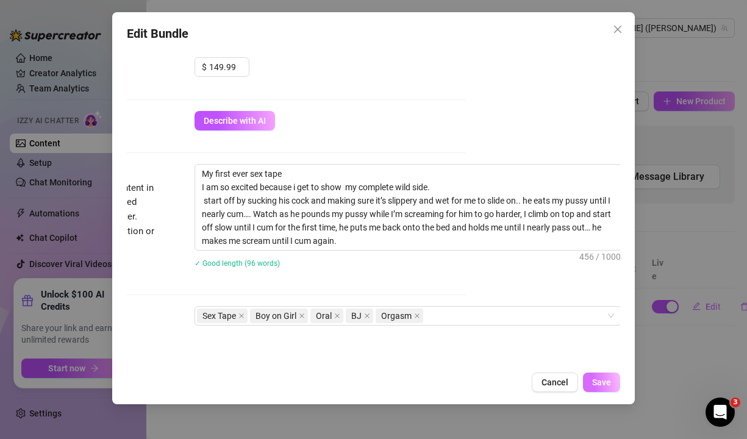
click at [600, 382] on span "Save" at bounding box center [601, 382] width 19 height 10
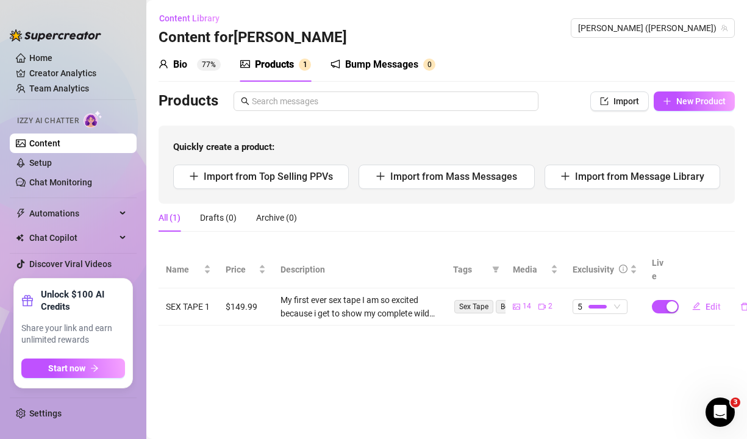
scroll to position [0, 11]
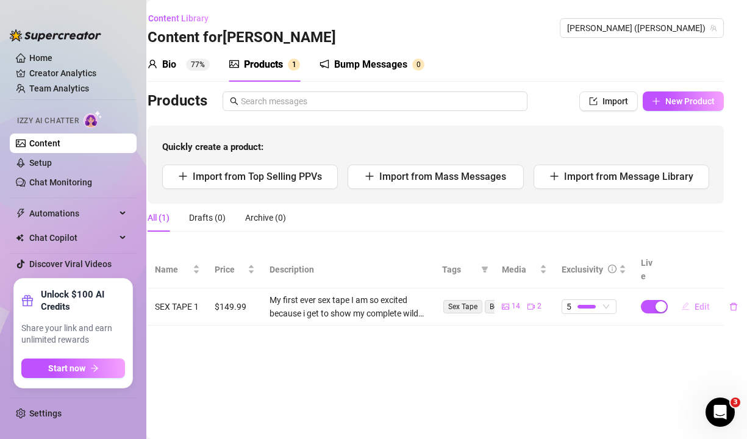
click at [699, 302] on span "Edit" at bounding box center [701, 307] width 15 height 10
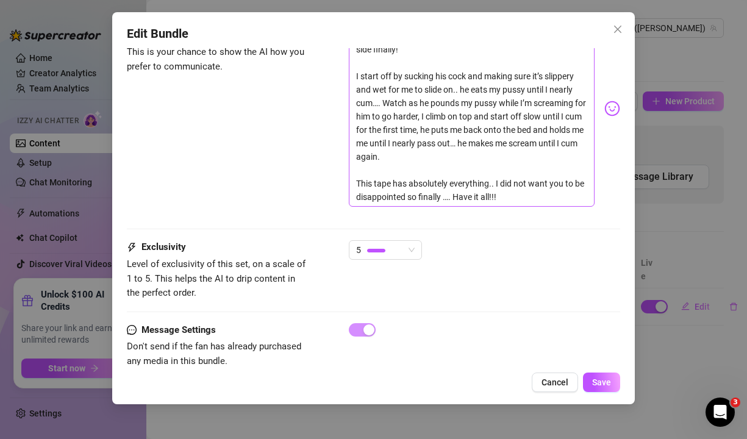
scroll to position [1028, 0]
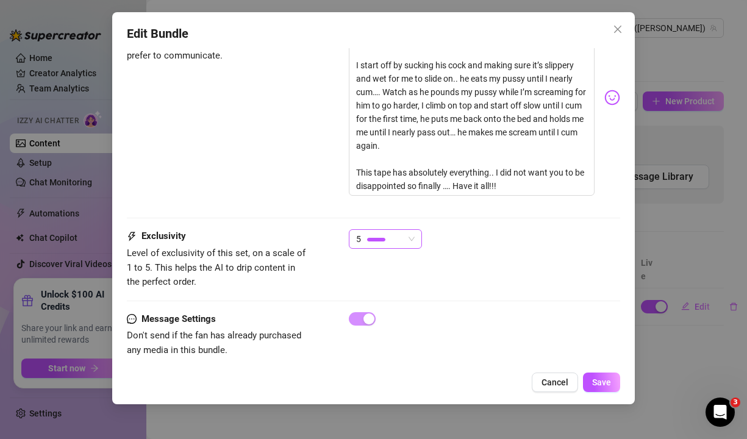
click at [415, 229] on div "5" at bounding box center [385, 239] width 73 height 20
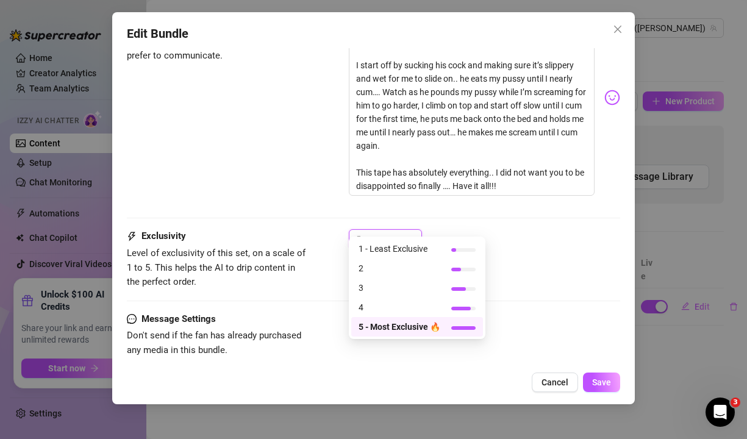
click at [408, 327] on span "5 - Most Exclusive 🔥" at bounding box center [399, 326] width 82 height 13
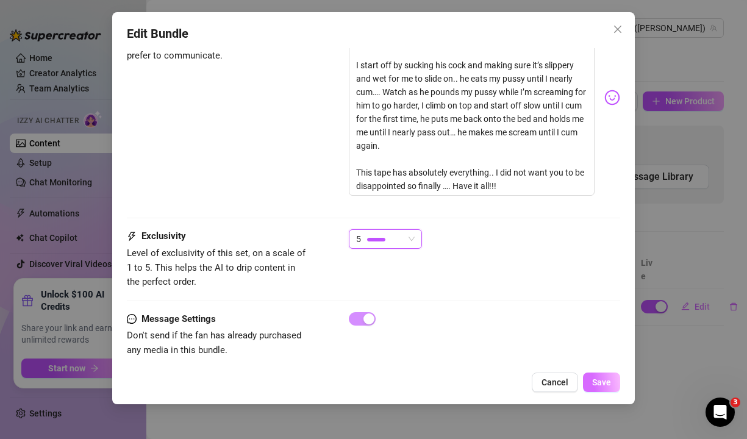
click at [592, 380] on span "Save" at bounding box center [601, 382] width 19 height 10
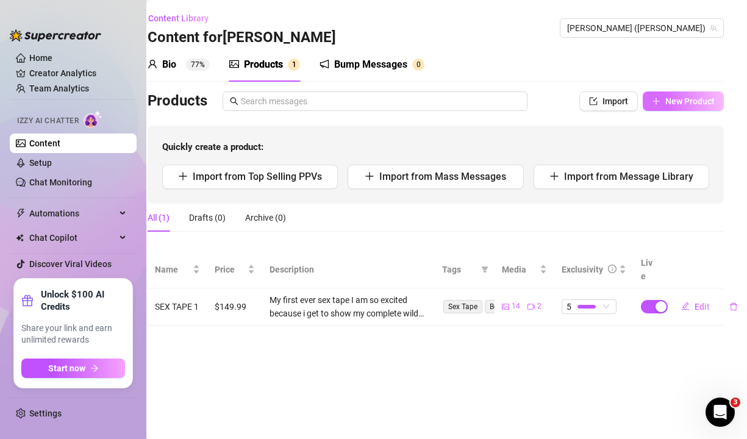
click at [684, 98] on span "New Product" at bounding box center [689, 101] width 49 height 10
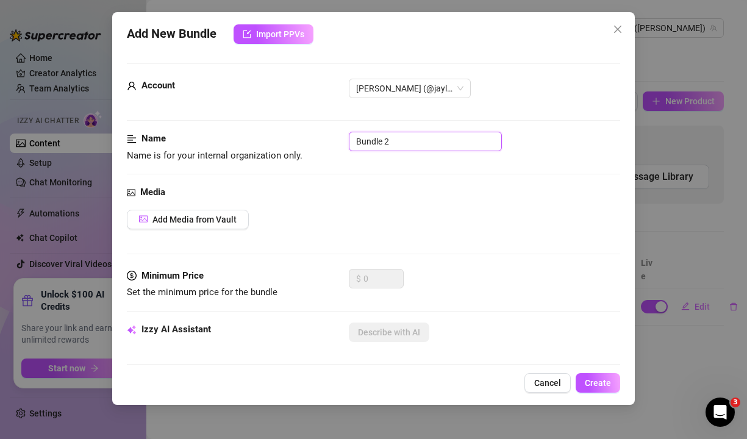
drag, startPoint x: 396, startPoint y: 141, endPoint x: 271, endPoint y: 124, distance: 125.6
click at [151, 219] on button "Add Media from Vault" at bounding box center [188, 220] width 122 height 20
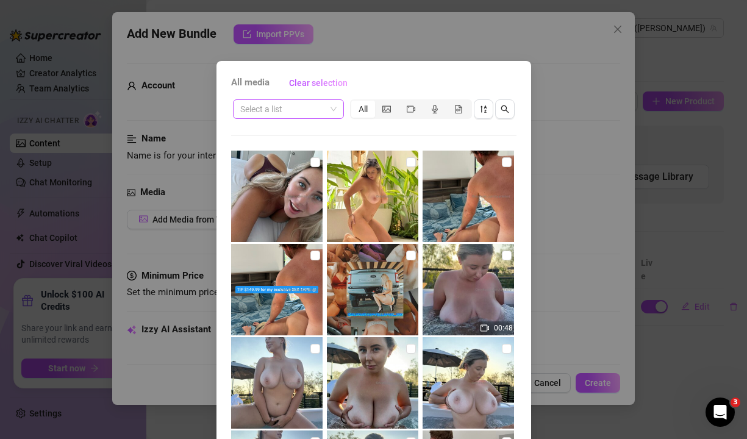
click at [329, 106] on span at bounding box center [288, 109] width 96 height 18
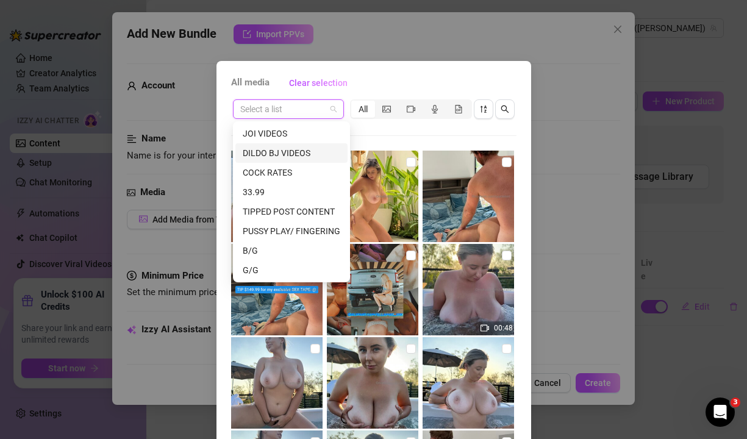
click at [309, 154] on div "DILDO BJ VIDEOS" at bounding box center [292, 152] width 98 height 13
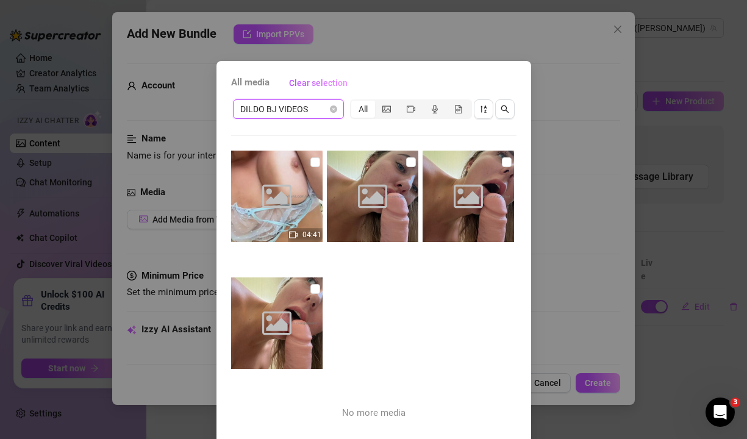
click at [294, 176] on div "Image placeholder" at bounding box center [276, 196] width 91 height 91
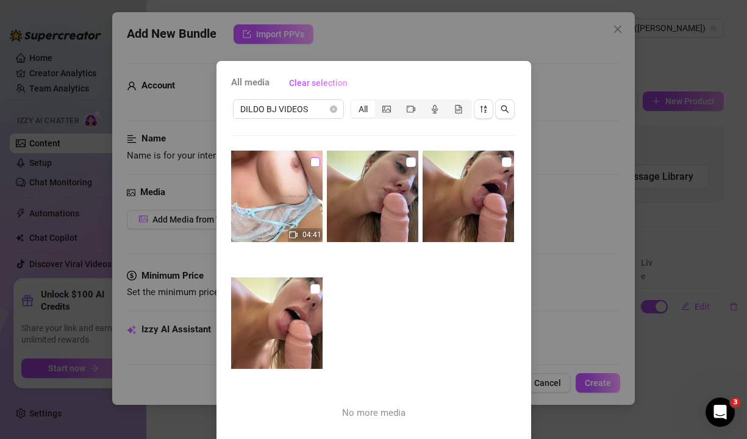
click at [313, 164] on input "checkbox" at bounding box center [315, 162] width 10 height 10
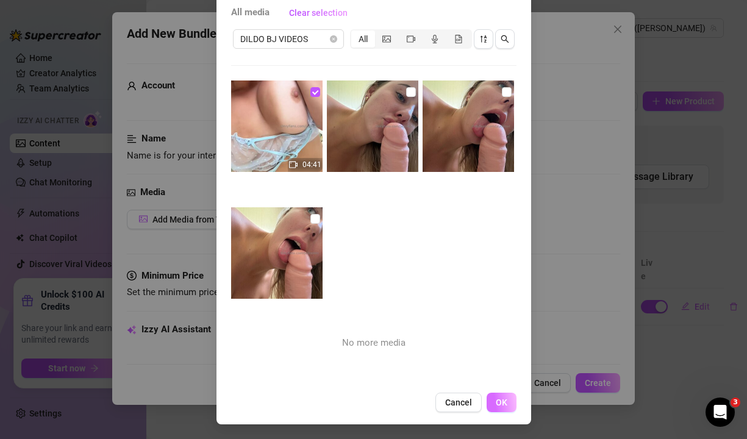
click at [499, 405] on span "OK" at bounding box center [502, 402] width 12 height 10
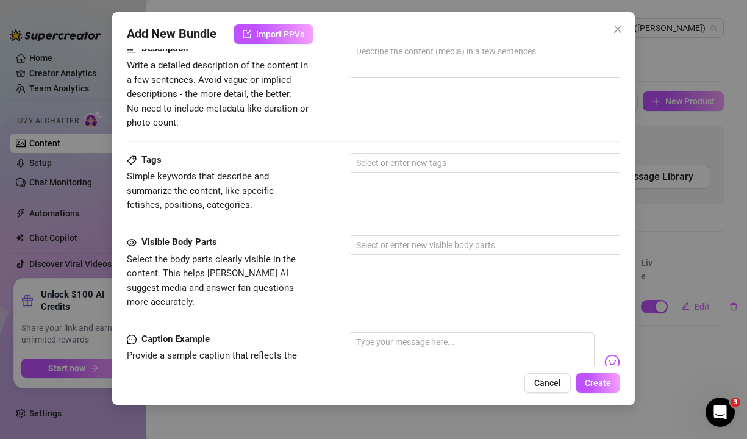
scroll to position [538, 0]
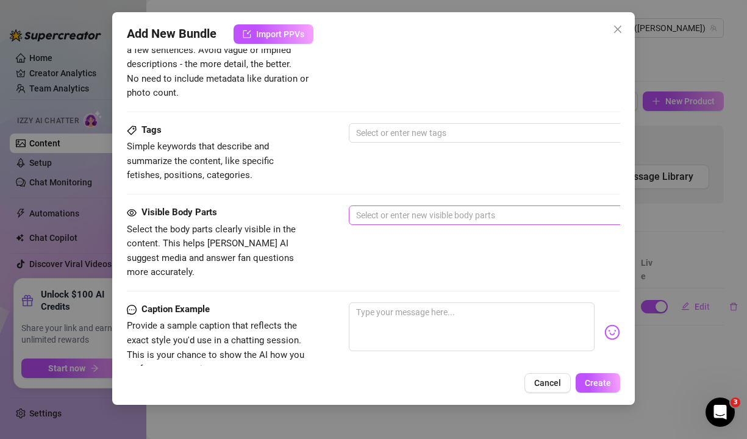
click at [449, 213] on div at bounding box center [555, 215] width 409 height 17
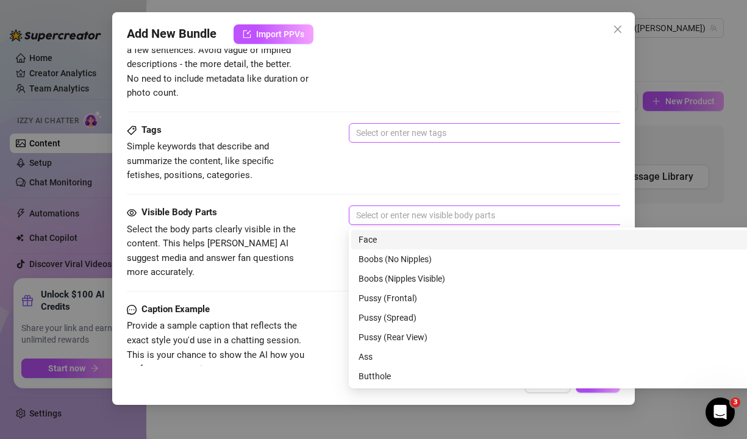
click at [397, 134] on div at bounding box center [555, 132] width 409 height 17
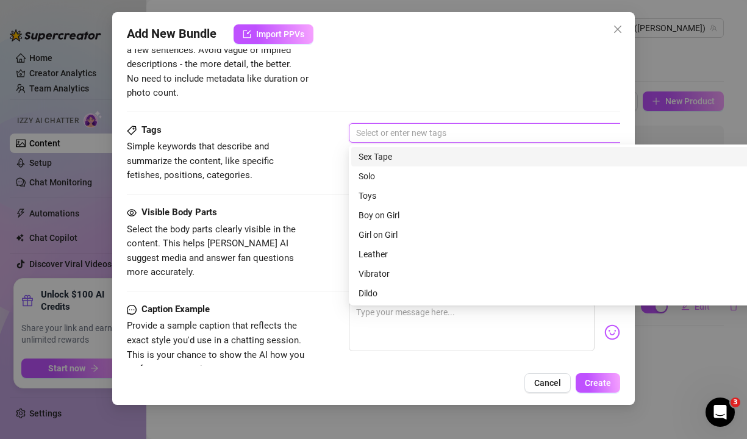
click at [247, 185] on div "Tags Simple keywords that describe and summarize the content, like specific fet…" at bounding box center [374, 164] width 494 height 82
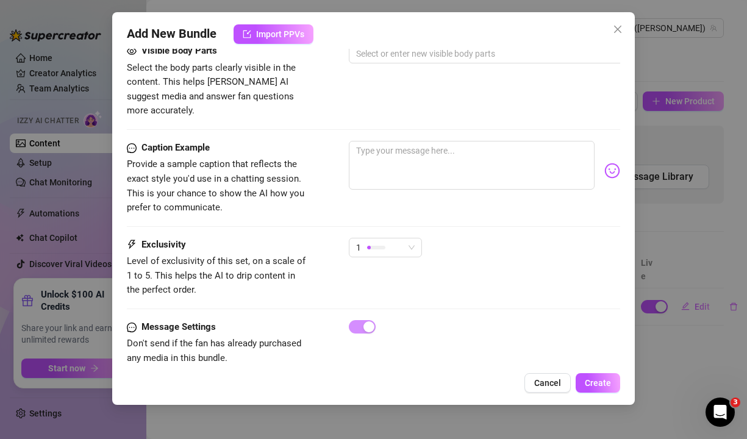
scroll to position [707, 0]
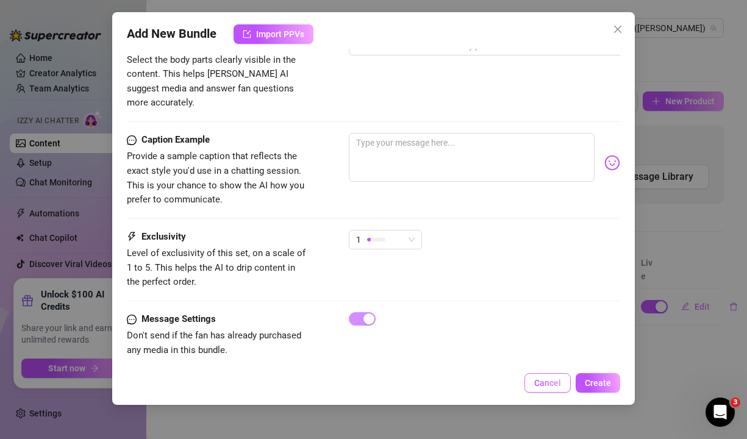
click at [542, 377] on button "Cancel" at bounding box center [547, 383] width 46 height 20
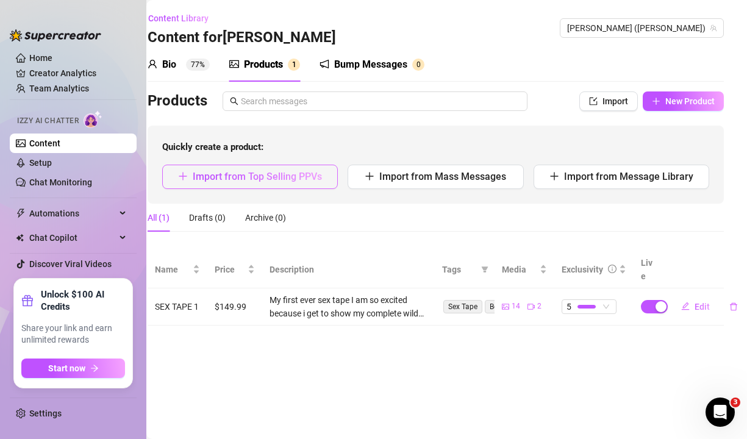
click at [261, 174] on span "Import from Top Selling PPVs" at bounding box center [257, 177] width 129 height 12
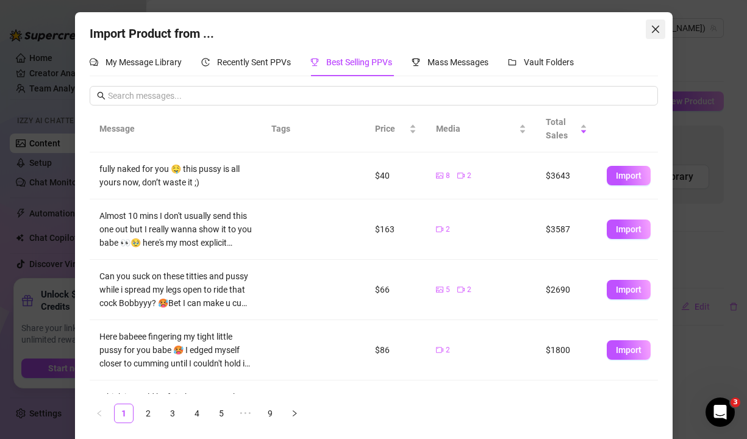
click at [657, 32] on icon "close" at bounding box center [654, 29] width 7 height 7
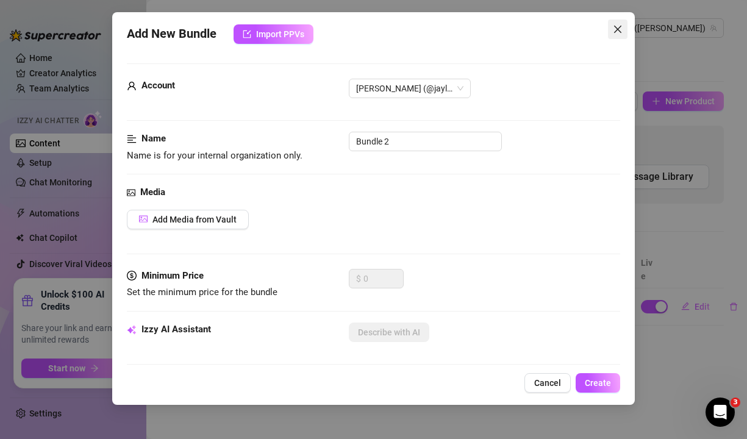
click at [614, 24] on icon "close" at bounding box center [618, 29] width 10 height 10
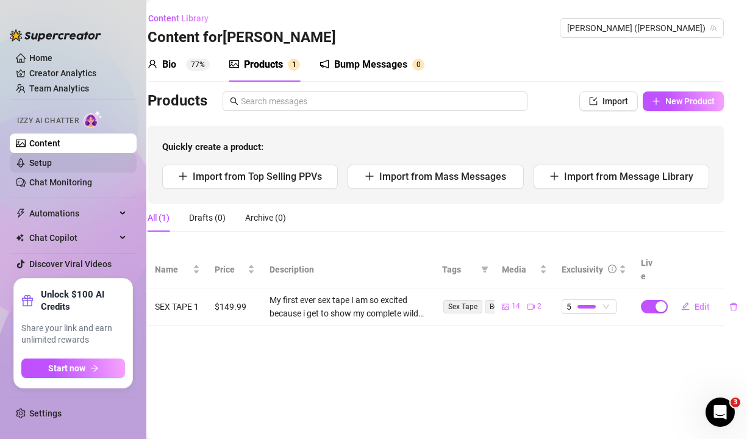
click at [52, 164] on link "Setup" at bounding box center [40, 163] width 23 height 10
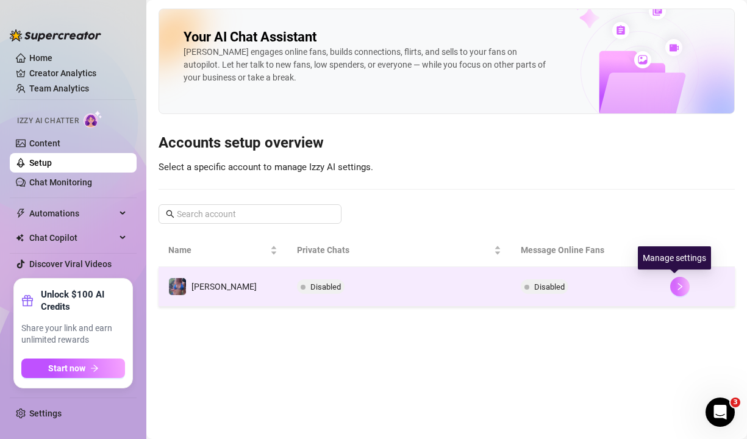
click at [675, 288] on icon "right" at bounding box center [679, 286] width 9 height 9
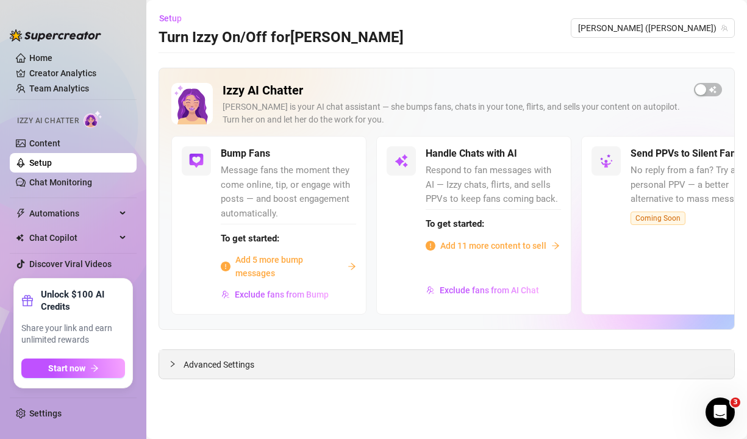
click at [234, 366] on span "Advanced Settings" at bounding box center [218, 364] width 71 height 13
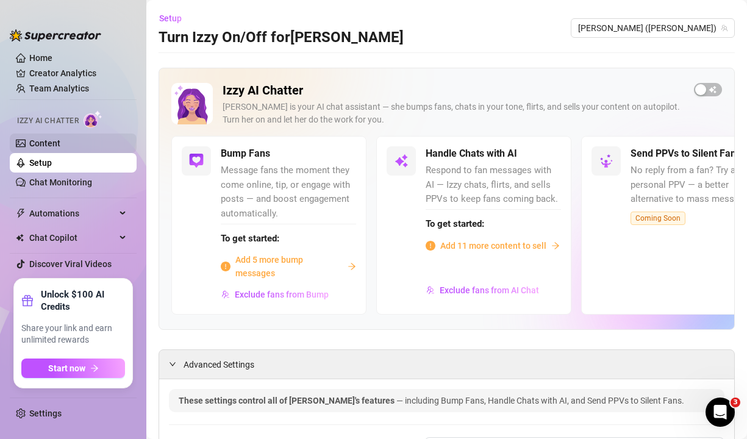
click at [37, 147] on link "Content" at bounding box center [44, 143] width 31 height 10
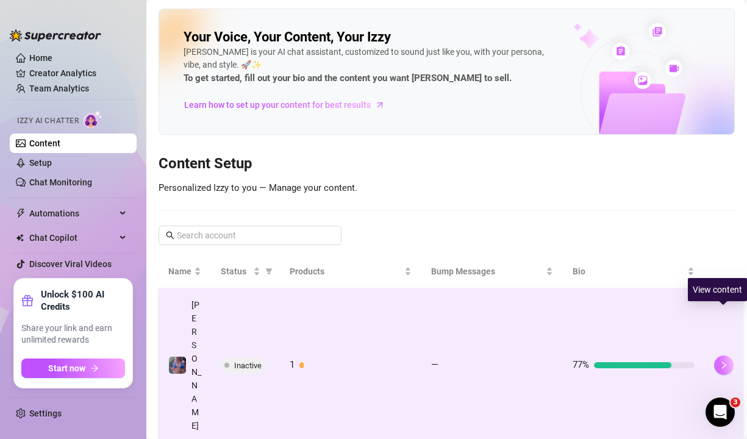
click at [724, 361] on icon "right" at bounding box center [723, 365] width 9 height 9
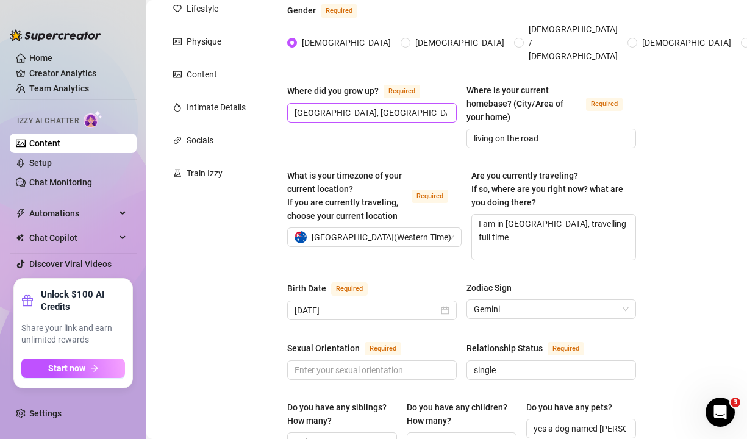
scroll to position [185, 0]
click at [207, 175] on div "Train Izzy" at bounding box center [205, 172] width 36 height 13
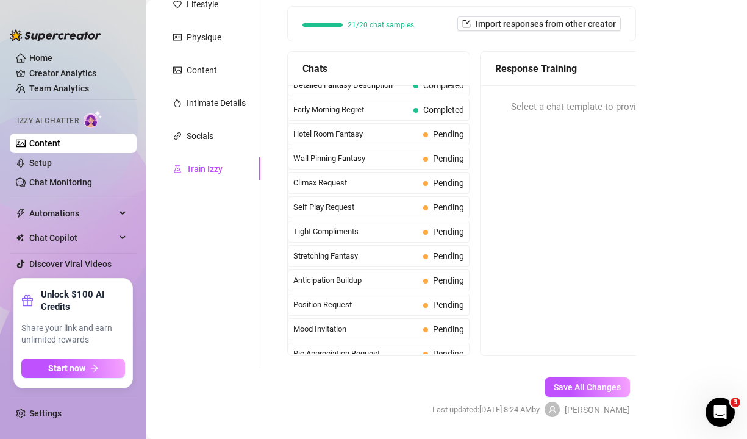
scroll to position [193, 0]
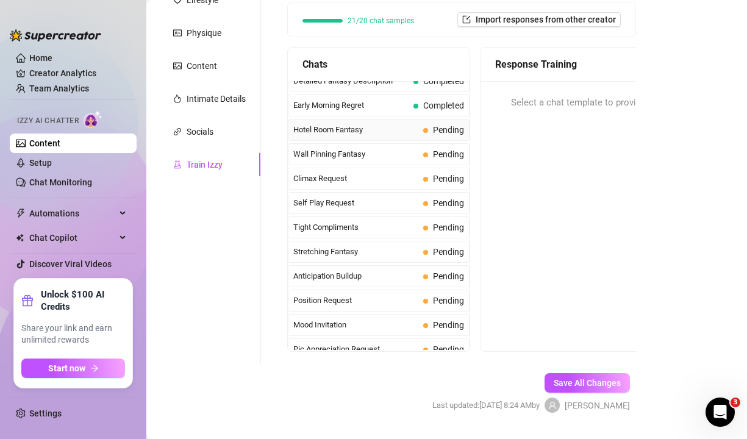
click at [439, 125] on span "Pending" at bounding box center [448, 130] width 31 height 10
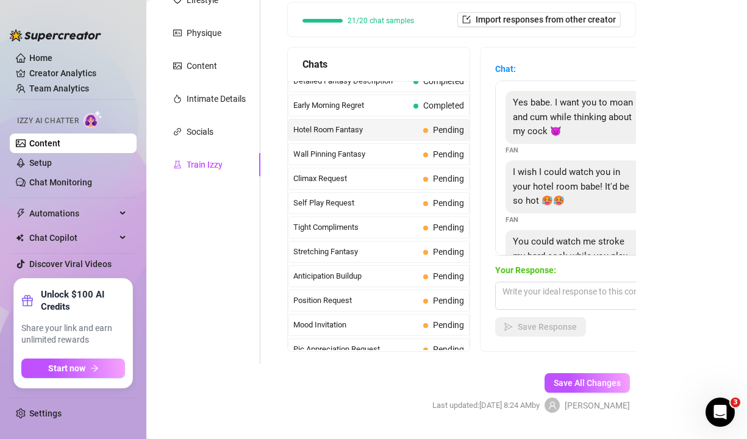
scroll to position [68, 0]
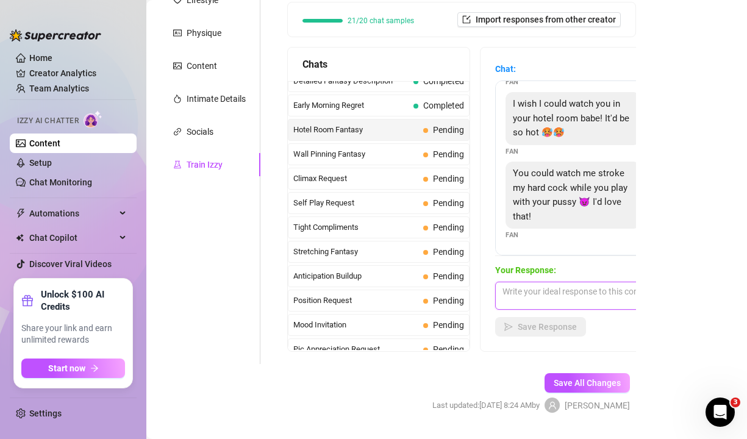
click at [571, 282] on textarea at bounding box center [601, 296] width 213 height 28
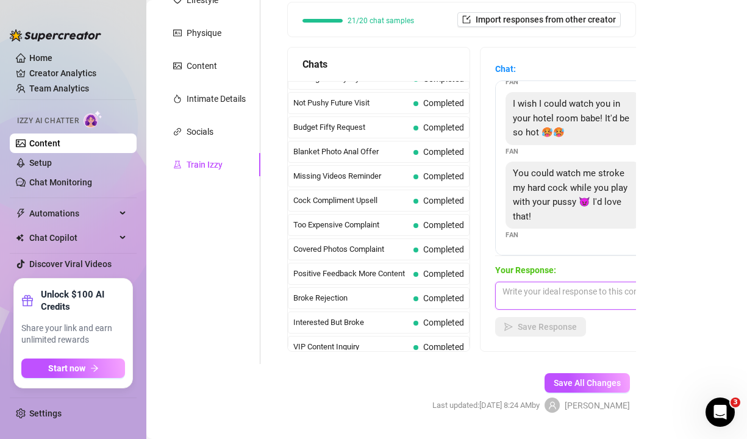
scroll to position [0, 0]
